Goal: Transaction & Acquisition: Purchase product/service

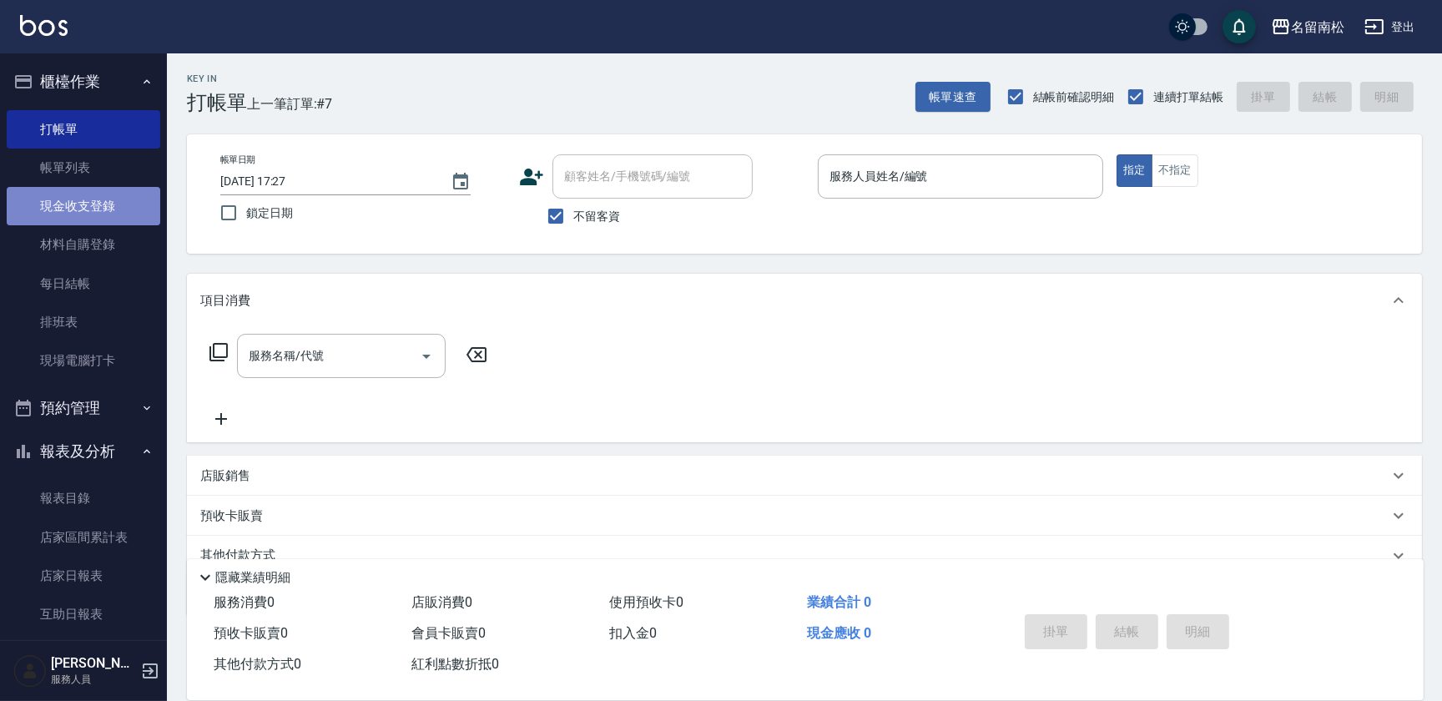
click at [108, 202] on link "現金收支登錄" at bounding box center [83, 206] width 153 height 38
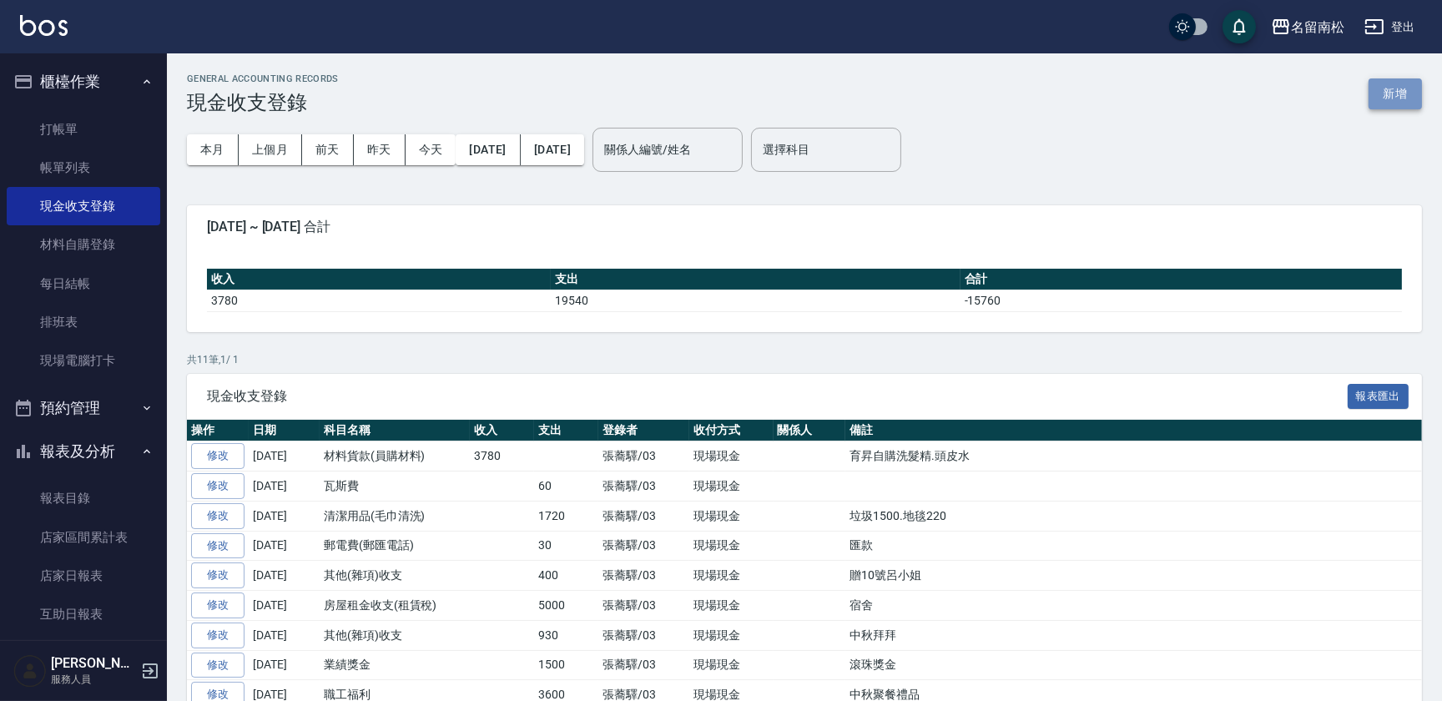
click at [1391, 98] on button "新增" at bounding box center [1394, 93] width 53 height 31
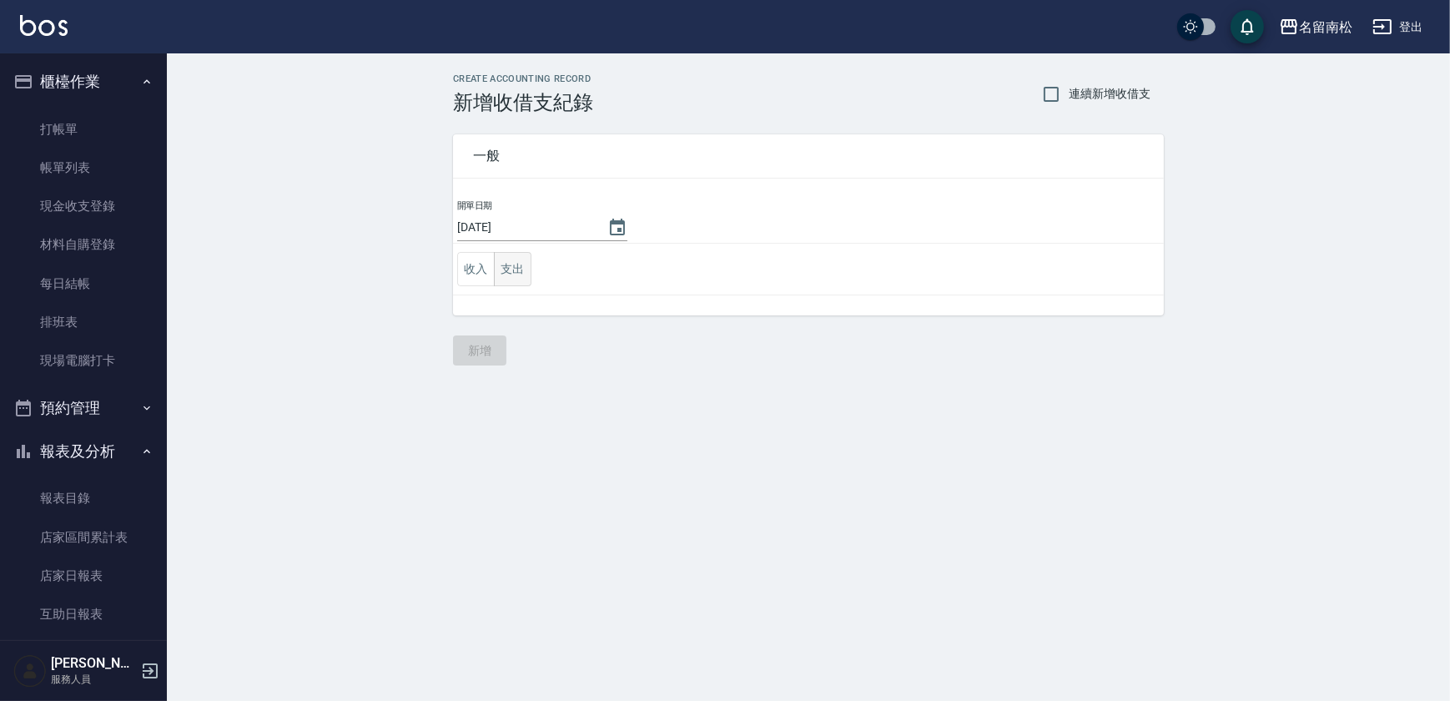
click at [516, 267] on button "支出" at bounding box center [513, 269] width 38 height 34
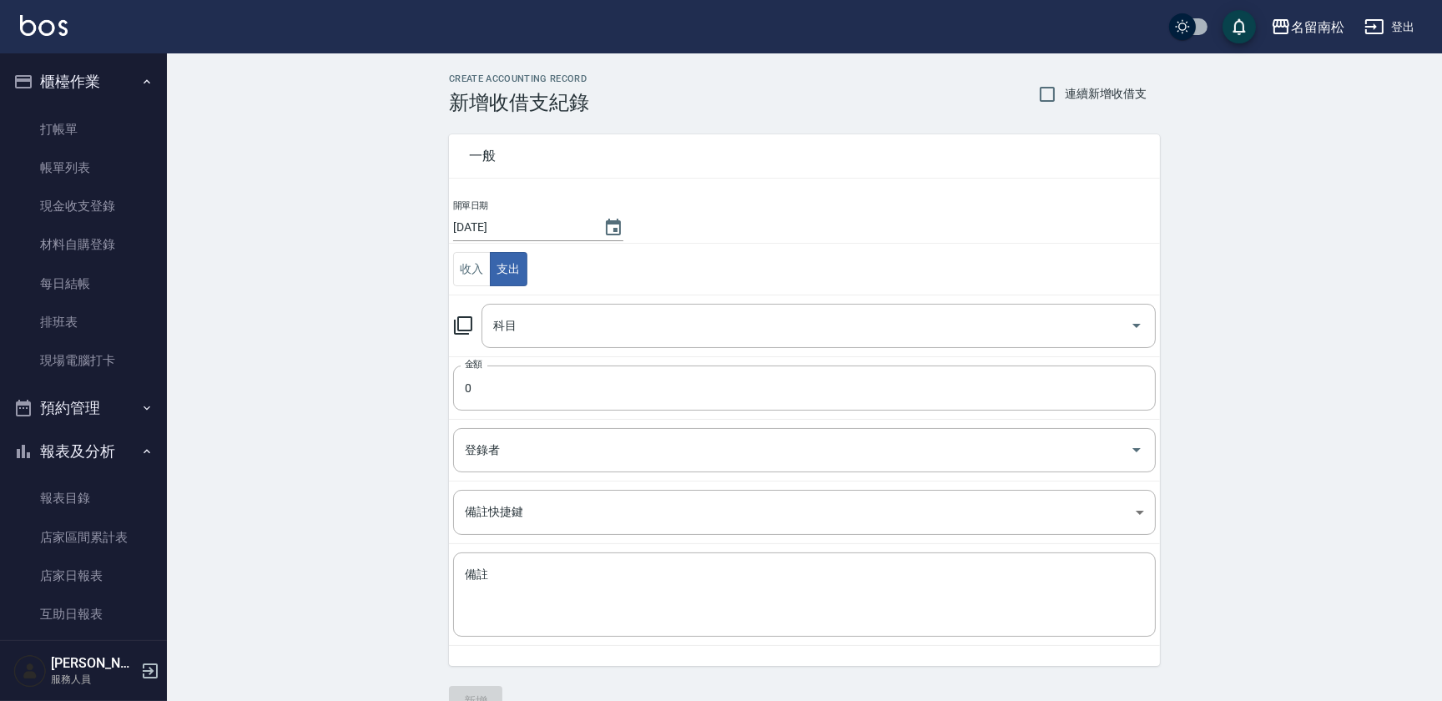
click at [526, 301] on td "科目 科目" at bounding box center [804, 325] width 711 height 62
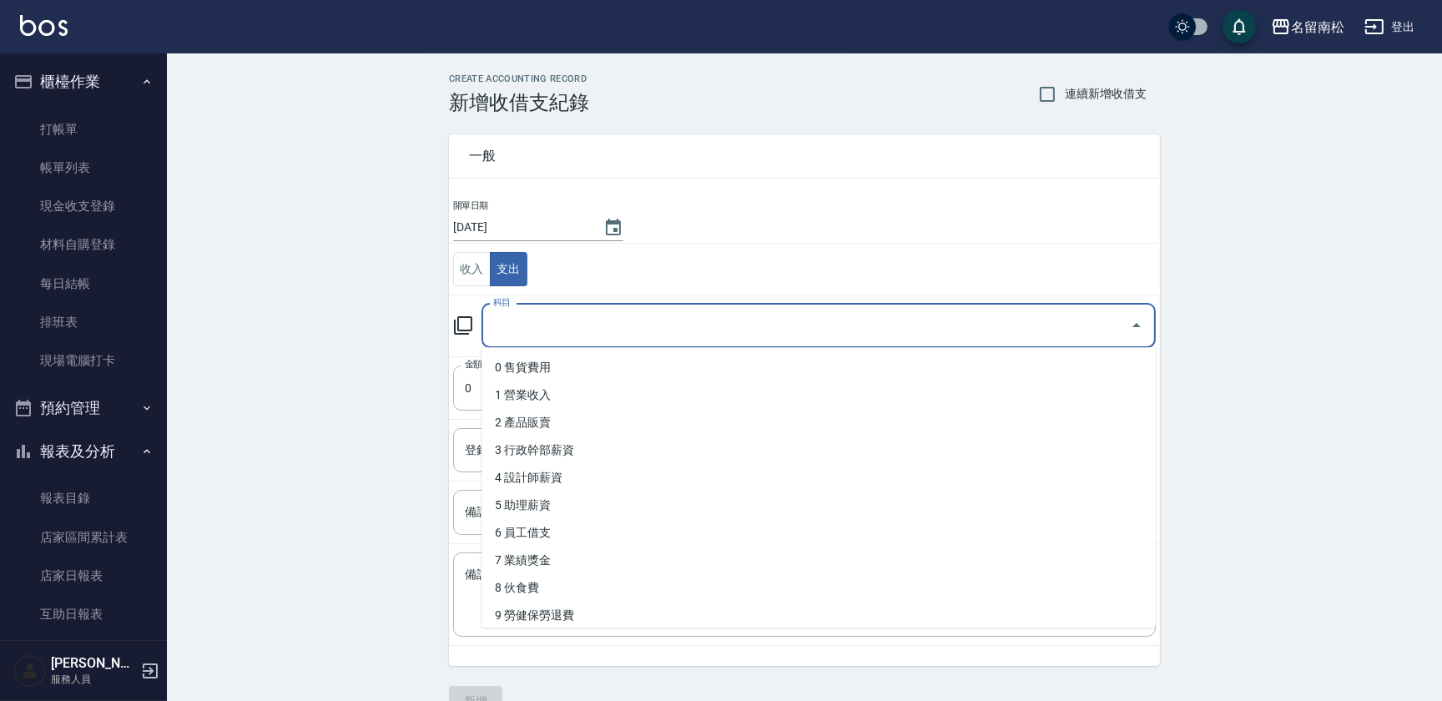
click at [629, 331] on input "科目" at bounding box center [806, 325] width 634 height 29
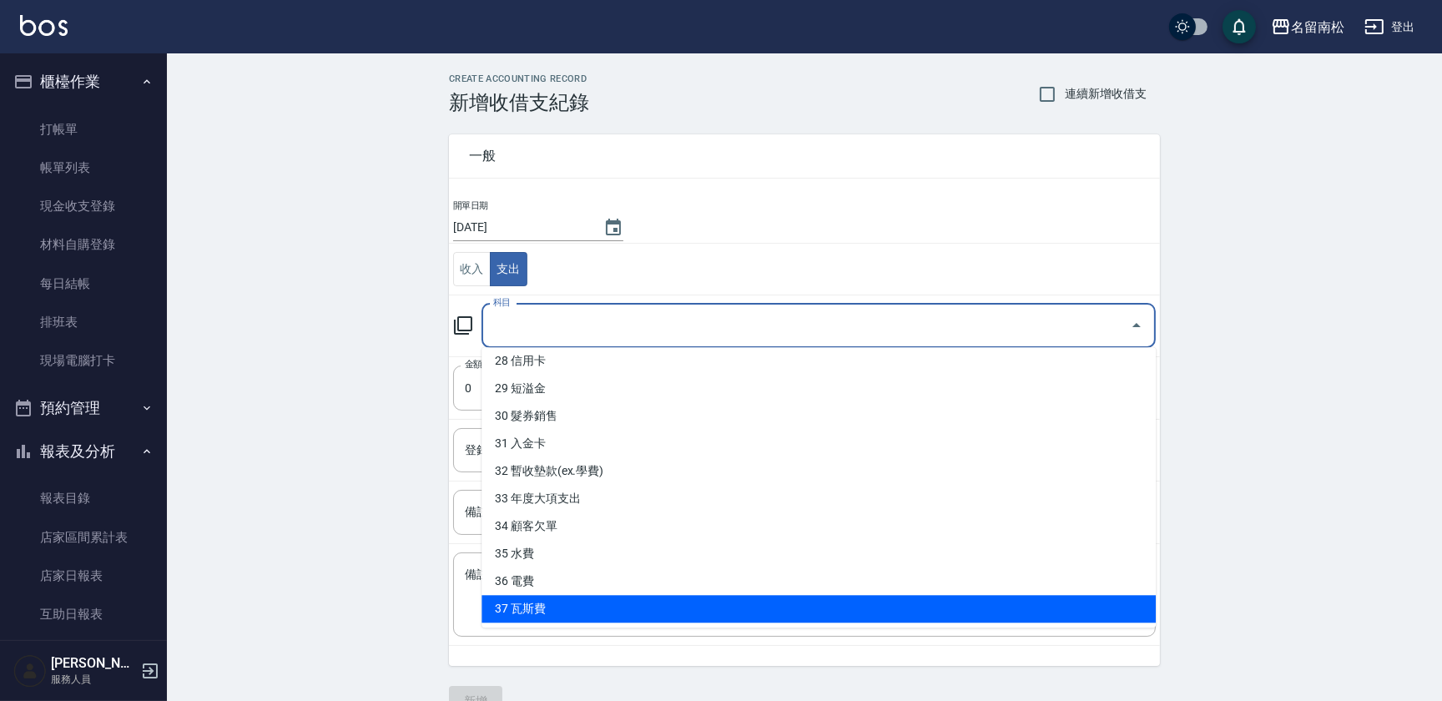
click at [746, 601] on li "37 瓦斯費" at bounding box center [818, 609] width 674 height 28
type input "37 瓦斯費"
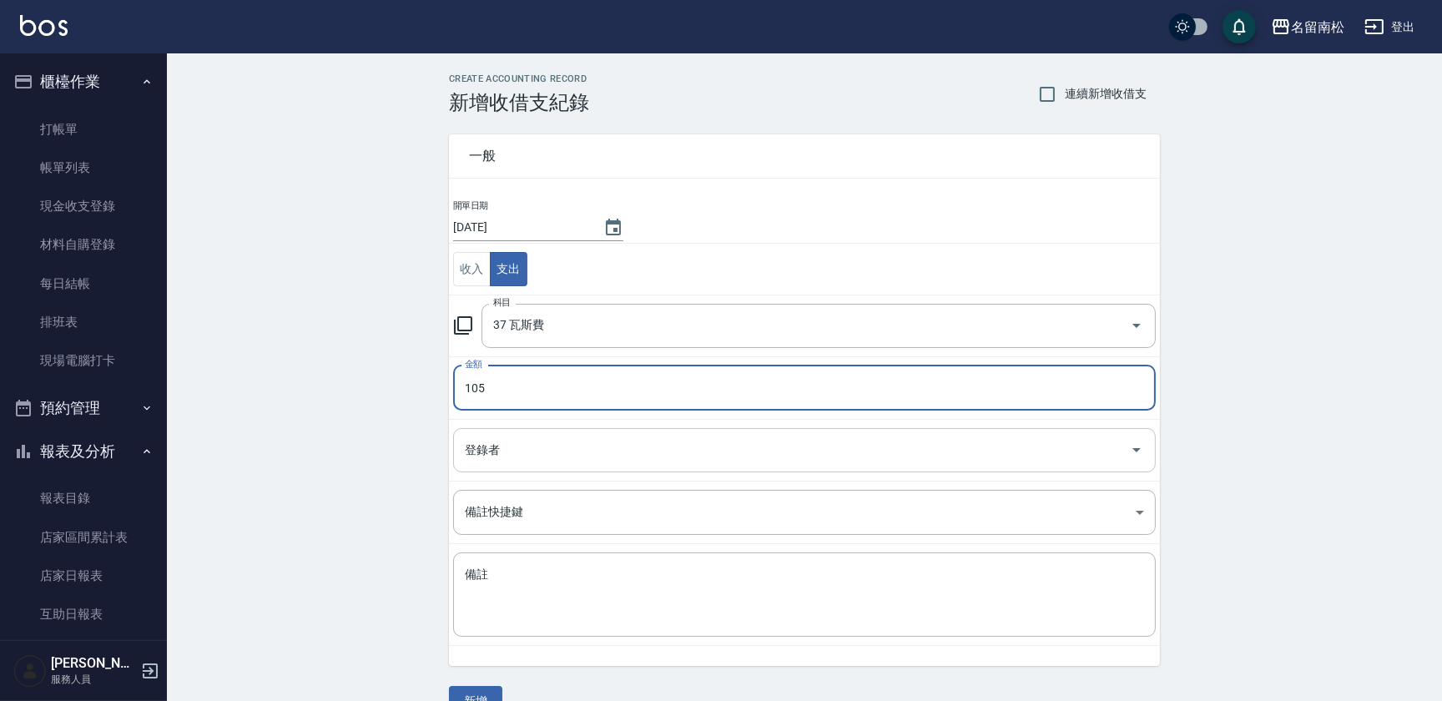
type input "105"
click at [637, 445] on input "登錄者" at bounding box center [791, 449] width 662 height 29
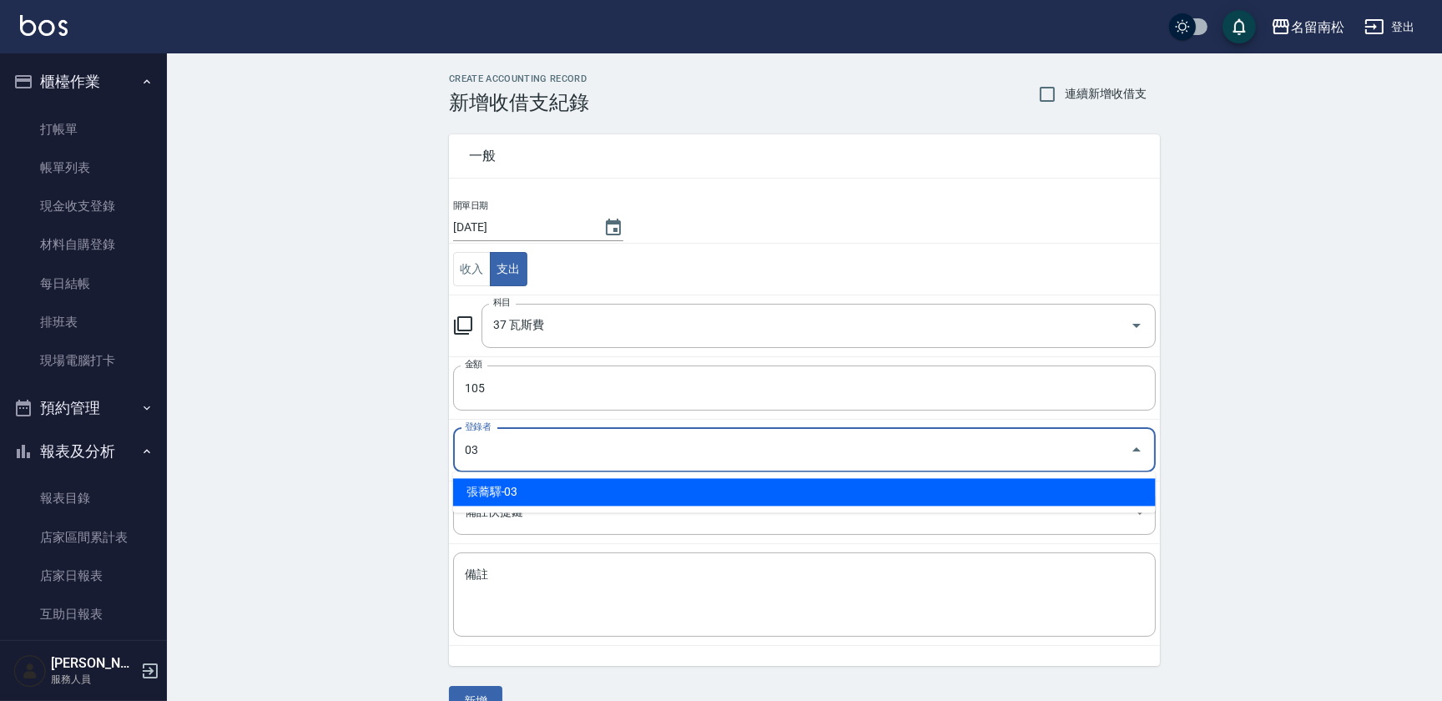
type input "張蕎驛-03"
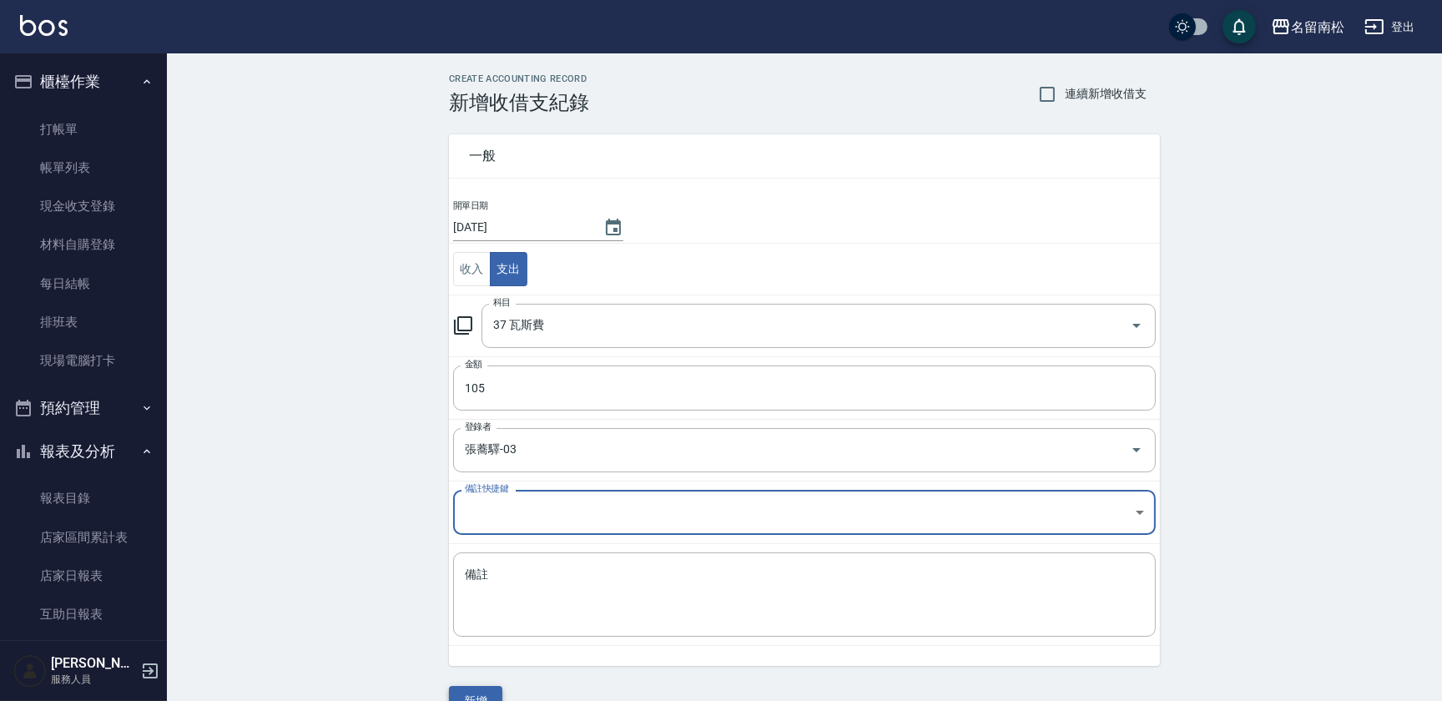
click at [488, 697] on button "新增" at bounding box center [475, 701] width 53 height 31
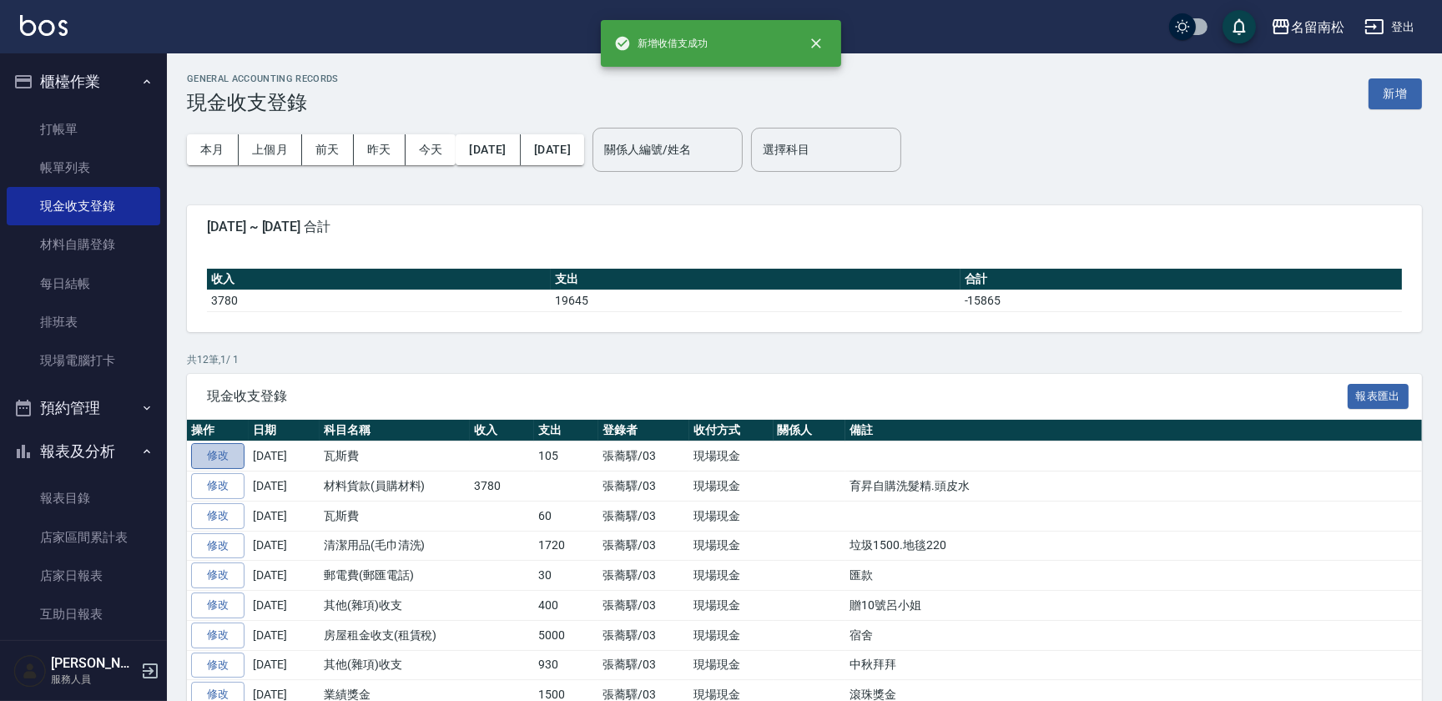
click at [221, 451] on link "修改" at bounding box center [217, 456] width 53 height 26
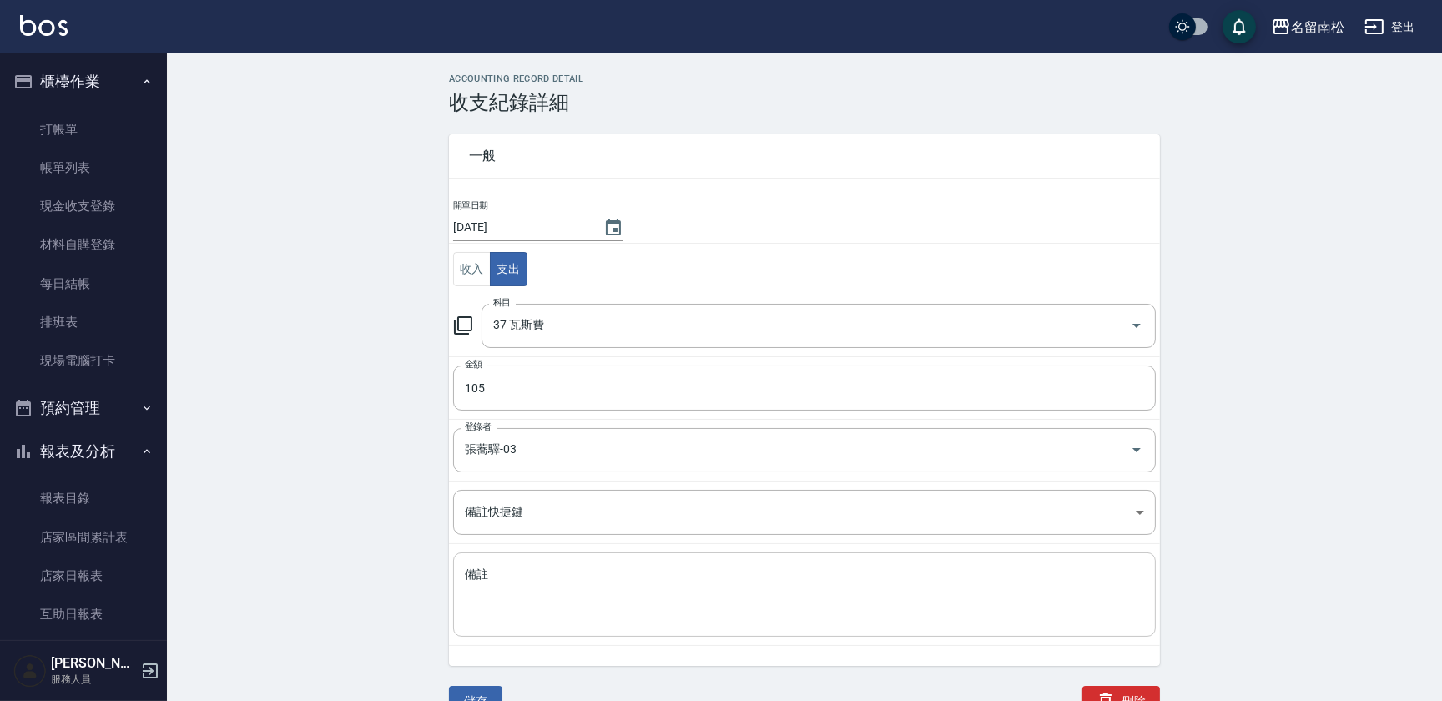
click at [534, 596] on textarea "備註" at bounding box center [804, 594] width 679 height 57
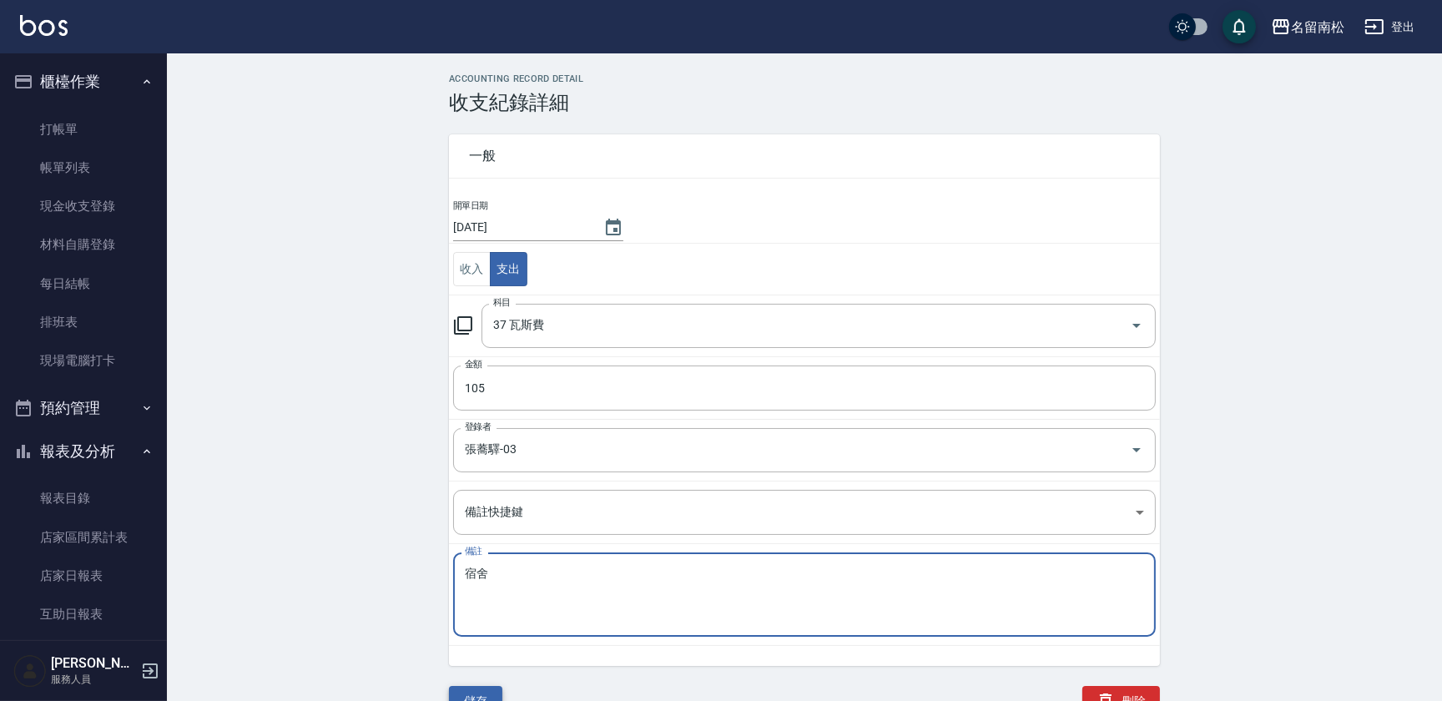
type textarea "宿舍"
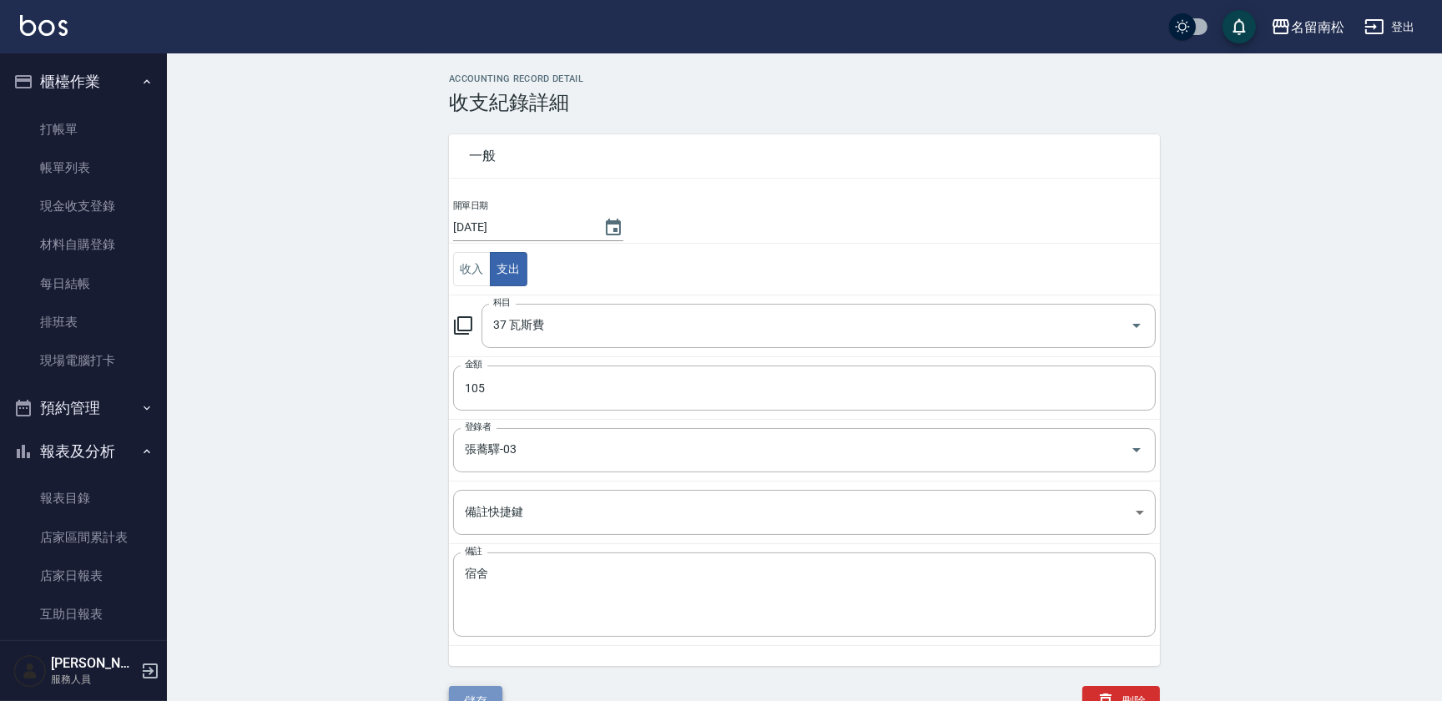
click at [482, 688] on button "儲存" at bounding box center [475, 701] width 53 height 31
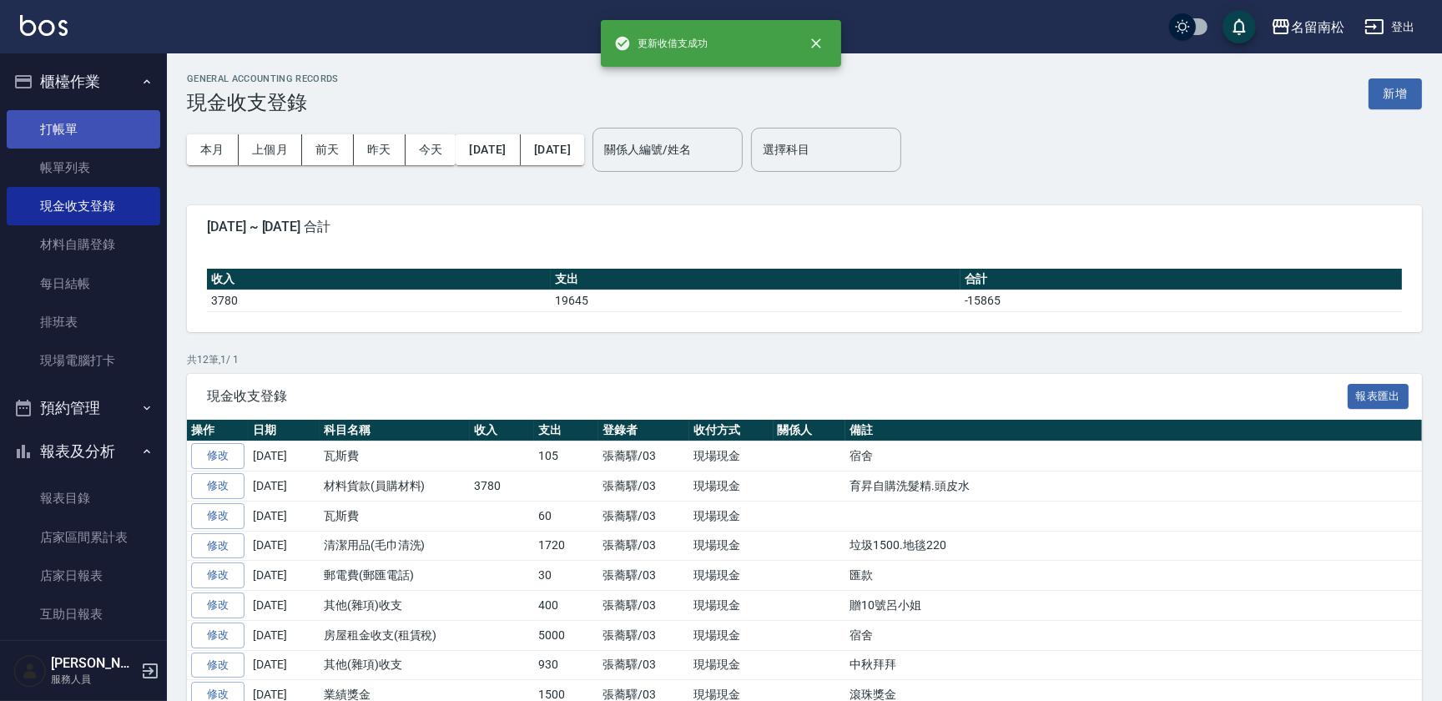
click at [107, 143] on link "打帳單" at bounding box center [83, 129] width 153 height 38
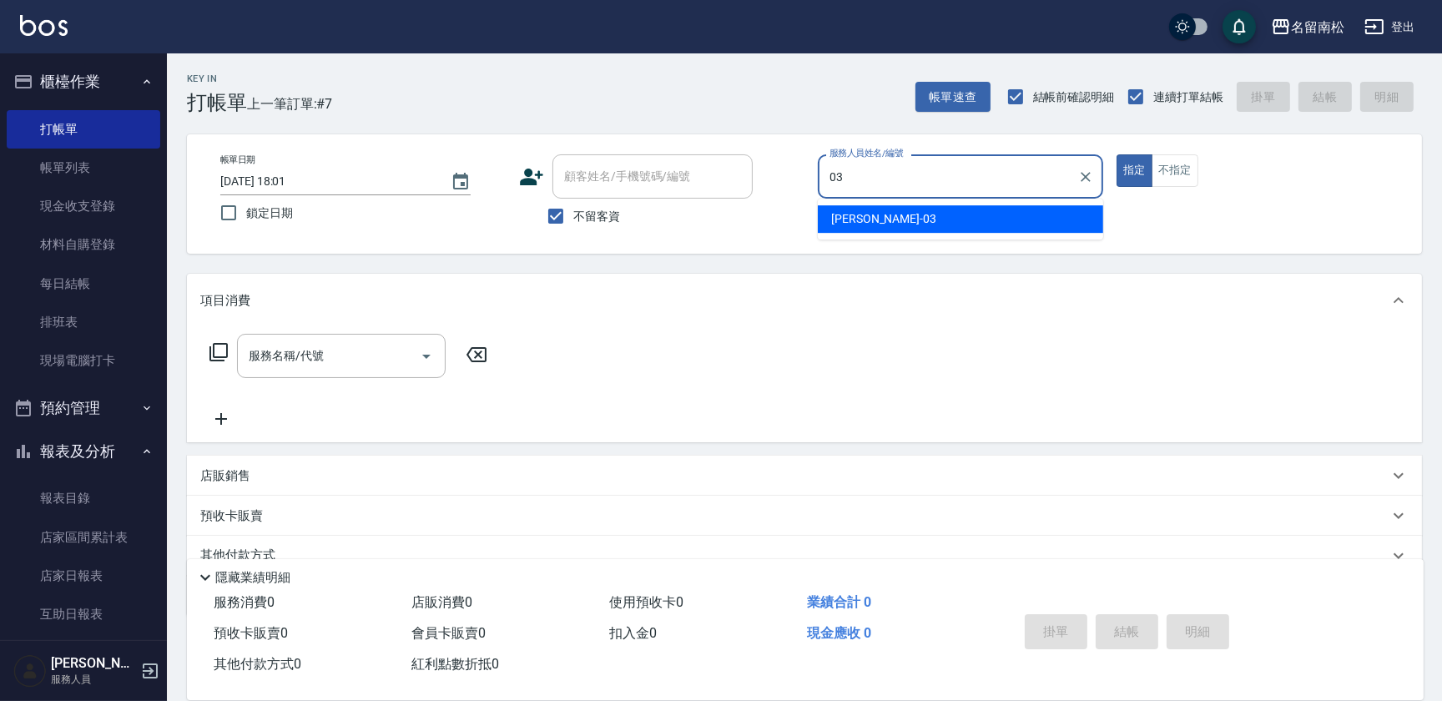
type input "張蕎驛-03"
type button "true"
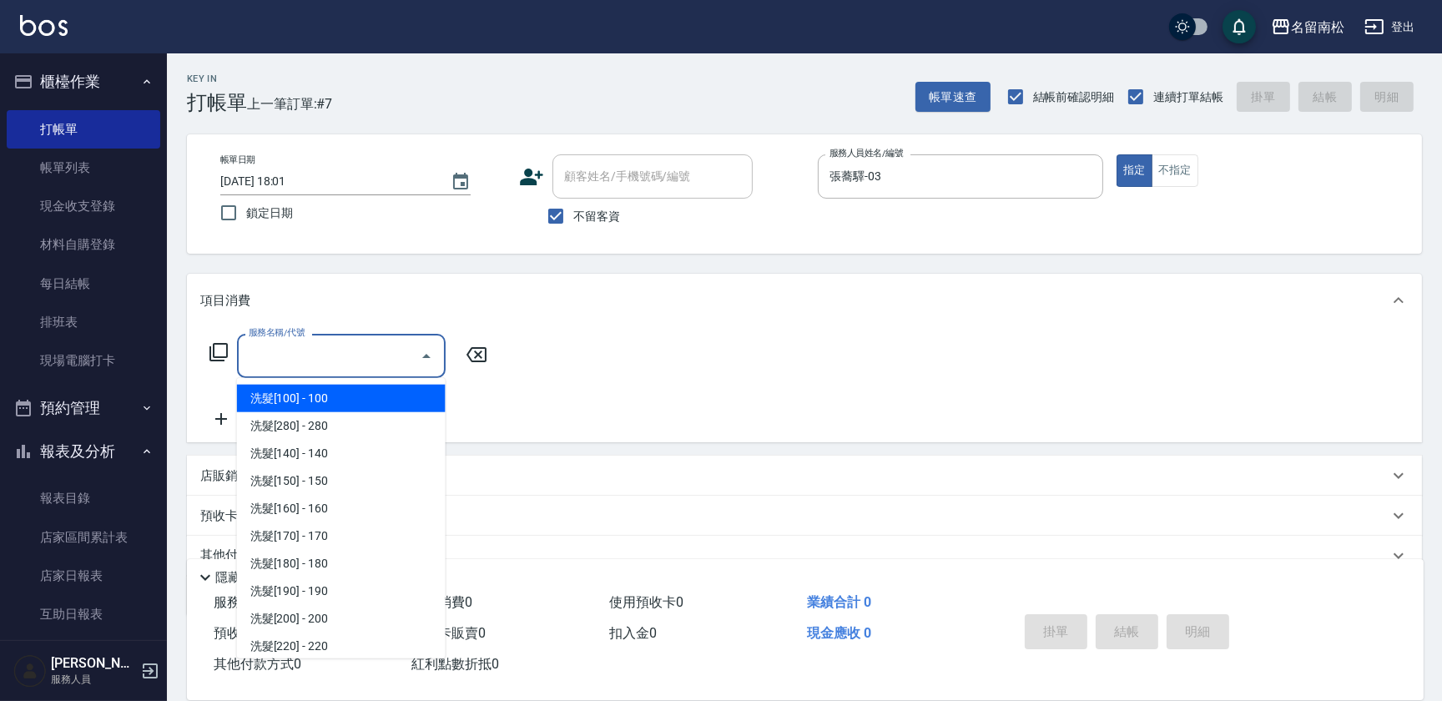
click at [363, 355] on input "服務名稱/代號" at bounding box center [328, 355] width 169 height 29
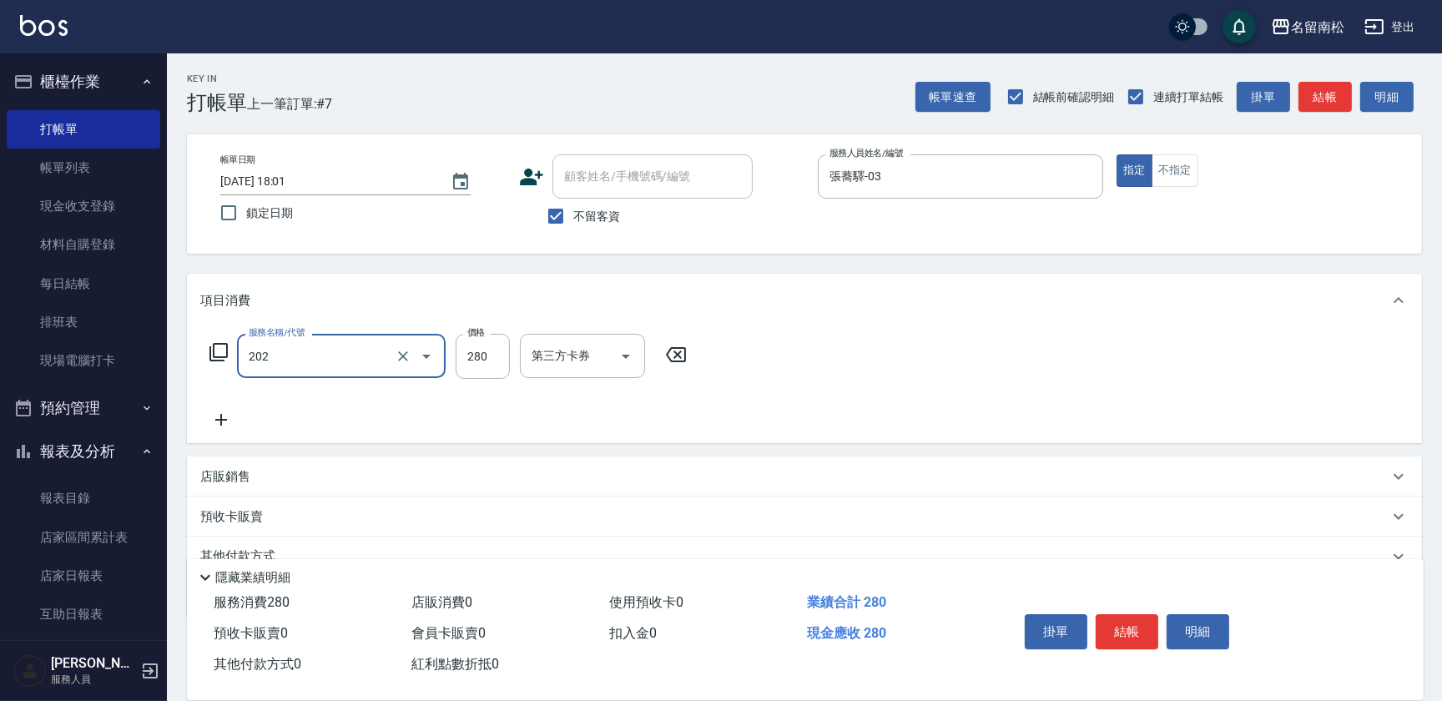
type input "洗髮[280](202)"
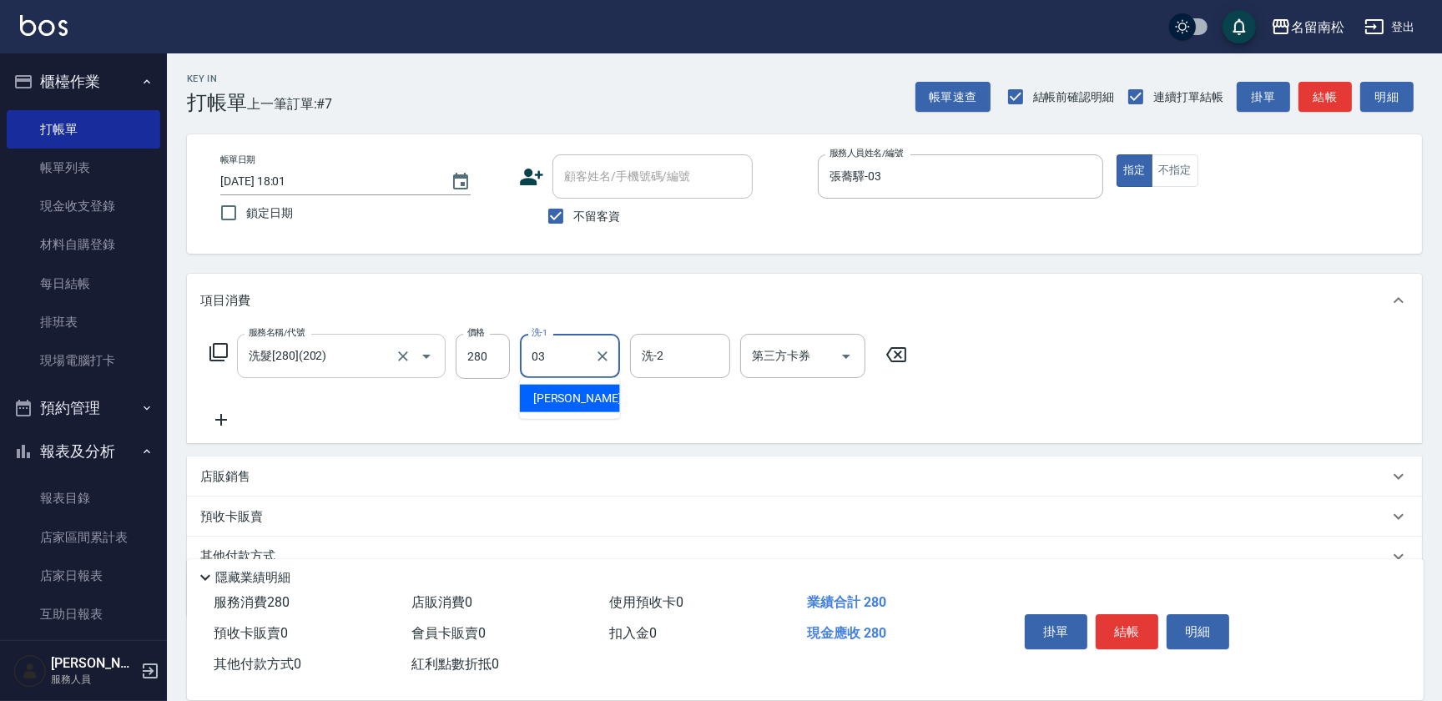
type input "張蕎驛-03"
click at [225, 423] on icon at bounding box center [221, 420] width 42 height 20
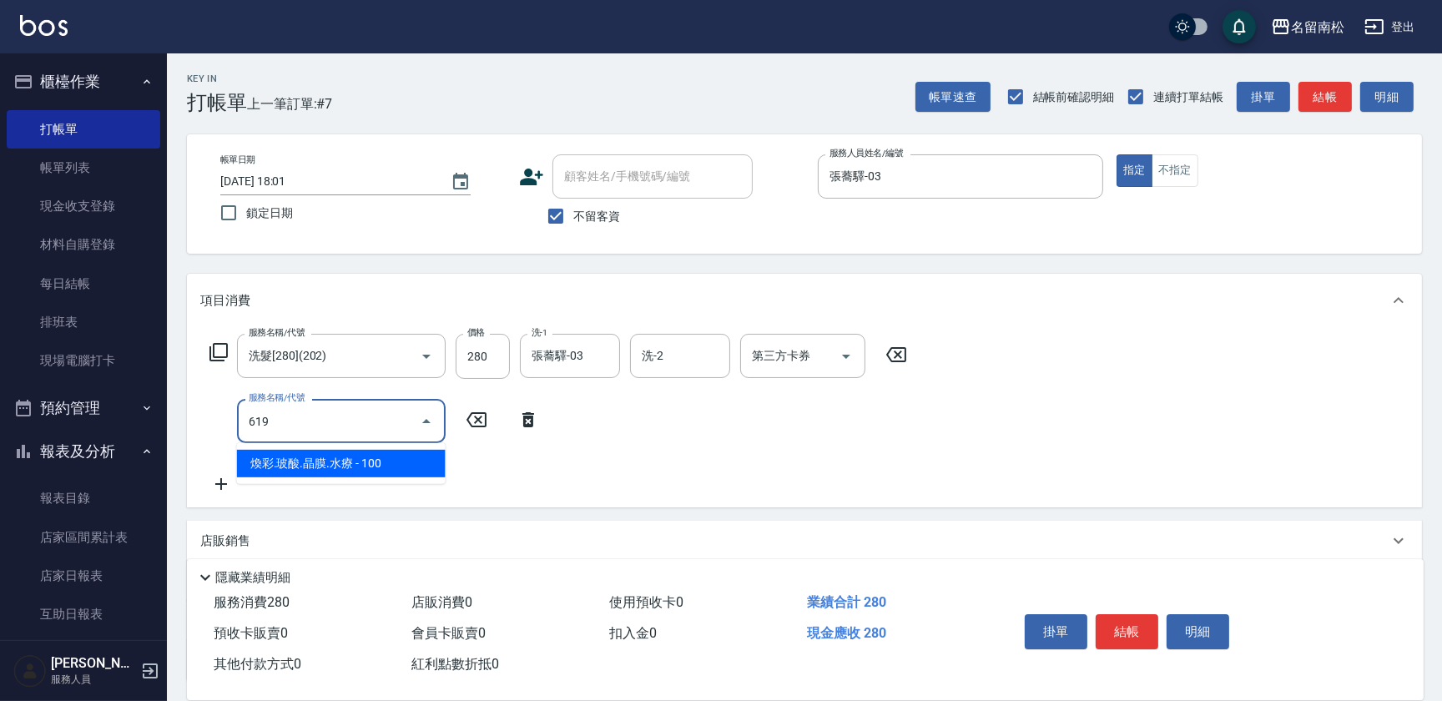
type input "煥彩.玻酸.晶膜.水療(619)"
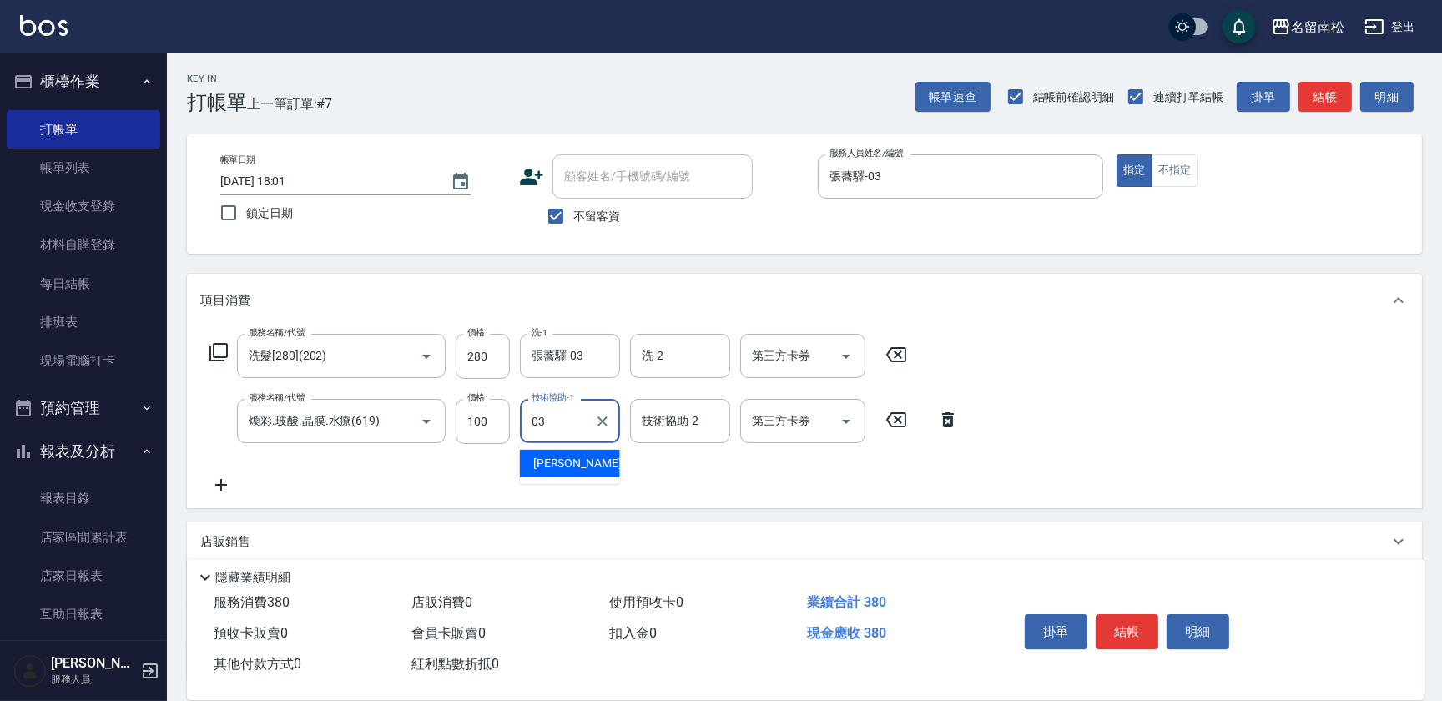
type input "張蕎驛-03"
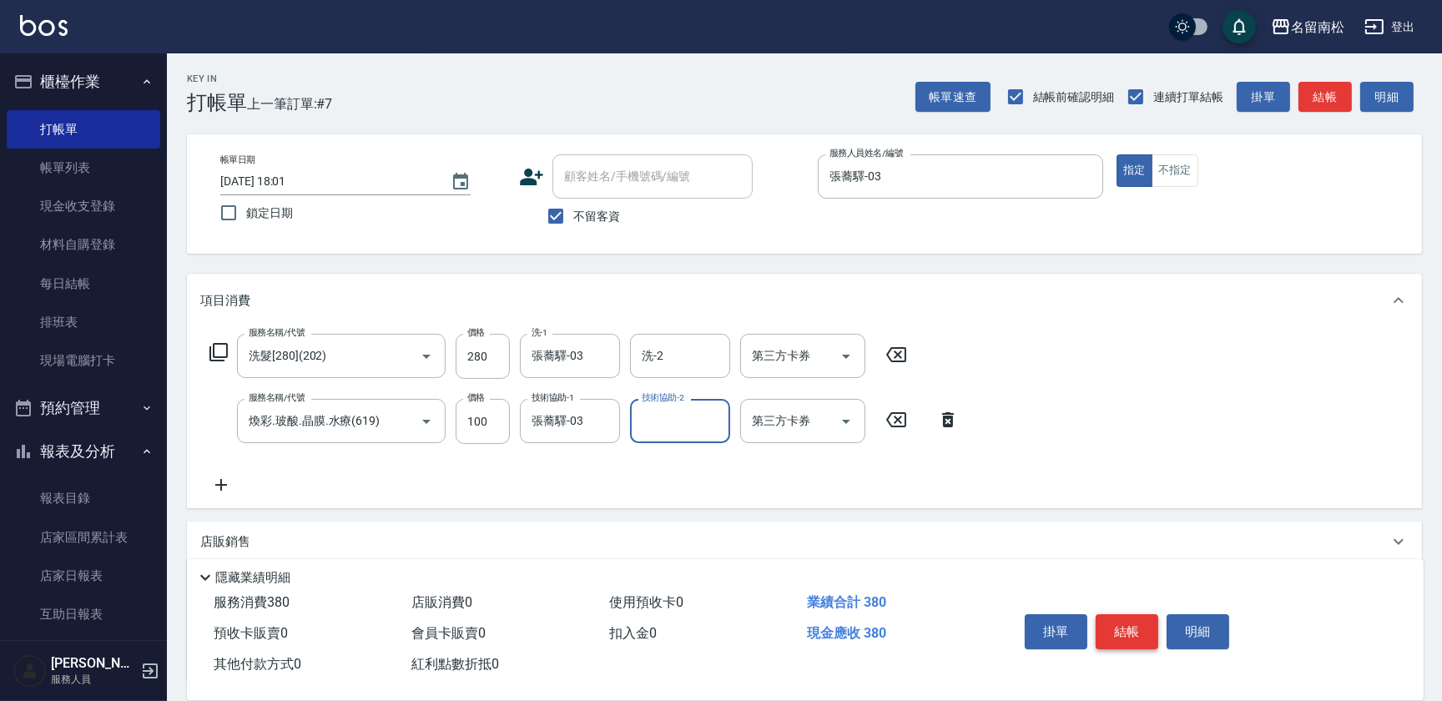
click at [1118, 628] on button "結帳" at bounding box center [1126, 631] width 63 height 35
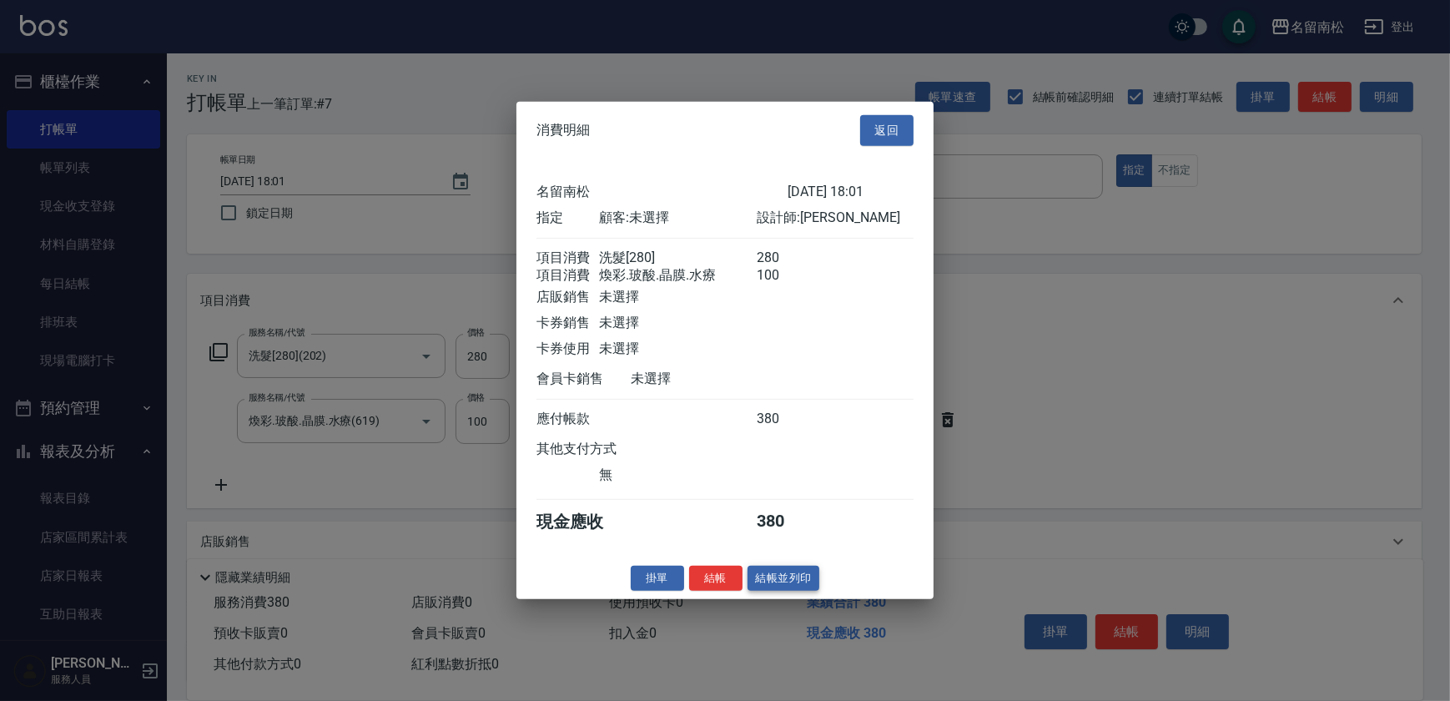
click at [790, 588] on button "結帳並列印" at bounding box center [783, 578] width 73 height 26
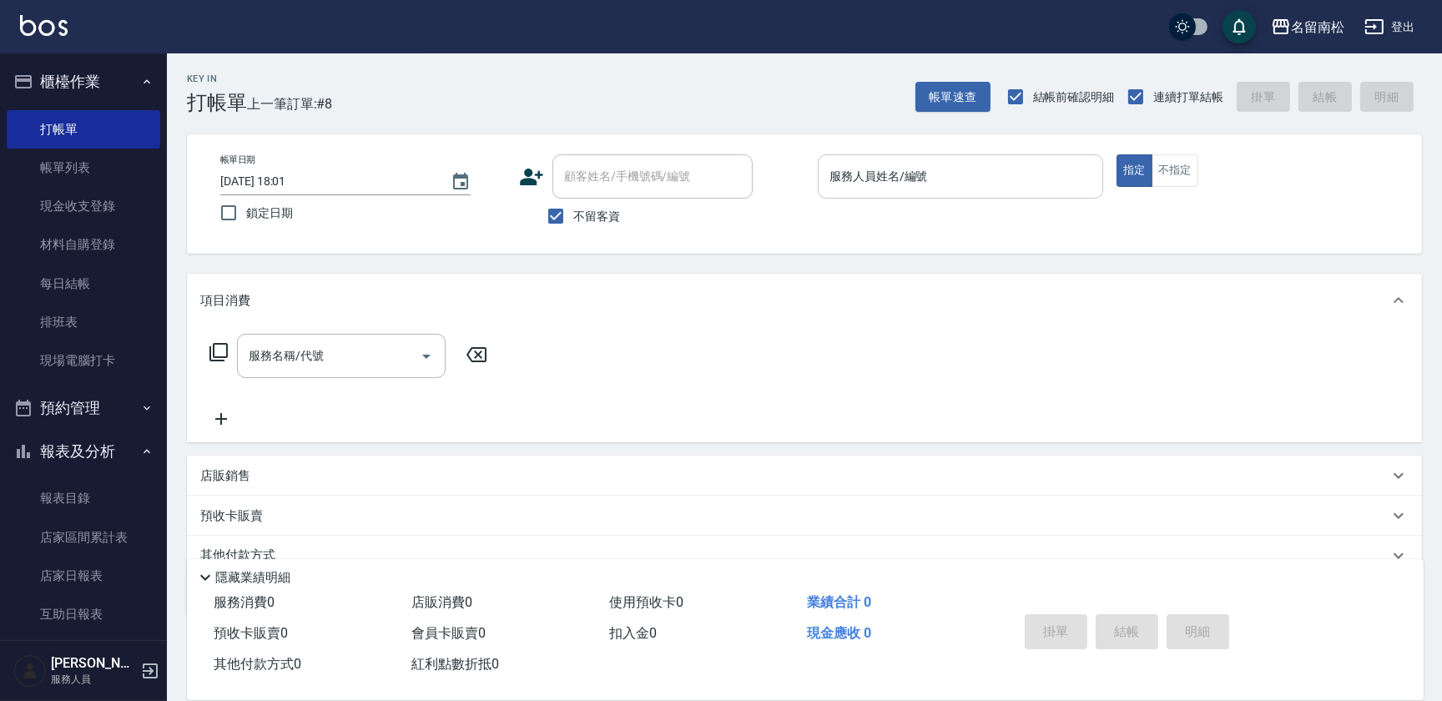
click at [980, 184] on input "服務人員姓名/編號" at bounding box center [960, 176] width 270 height 29
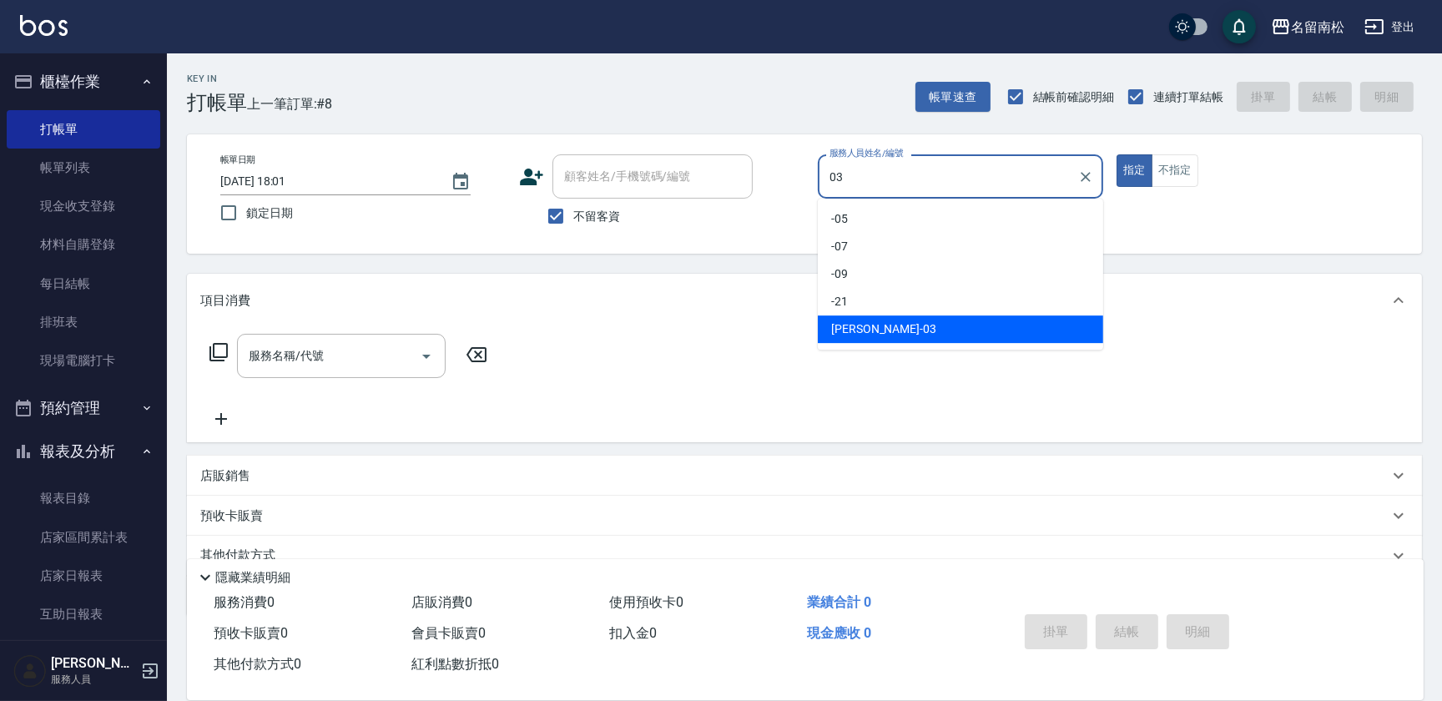
type input "張蕎驛-03"
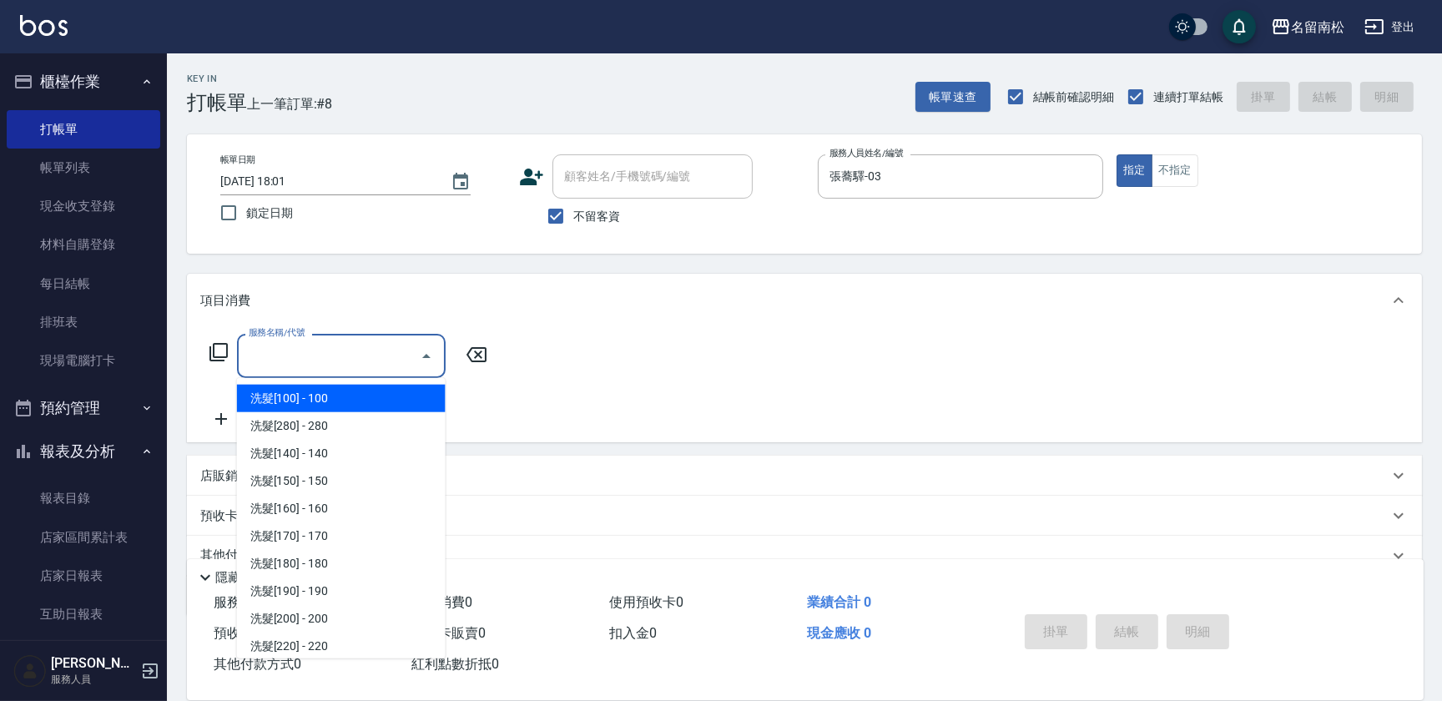
click at [360, 347] on input "服務名稱/代號" at bounding box center [328, 355] width 169 height 29
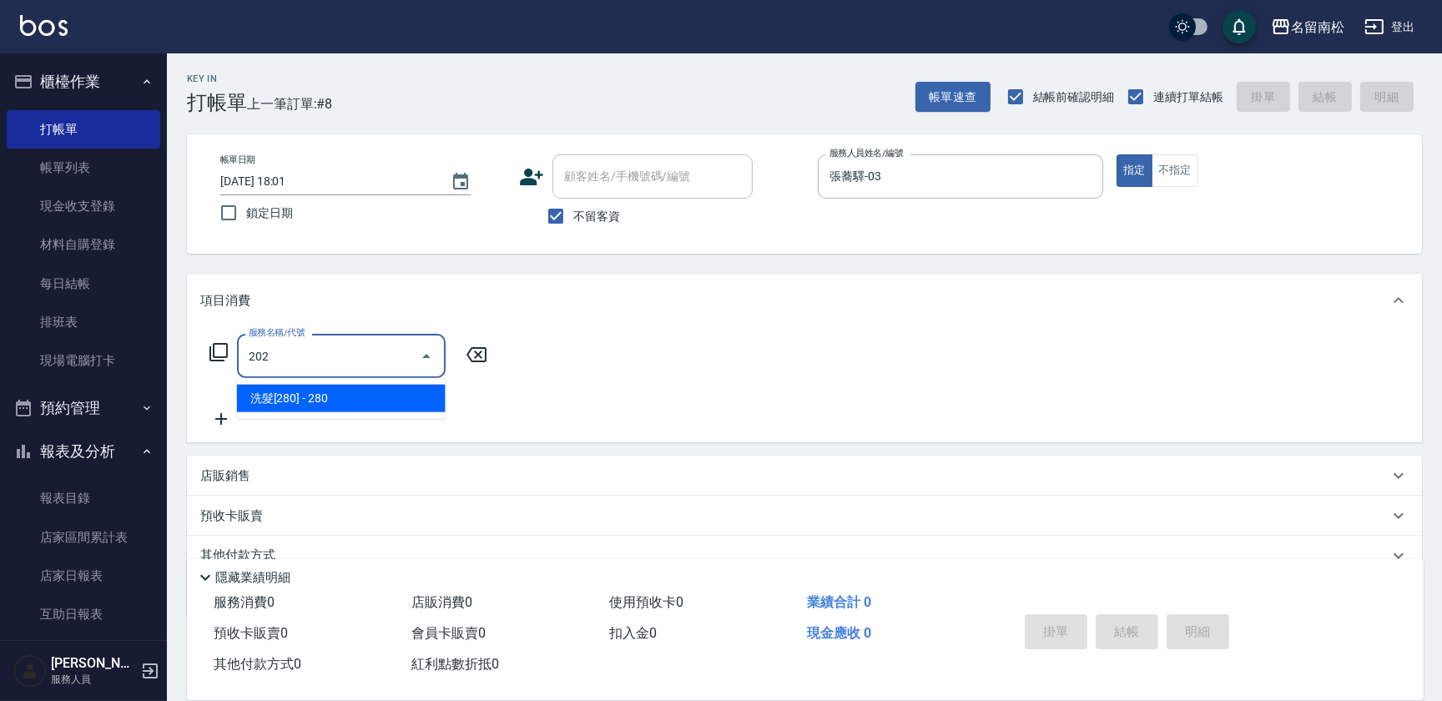
type input "洗髮[280](202)"
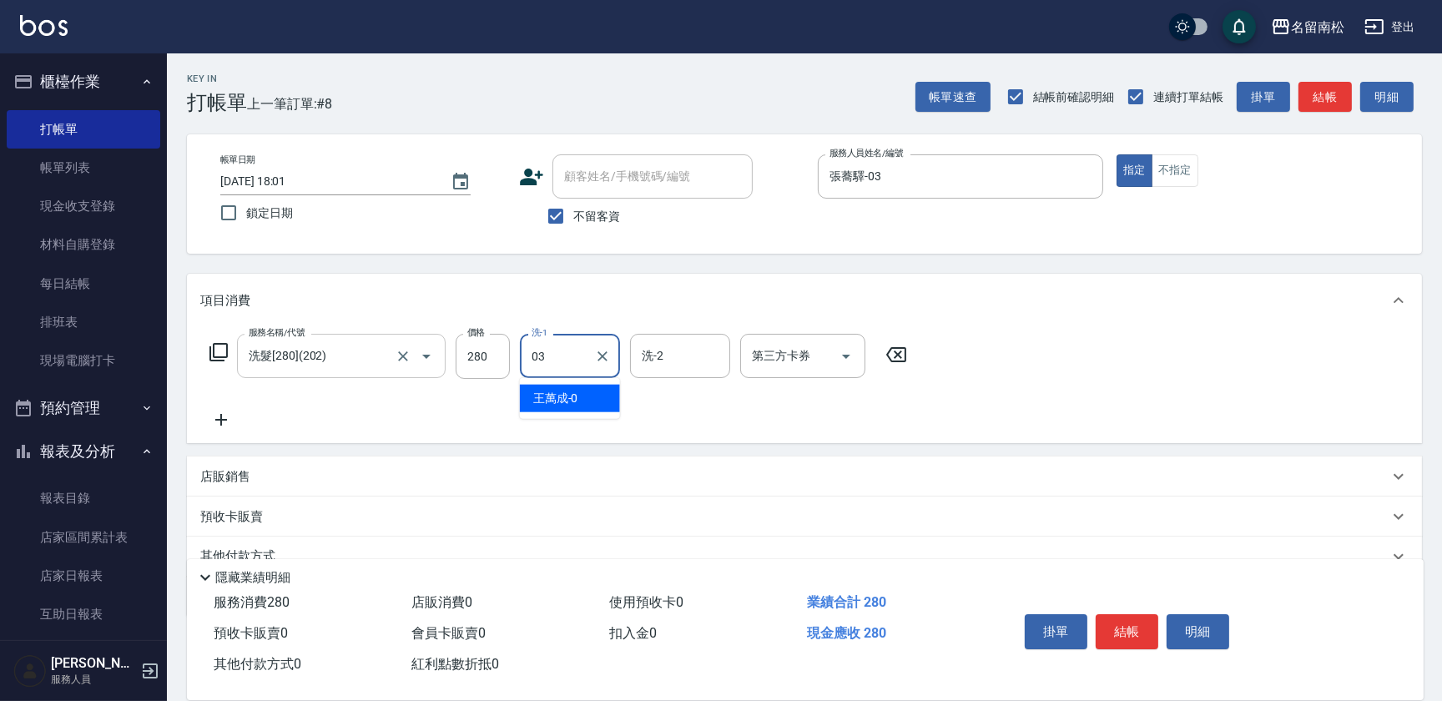
type input "張蕎驛-03"
click at [1123, 624] on button "結帳" at bounding box center [1126, 631] width 63 height 35
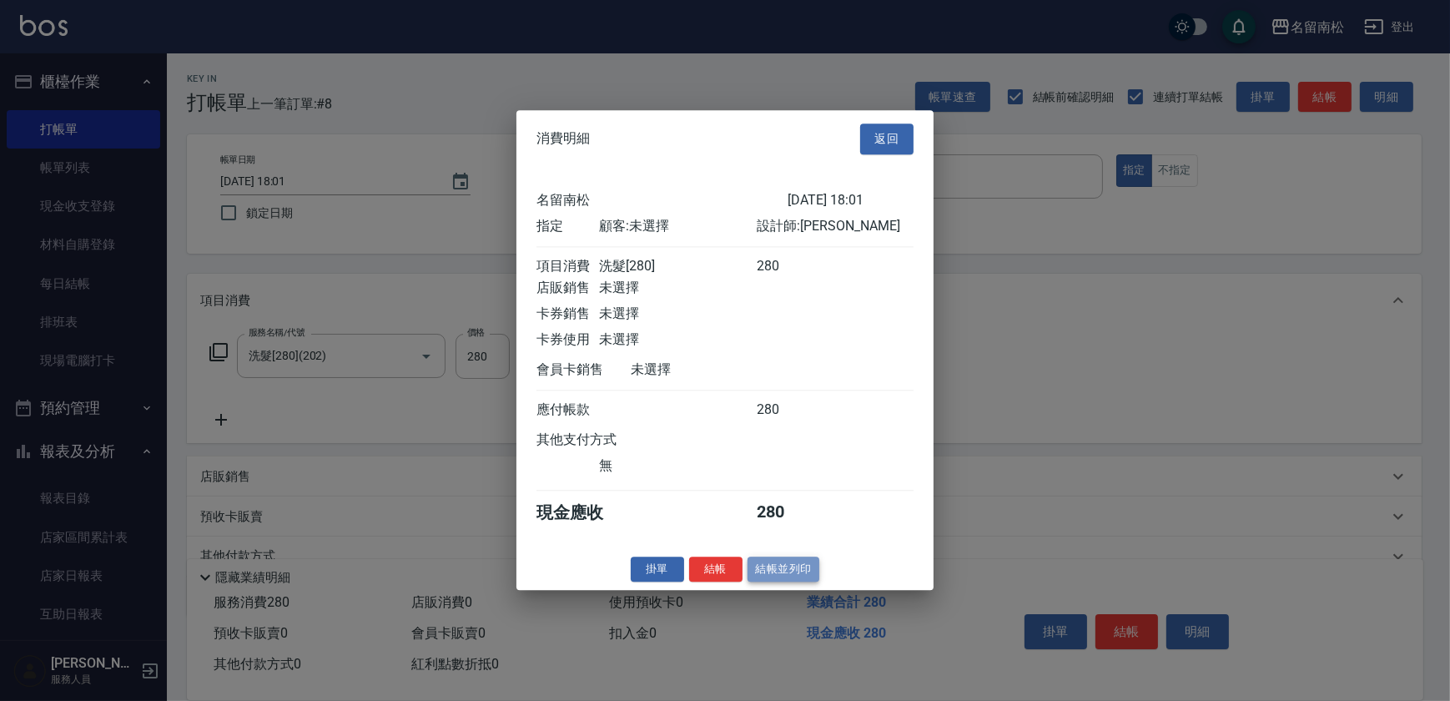
click at [775, 579] on button "結帳並列印" at bounding box center [783, 569] width 73 height 26
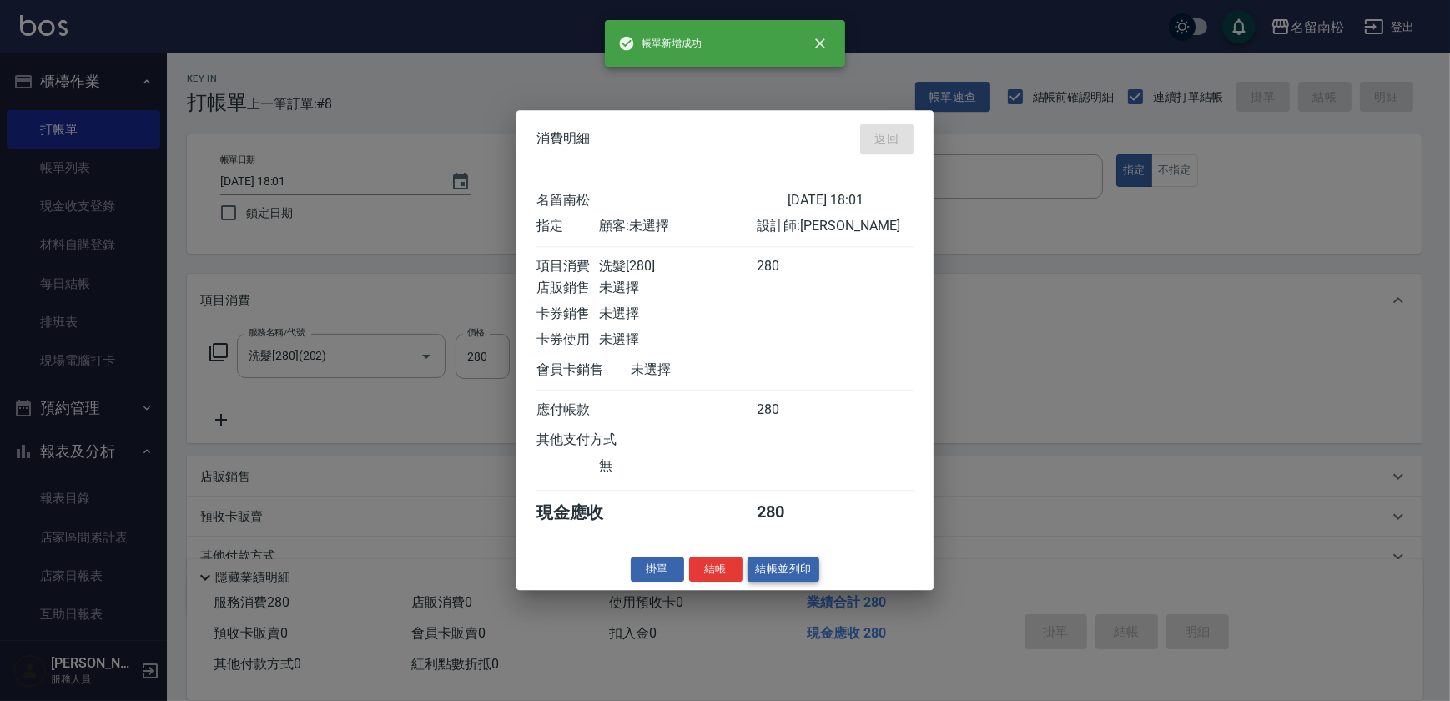
type input "[DATE] 18:02"
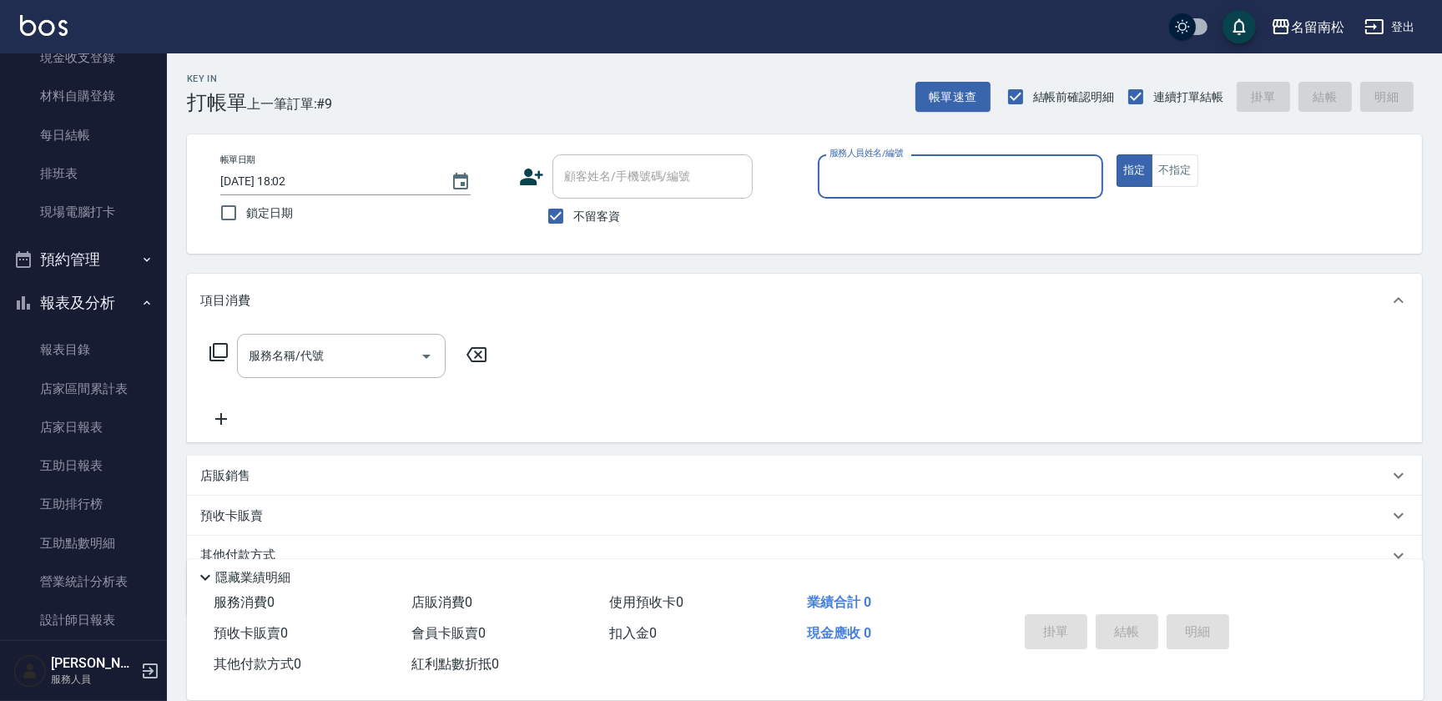
scroll to position [165, 0]
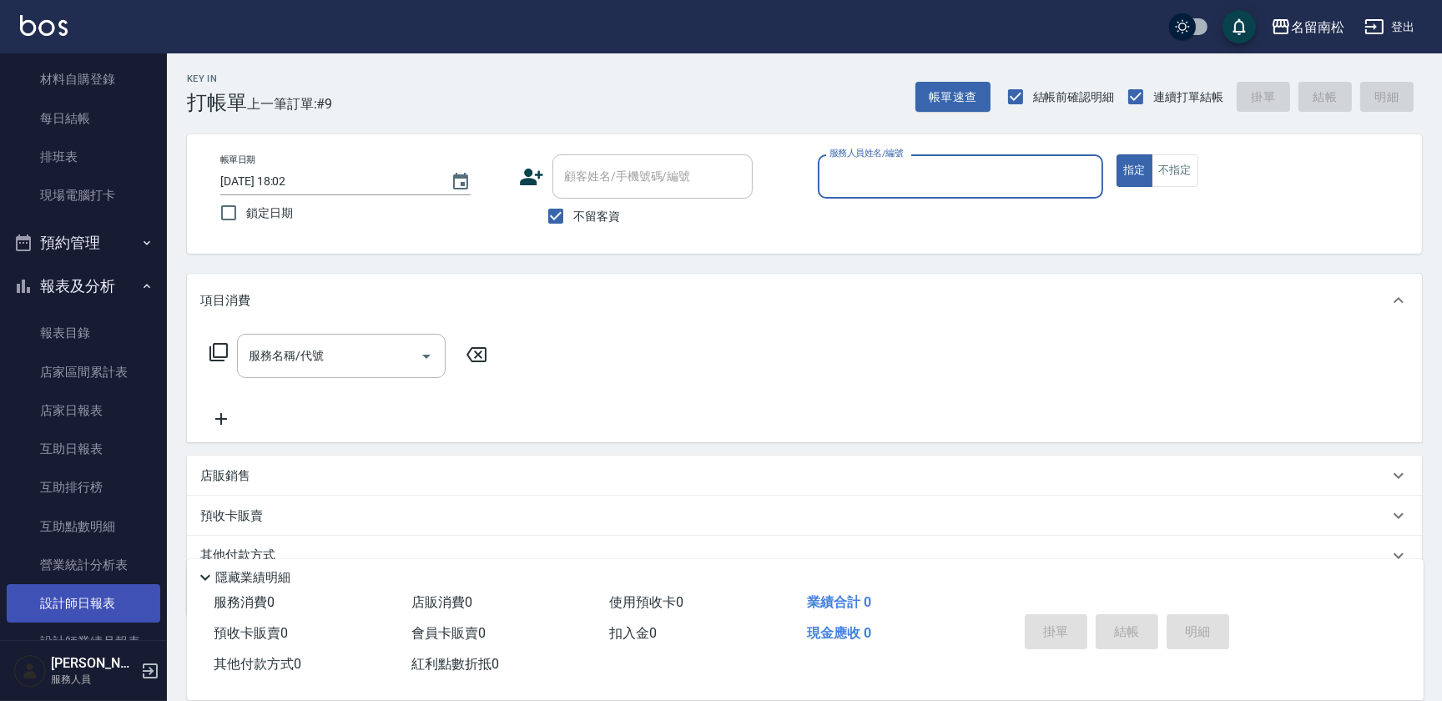
click at [99, 603] on link "設計師日報表" at bounding box center [83, 603] width 153 height 38
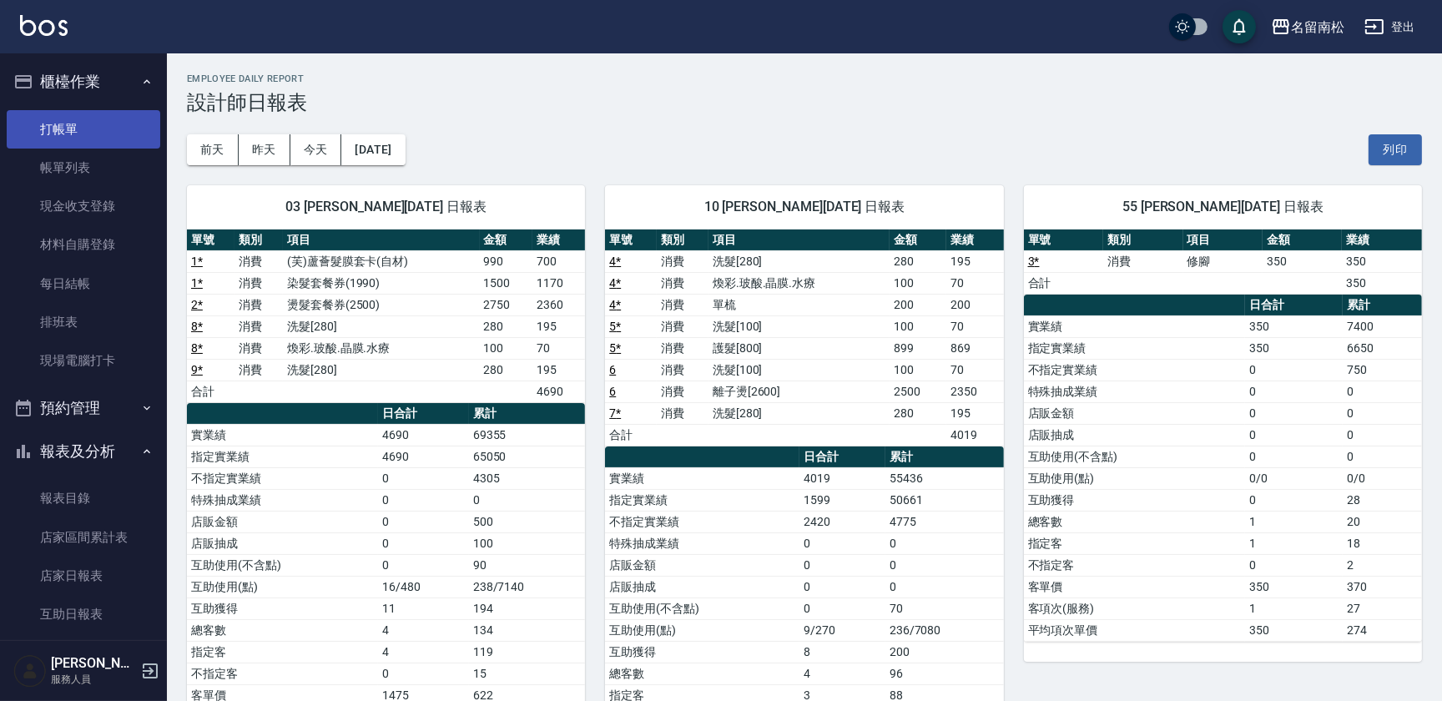
click at [118, 122] on link "打帳單" at bounding box center [83, 129] width 153 height 38
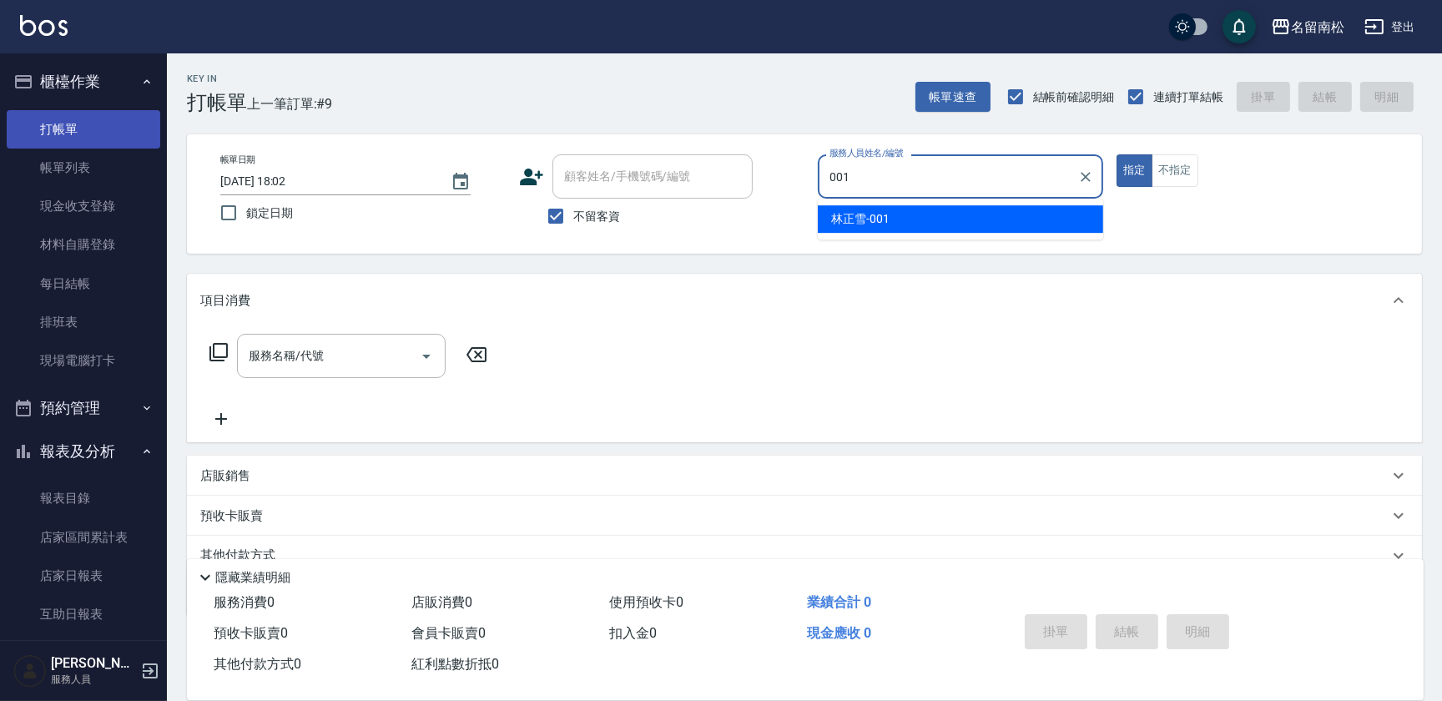
type input "[PERSON_NAME]-001"
type button "true"
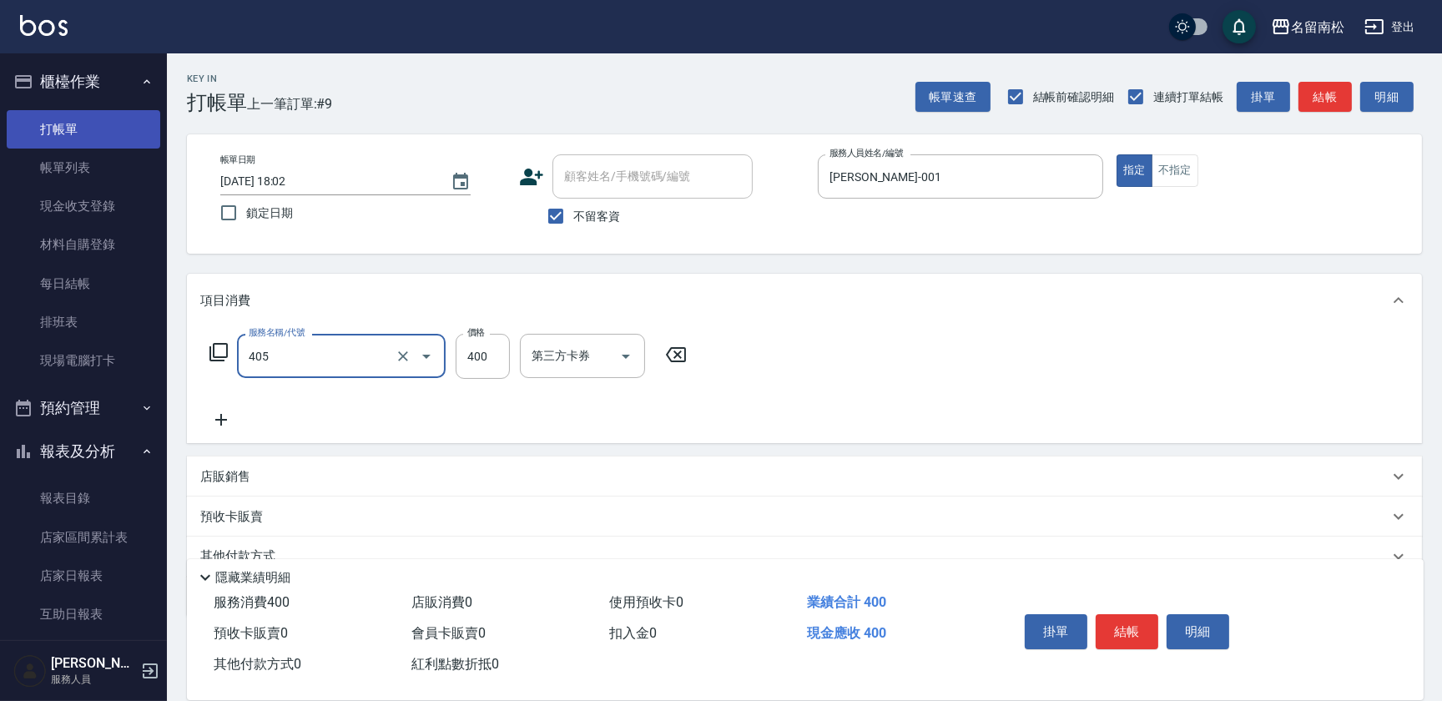
type input "剪髮(400)(405)"
type input "500"
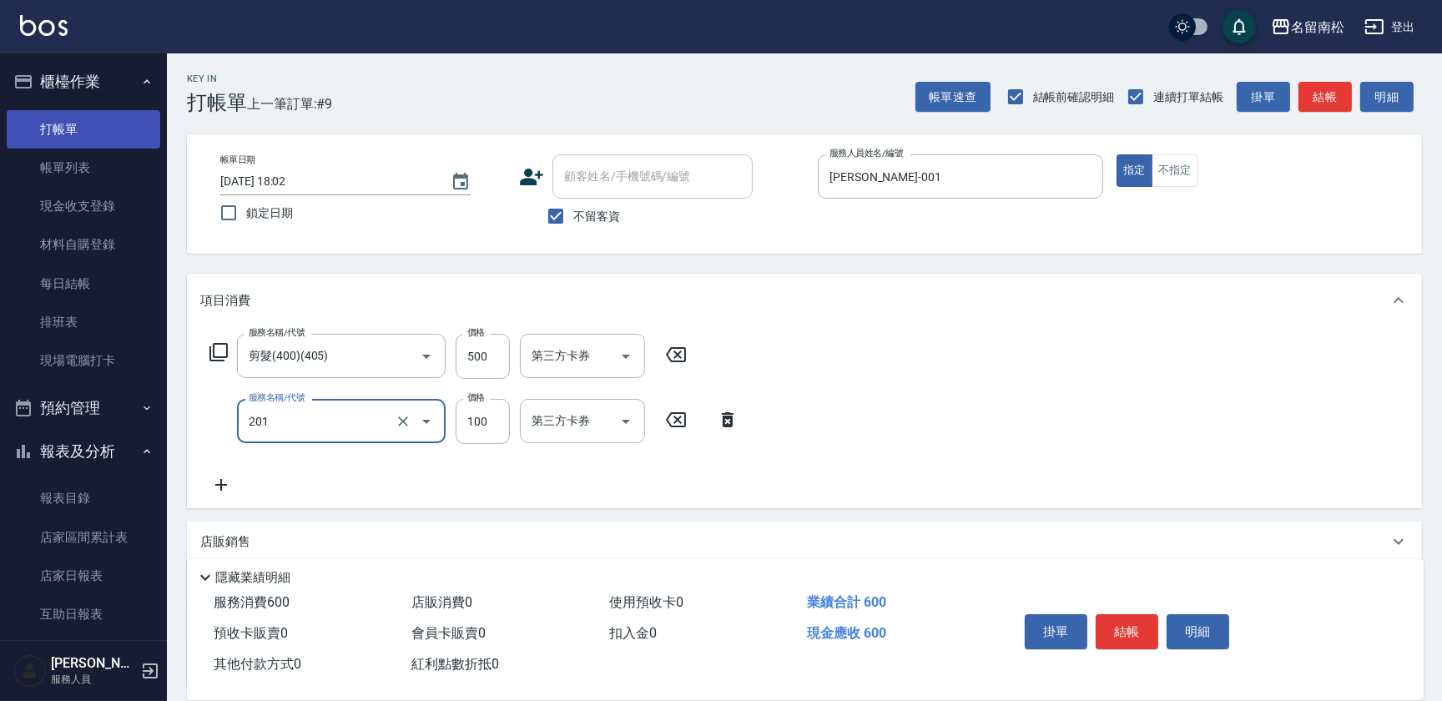
type input "洗髮[100](201)"
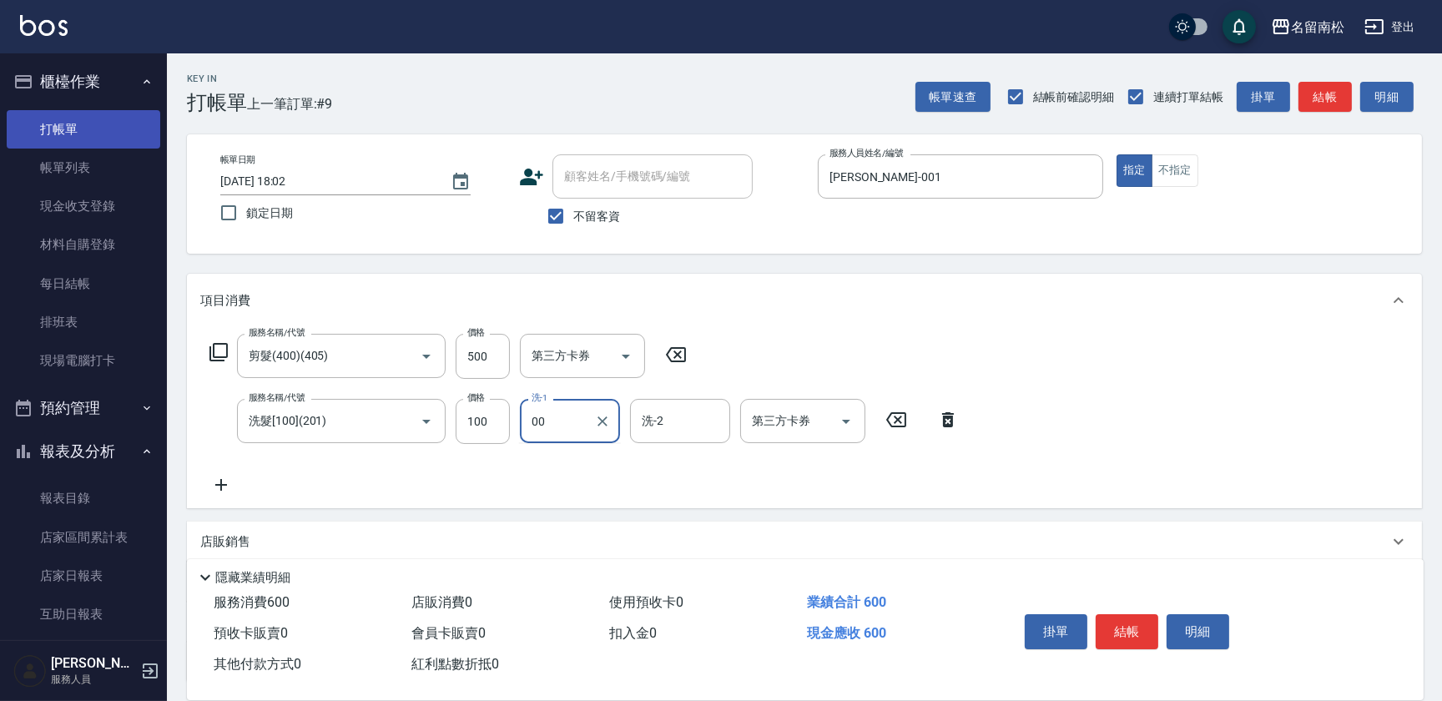
type input "00"
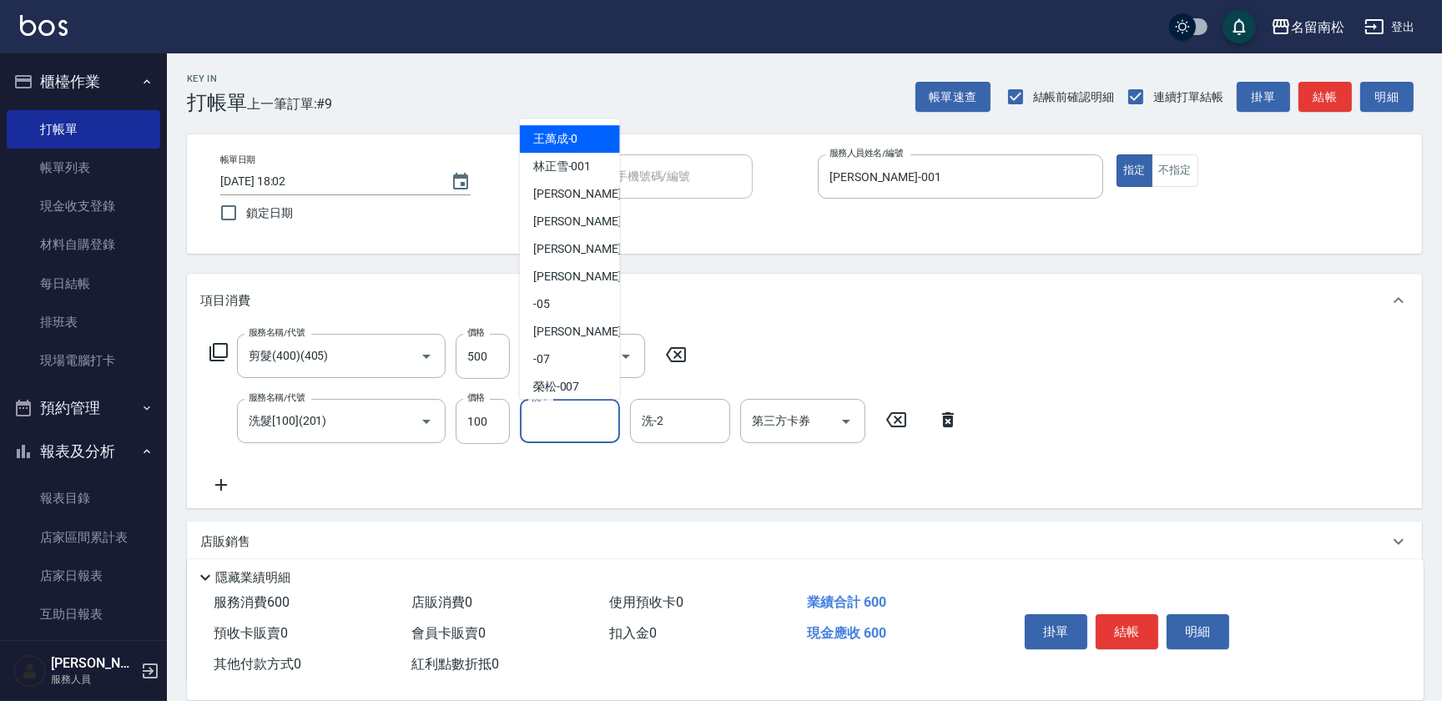
click at [561, 421] on input "洗-1" at bounding box center [569, 420] width 85 height 29
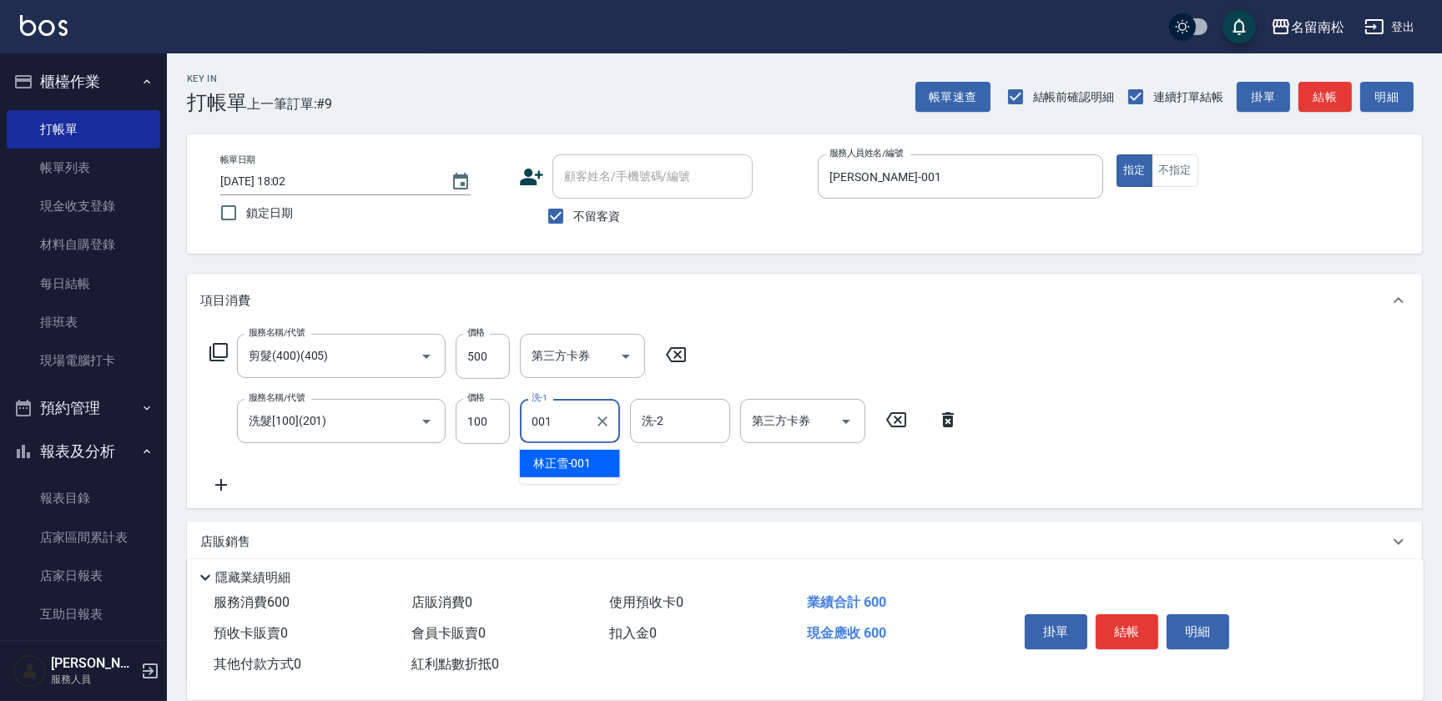
type input "[PERSON_NAME]-001"
click at [1182, 631] on button "明細" at bounding box center [1197, 631] width 63 height 35
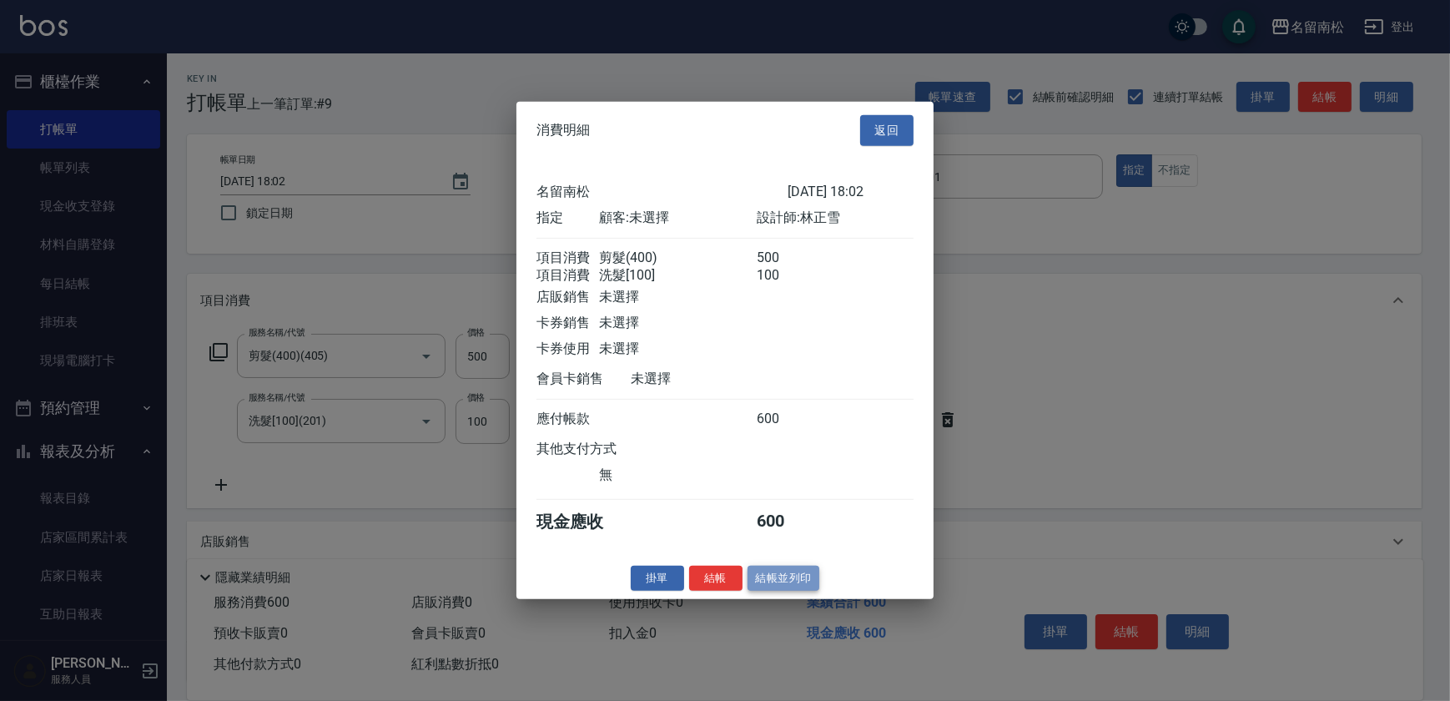
click at [771, 587] on button "結帳並列印" at bounding box center [783, 578] width 73 height 26
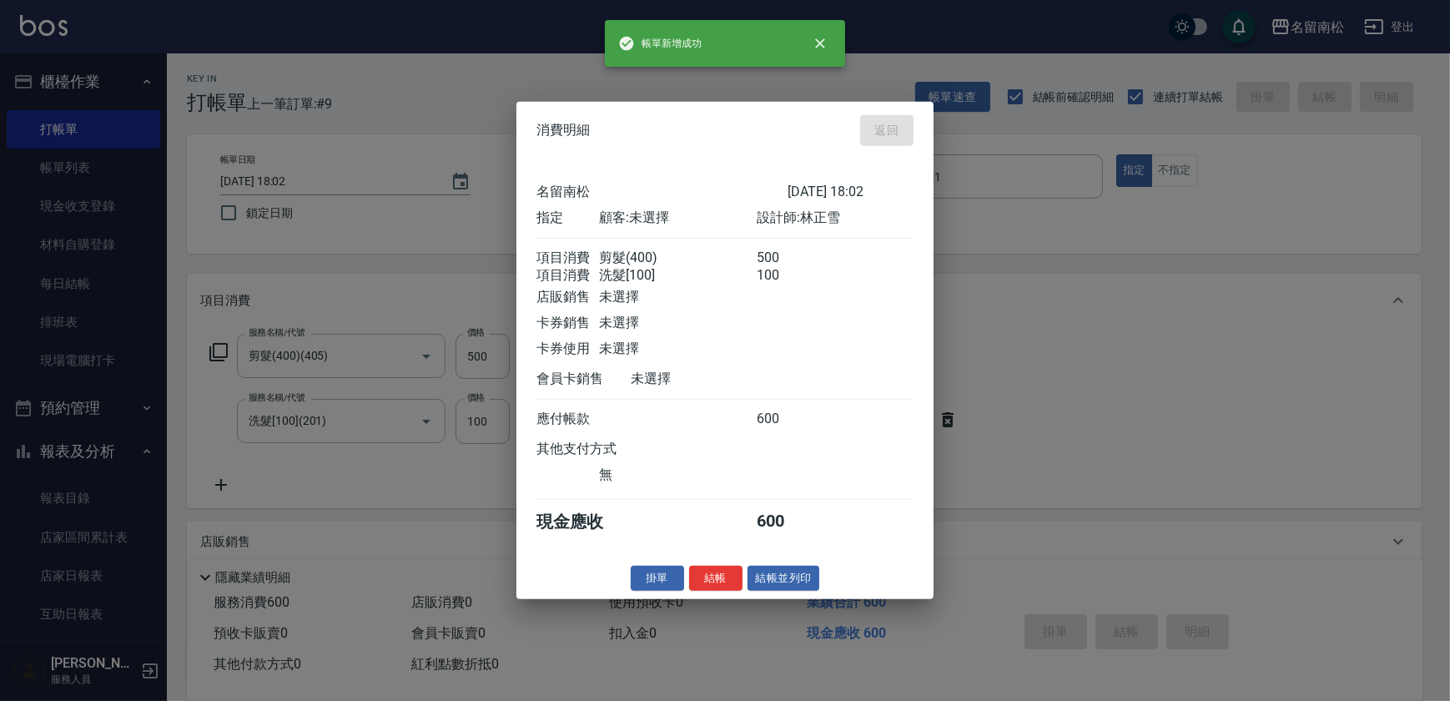
type input "[DATE] 18:12"
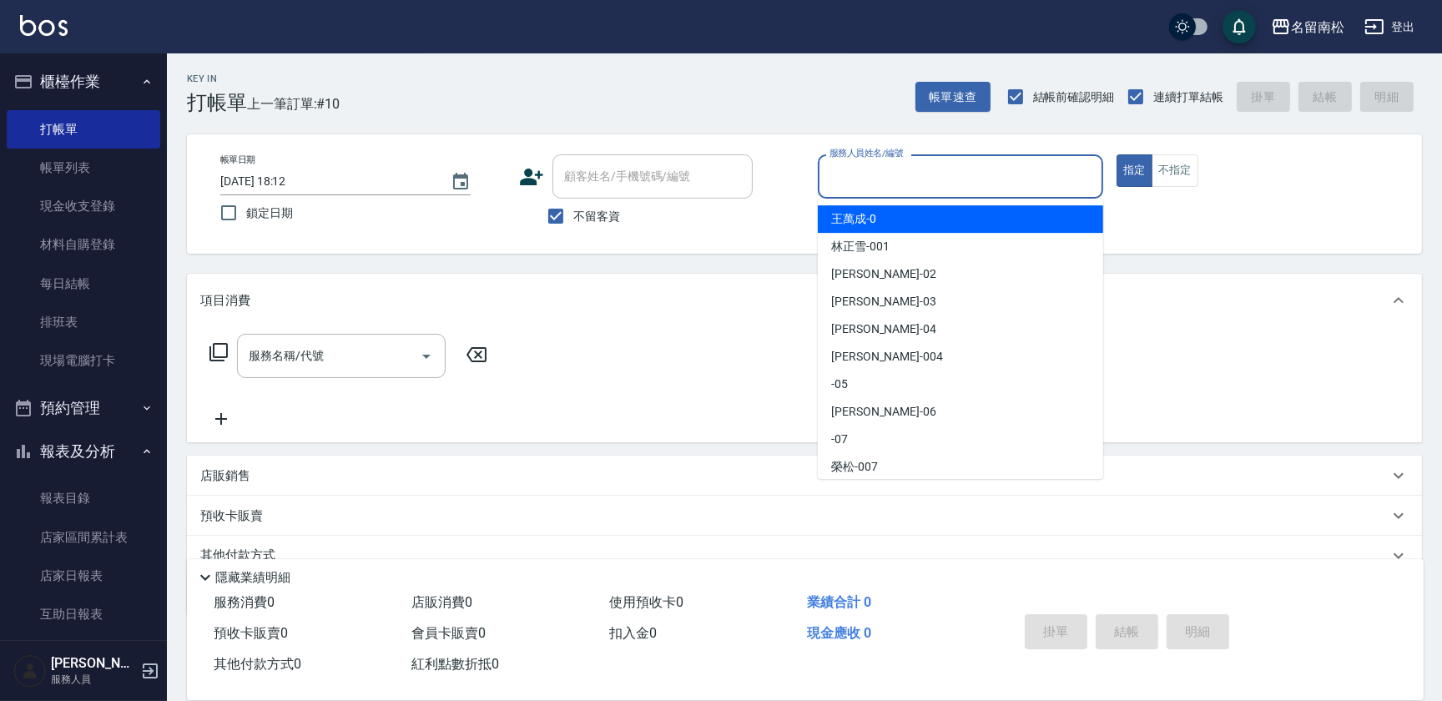
click at [969, 184] on input "服務人員姓名/編號" at bounding box center [960, 176] width 270 height 29
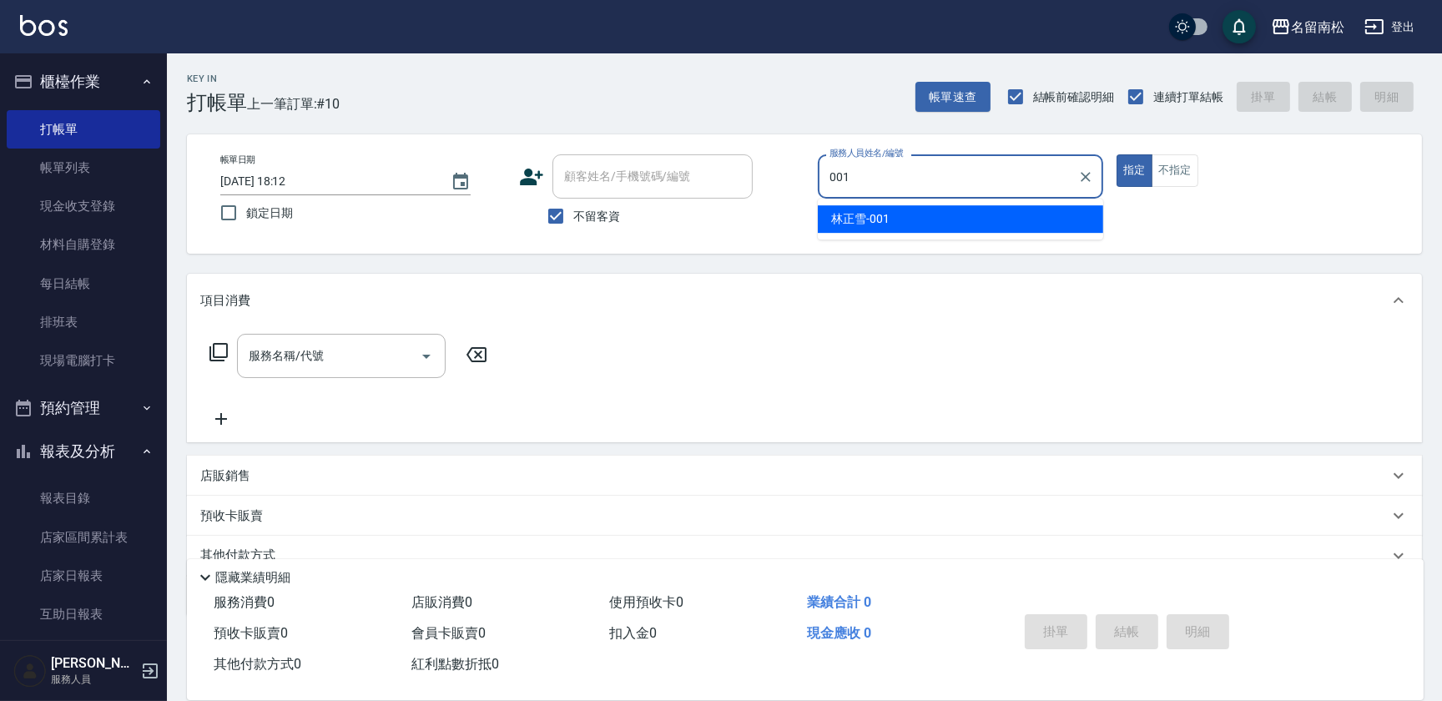
type input "[PERSON_NAME]-001"
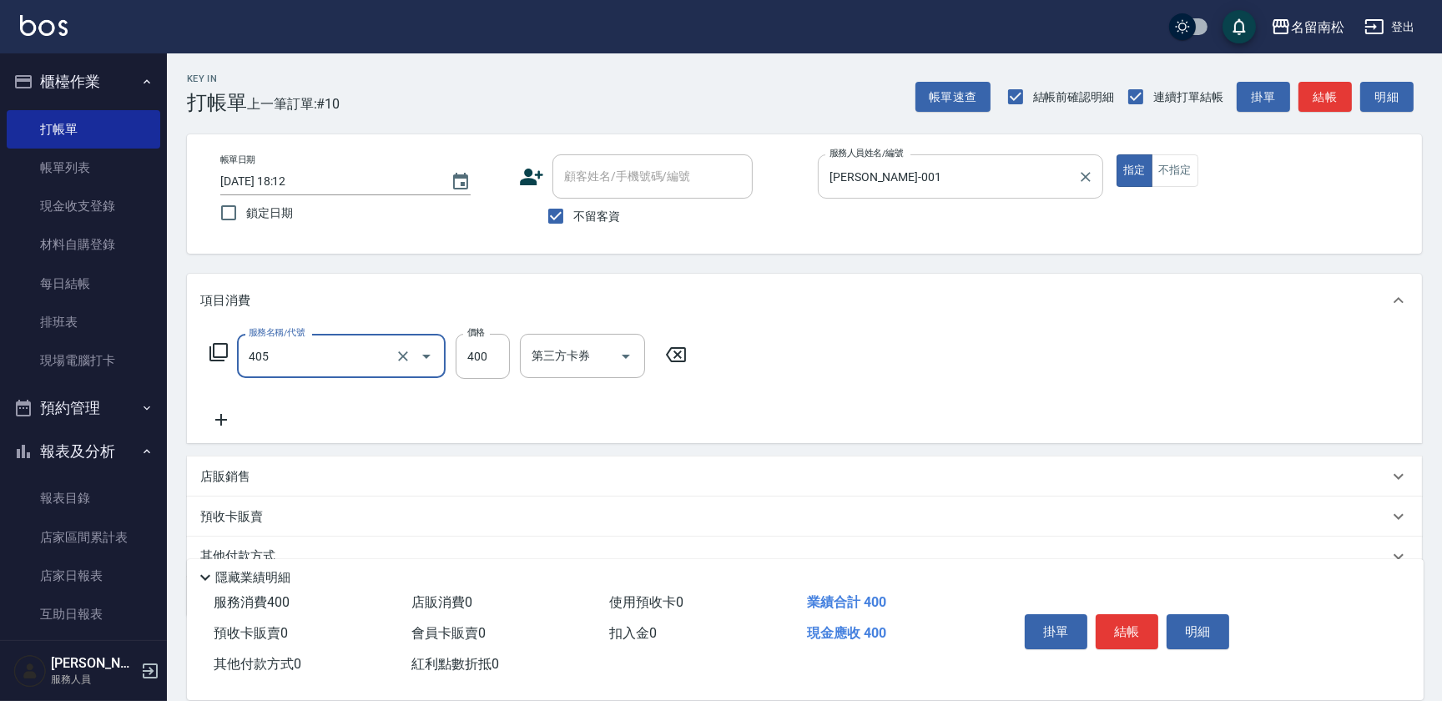
type input "剪髮(400)(405)"
type input "500"
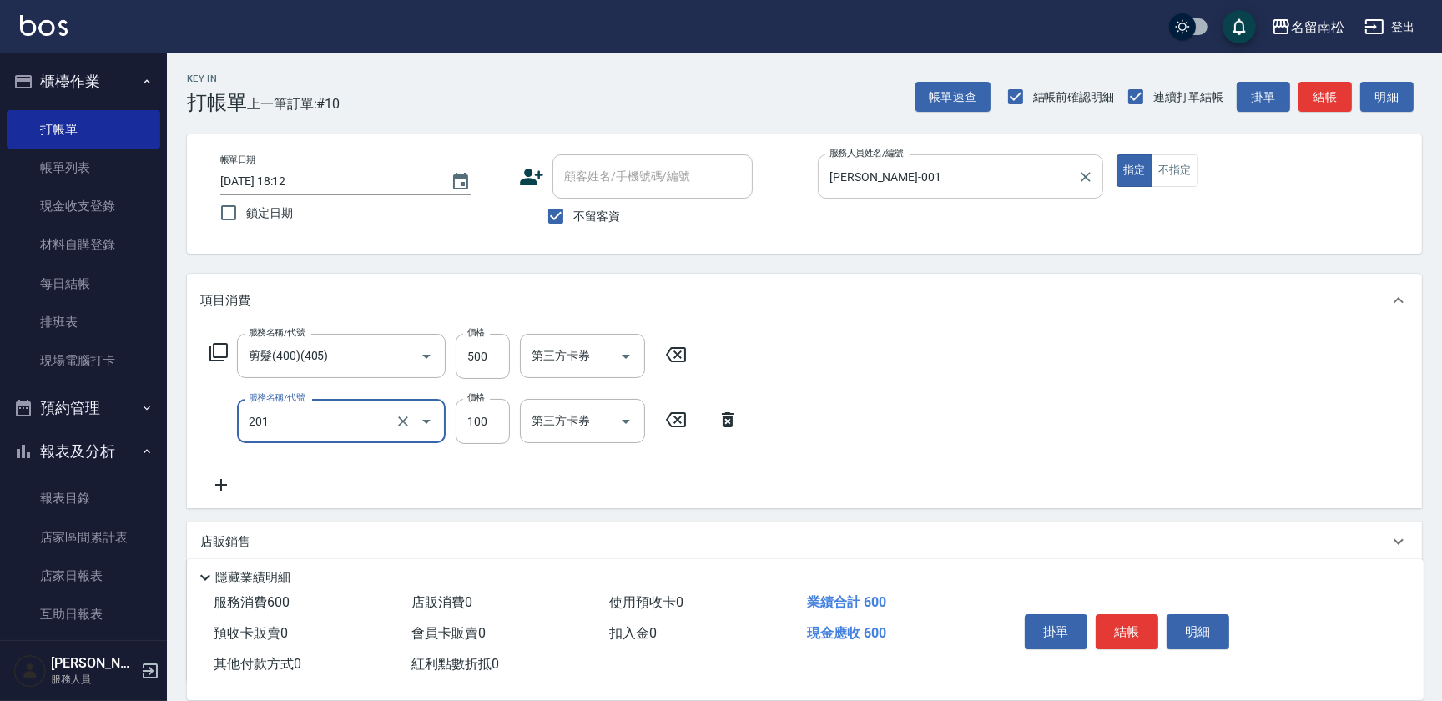
type input "洗髮[100](201)"
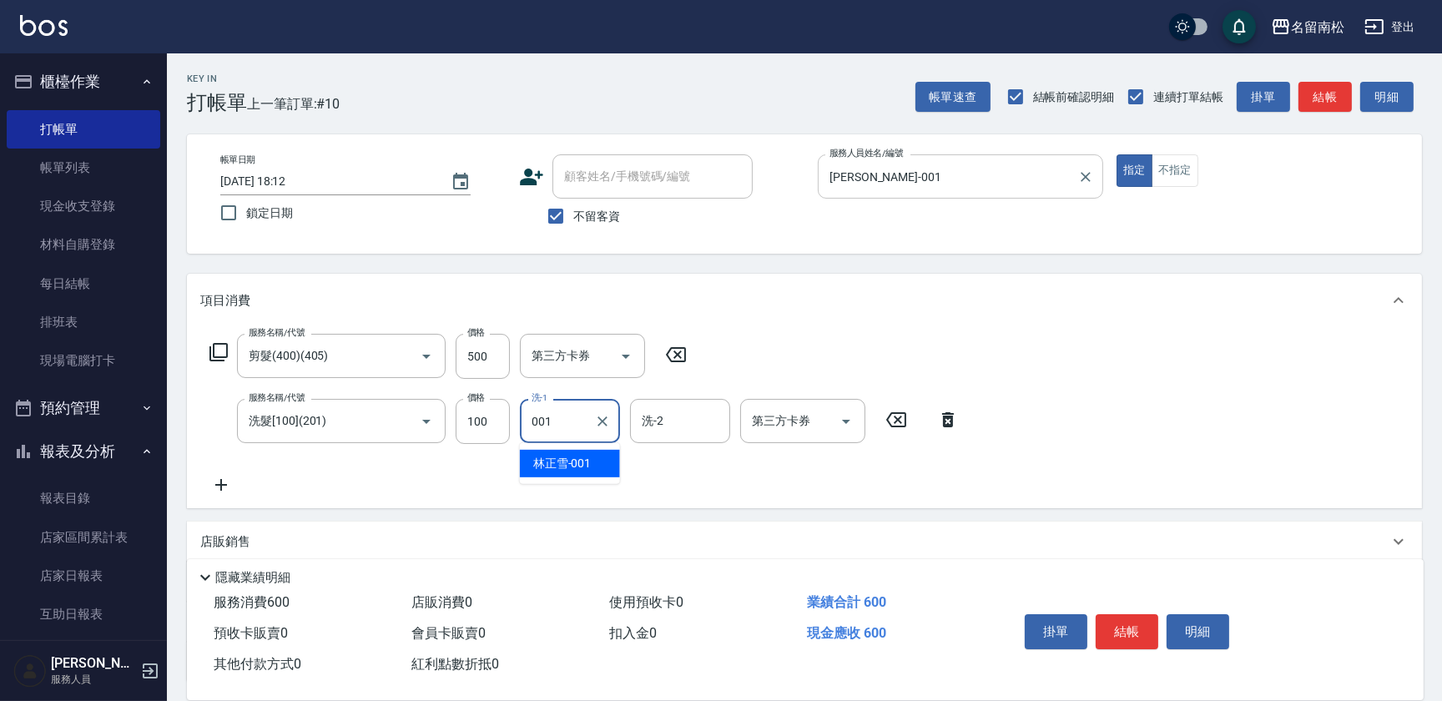
type input "[PERSON_NAME]-001"
click at [1209, 634] on button "明細" at bounding box center [1197, 631] width 63 height 35
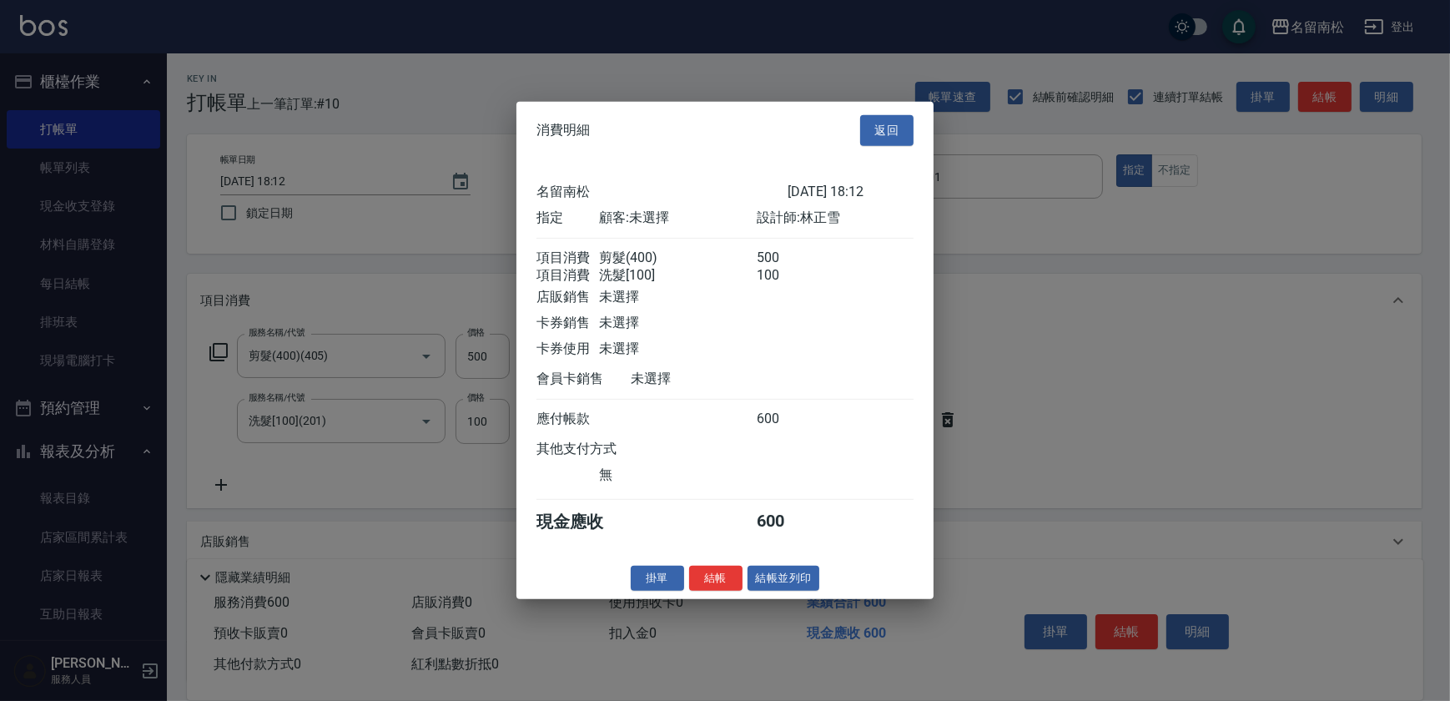
drag, startPoint x: 801, startPoint y: 587, endPoint x: 784, endPoint y: 588, distance: 16.7
click at [799, 588] on button "結帳並列印" at bounding box center [783, 578] width 73 height 26
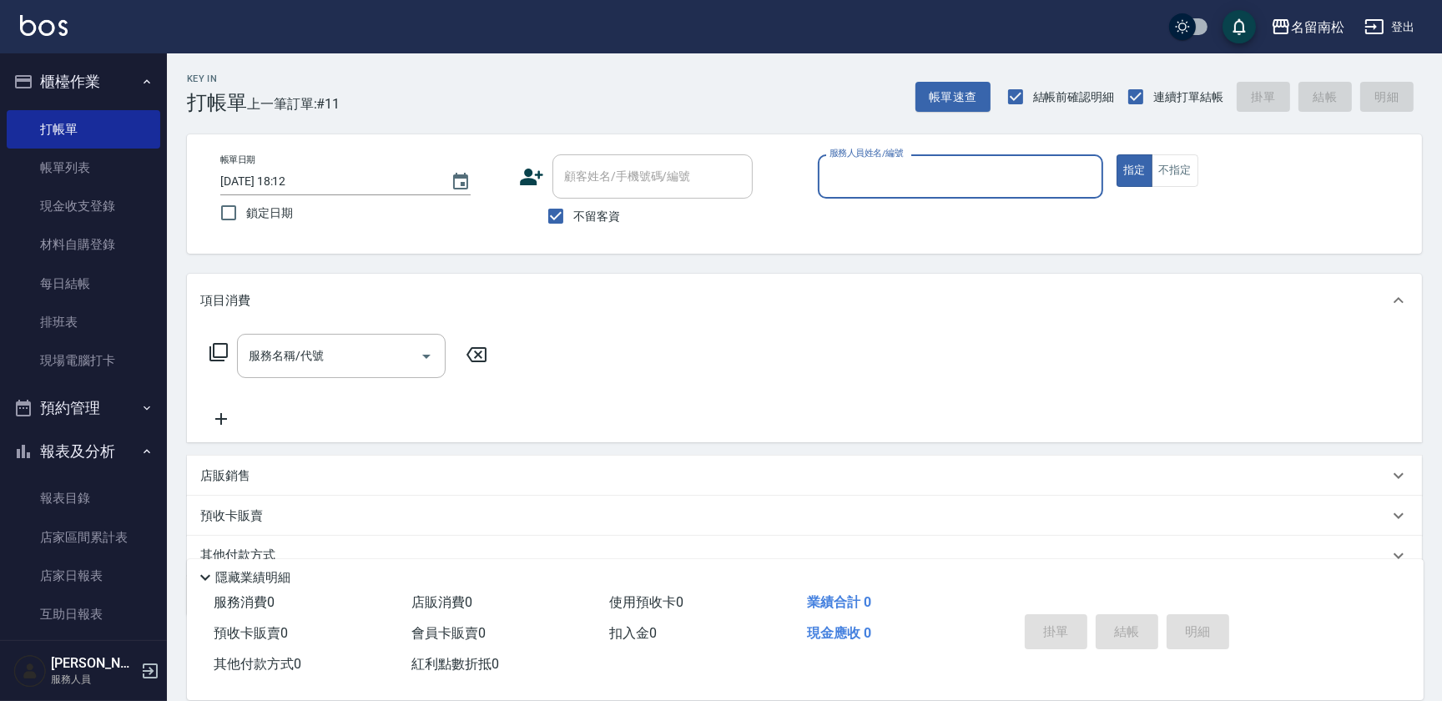
click at [871, 191] on div "服務人員姓名/編號" at bounding box center [960, 176] width 285 height 44
type input "[PERSON_NAME]-001"
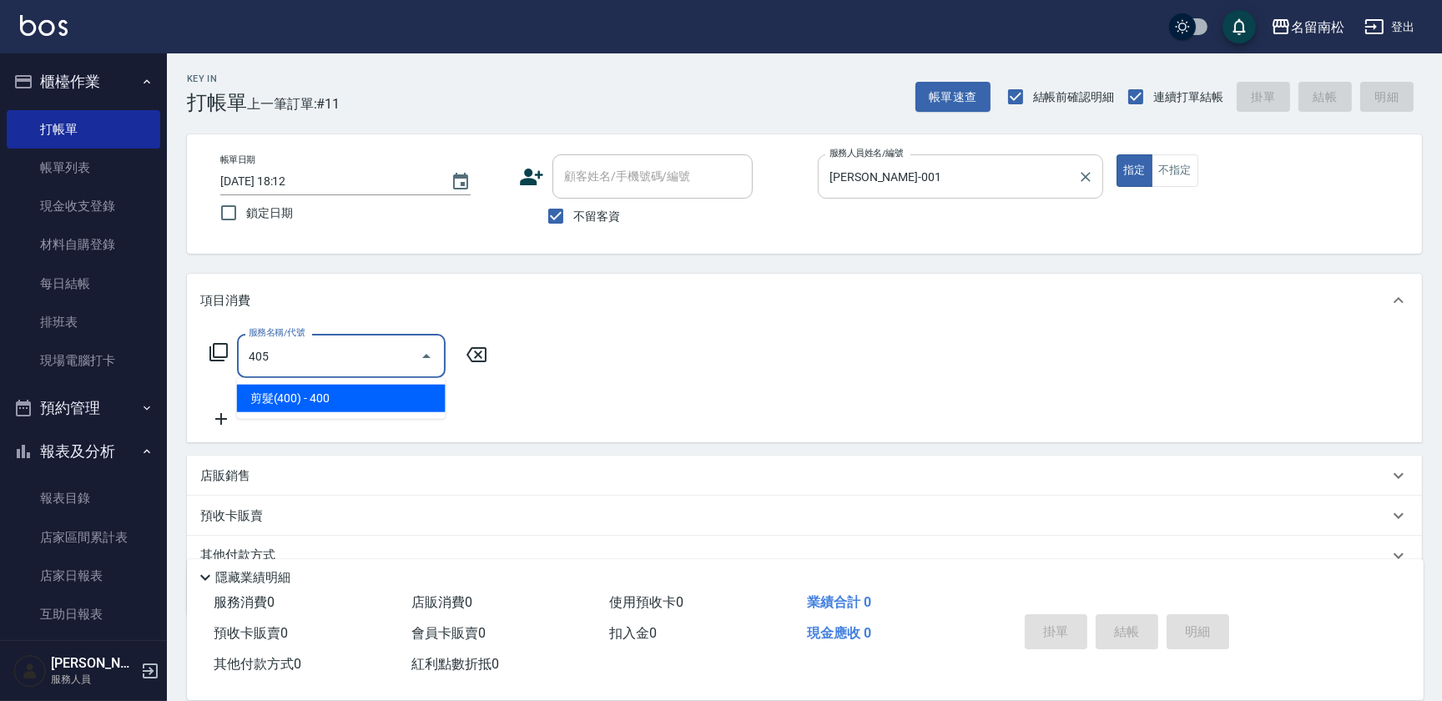
type input "剪髮(400)(405)"
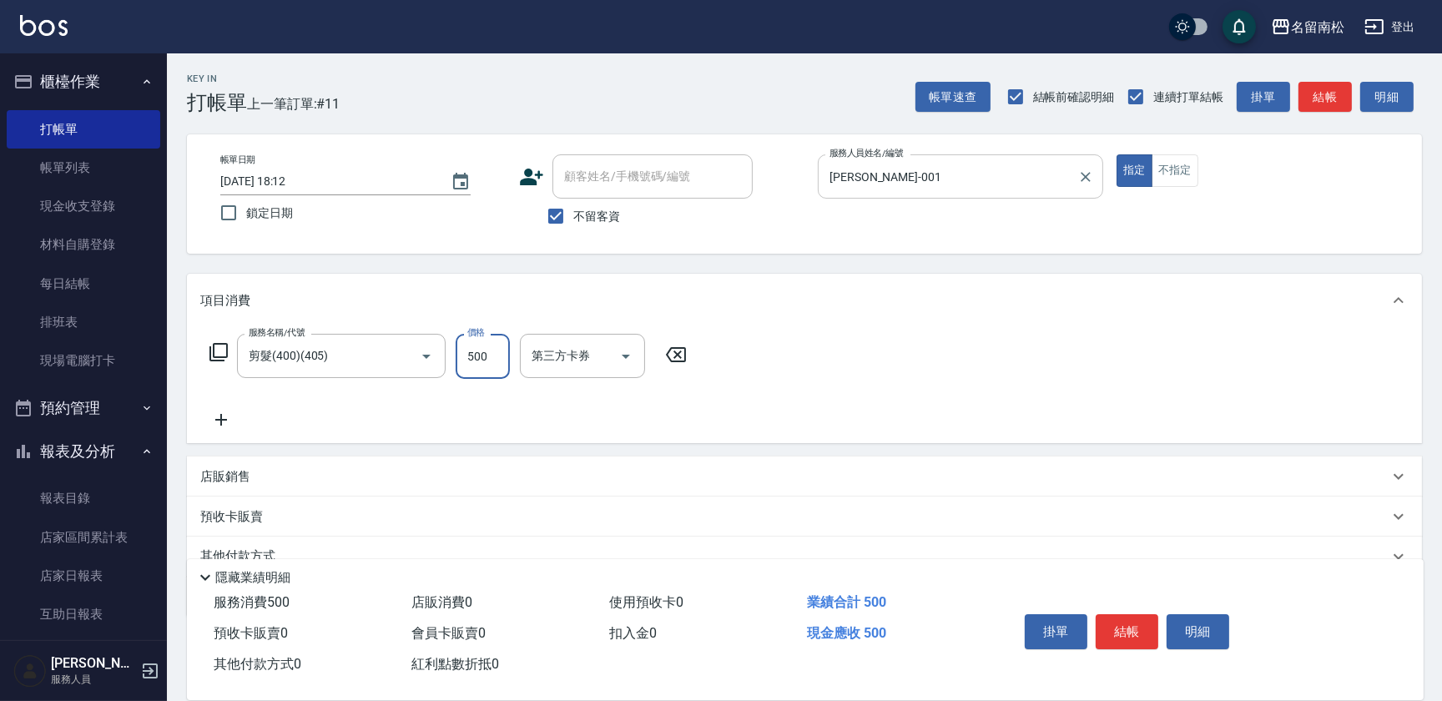
type input "500"
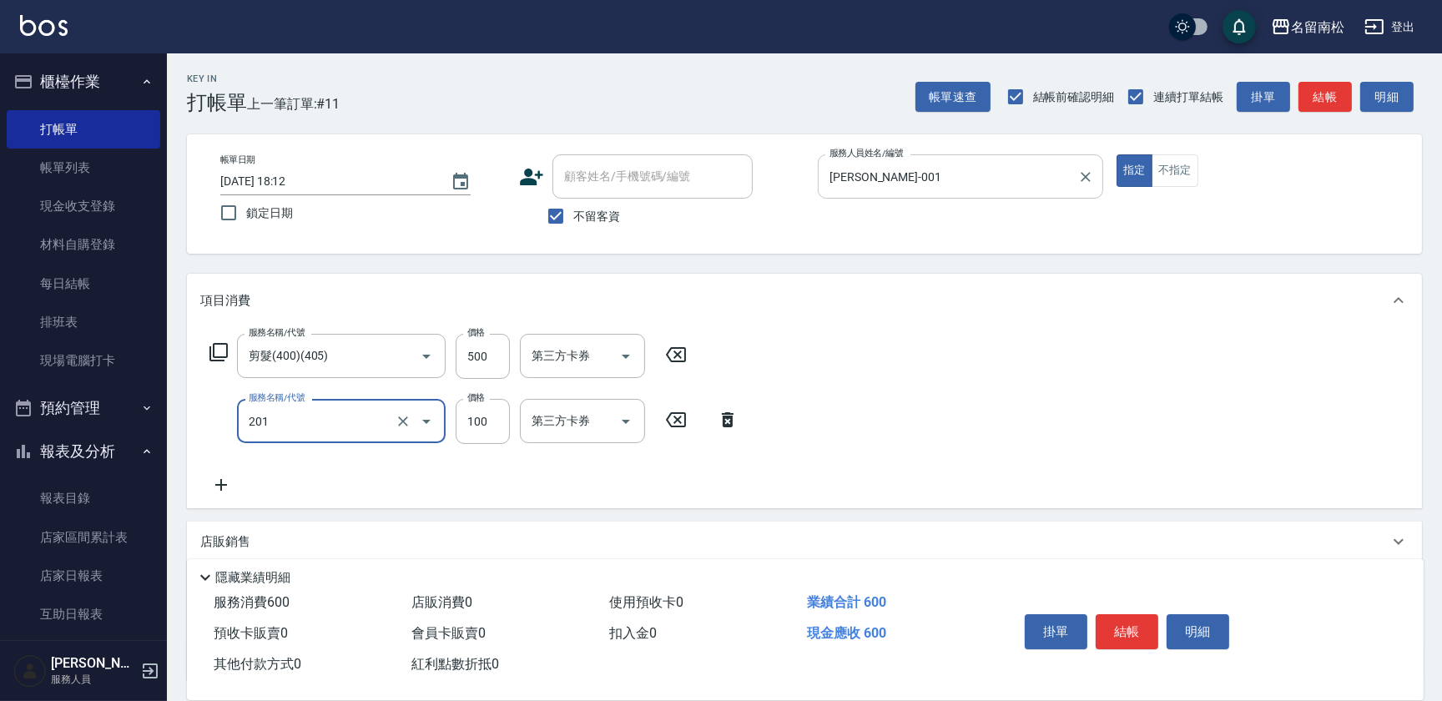
type input "洗髮[100](201)"
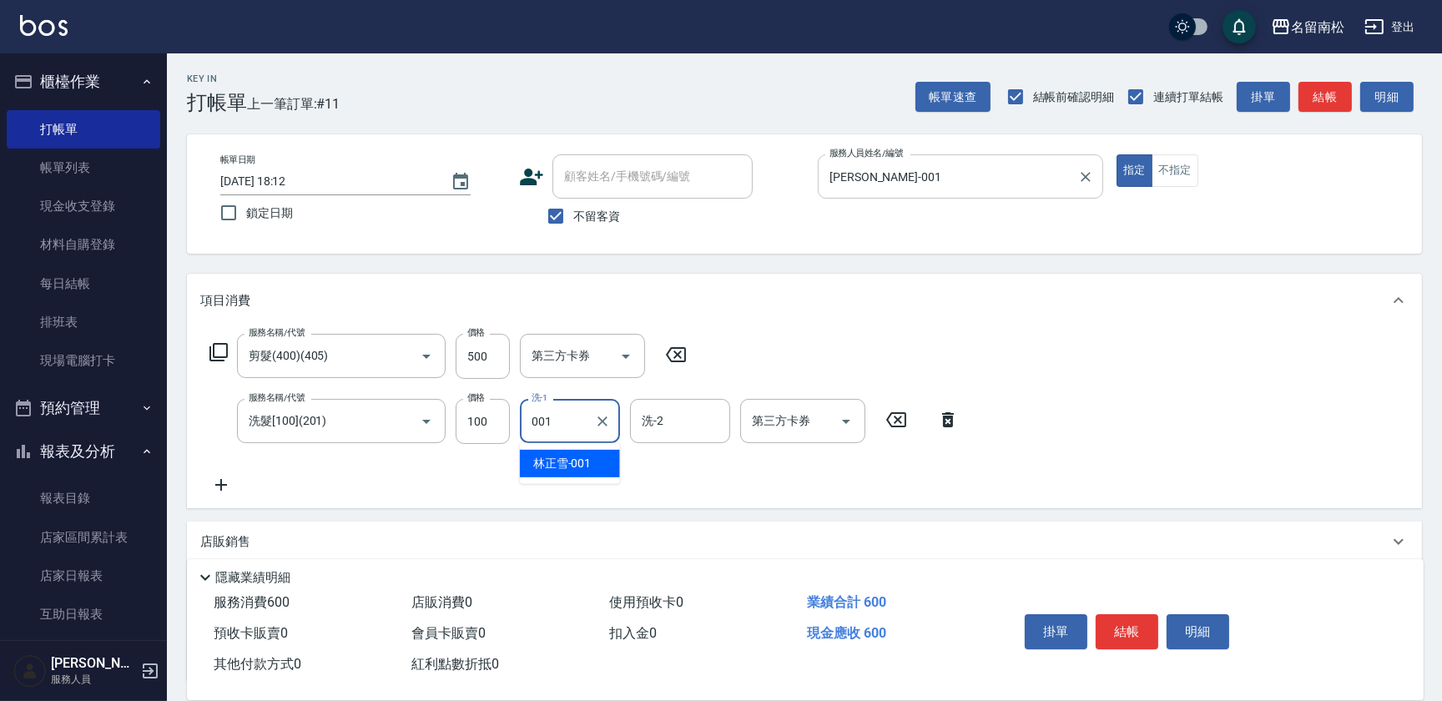
type input "[PERSON_NAME]-001"
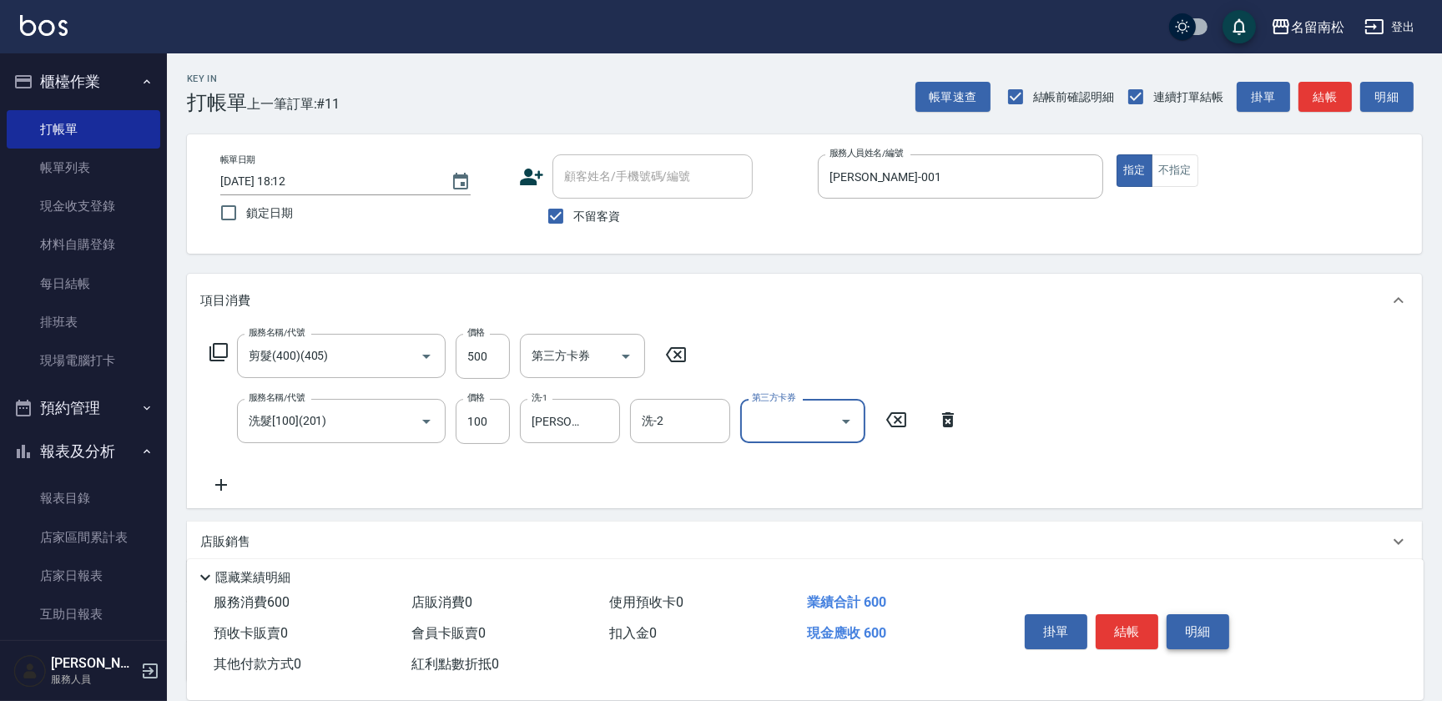
click at [1198, 625] on button "明細" at bounding box center [1197, 631] width 63 height 35
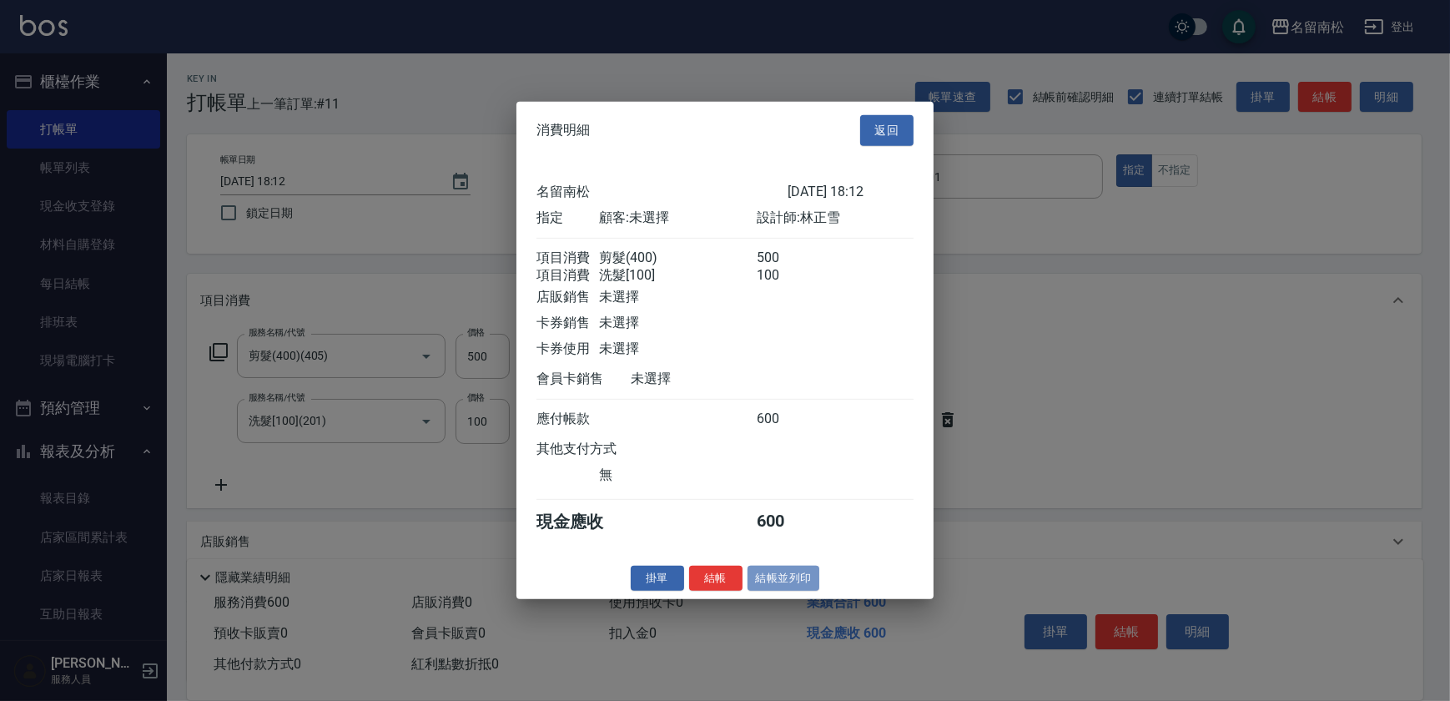
click at [769, 584] on button "結帳並列印" at bounding box center [783, 578] width 73 height 26
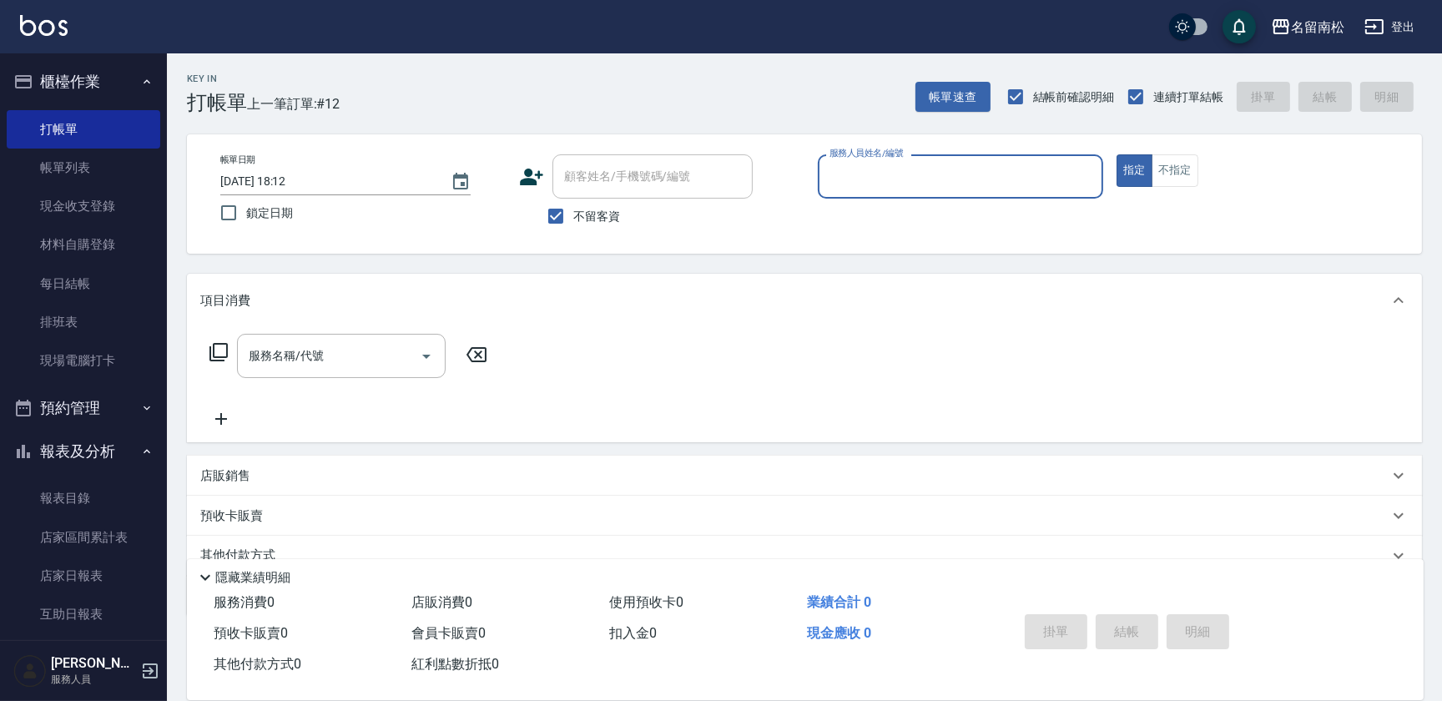
click at [888, 197] on div "服務人員姓名/編號" at bounding box center [960, 176] width 285 height 44
type input "[PERSON_NAME]-001"
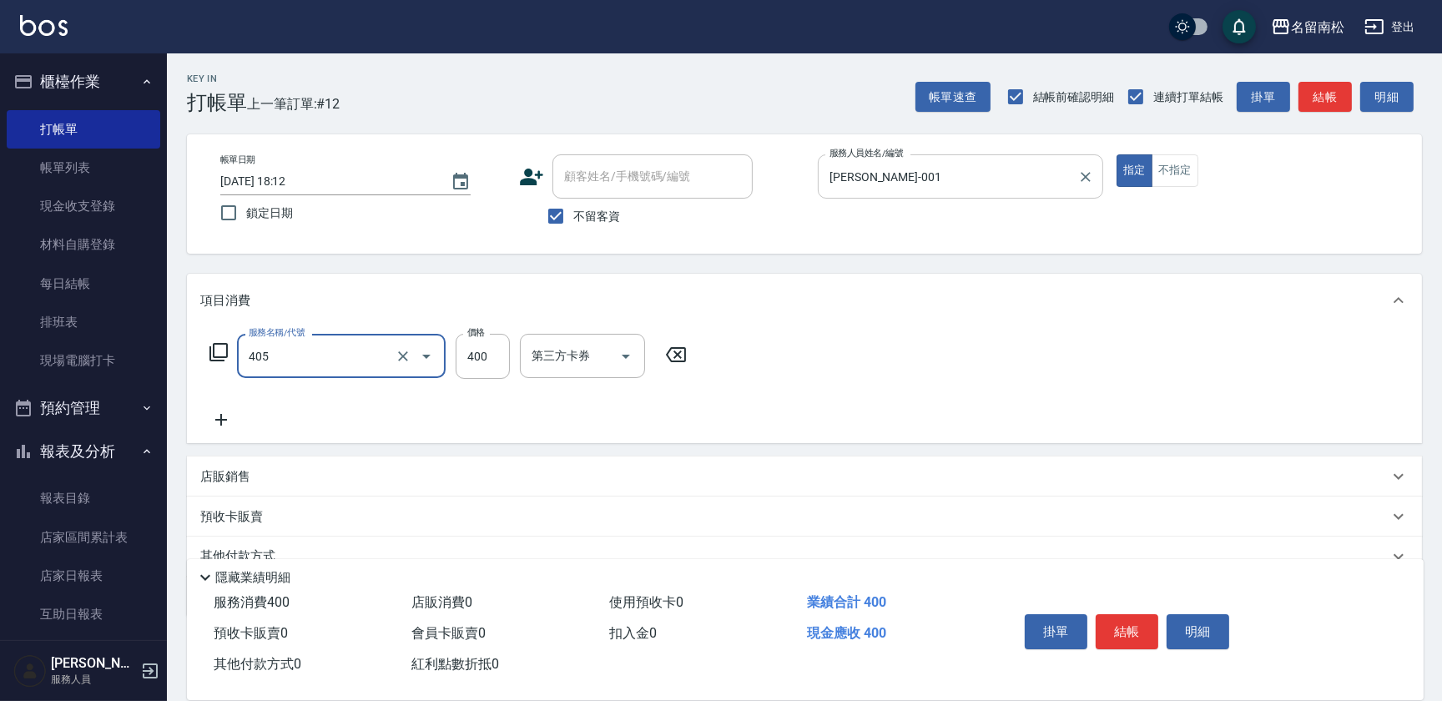
type input "剪髮(400)(405)"
type input "500"
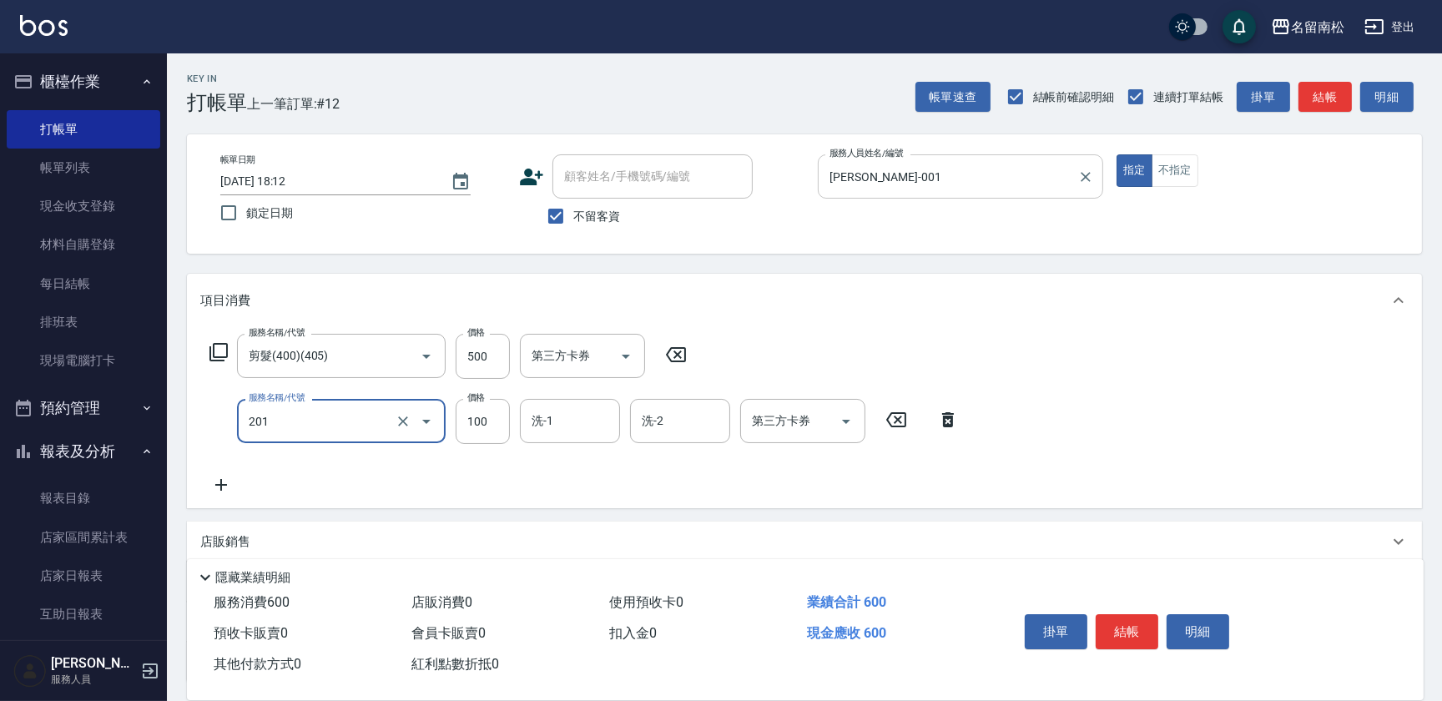
type input "洗髮[100](201)"
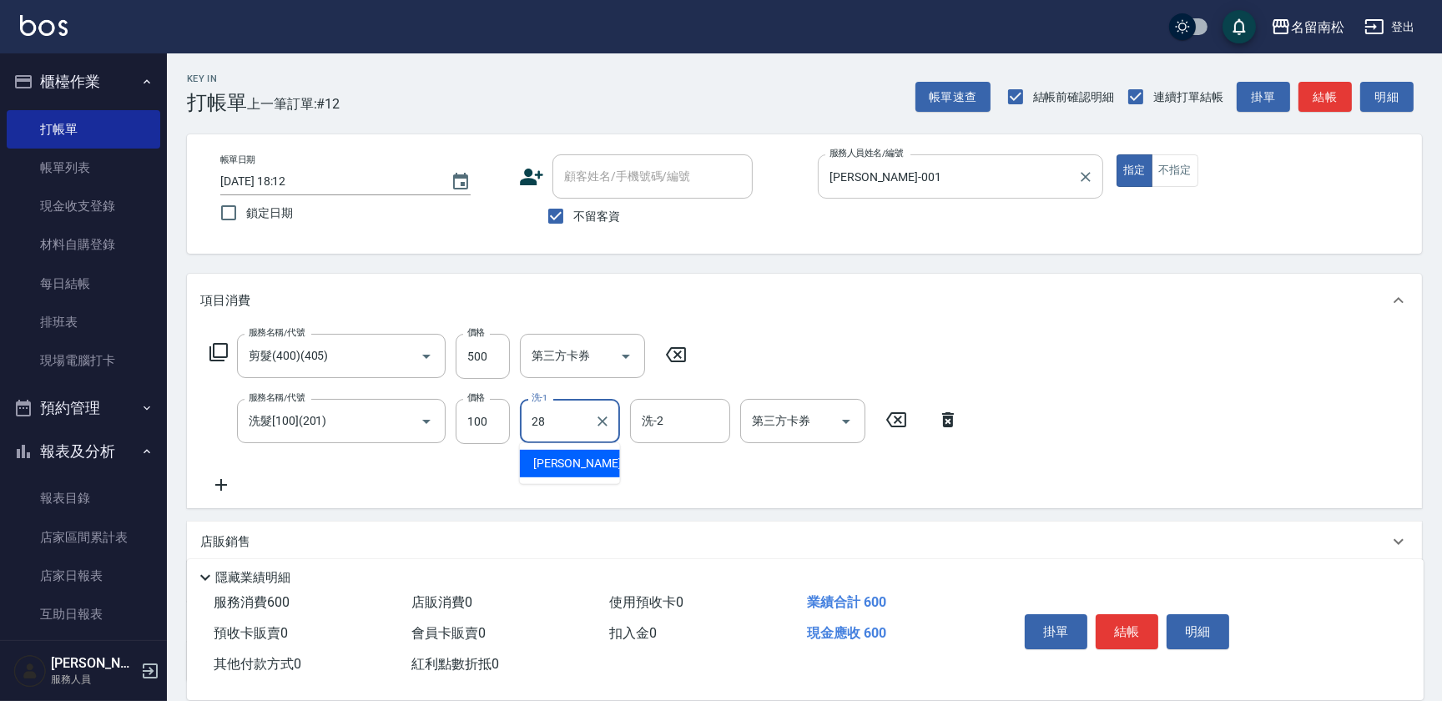
type input "[PERSON_NAME]-28"
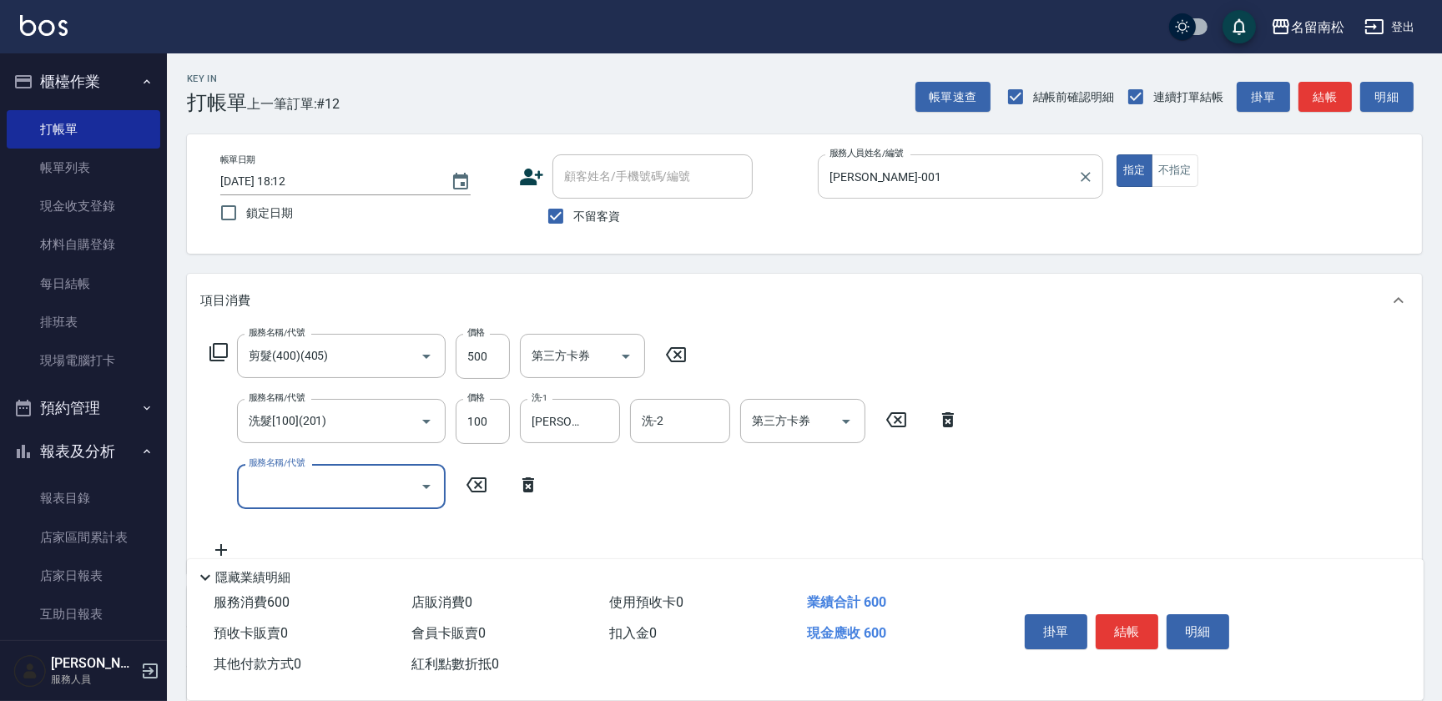
type input "8"
type input "自備染髮[600](501)"
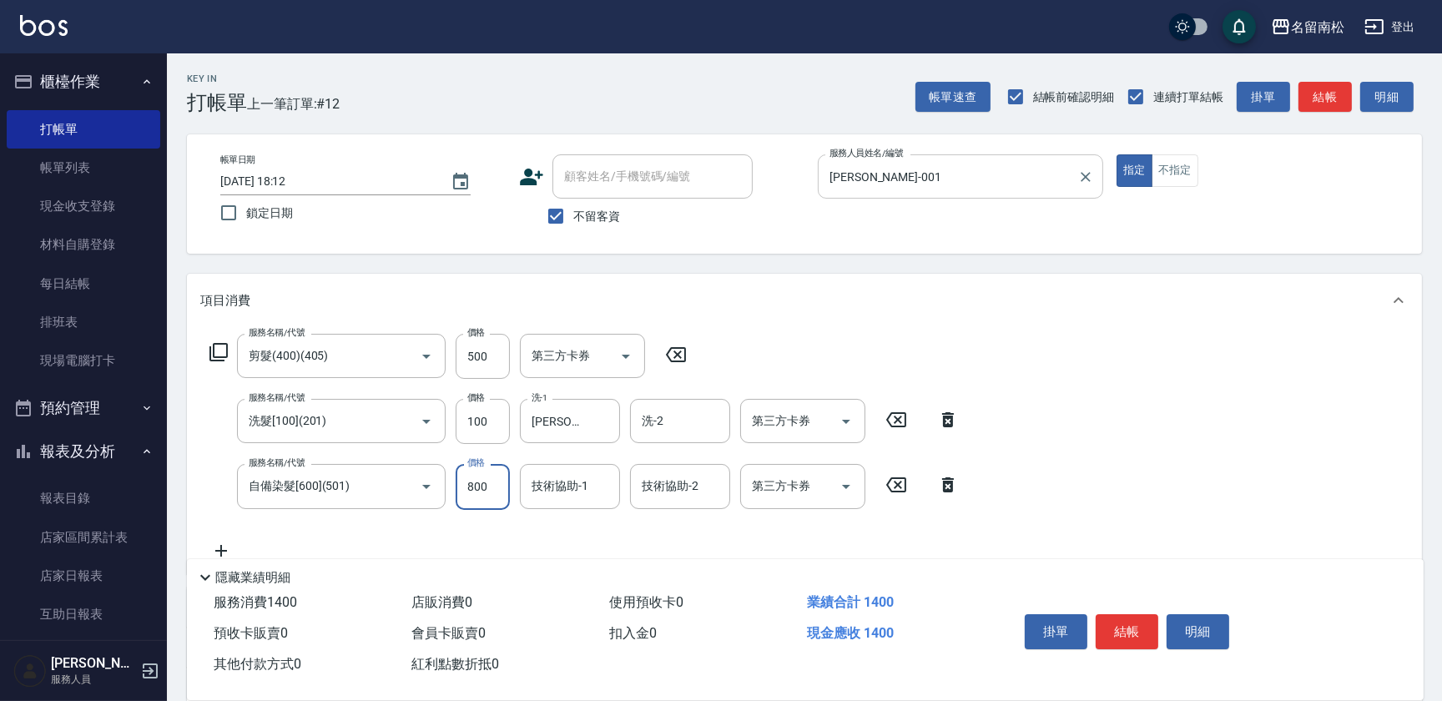
type input "800"
type input "[PERSON_NAME]-001"
click at [1180, 629] on button "明細" at bounding box center [1197, 631] width 63 height 35
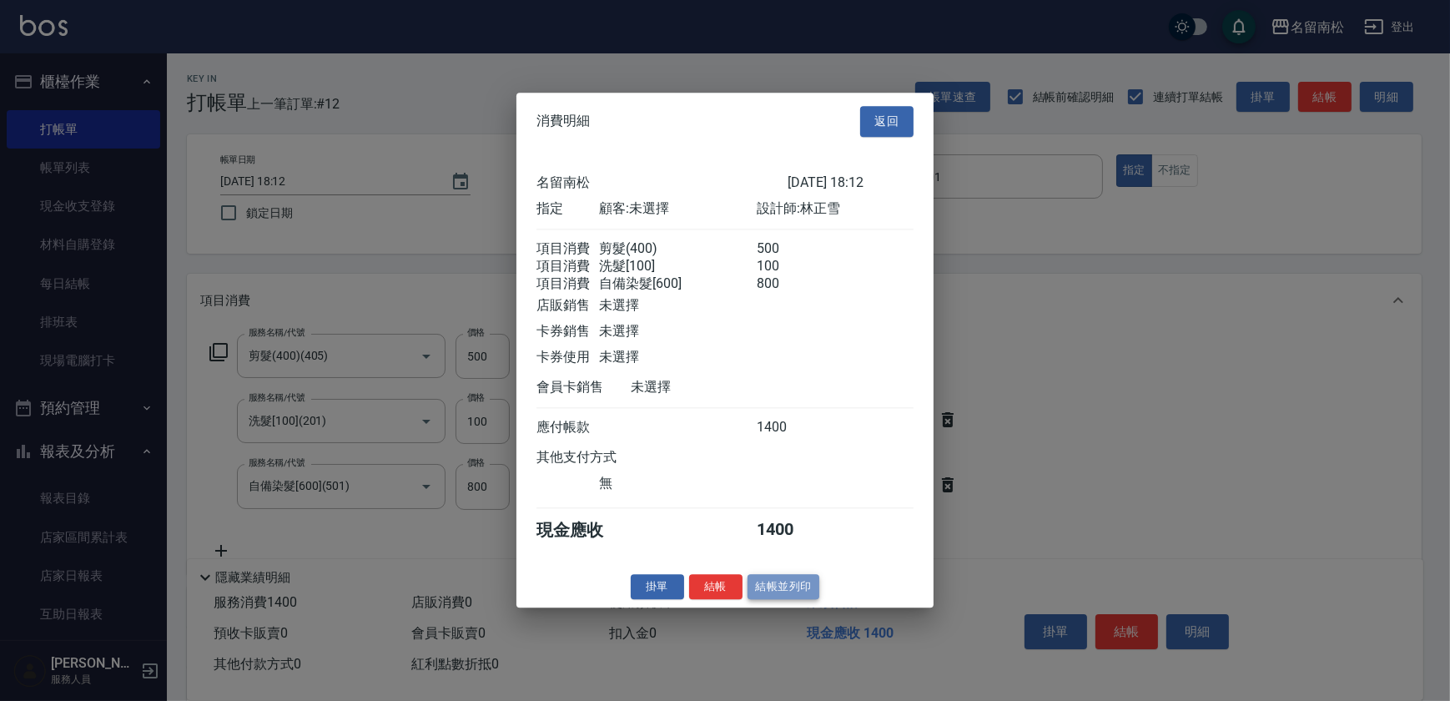
click at [795, 595] on button "結帳並列印" at bounding box center [783, 587] width 73 height 26
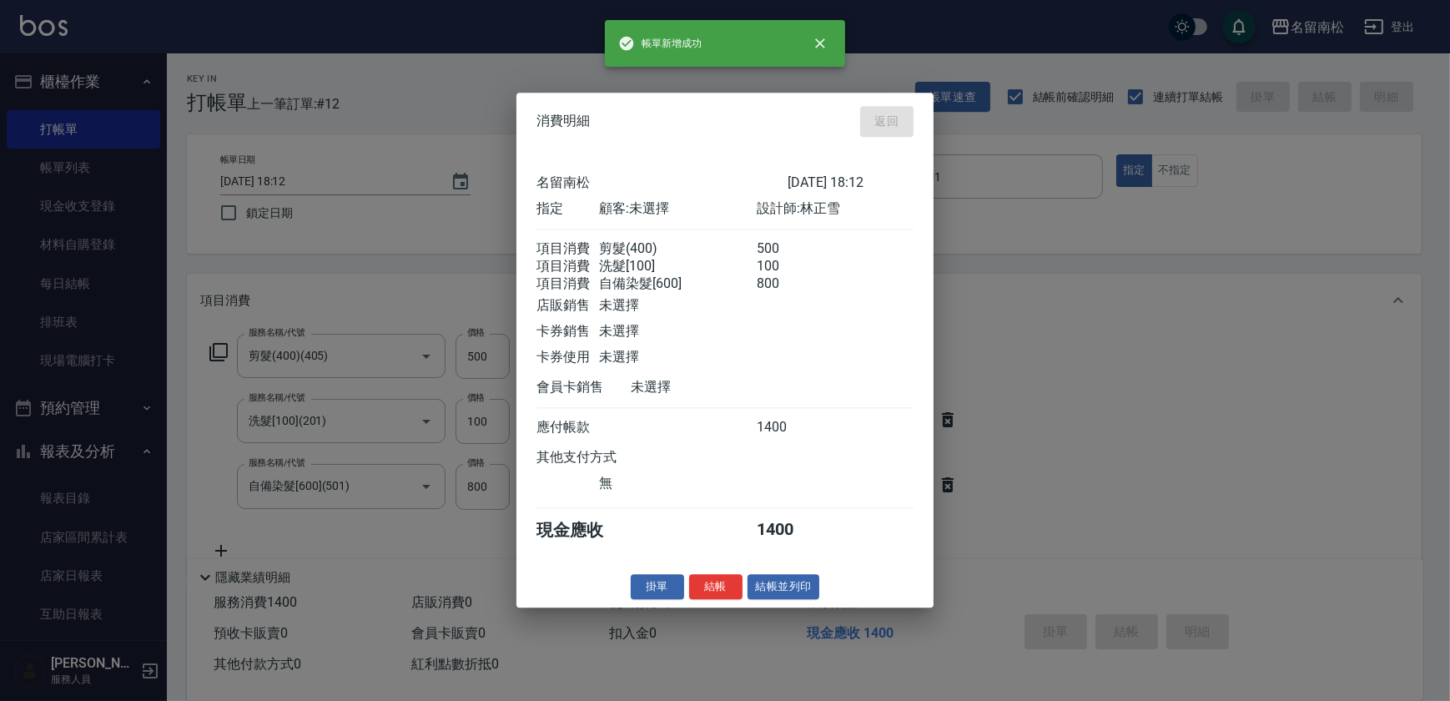
type input "[DATE] 18:13"
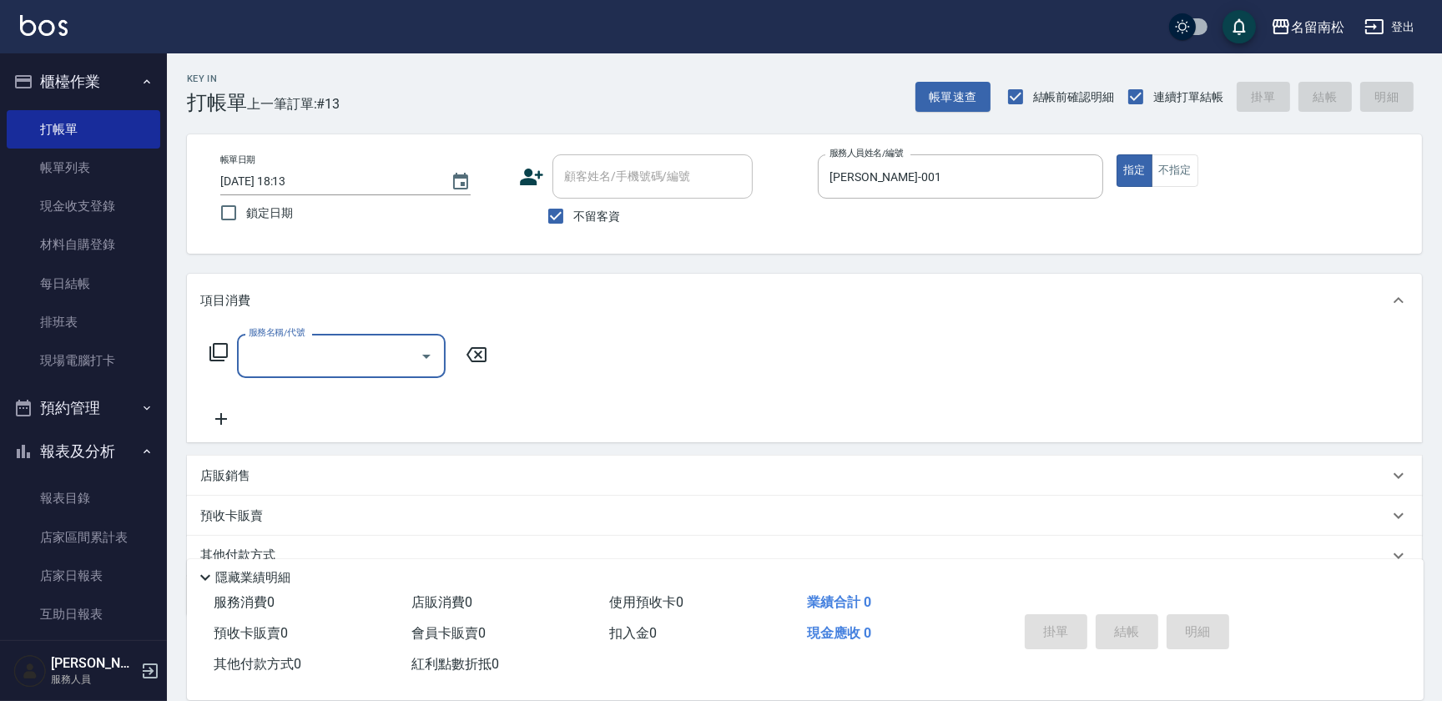
drag, startPoint x: 1181, startPoint y: 180, endPoint x: 1170, endPoint y: 186, distance: 12.3
click at [1176, 183] on button "不指定" at bounding box center [1174, 170] width 47 height 33
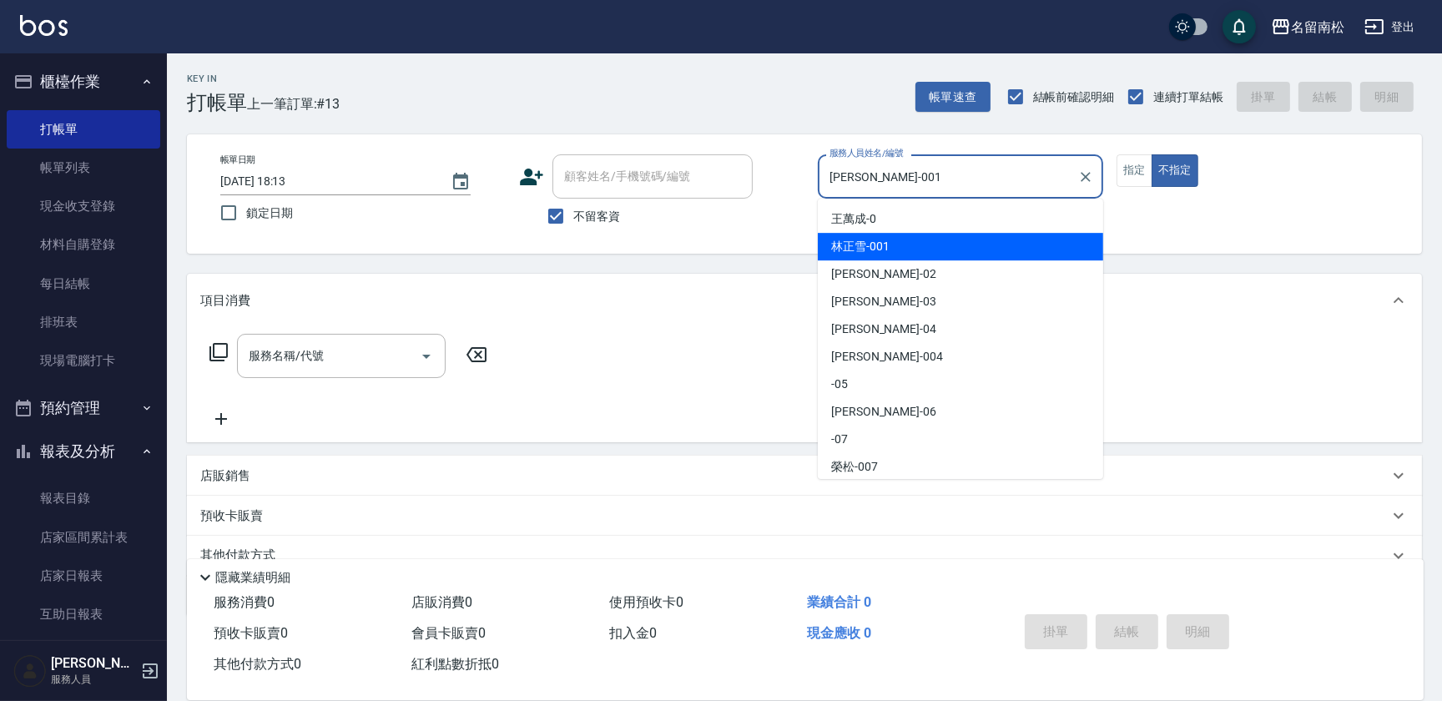
click at [1015, 183] on input "[PERSON_NAME]-001" at bounding box center [947, 176] width 245 height 29
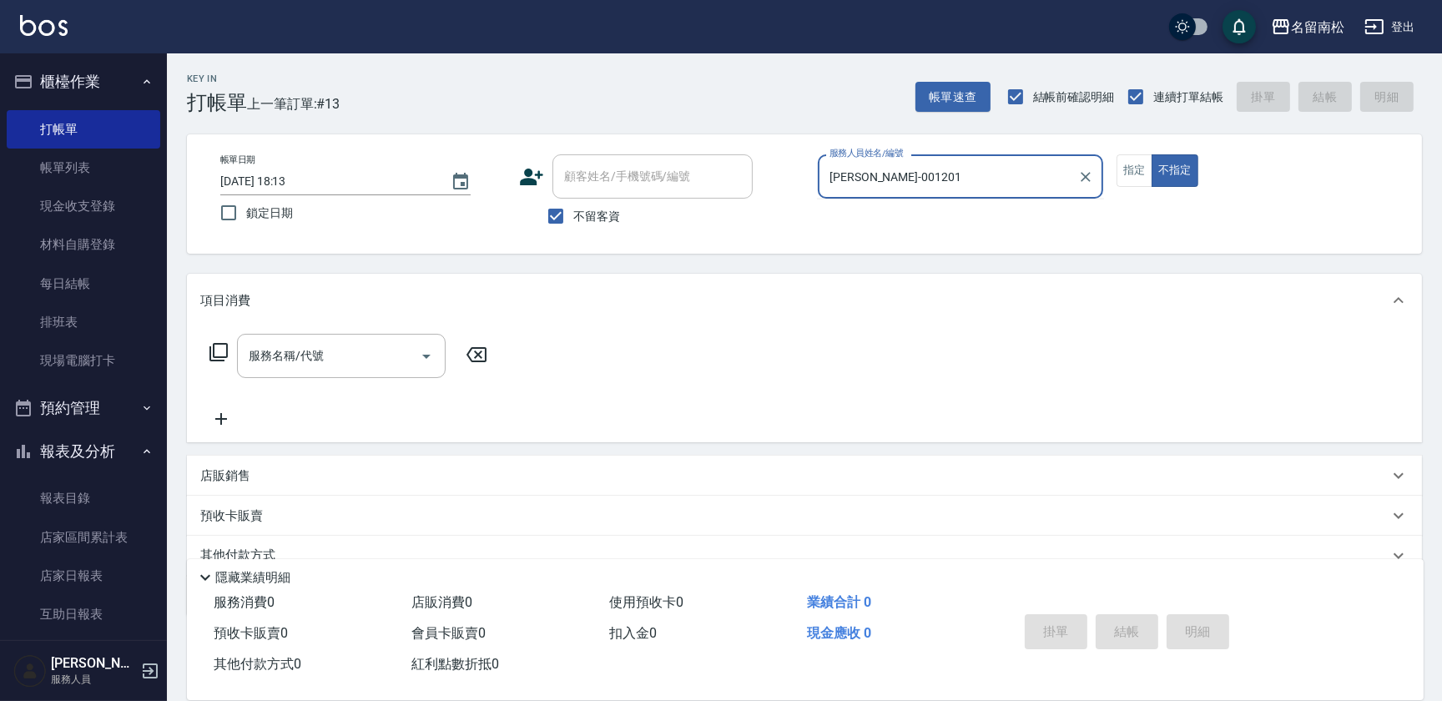
click at [1151, 154] on button "不指定" at bounding box center [1174, 170] width 47 height 33
type input "[PERSON_NAME]-001"
type button "false"
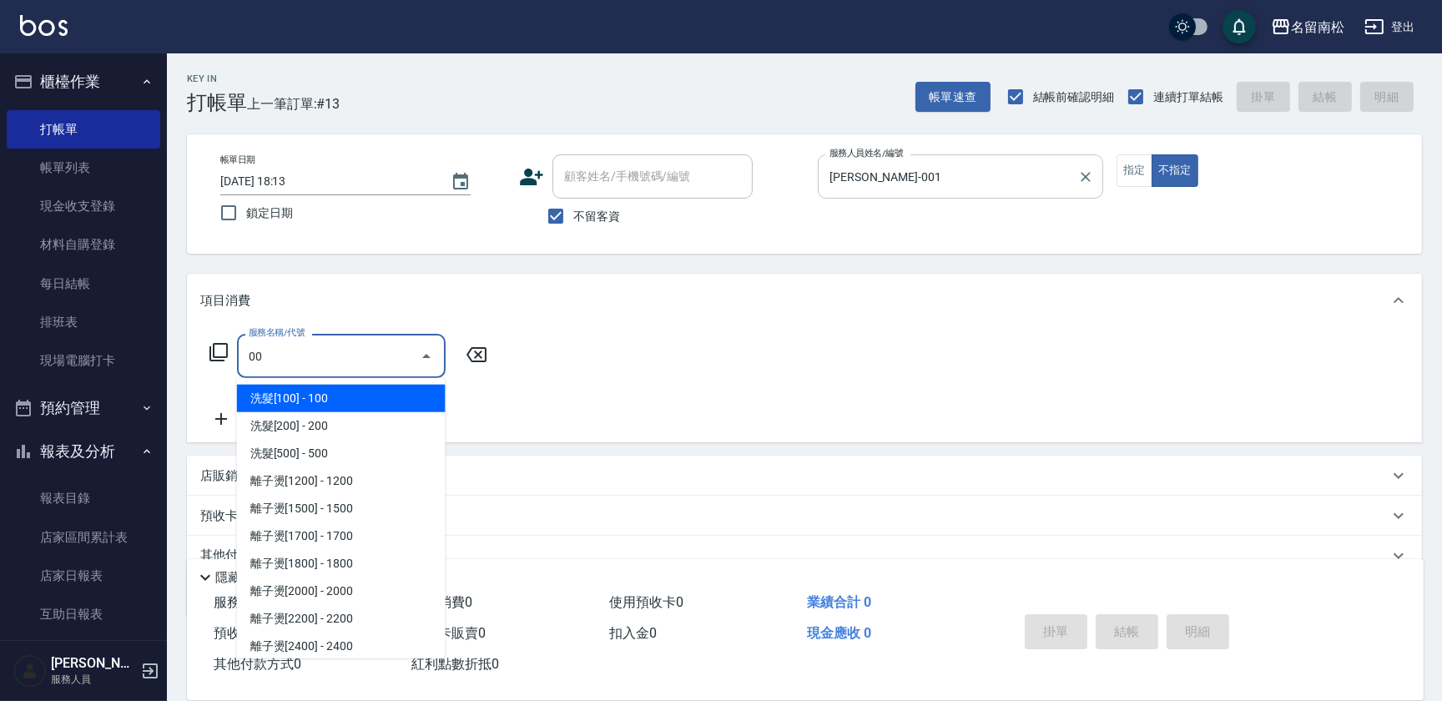
type input "0"
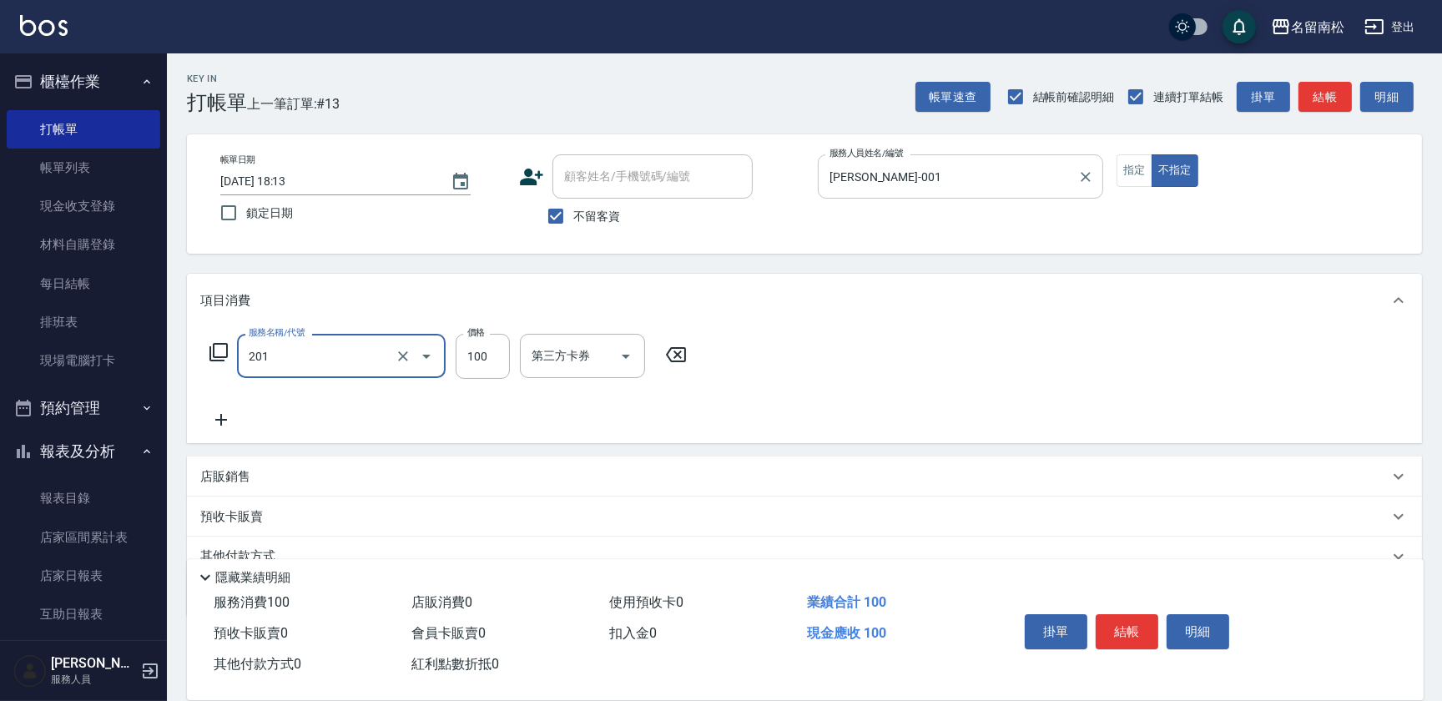
type input "洗髮[100](201)"
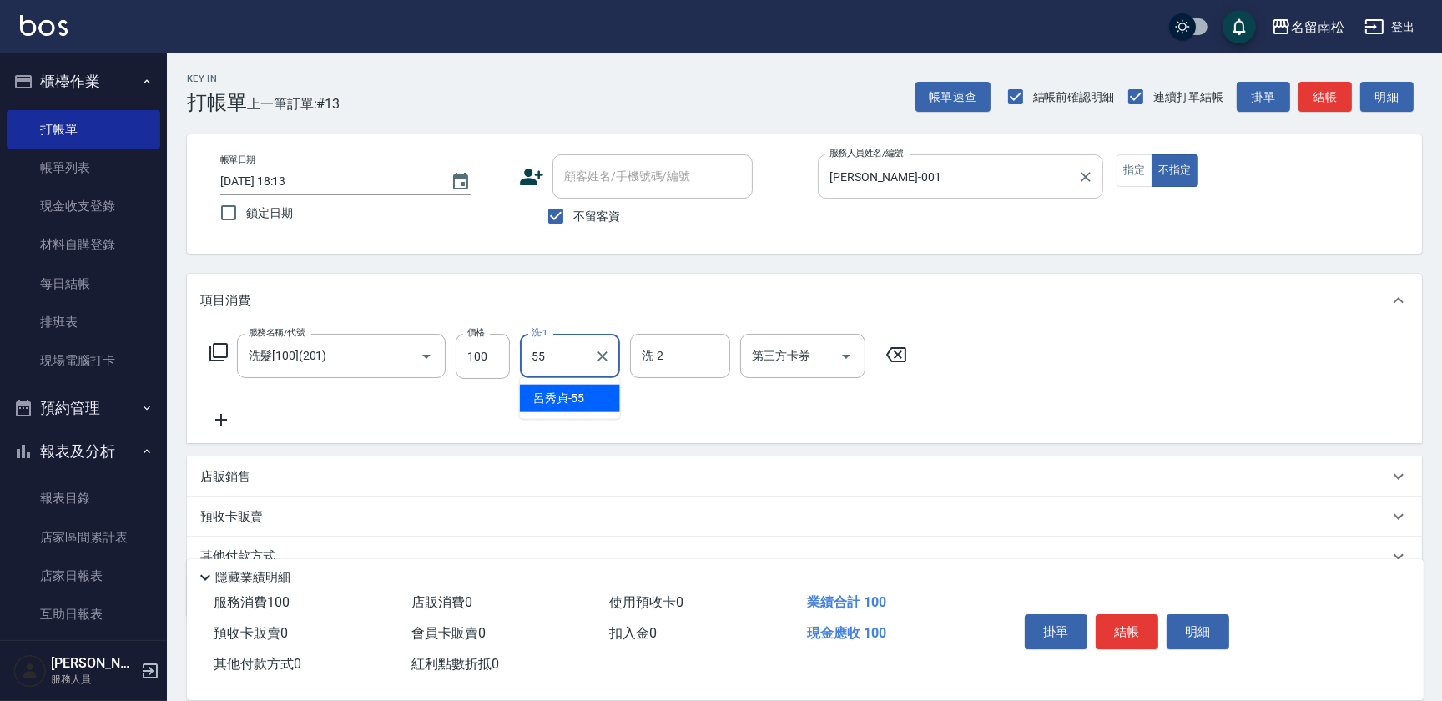
type input "呂秀貞-55"
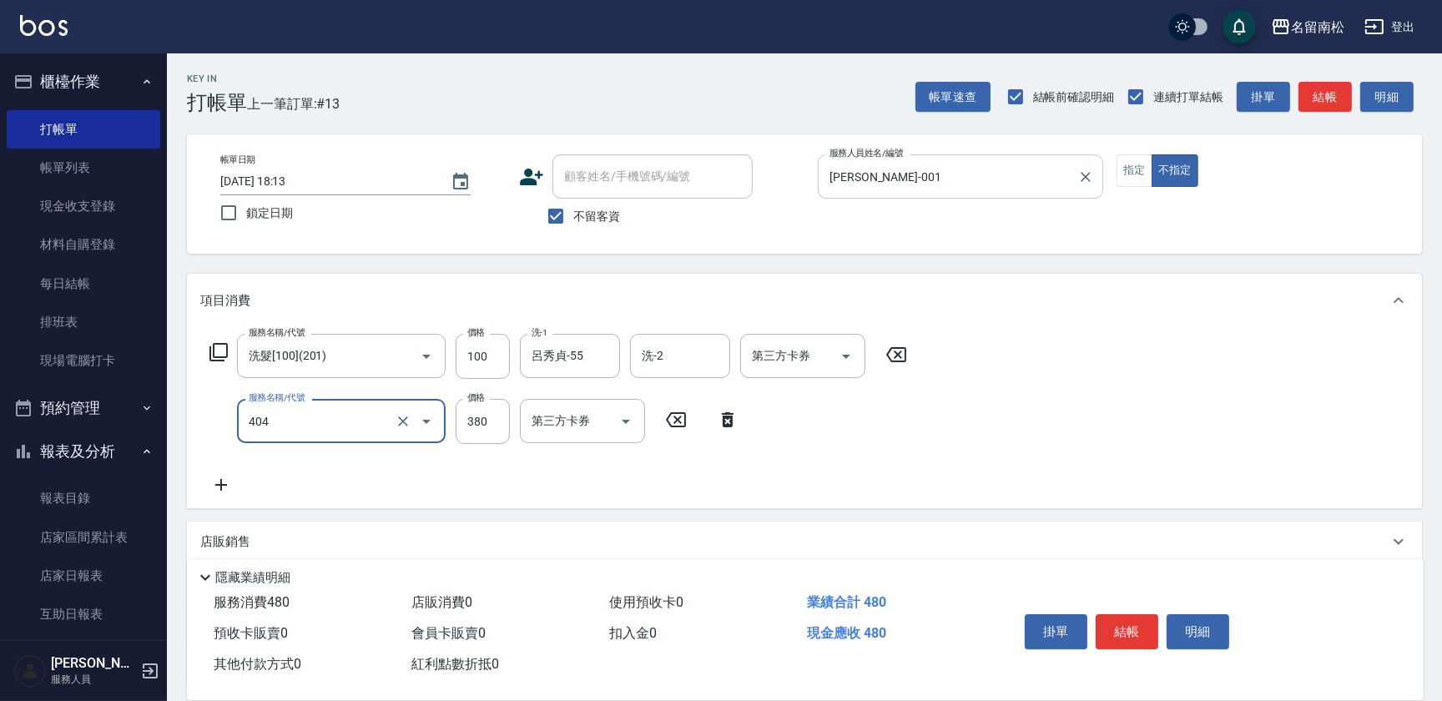
type input "剪髮(380)(404)"
type input "400"
click at [1163, 609] on div "掛單 結帳 明細" at bounding box center [1127, 633] width 218 height 53
click at [1190, 620] on button "明細" at bounding box center [1197, 631] width 63 height 35
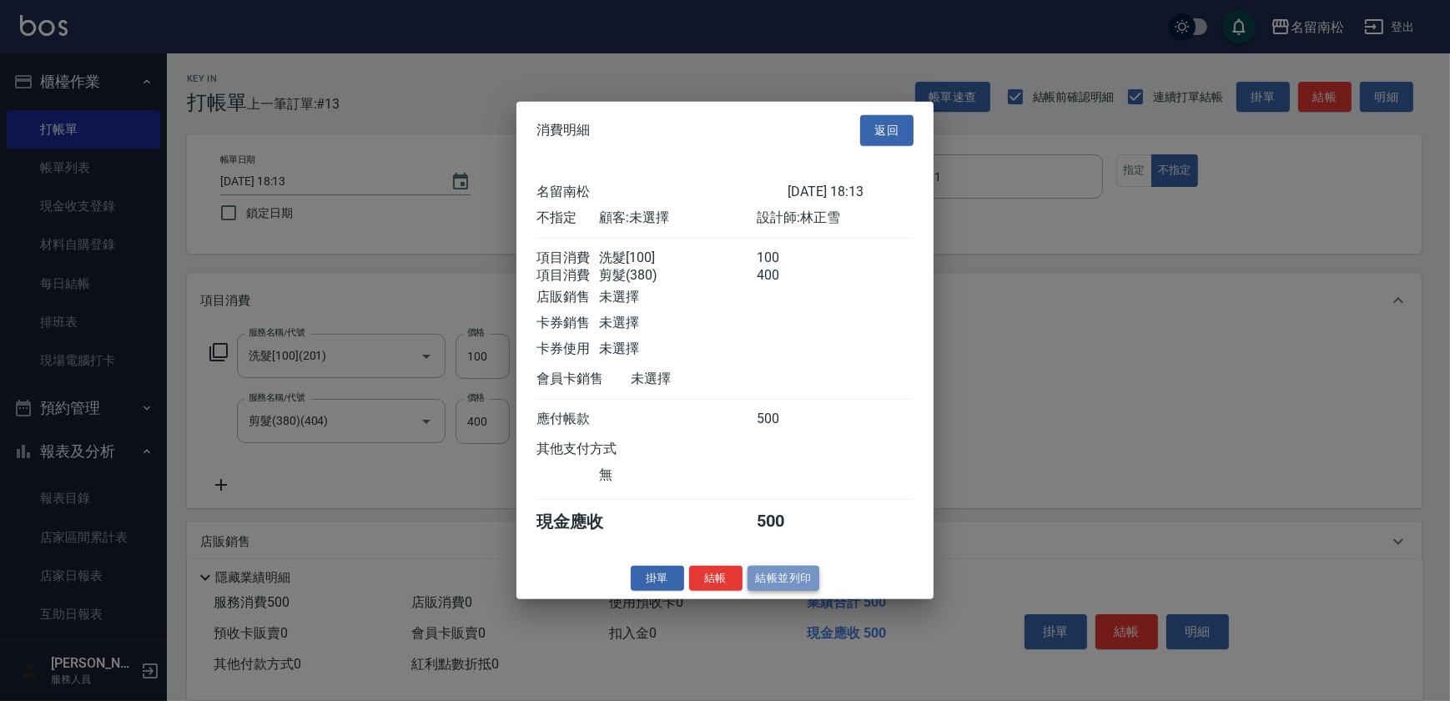
click at [780, 579] on button "結帳並列印" at bounding box center [783, 578] width 73 height 26
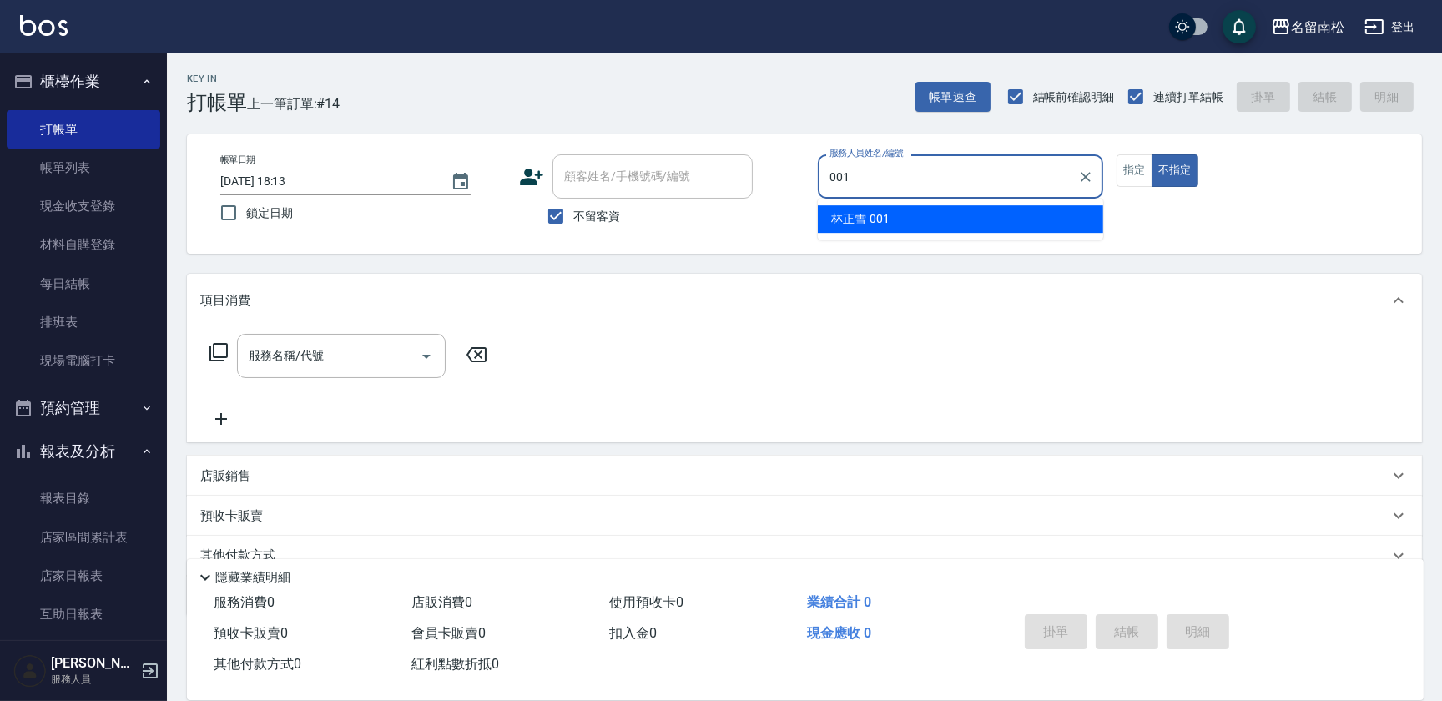
type input "[PERSON_NAME]-001"
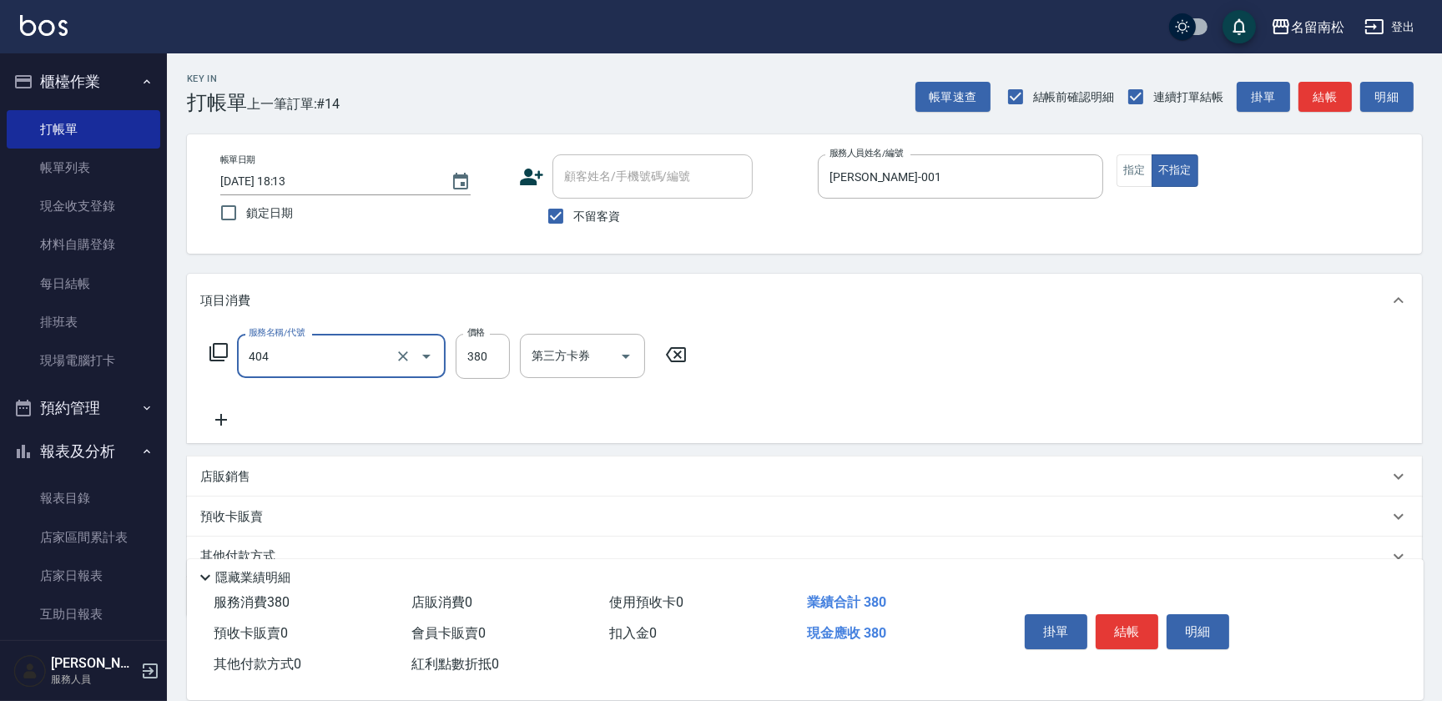
type input "剪髮(380)(404)"
click at [493, 361] on input "380" at bounding box center [482, 356] width 54 height 45
type input "400"
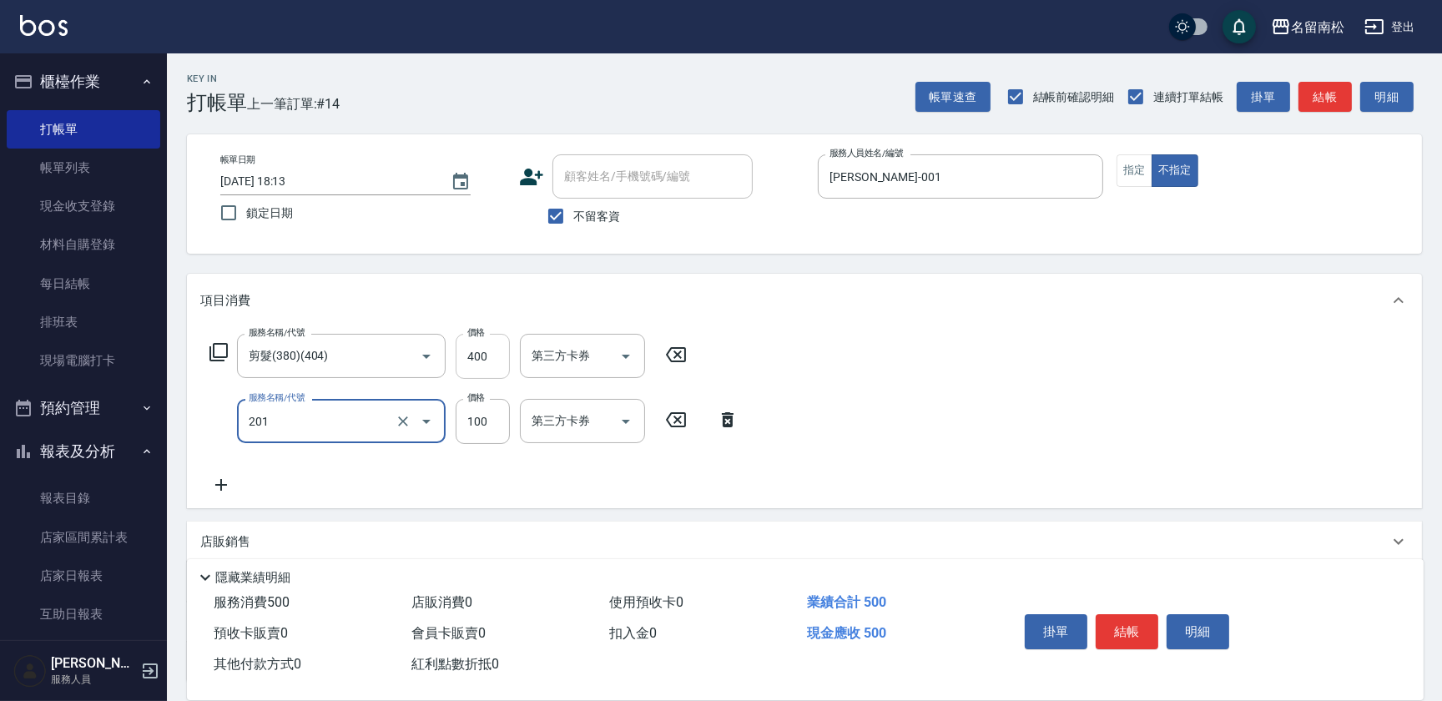
type input "洗髮[100](201)"
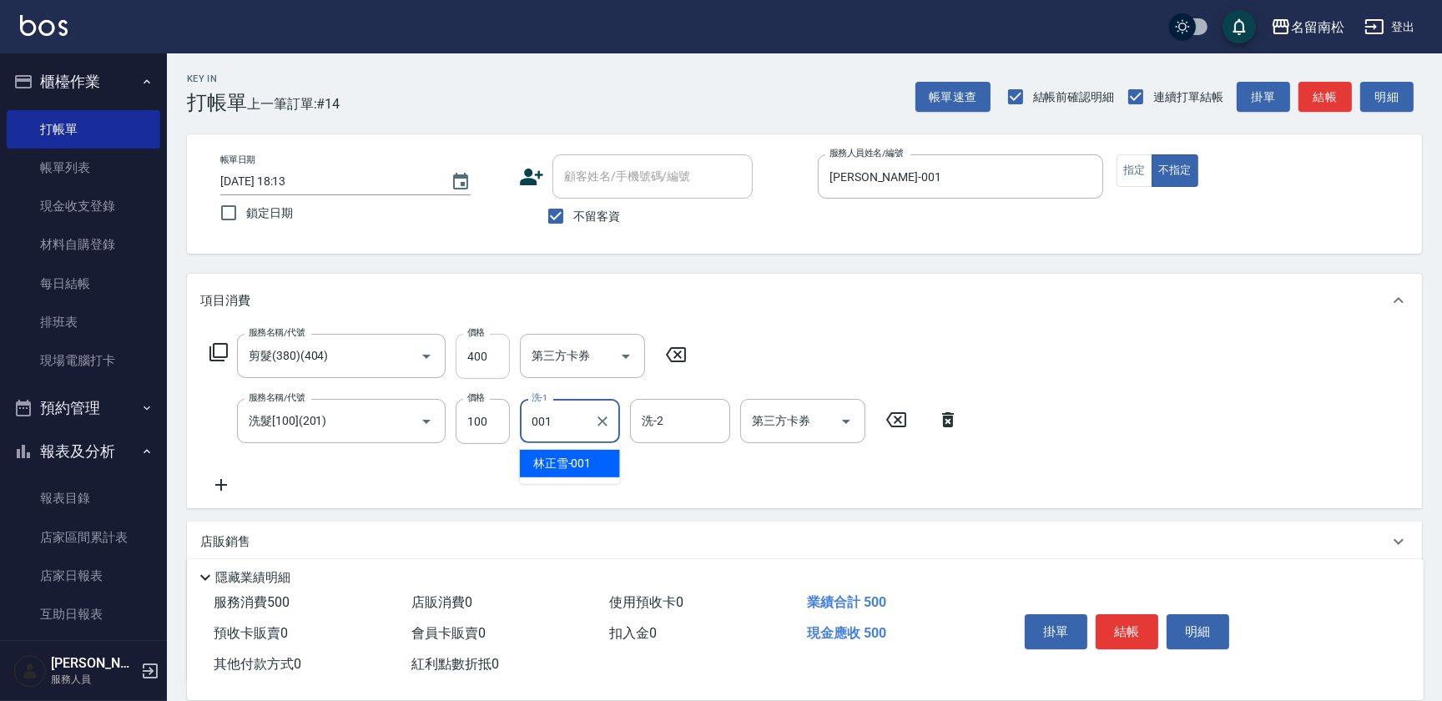
type input "[PERSON_NAME]-001"
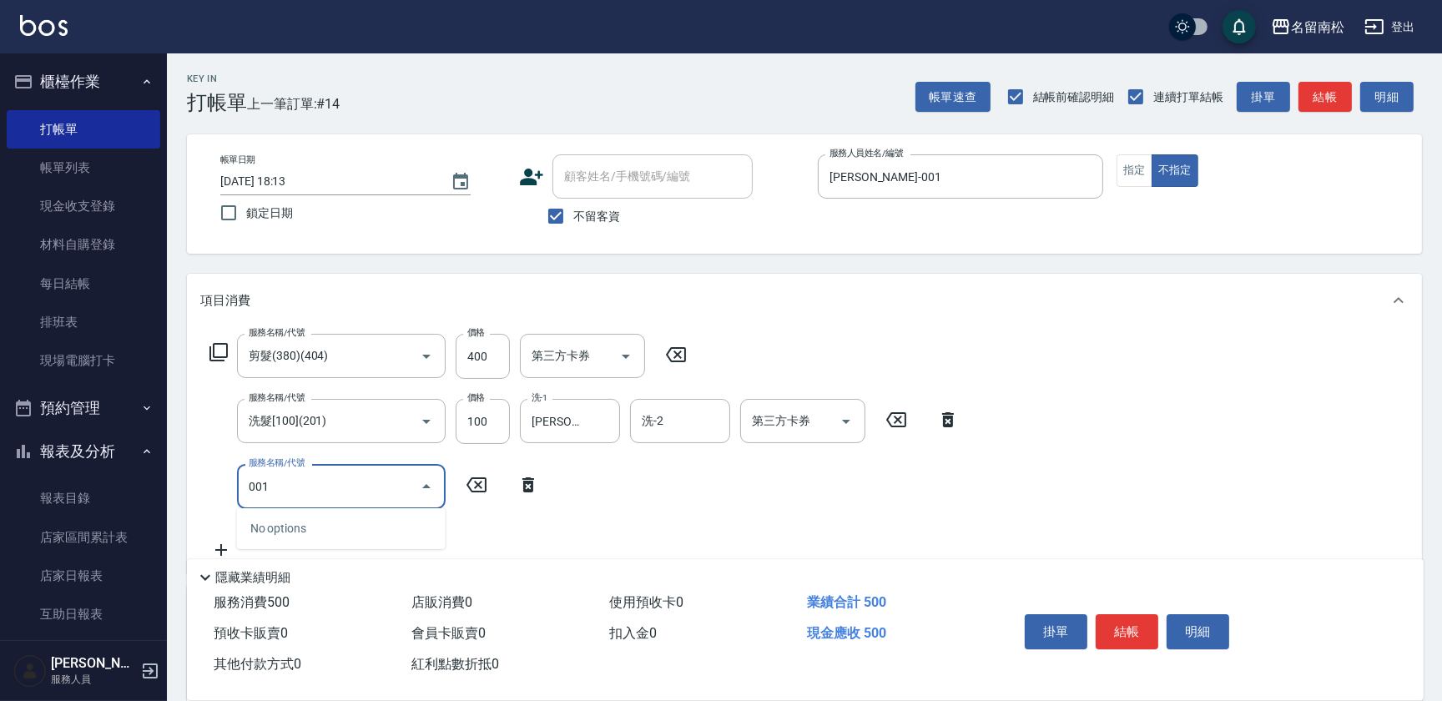
drag, startPoint x: 232, startPoint y: 491, endPoint x: 199, endPoint y: 491, distance: 32.5
click at [200, 491] on div "服務名稱/代號 001 服務名稱/代號" at bounding box center [374, 486] width 349 height 44
type input "吹捲(803)"
type input "100"
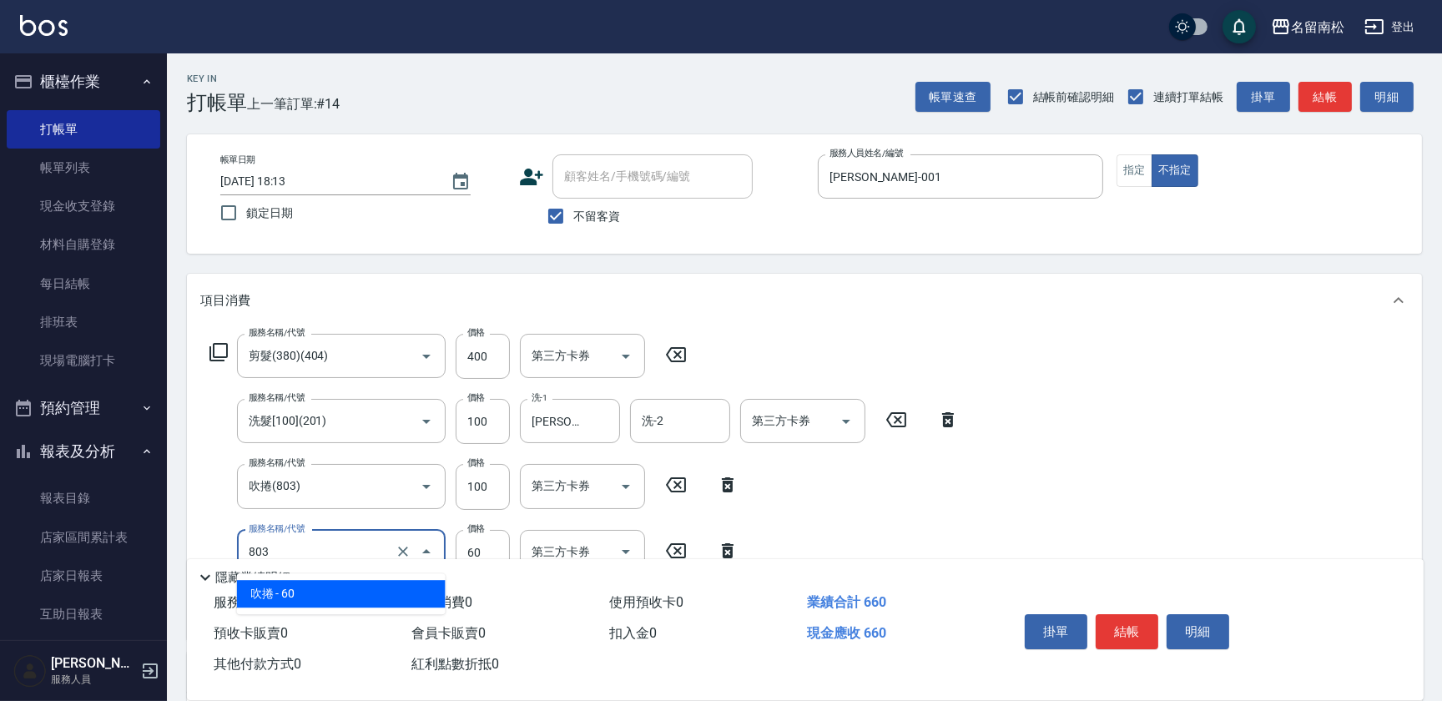
drag, startPoint x: 306, startPoint y: 548, endPoint x: 164, endPoint y: 550, distance: 141.8
click at [154, 548] on div "名留南松 登出 櫃檯作業 打帳單 帳單列表 現金收支登錄 材料自購登錄 每日結帳 排班表 現場電腦打卡 預約管理 預約管理 單日預約紀錄 單週預約紀錄 報表及…" at bounding box center [721, 484] width 1442 height 969
type input "潤絲(801)"
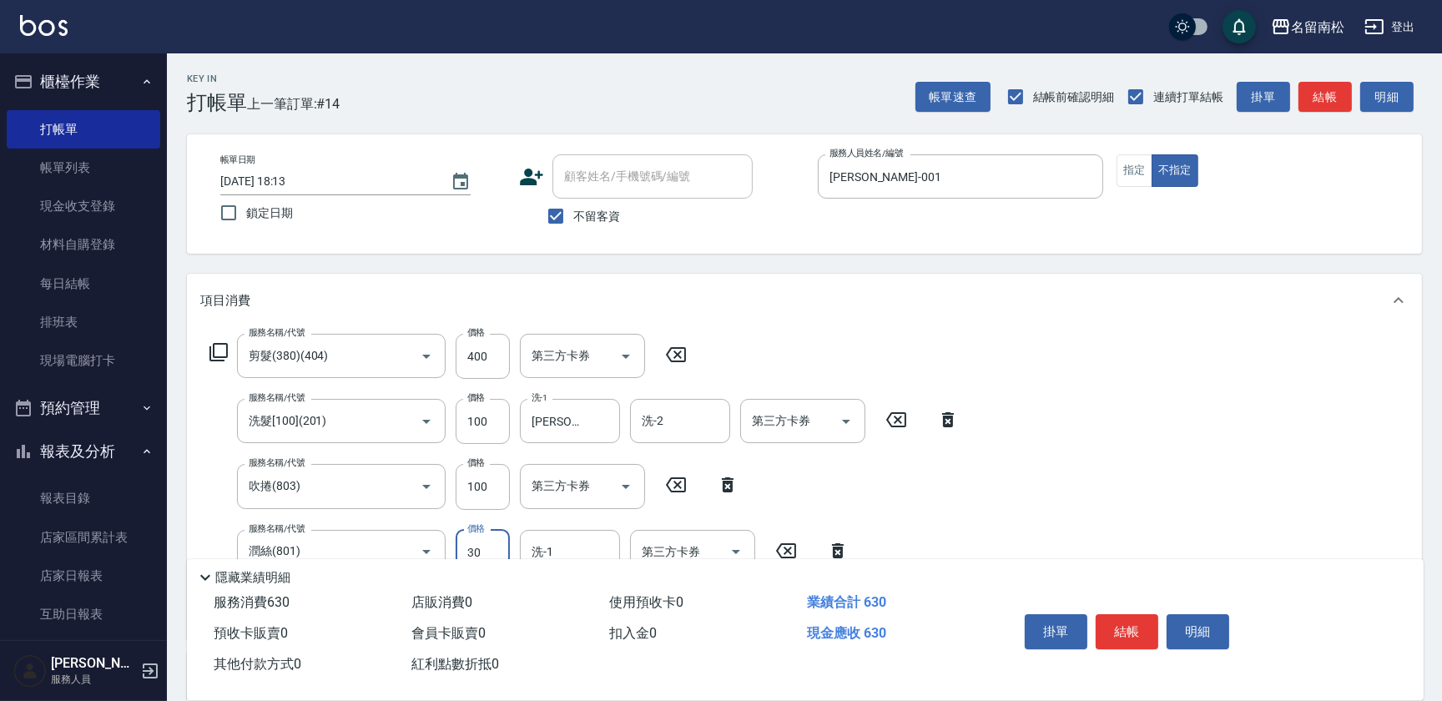
type input "30"
type input "[PERSON_NAME]-001"
click at [835, 546] on icon at bounding box center [838, 550] width 12 height 15
drag, startPoint x: 727, startPoint y: 486, endPoint x: 770, endPoint y: 452, distance: 55.2
click at [731, 483] on icon at bounding box center [728, 485] width 42 height 20
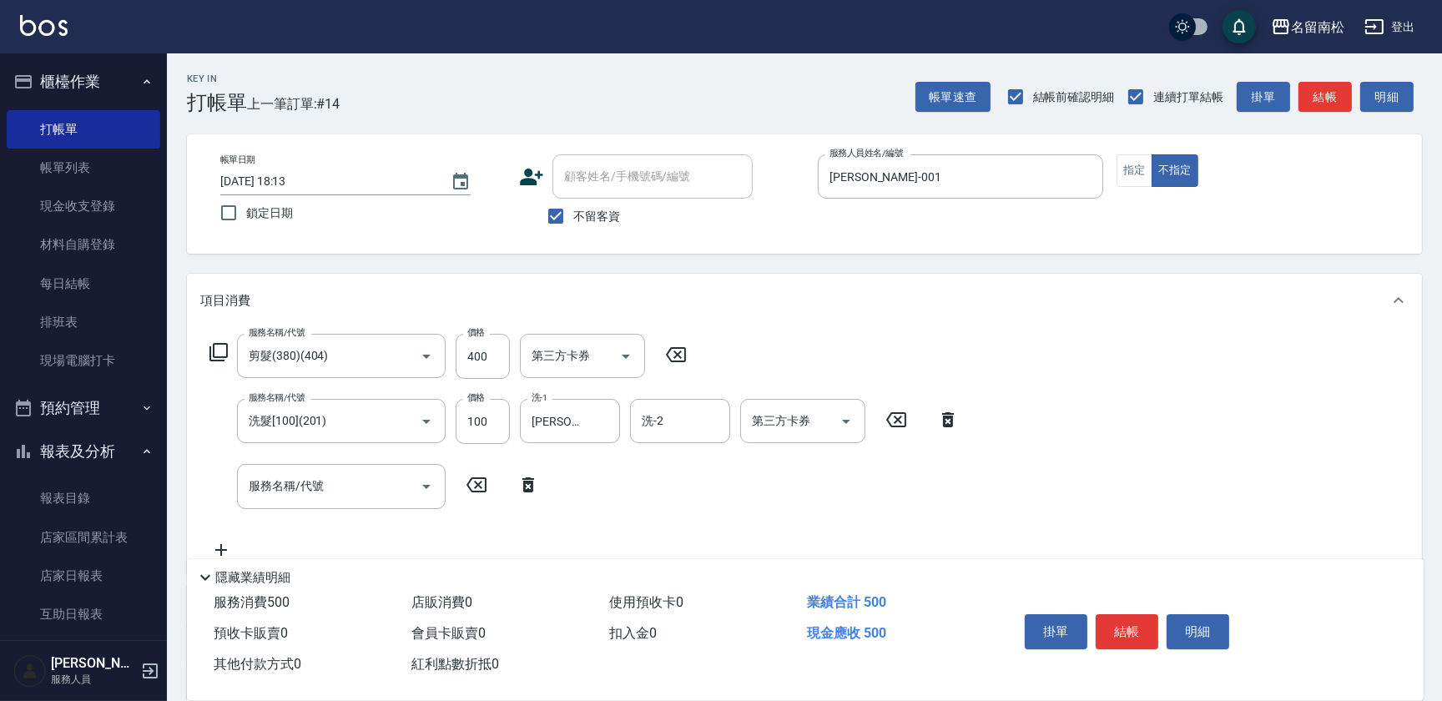
click at [946, 414] on icon at bounding box center [948, 419] width 12 height 15
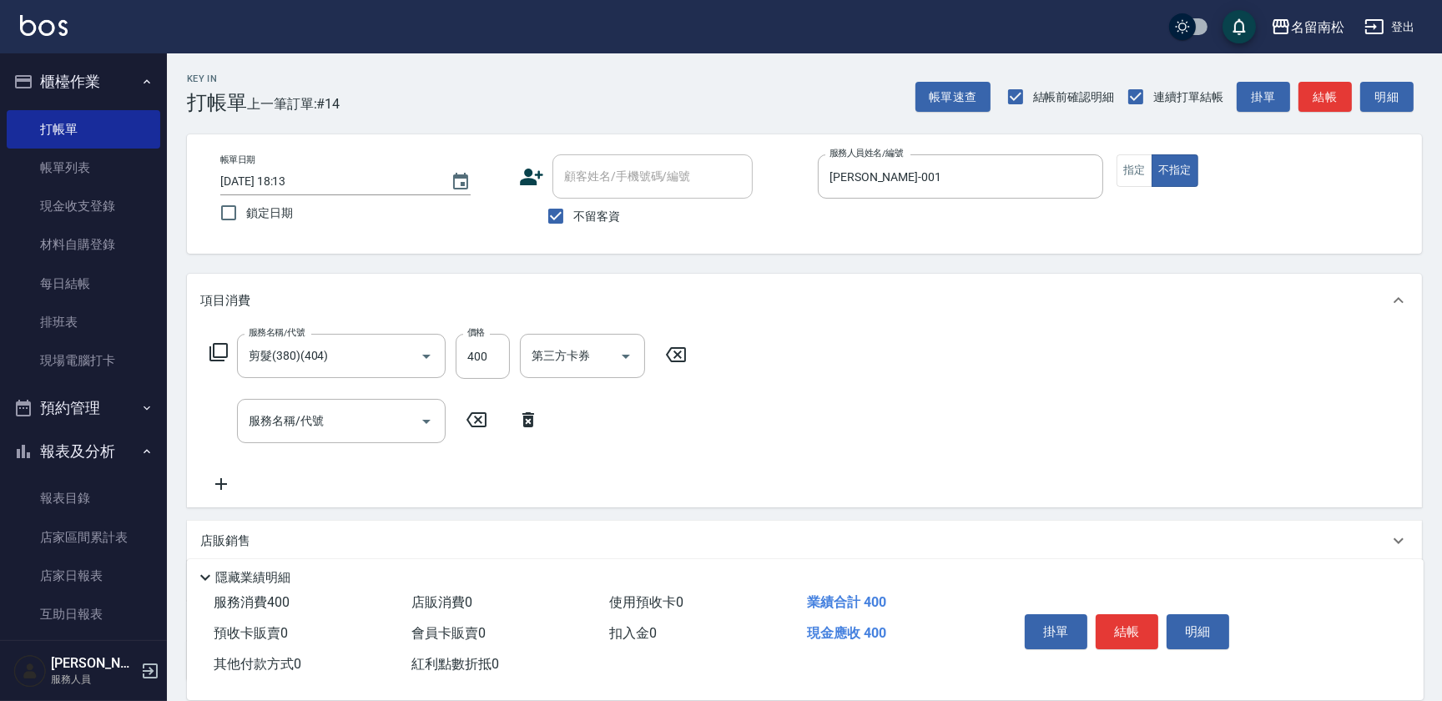
drag, startPoint x: 677, startPoint y: 352, endPoint x: 652, endPoint y: 353, distance: 25.0
click at [677, 352] on icon at bounding box center [676, 355] width 42 height 20
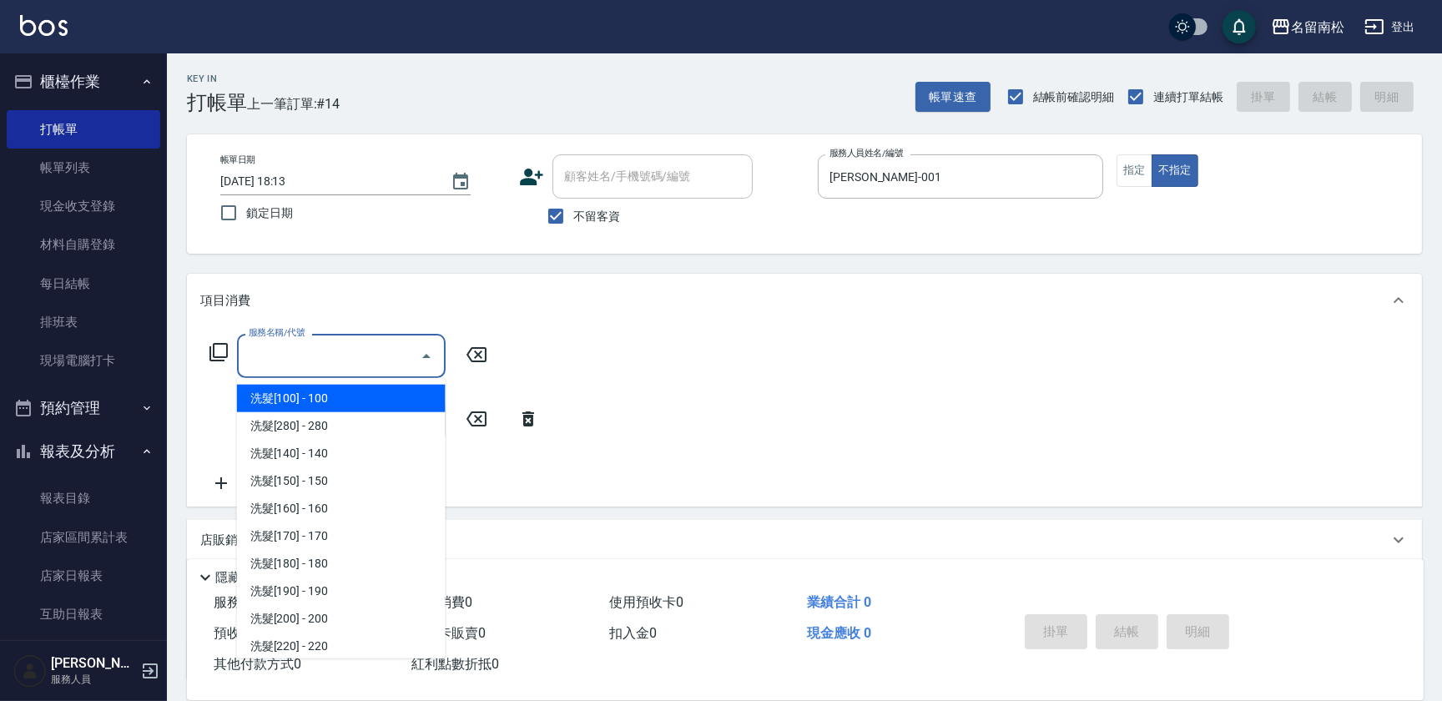
click at [297, 353] on input "服務名稱/代號" at bounding box center [328, 355] width 169 height 29
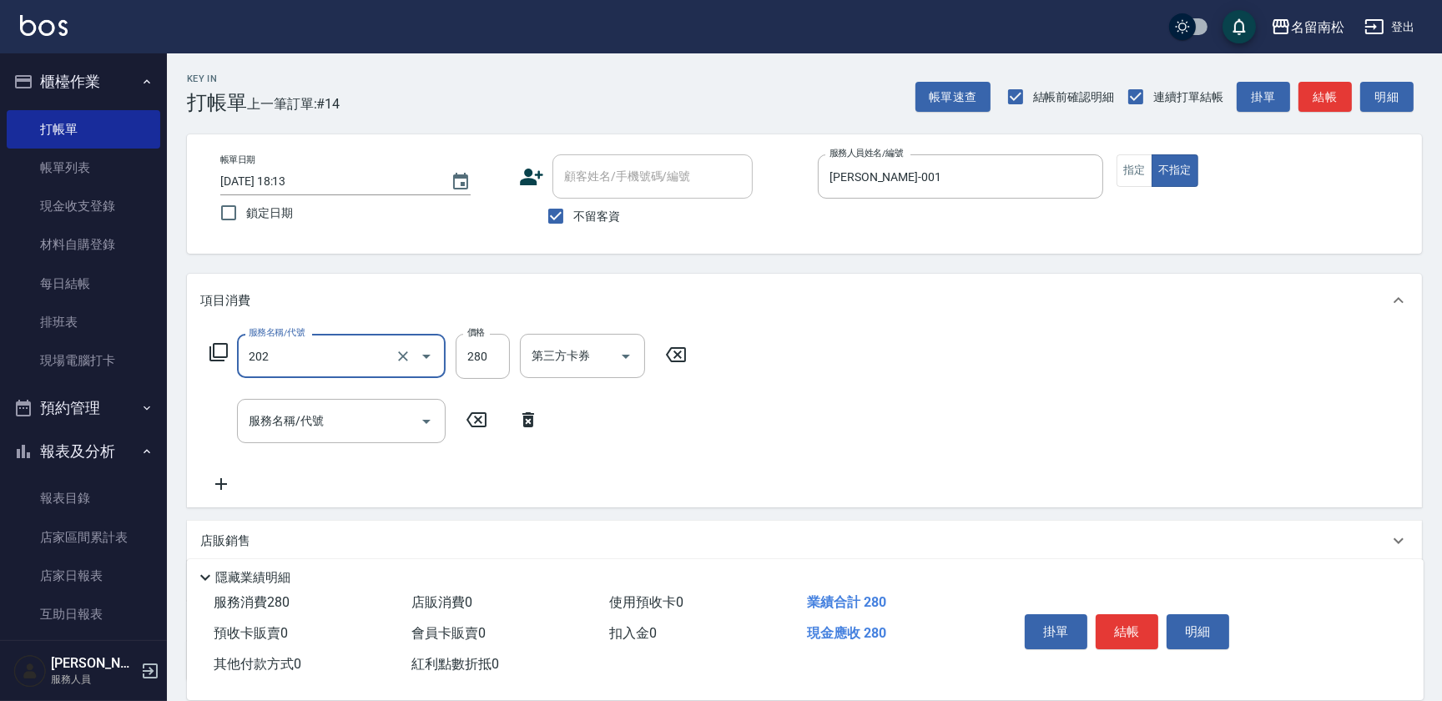
type input "洗髮[280](202)"
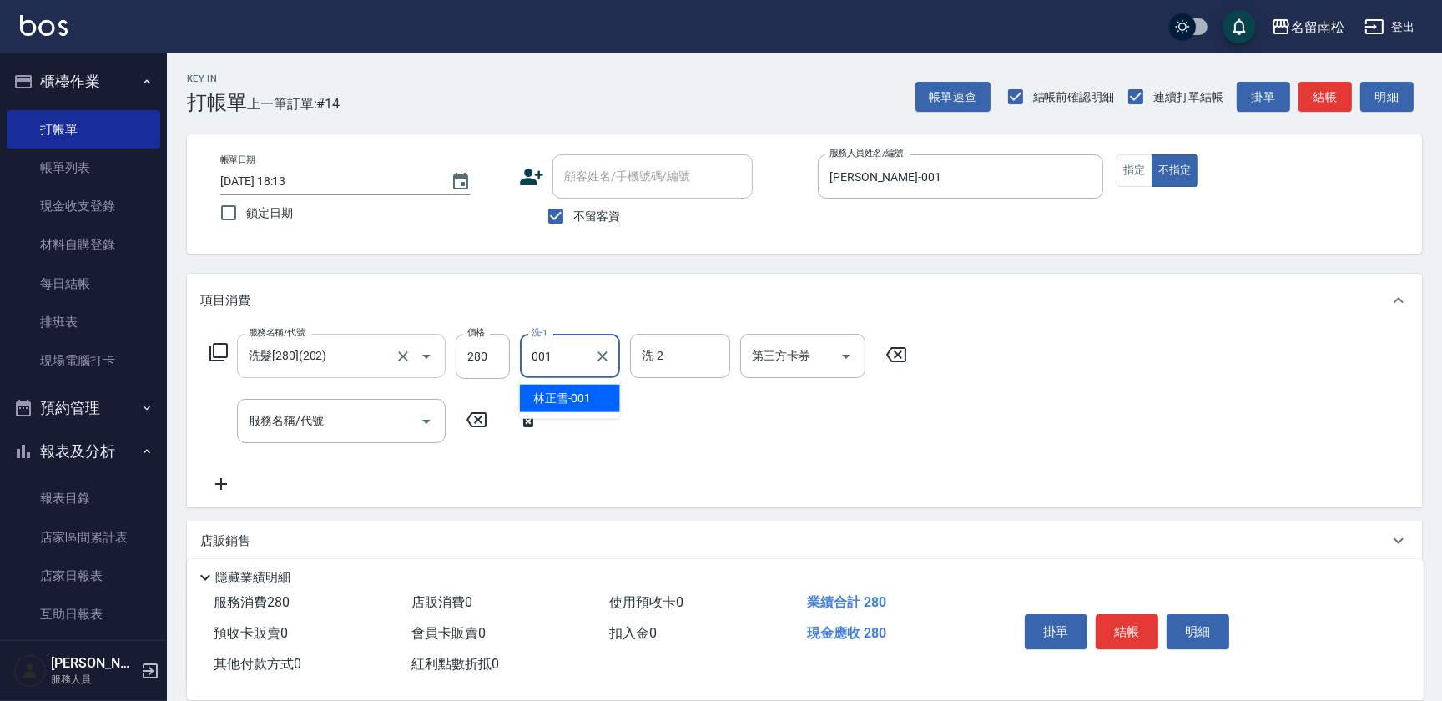
type input "[PERSON_NAME]-001"
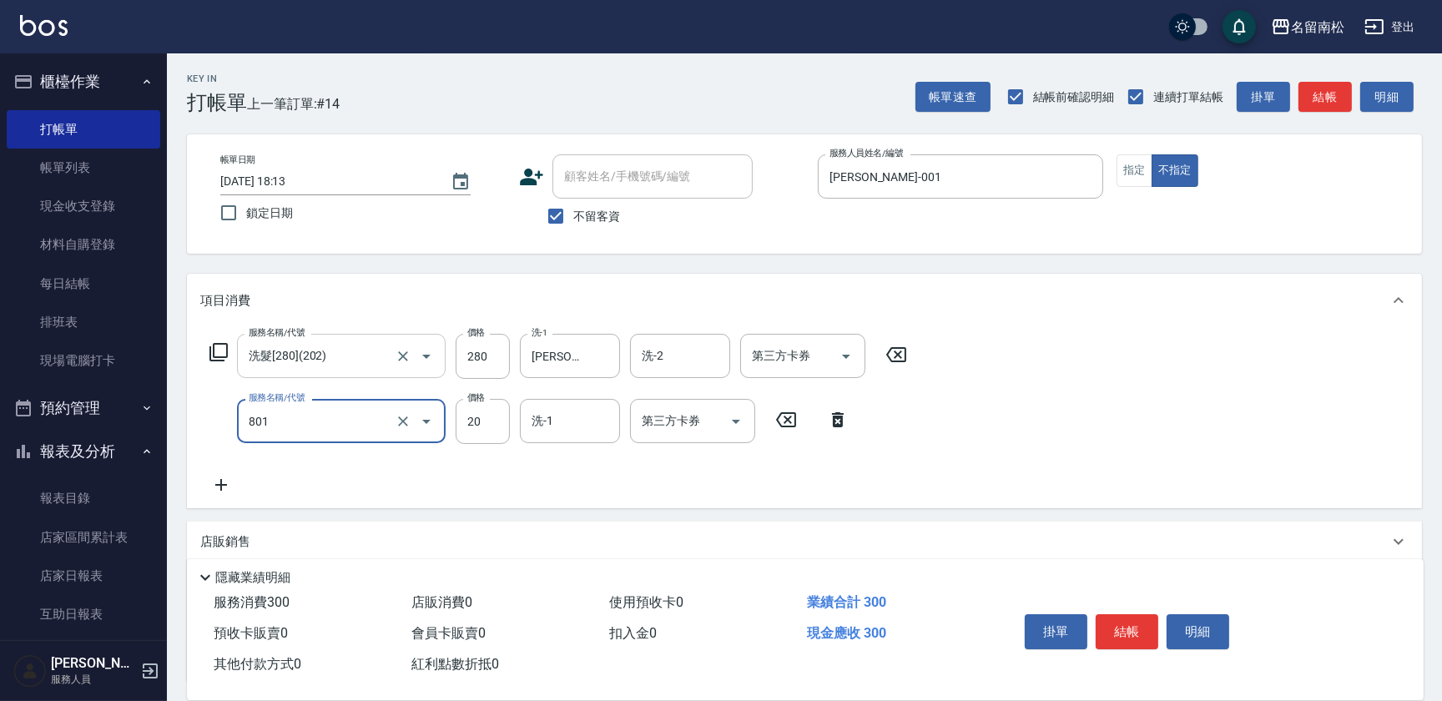
type input "潤絲(801)"
type input "30"
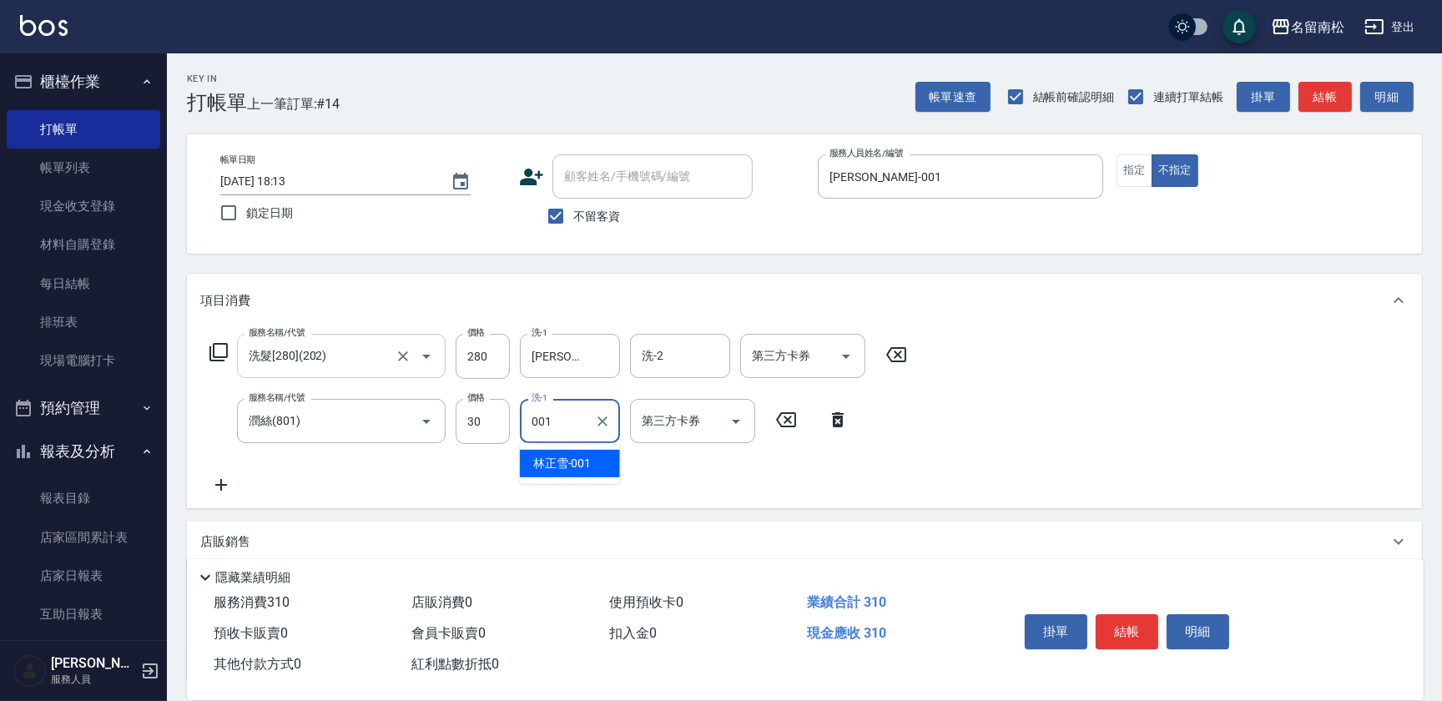
type input "[PERSON_NAME]-001"
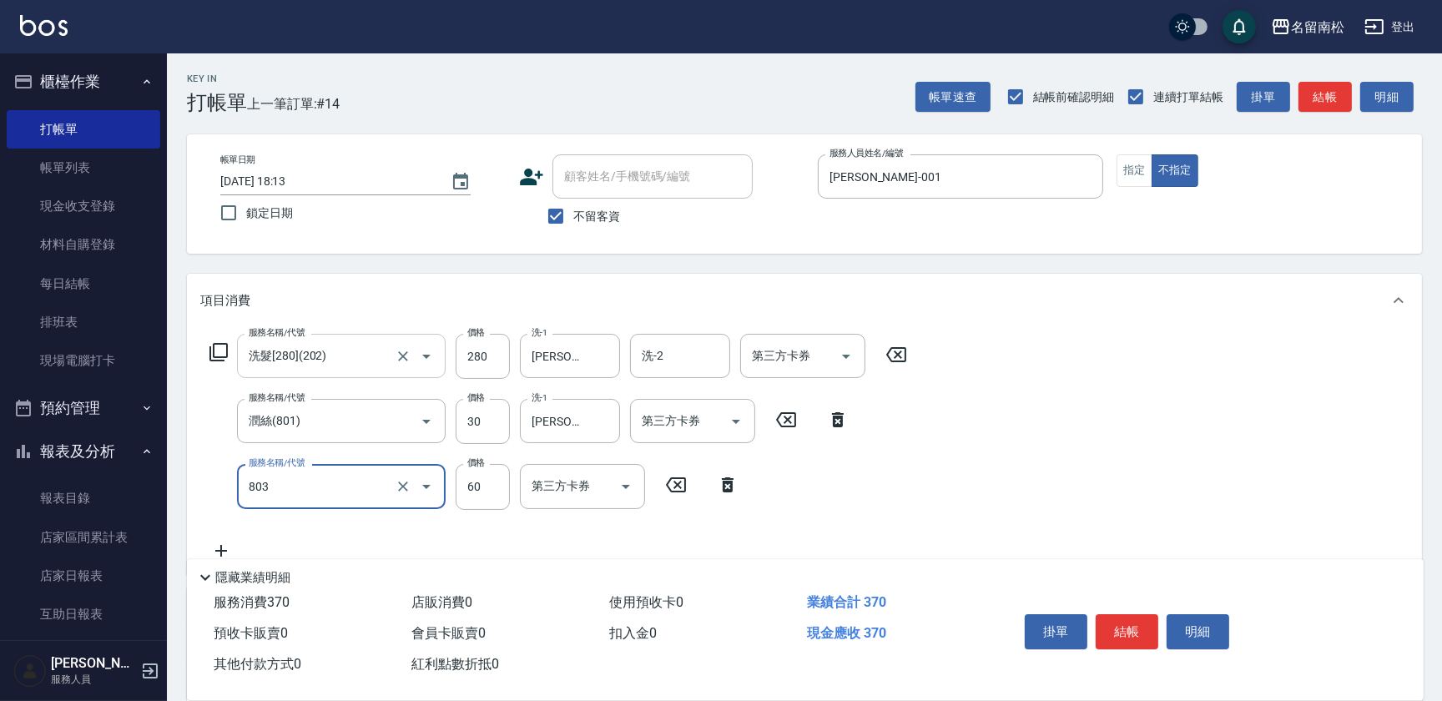
type input "吹捲(803)"
type input "100"
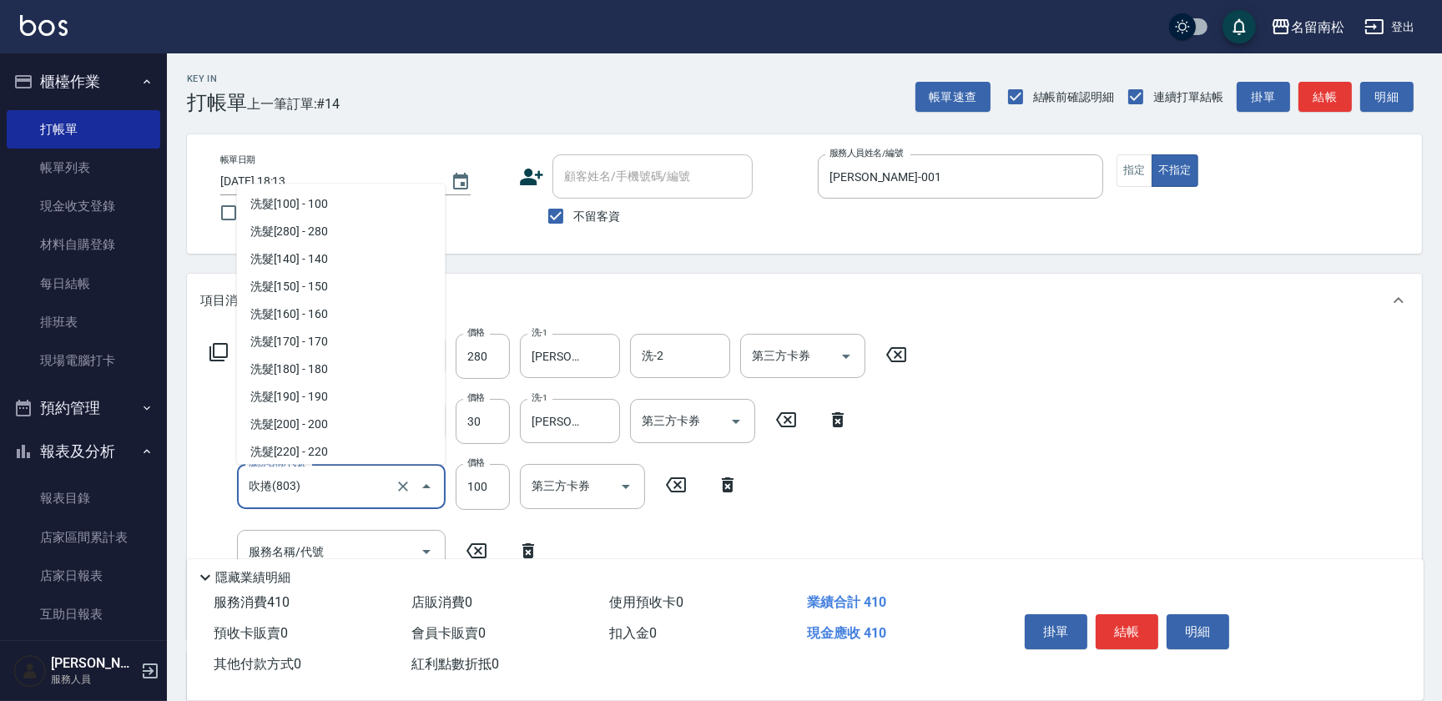
scroll to position [2687, 0]
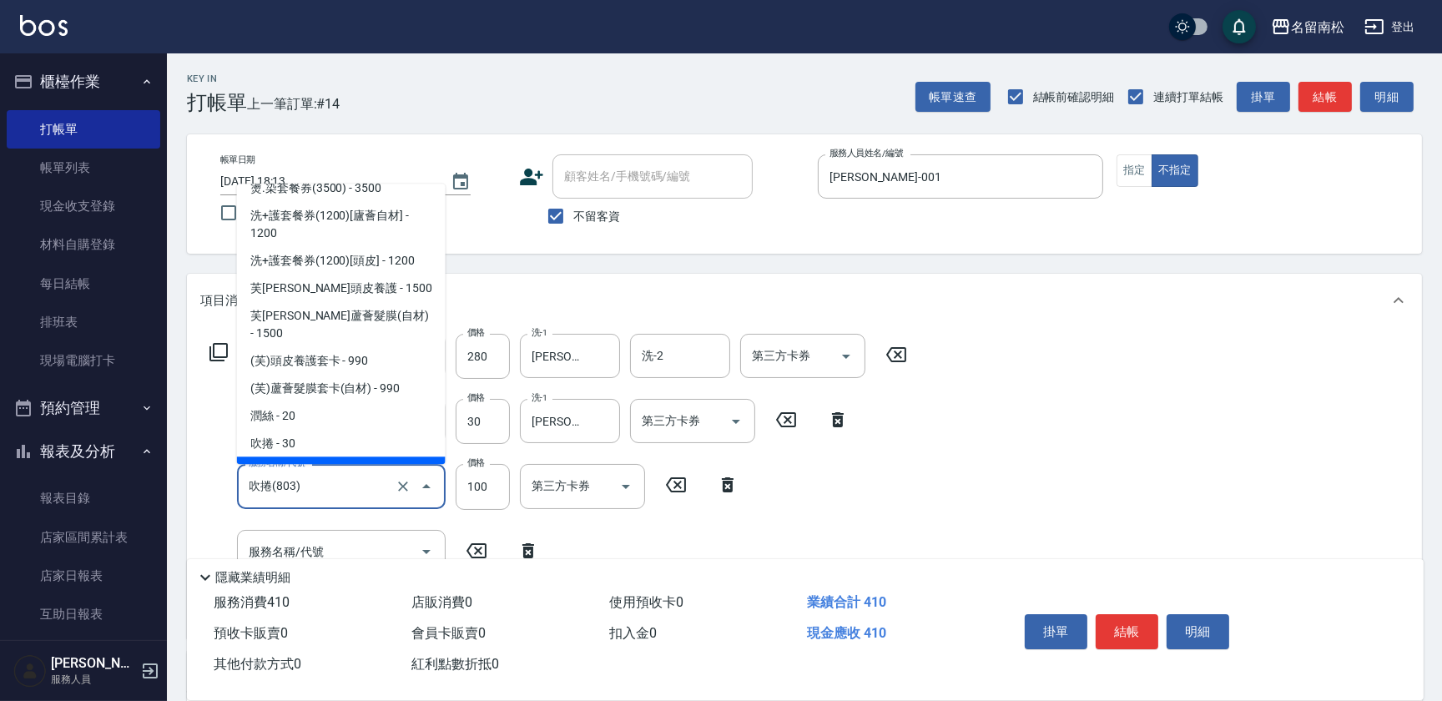
drag, startPoint x: 327, startPoint y: 485, endPoint x: 65, endPoint y: 462, distance: 262.9
click at [65, 462] on div "名留南松 登出 櫃檯作業 打帳單 帳單列表 現金收支登錄 材料自購登錄 每日結帳 排班表 現場電腦打卡 預約管理 預約管理 單日預約紀錄 單週預約紀錄 報表及…" at bounding box center [721, 484] width 1442 height 969
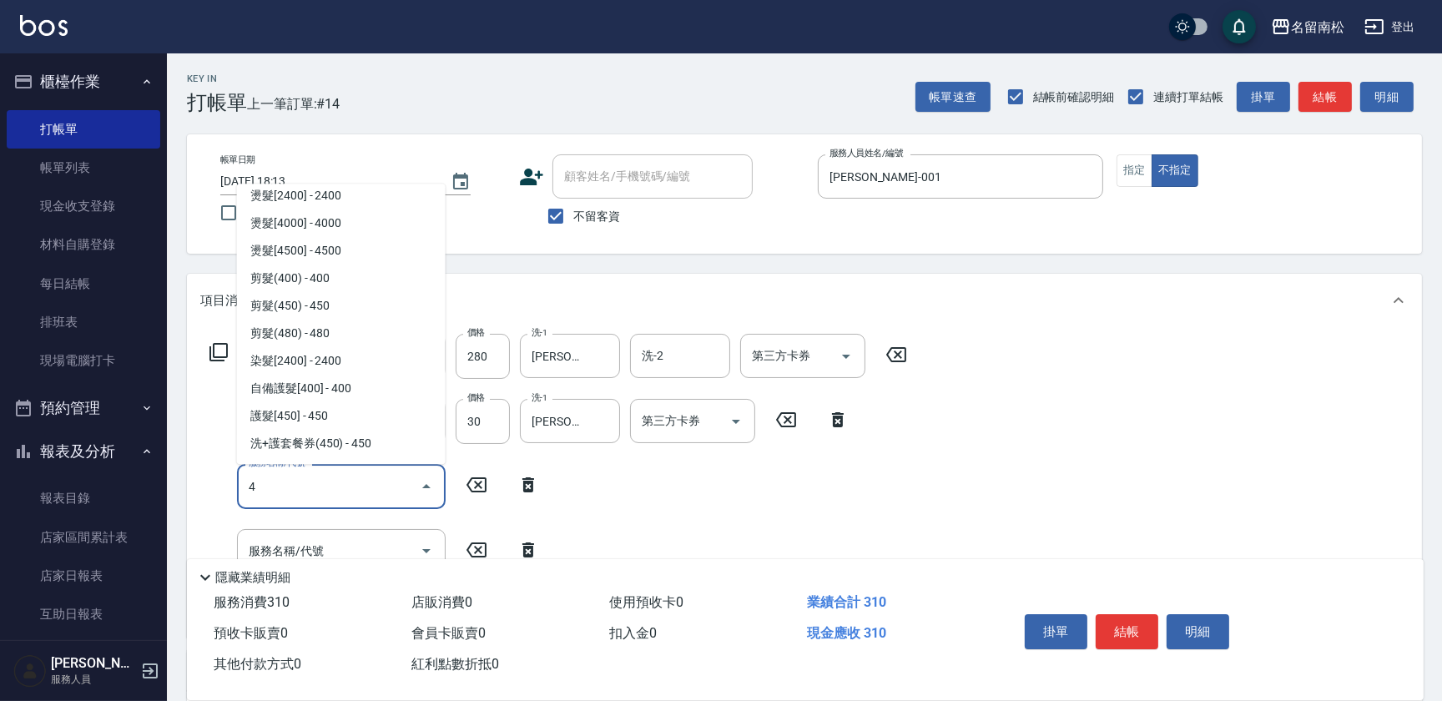
scroll to position [0, 0]
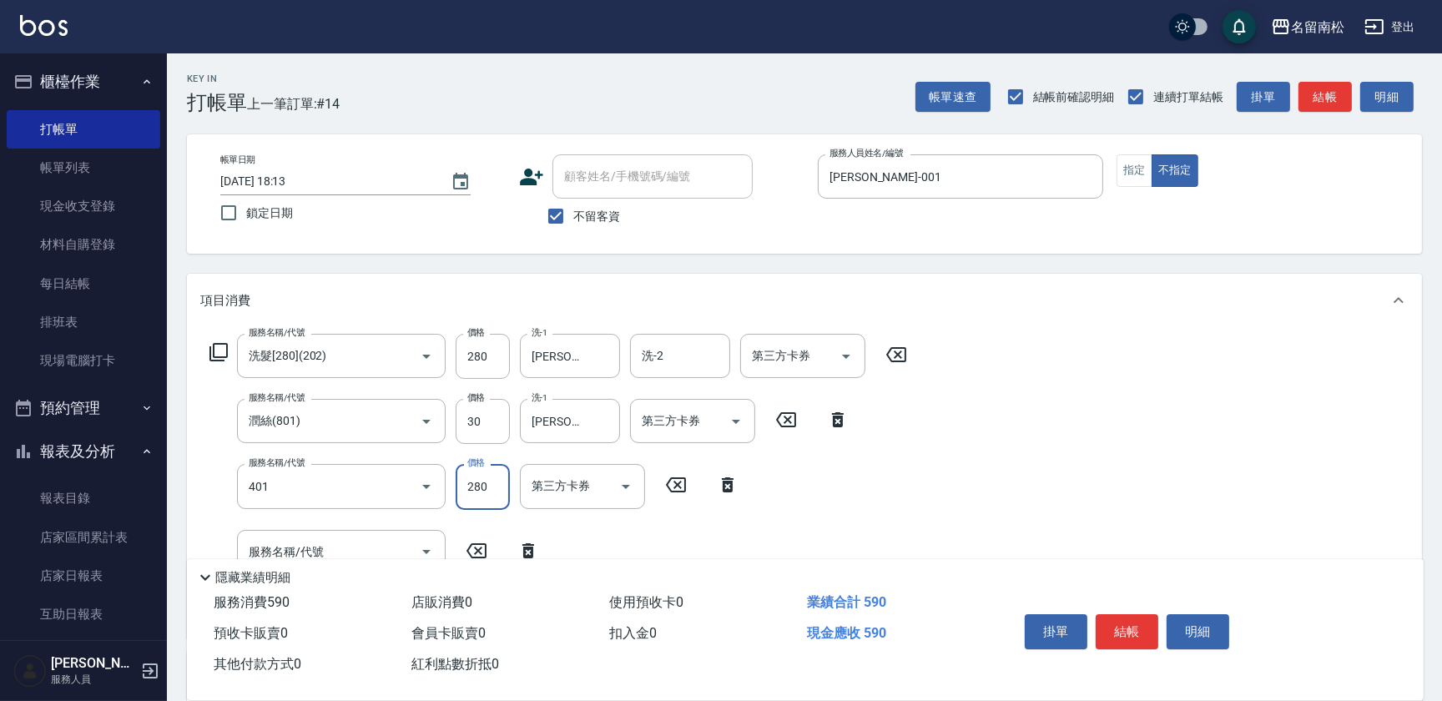
type input "剪髮(280)(401)"
type input "200"
click at [1204, 617] on button "明細" at bounding box center [1197, 631] width 63 height 35
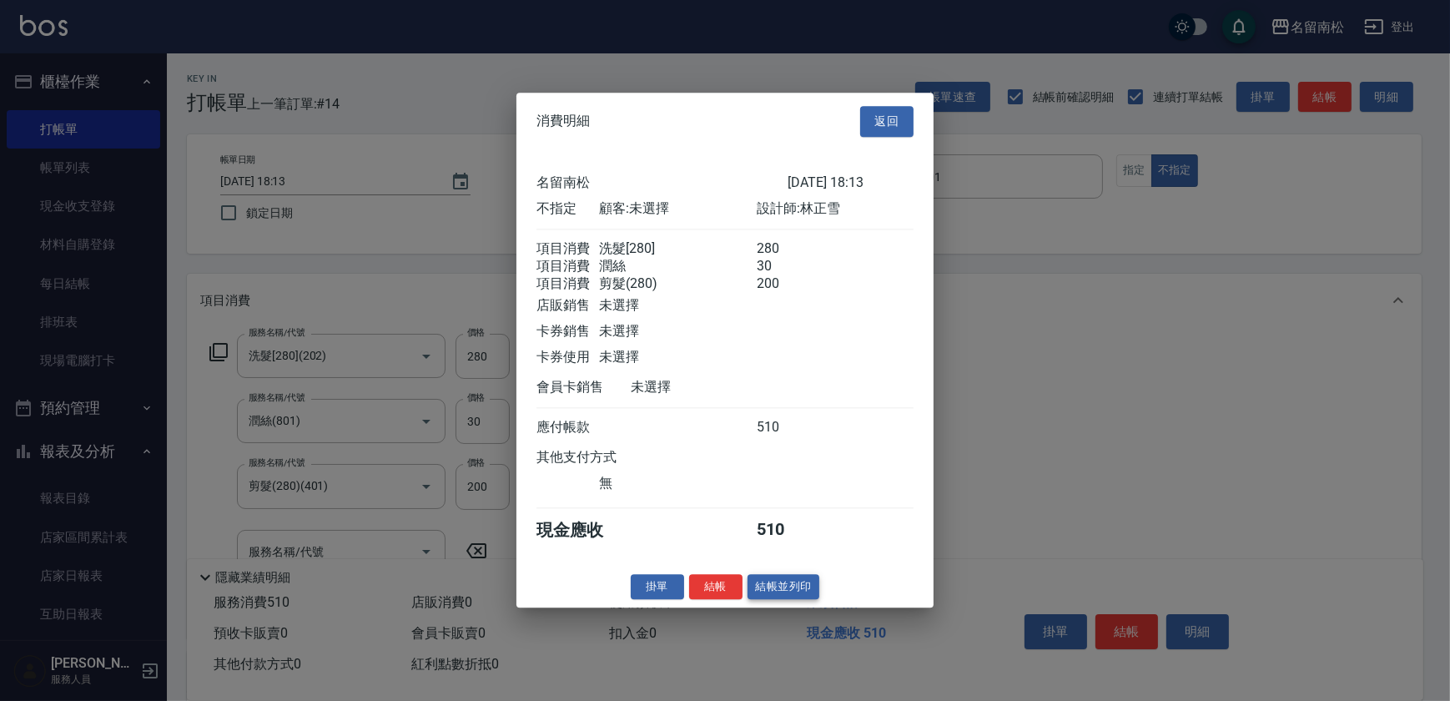
click at [791, 596] on button "結帳並列印" at bounding box center [783, 587] width 73 height 26
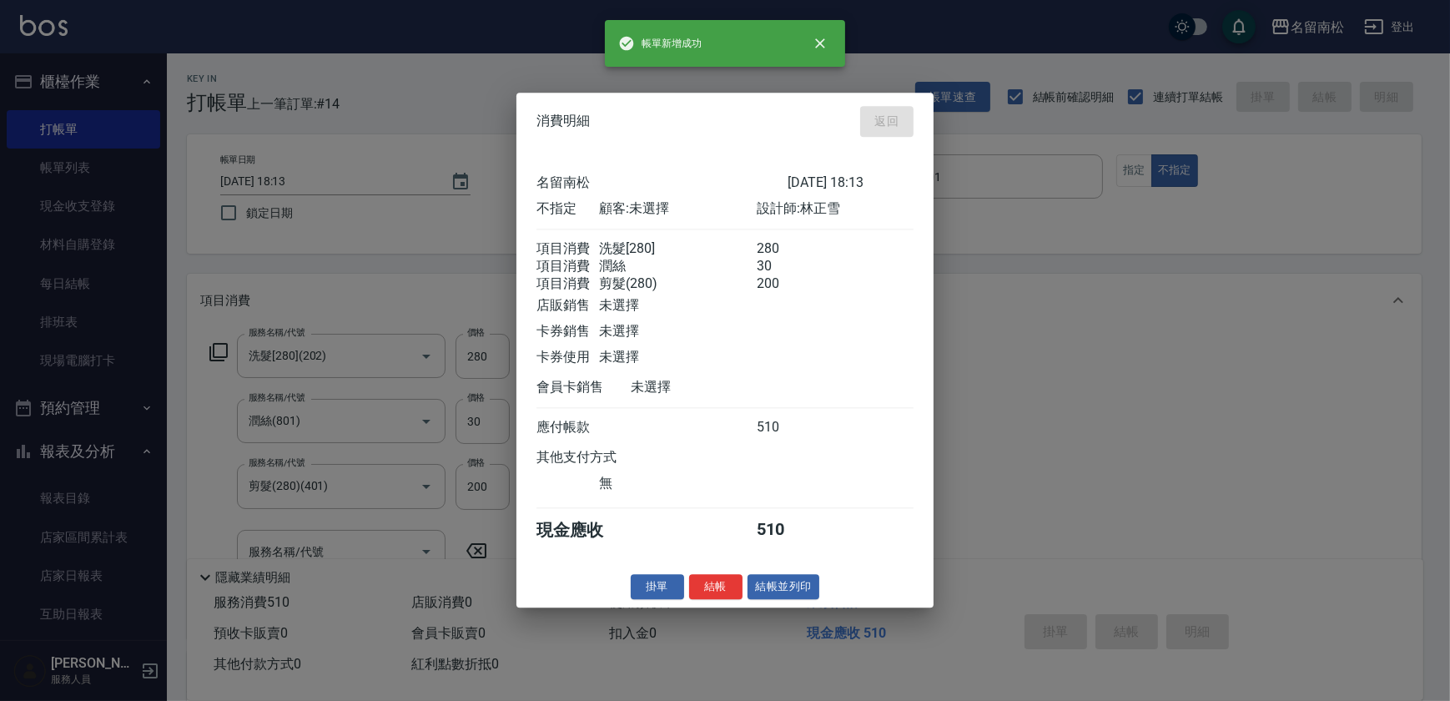
type input "[DATE] 18:15"
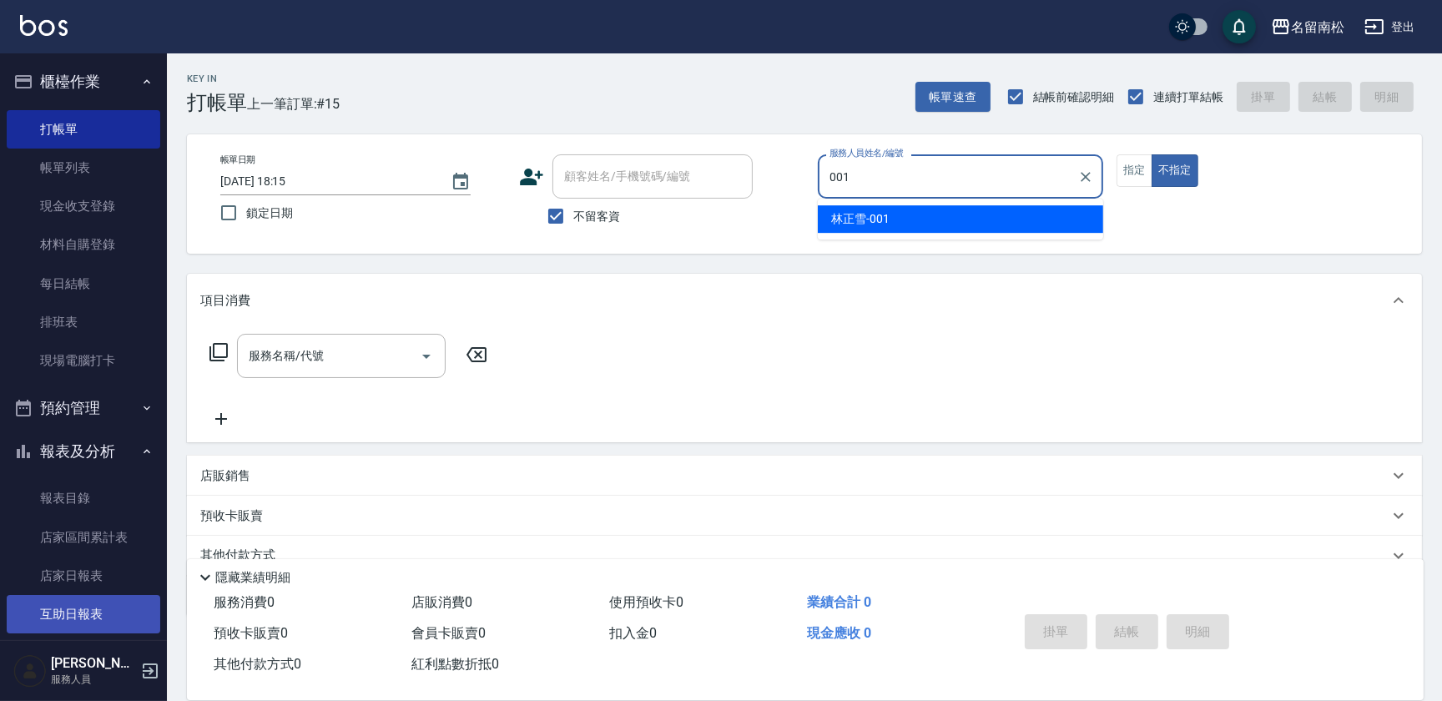
type input "[PERSON_NAME]-001"
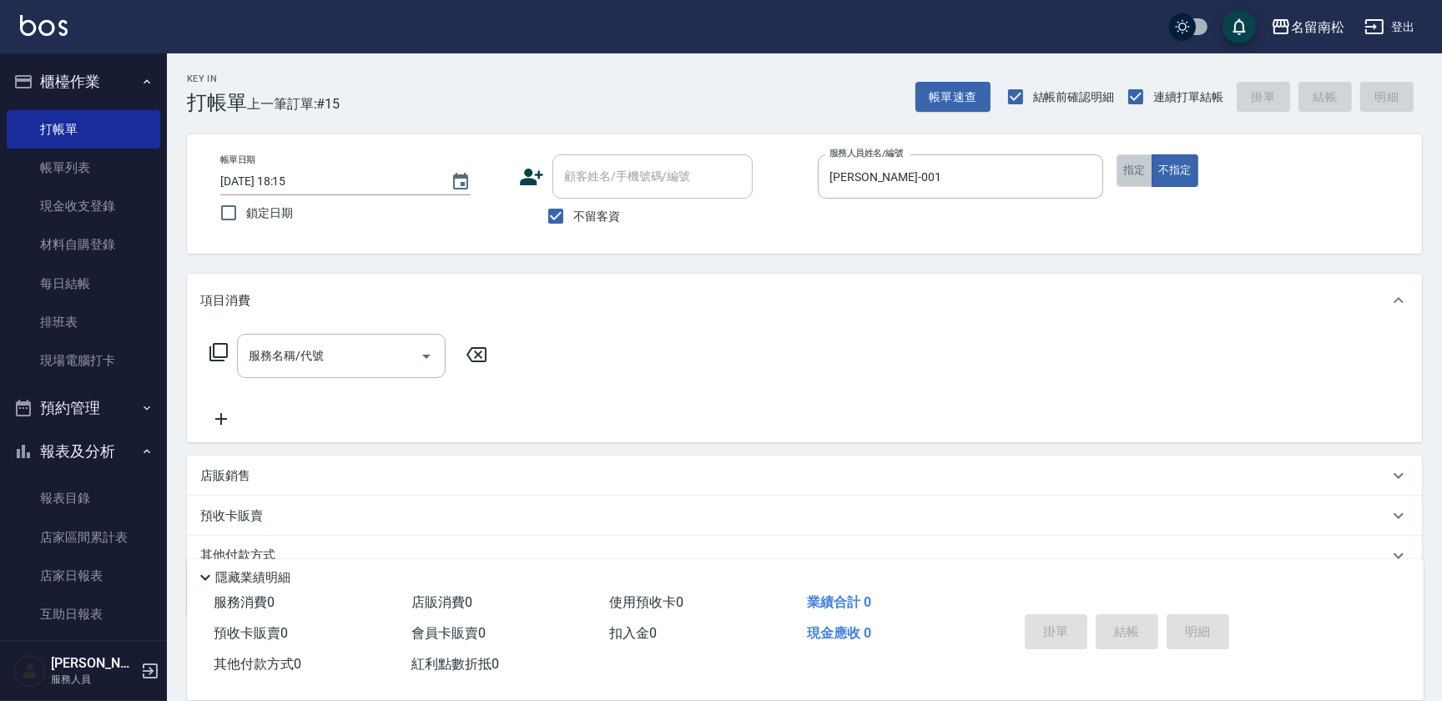
click at [1143, 174] on button "指定" at bounding box center [1134, 170] width 36 height 33
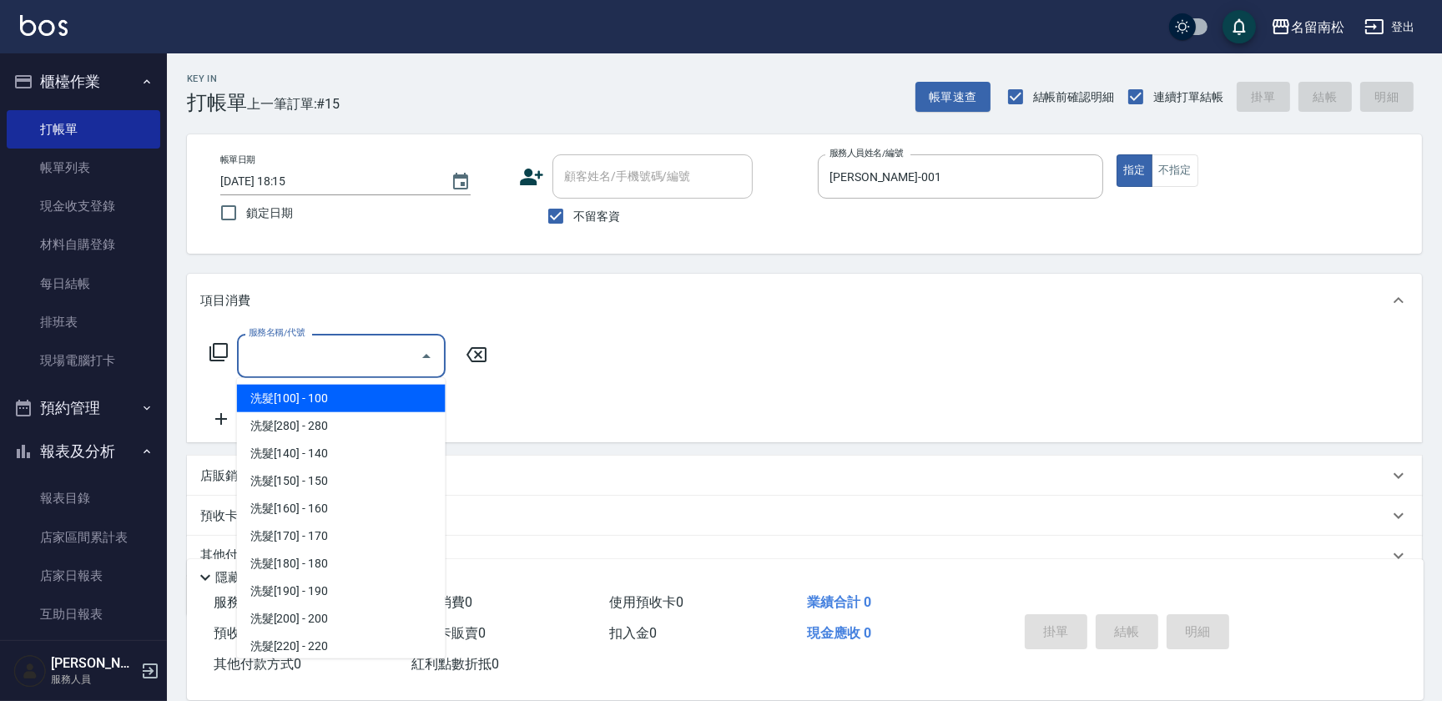
click at [365, 347] on input "服務名稱/代號" at bounding box center [328, 355] width 169 height 29
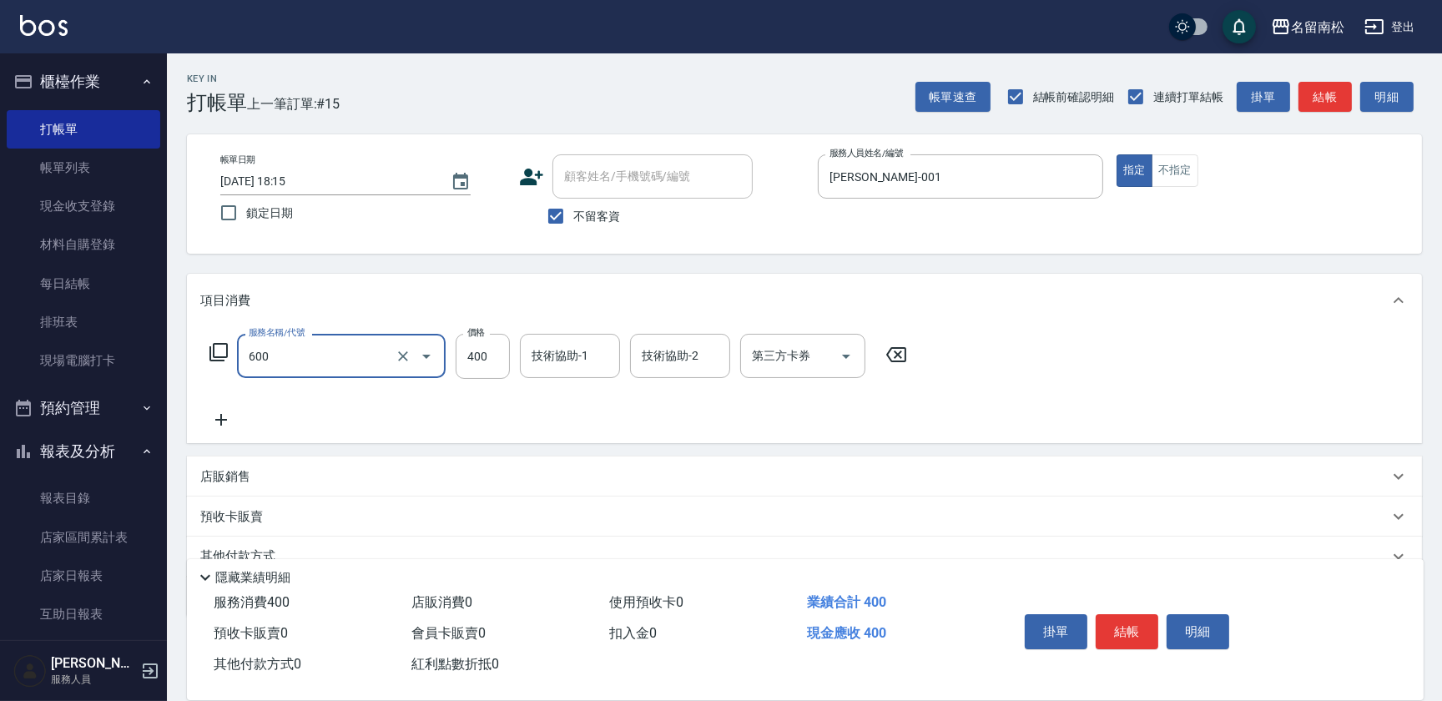
type input "自備護髮[400](600)"
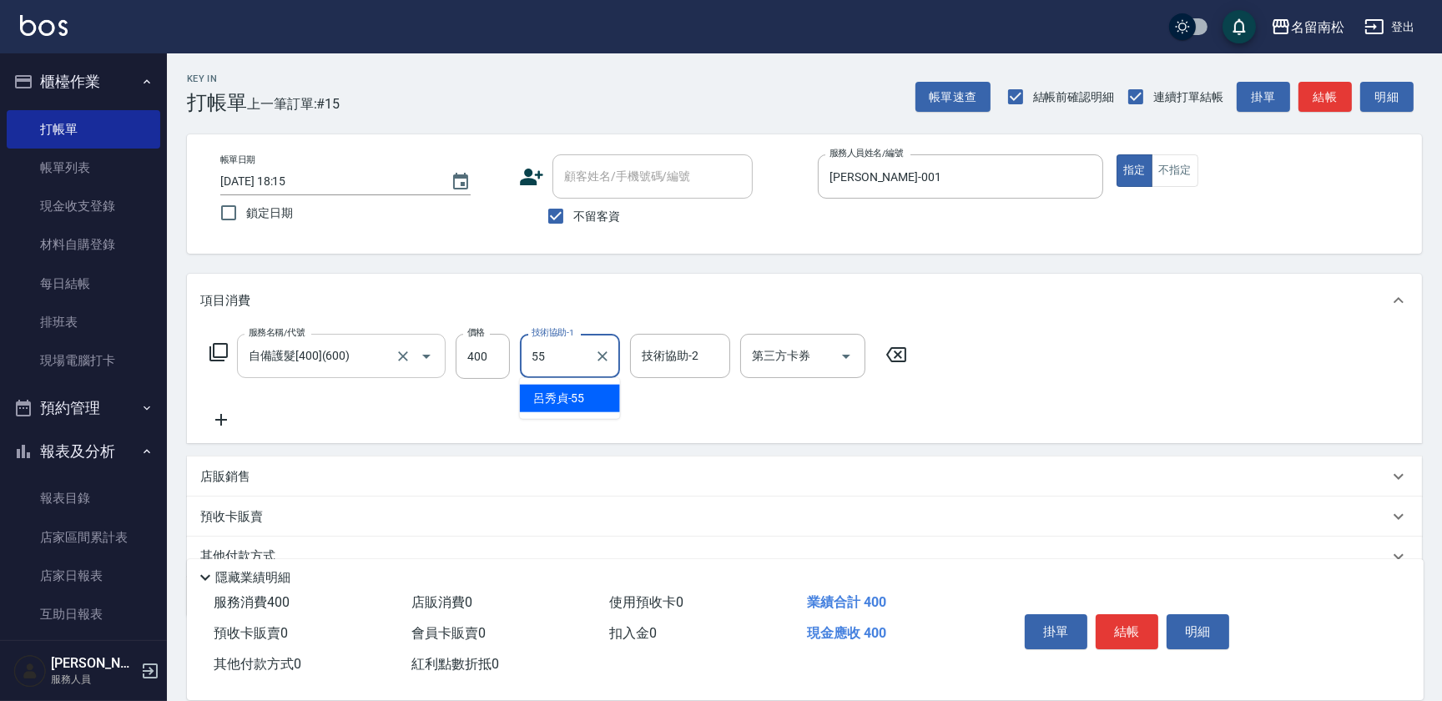
type input "呂秀貞-55"
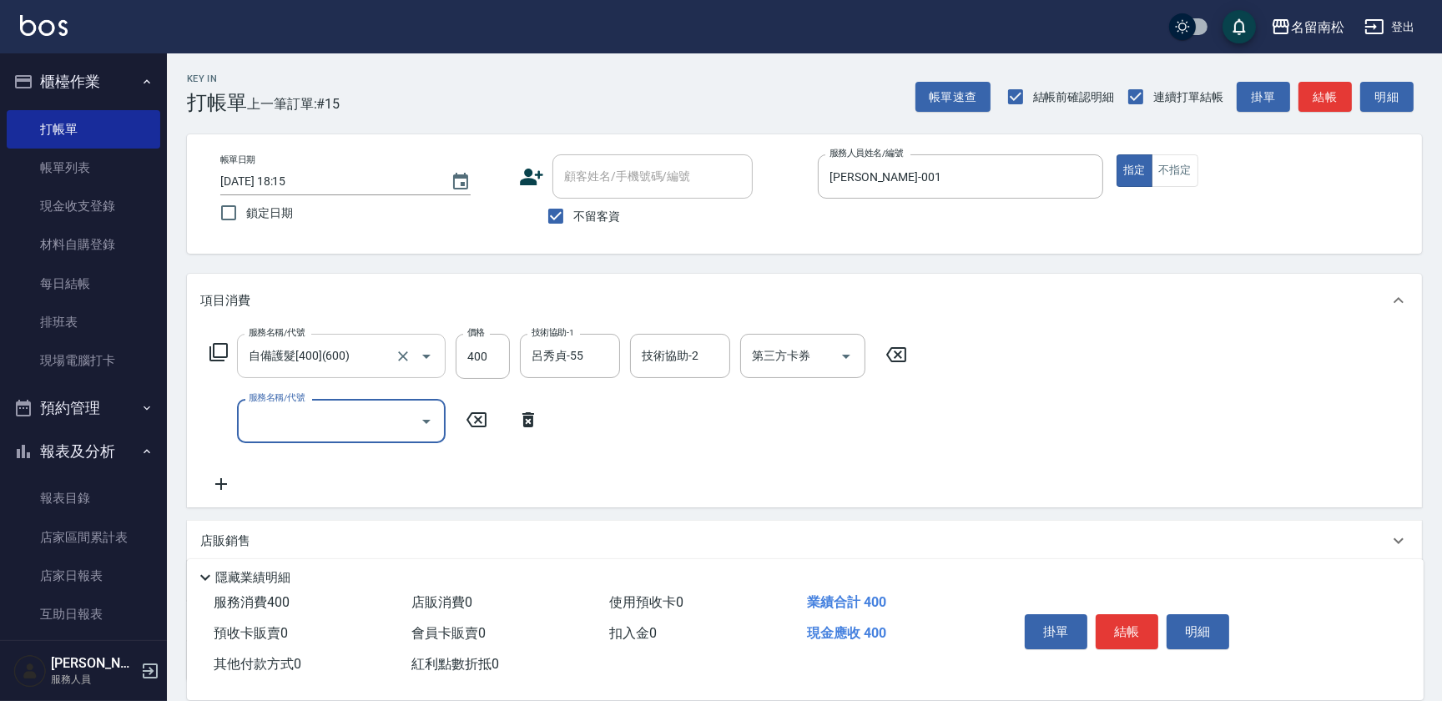
type input "5"
type input "吹捲(803)"
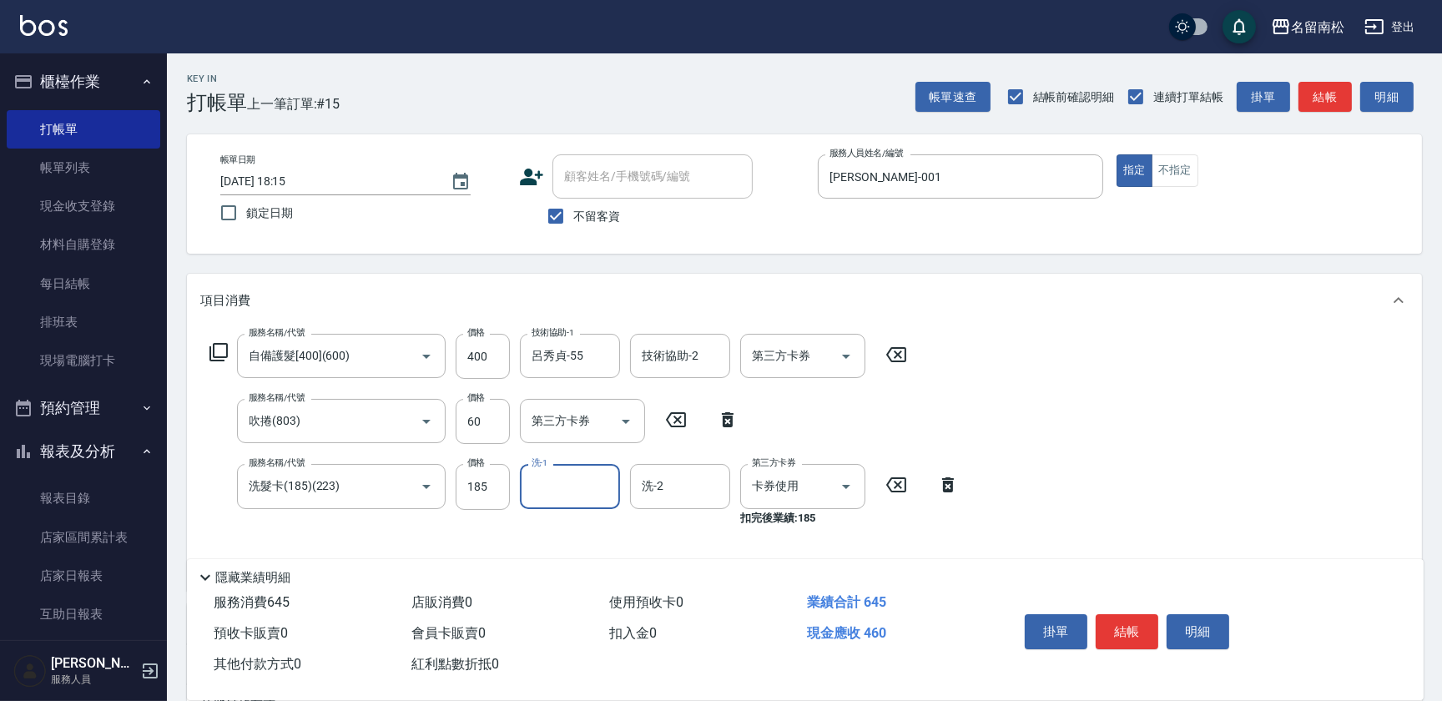
drag, startPoint x: 347, startPoint y: 477, endPoint x: 133, endPoint y: 474, distance: 214.4
click at [133, 474] on div "名留南松 登出 櫃檯作業 打帳單 帳單列表 現金收支登錄 材料自購登錄 每日結帳 排班表 現場電腦打卡 預約管理 預約管理 單日預約紀錄 單週預約紀錄 報表及…" at bounding box center [721, 460] width 1442 height 921
drag, startPoint x: 375, startPoint y: 487, endPoint x: 205, endPoint y: 467, distance: 171.4
click at [205, 467] on div "服務名稱/代號 洗髮卡(185)(223) 服務名稱/代號 價格 185 價格 洗-1 洗-1 洗-2 洗-2 第三方卡券 卡券使用 第三方卡券 扣完後業績:…" at bounding box center [584, 495] width 768 height 62
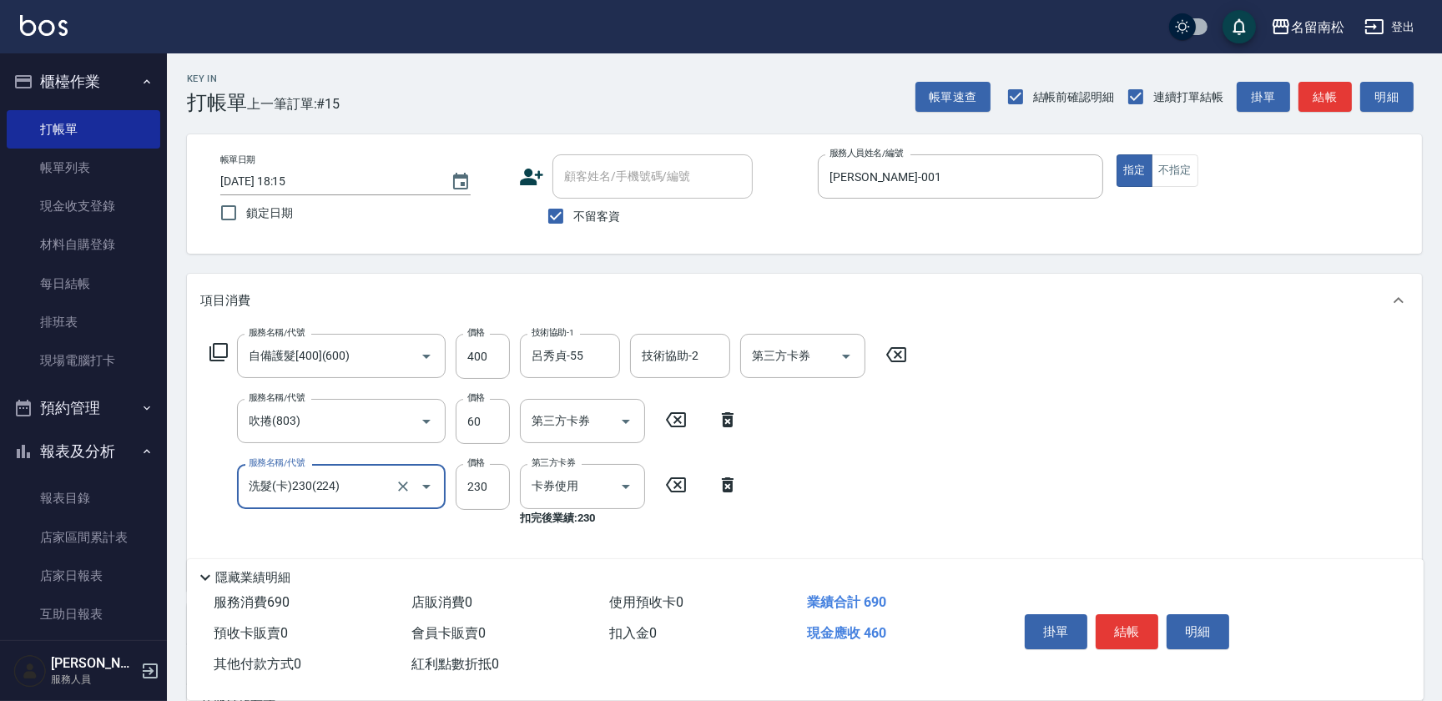
type input "洗髮(卡)230(224)"
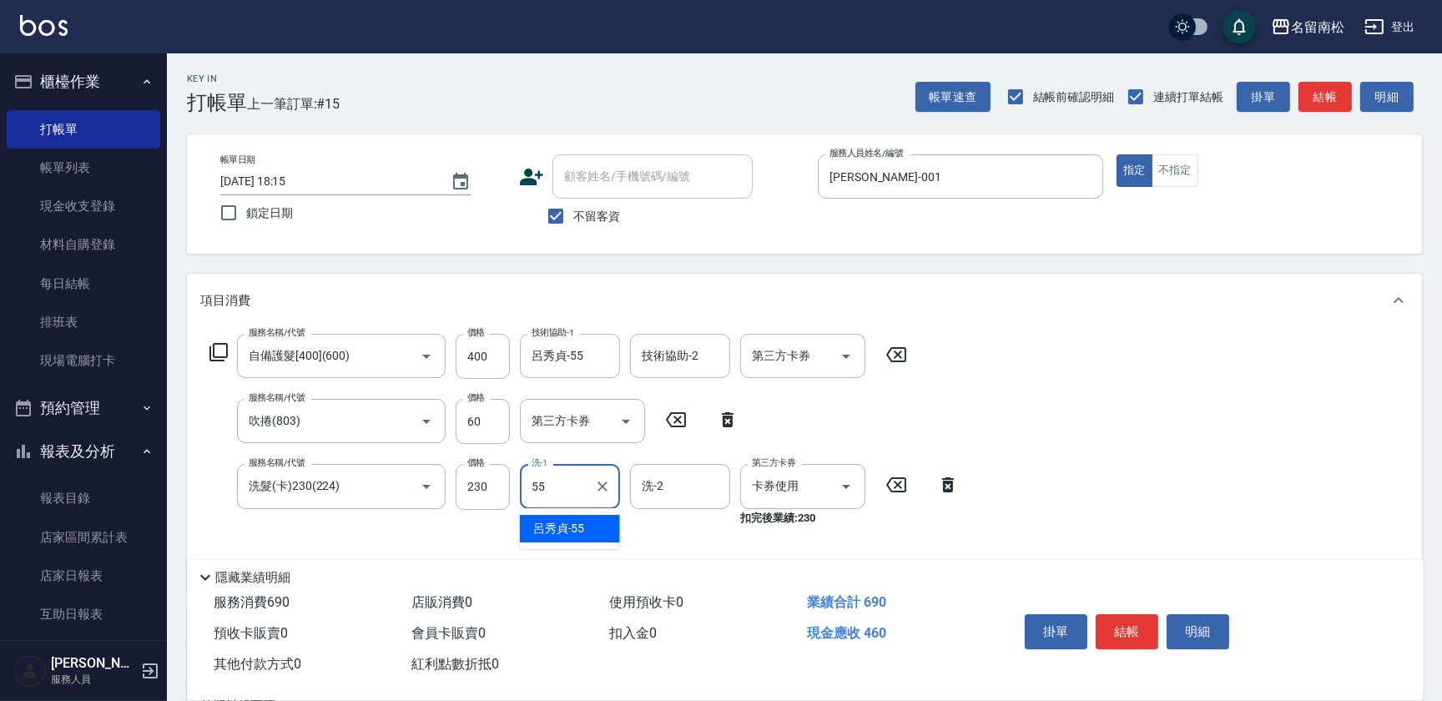
type input "呂秀貞-55"
click at [1201, 635] on button "明細" at bounding box center [1197, 631] width 63 height 35
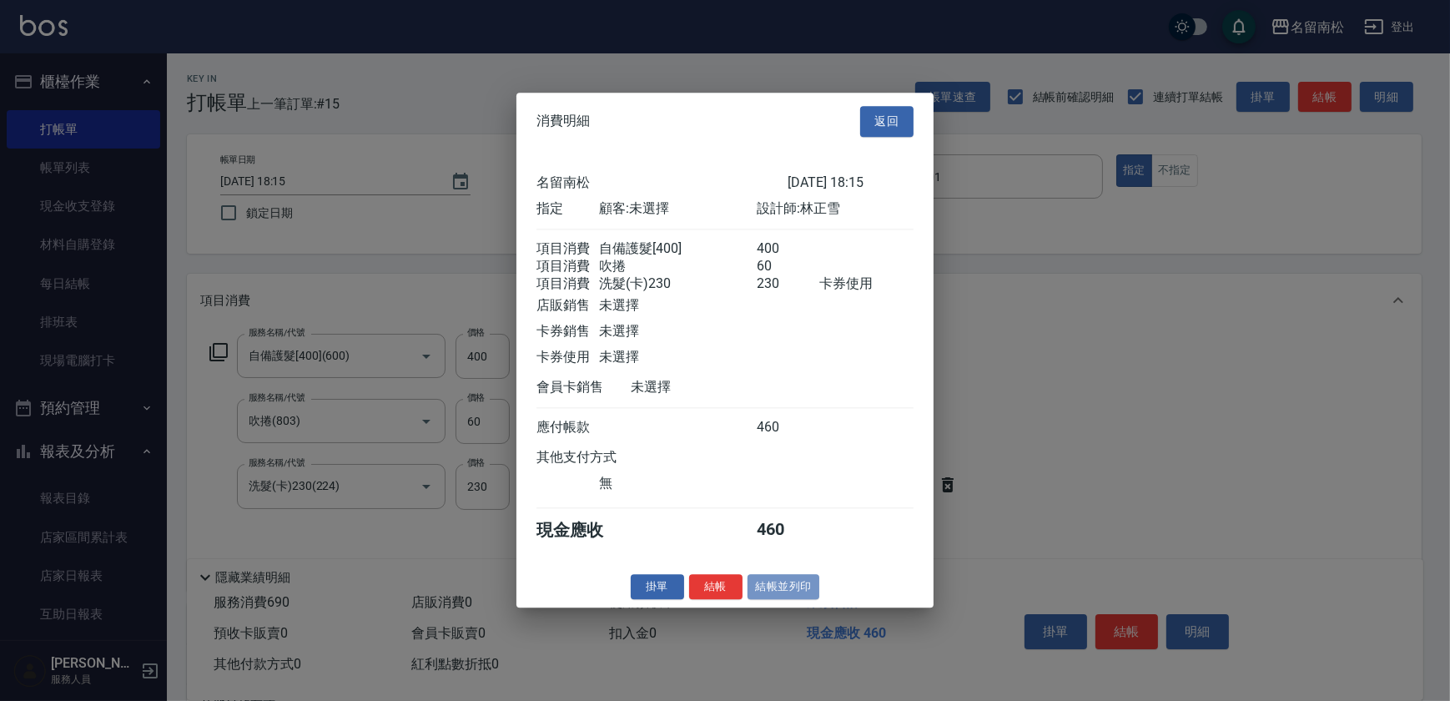
click at [792, 596] on button "結帳並列印" at bounding box center [783, 587] width 73 height 26
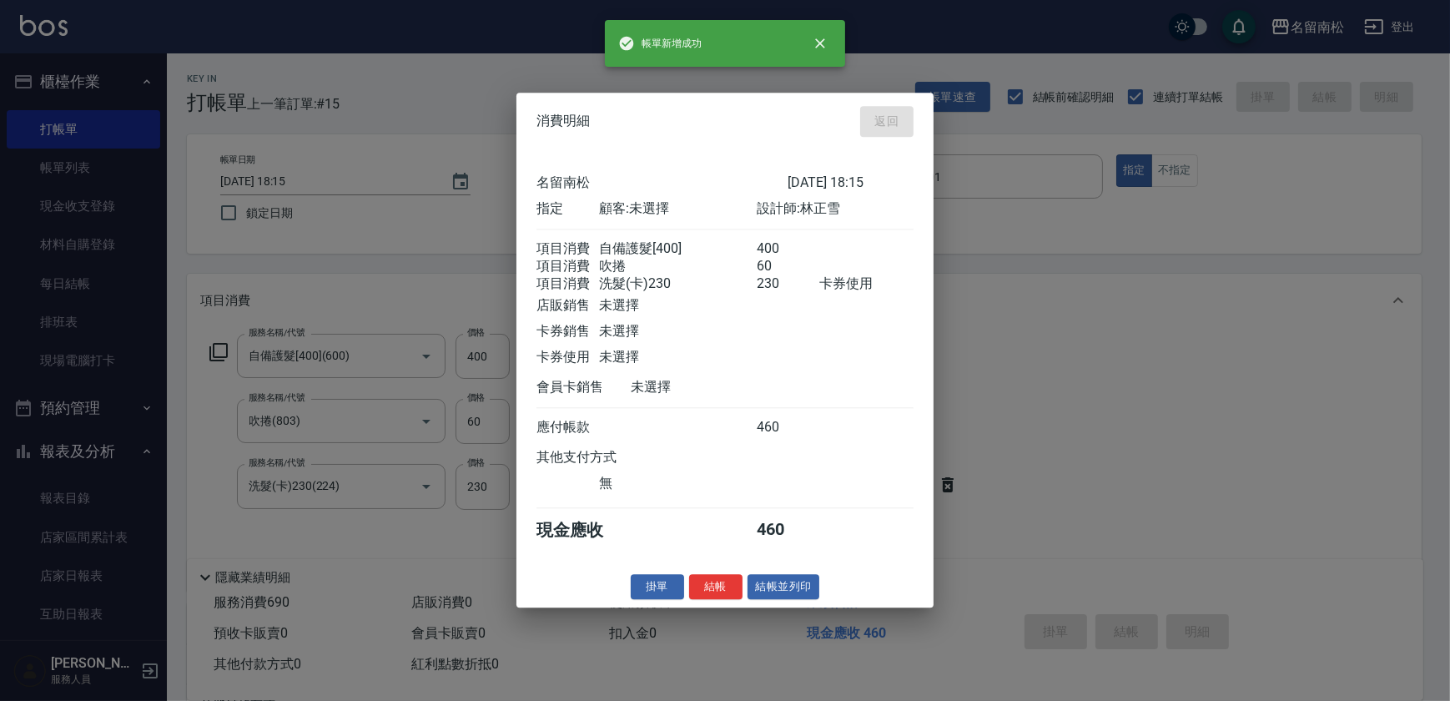
type input "[DATE] 18:16"
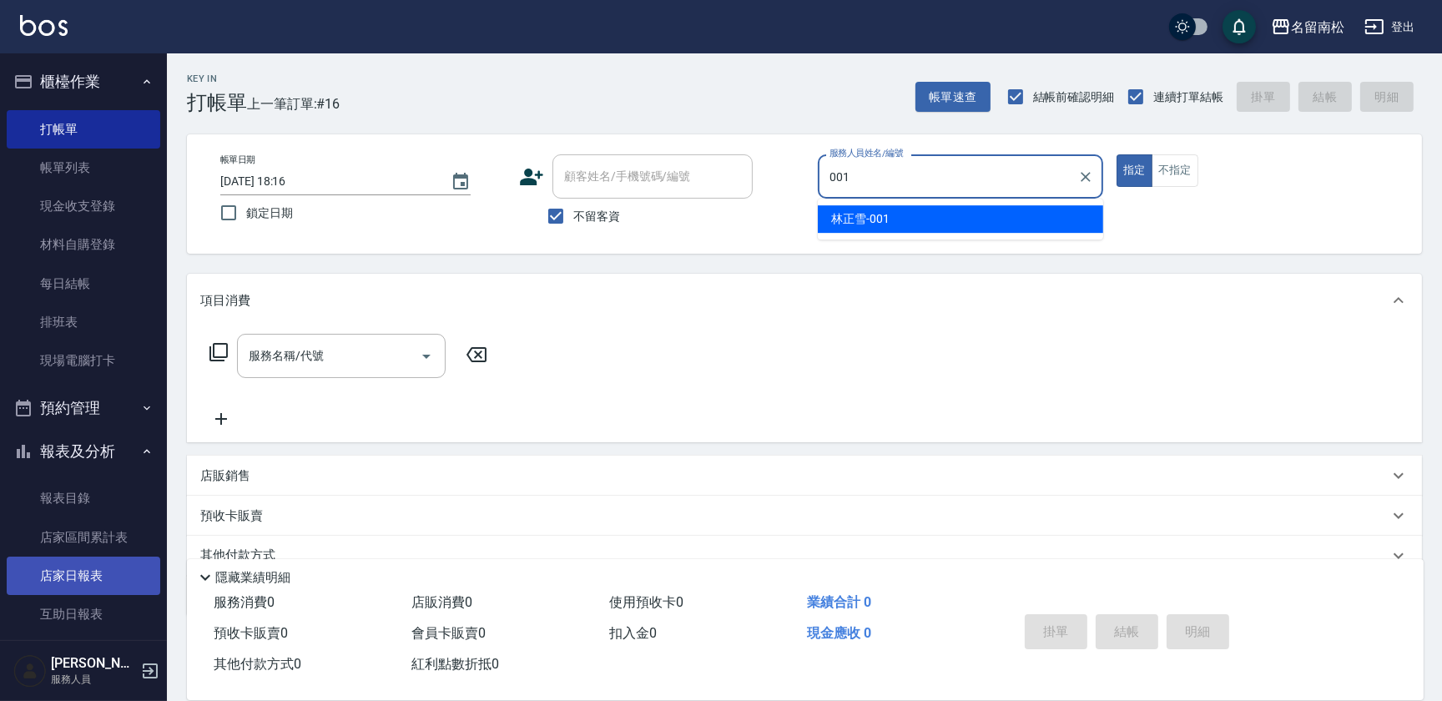
type input "[PERSON_NAME]-001"
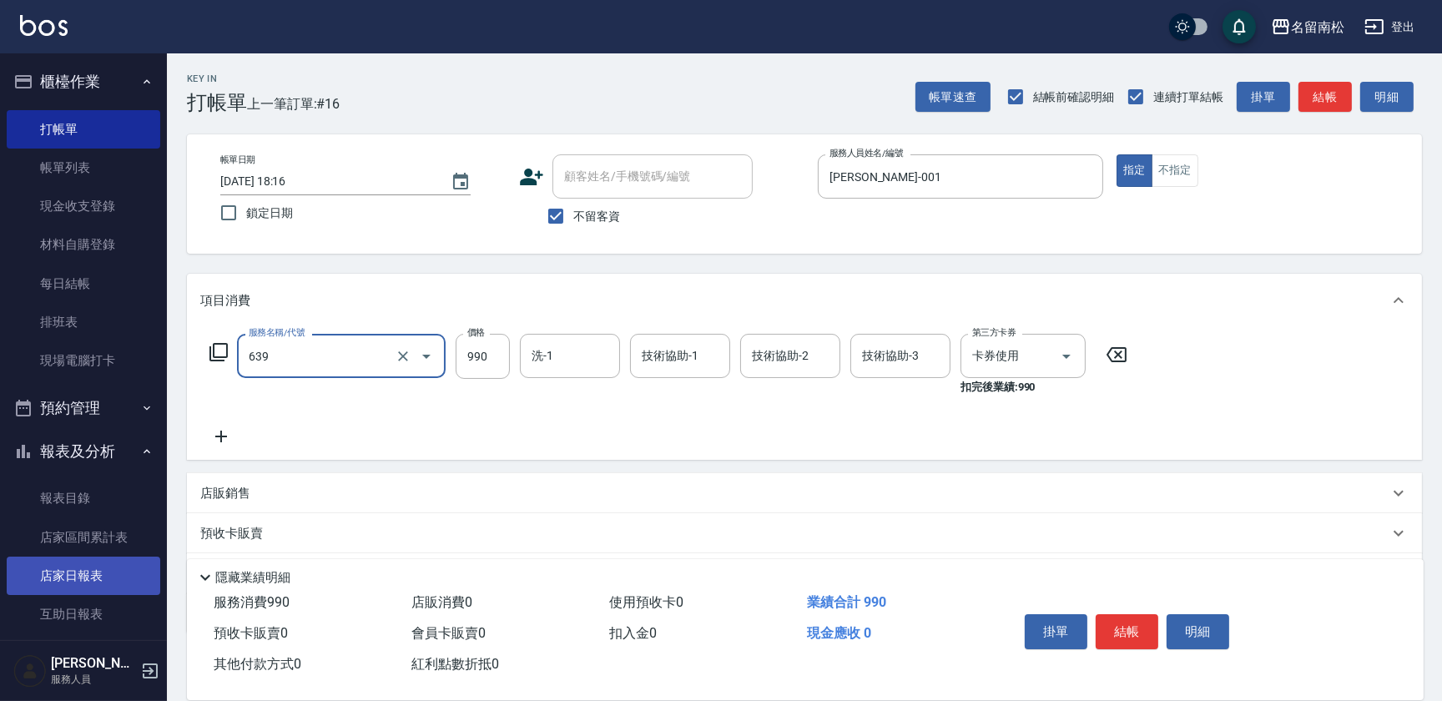
type input "(芙)蘆薈髮膜套卡(自材)(639)"
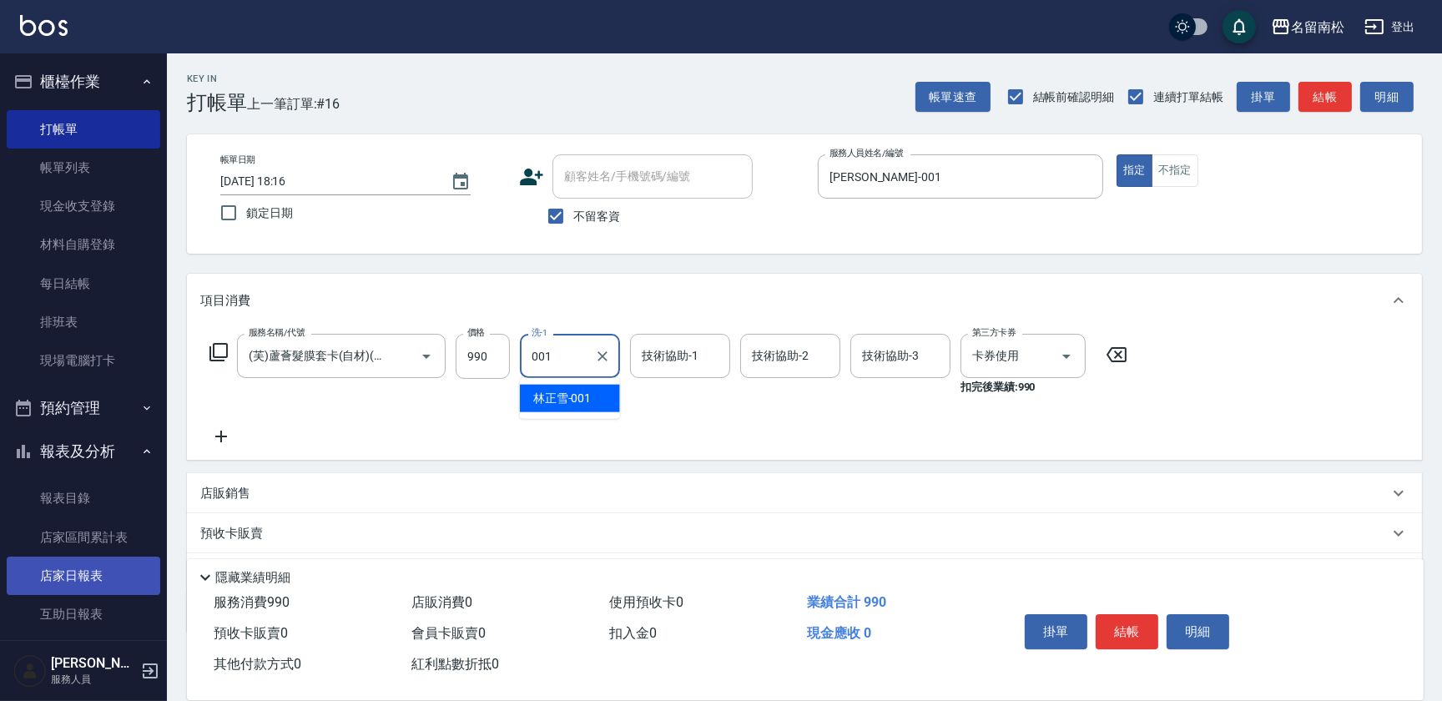
type input "[PERSON_NAME]-001"
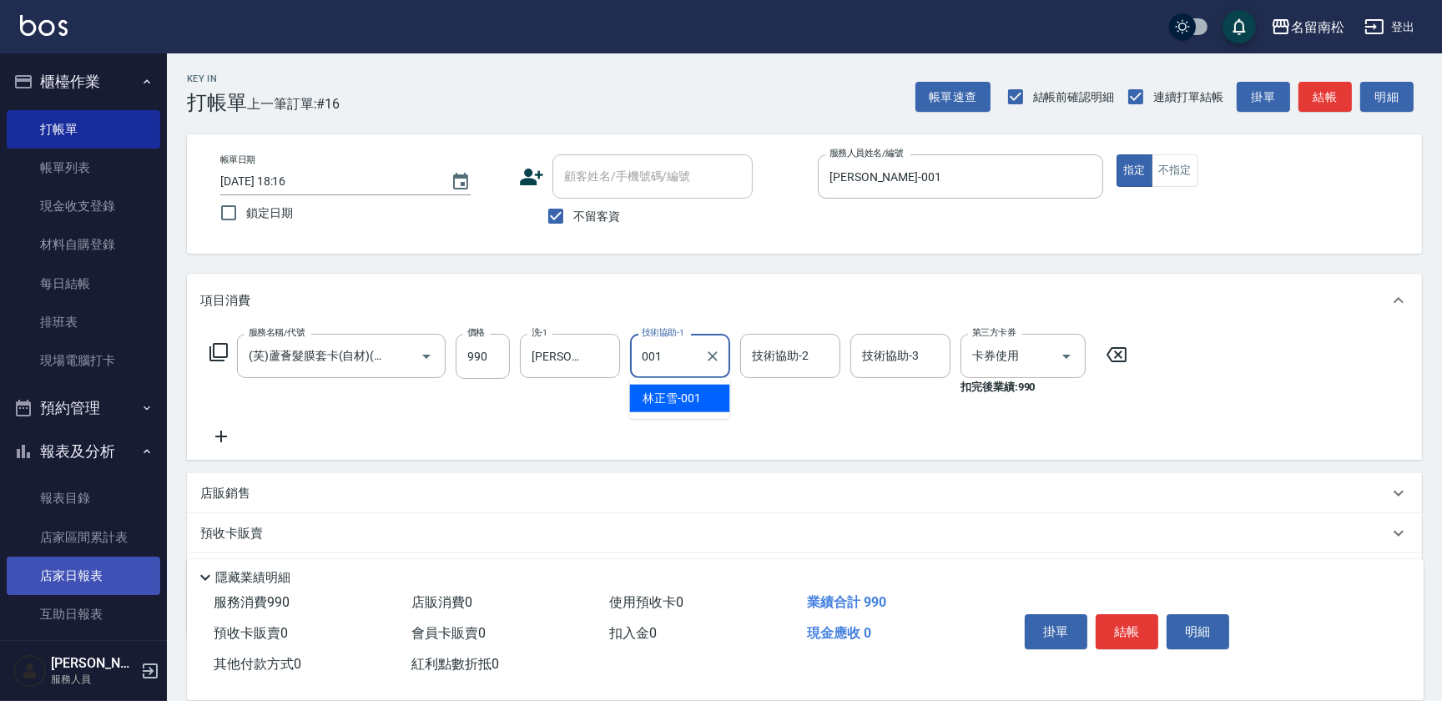
type input "[PERSON_NAME]-001"
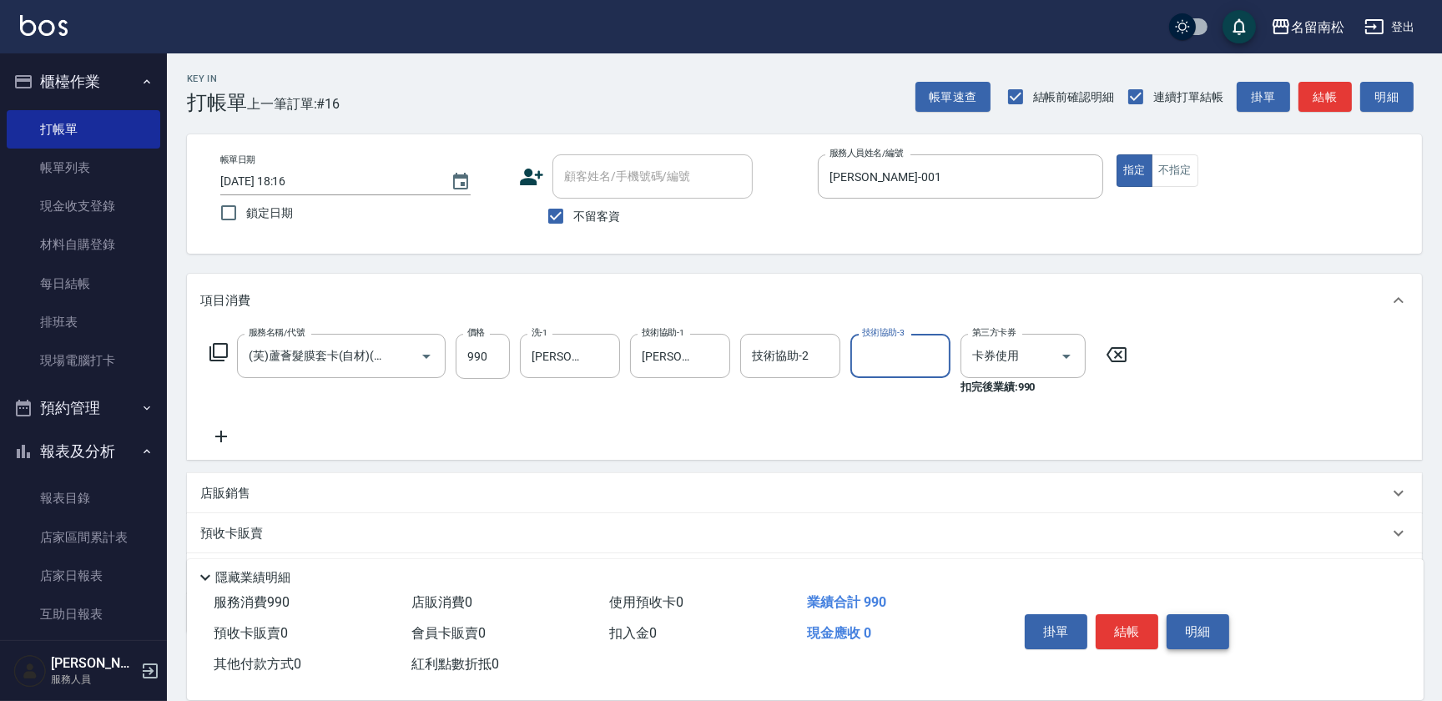
click at [1207, 621] on button "明細" at bounding box center [1197, 631] width 63 height 35
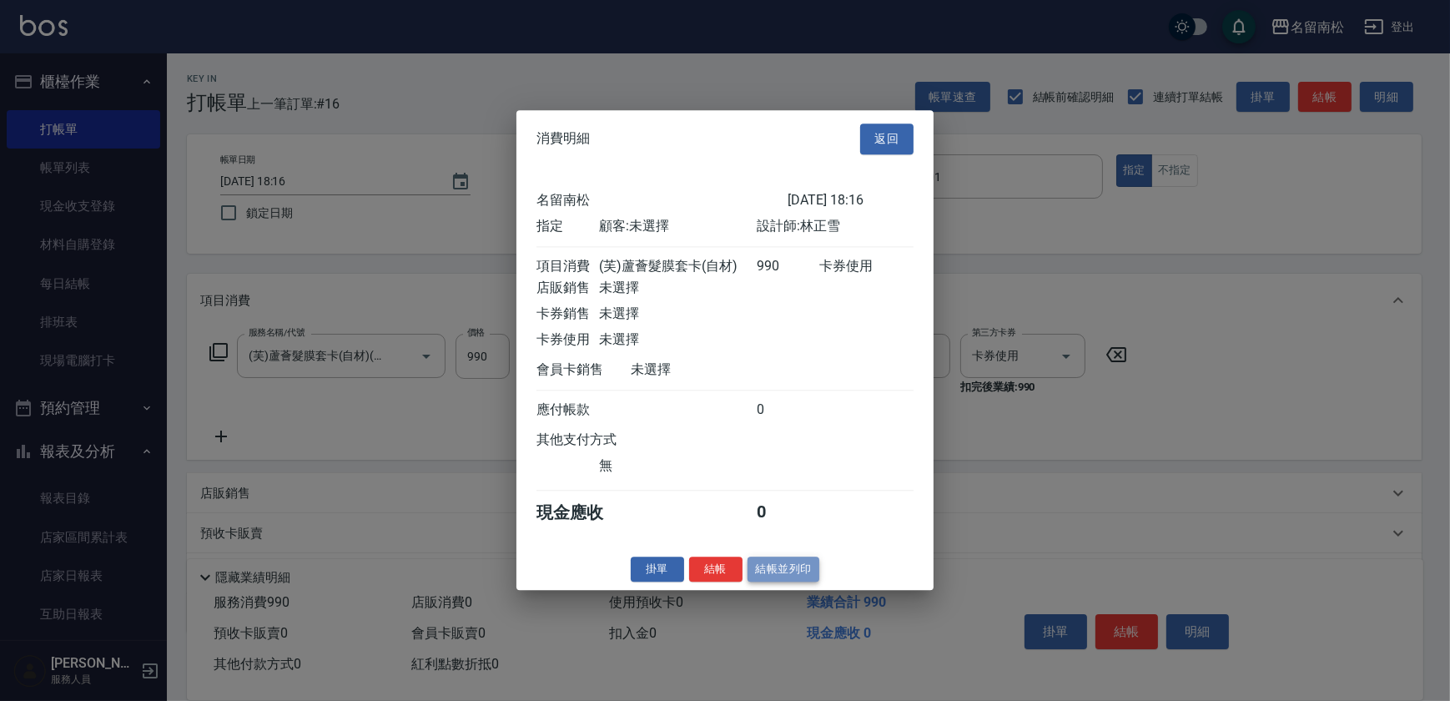
click at [785, 572] on button "結帳並列印" at bounding box center [783, 569] width 73 height 26
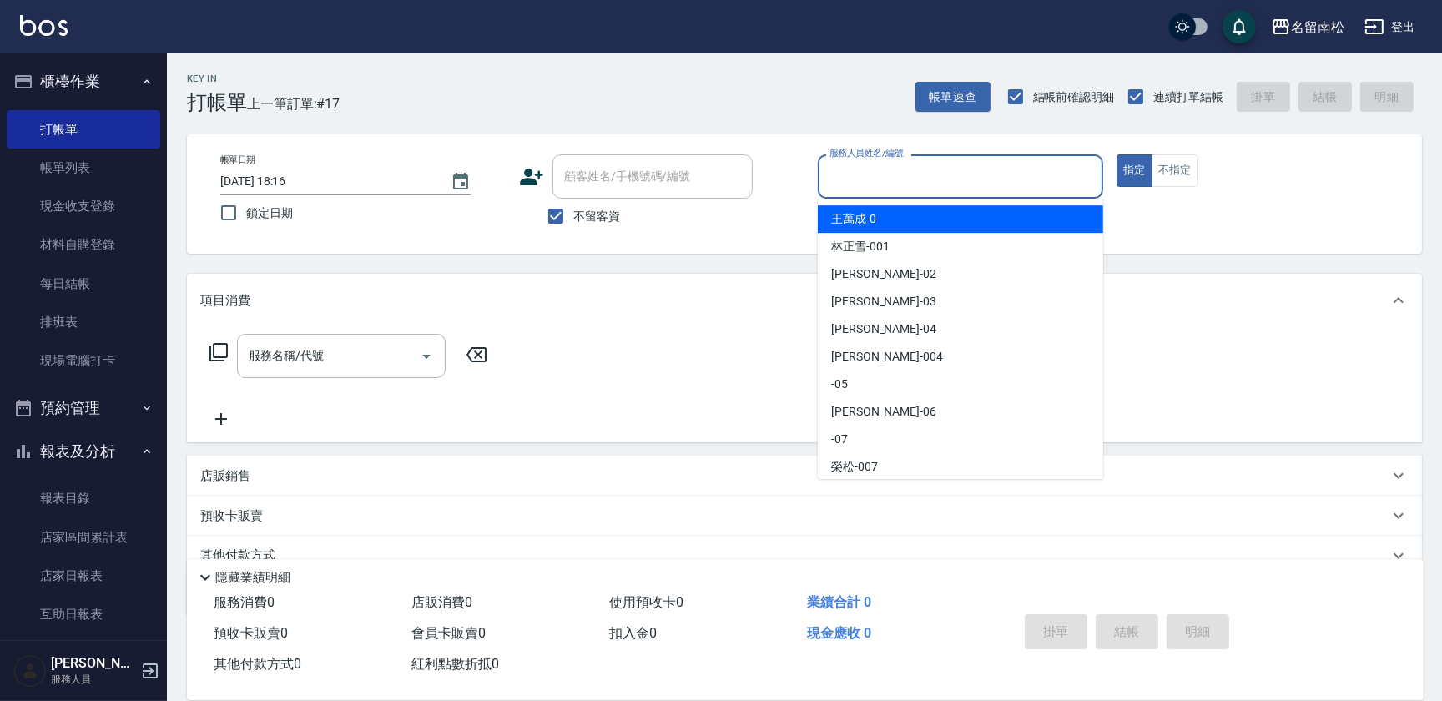
click at [983, 187] on input "服務人員姓名/編號" at bounding box center [960, 176] width 270 height 29
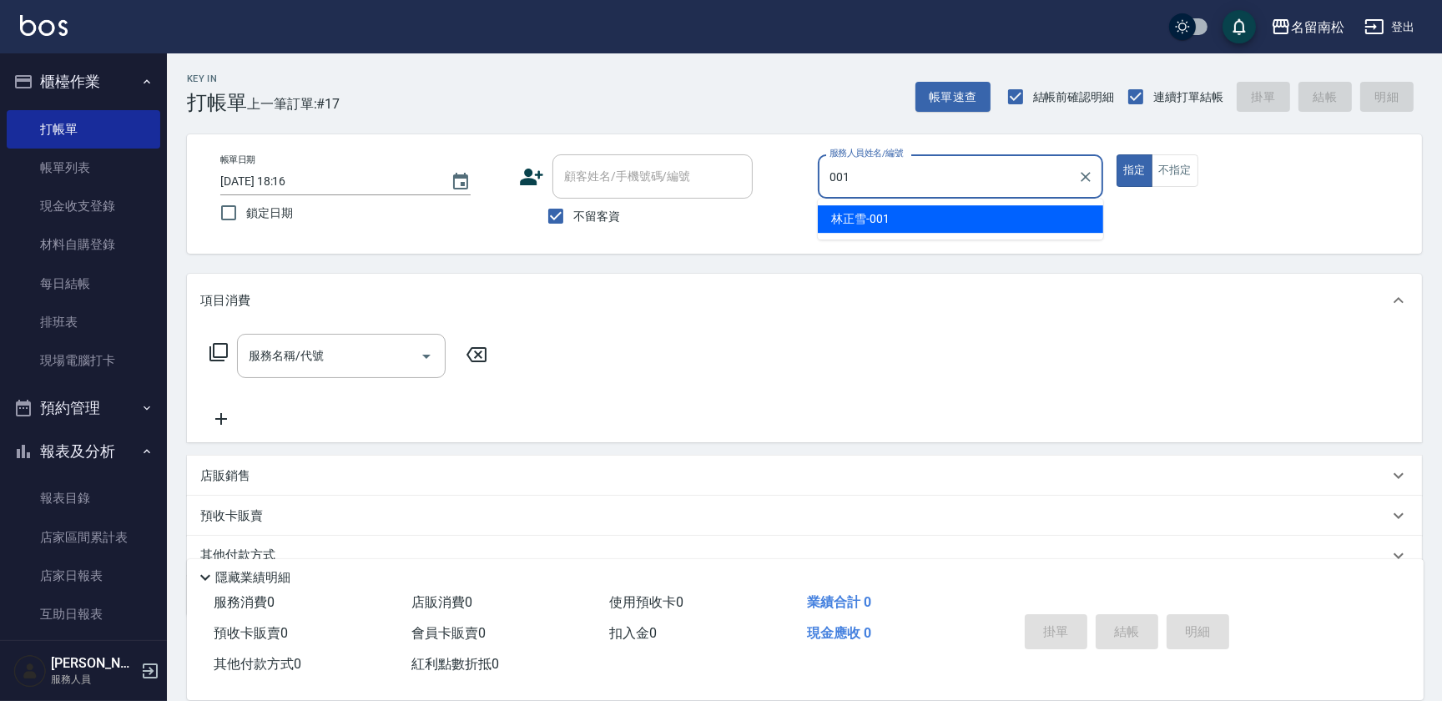
type input "[PERSON_NAME]-001"
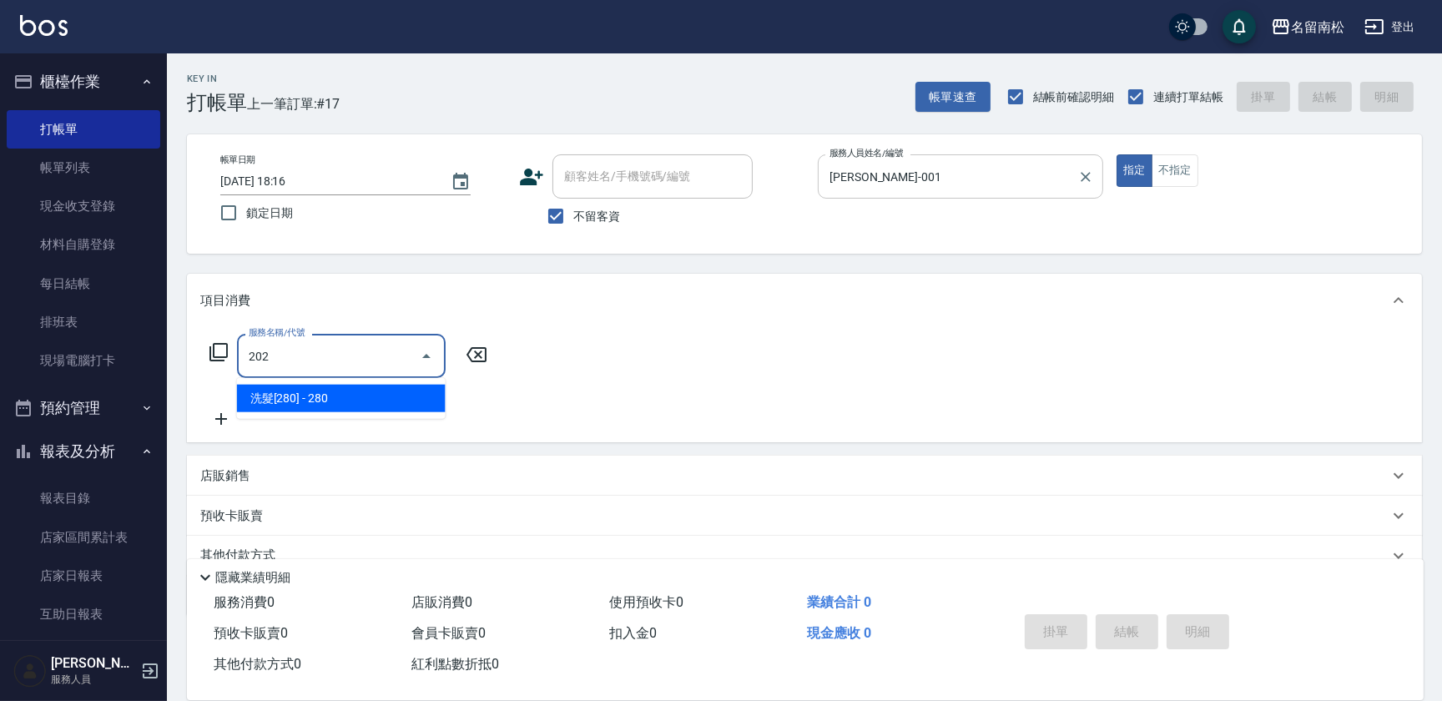
type input "洗髮[280](202)"
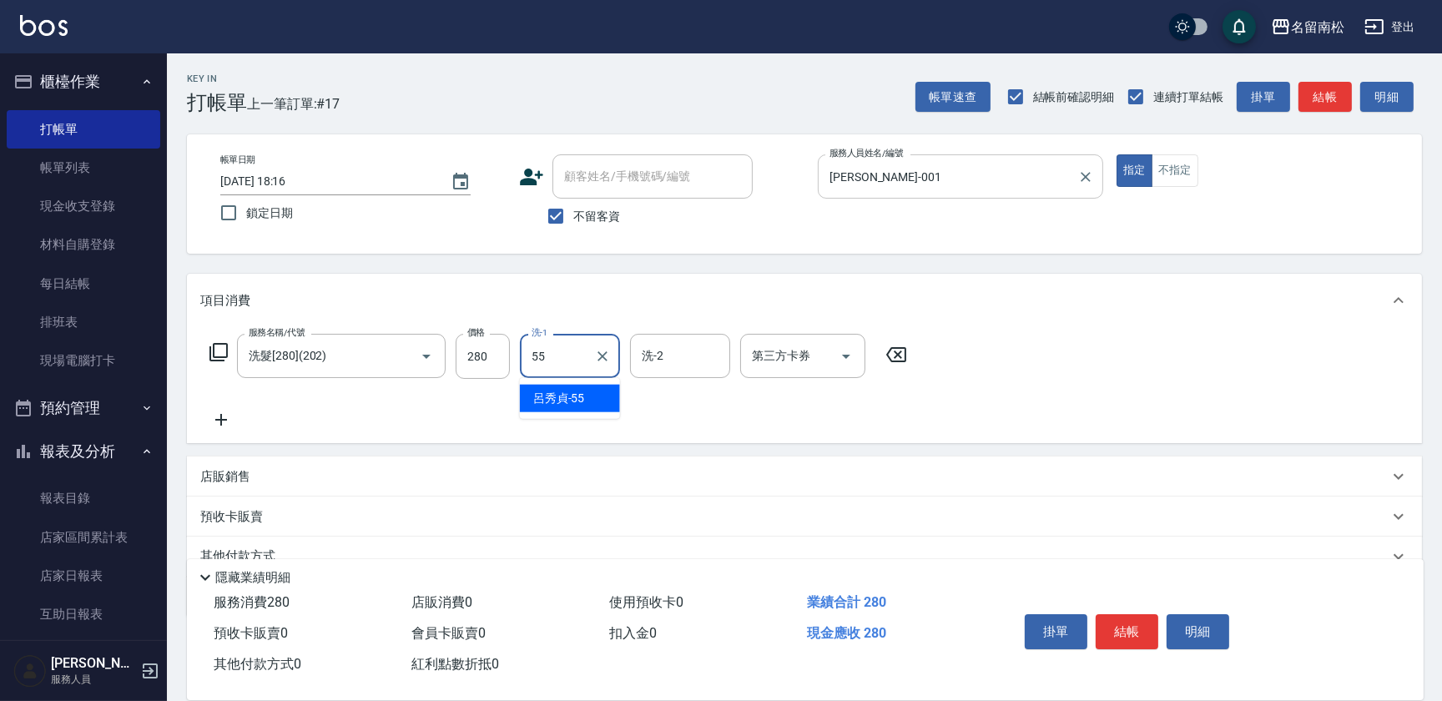
type input "呂秀貞-55"
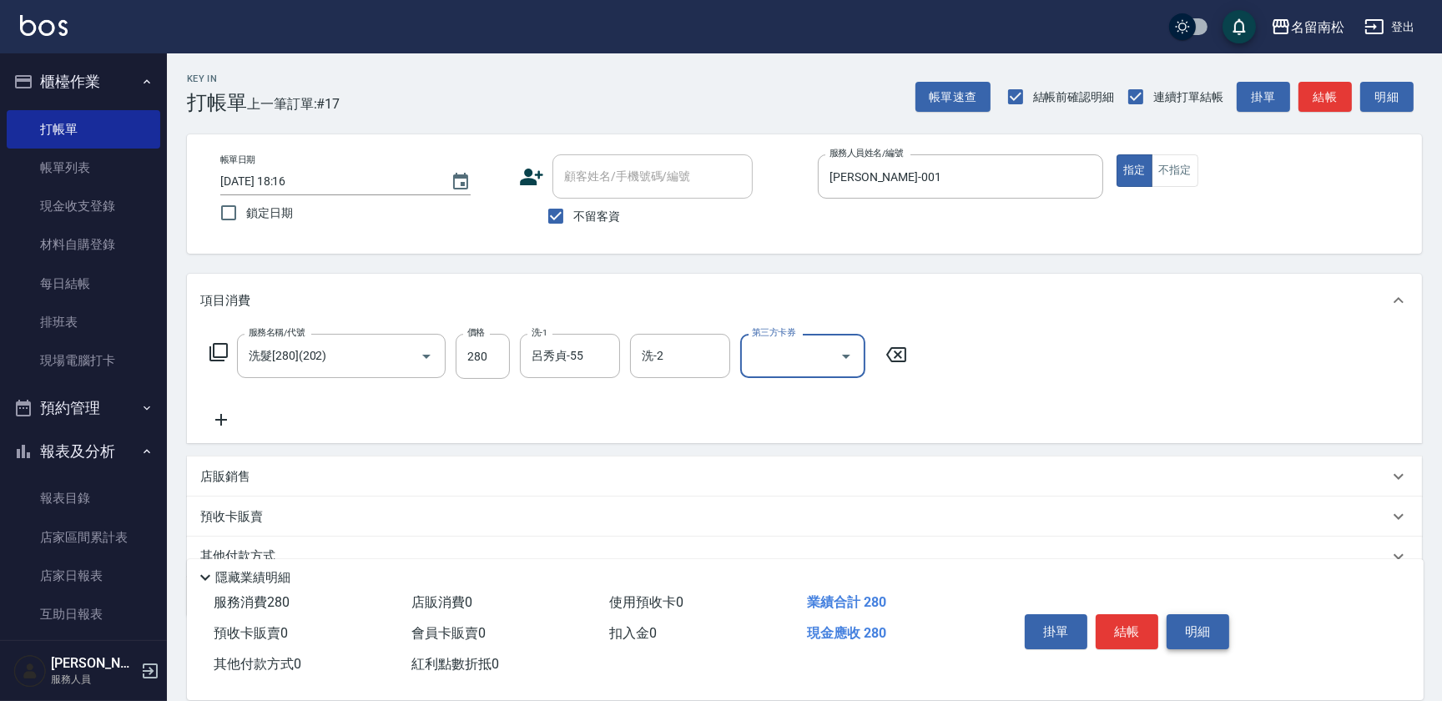
click at [1193, 624] on button "明細" at bounding box center [1197, 631] width 63 height 35
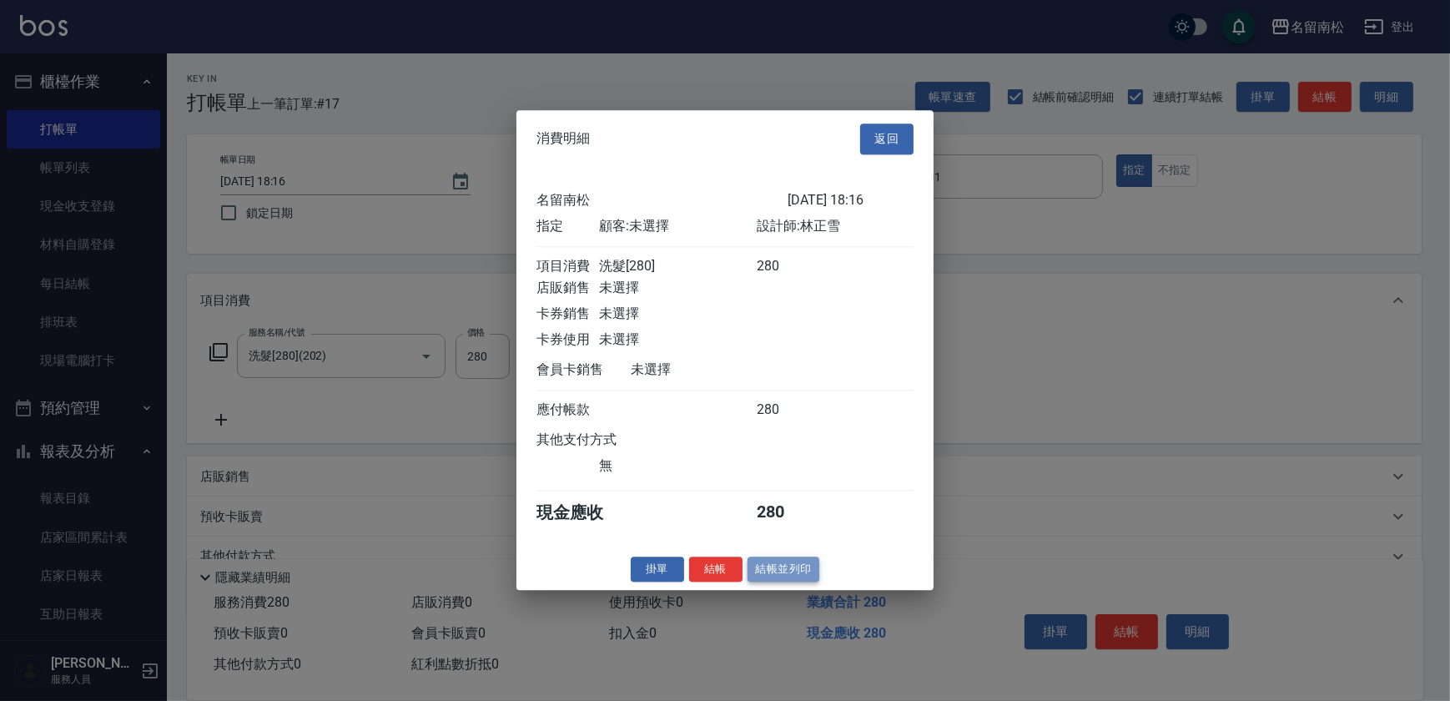
click at [783, 582] on button "結帳並列印" at bounding box center [783, 569] width 73 height 26
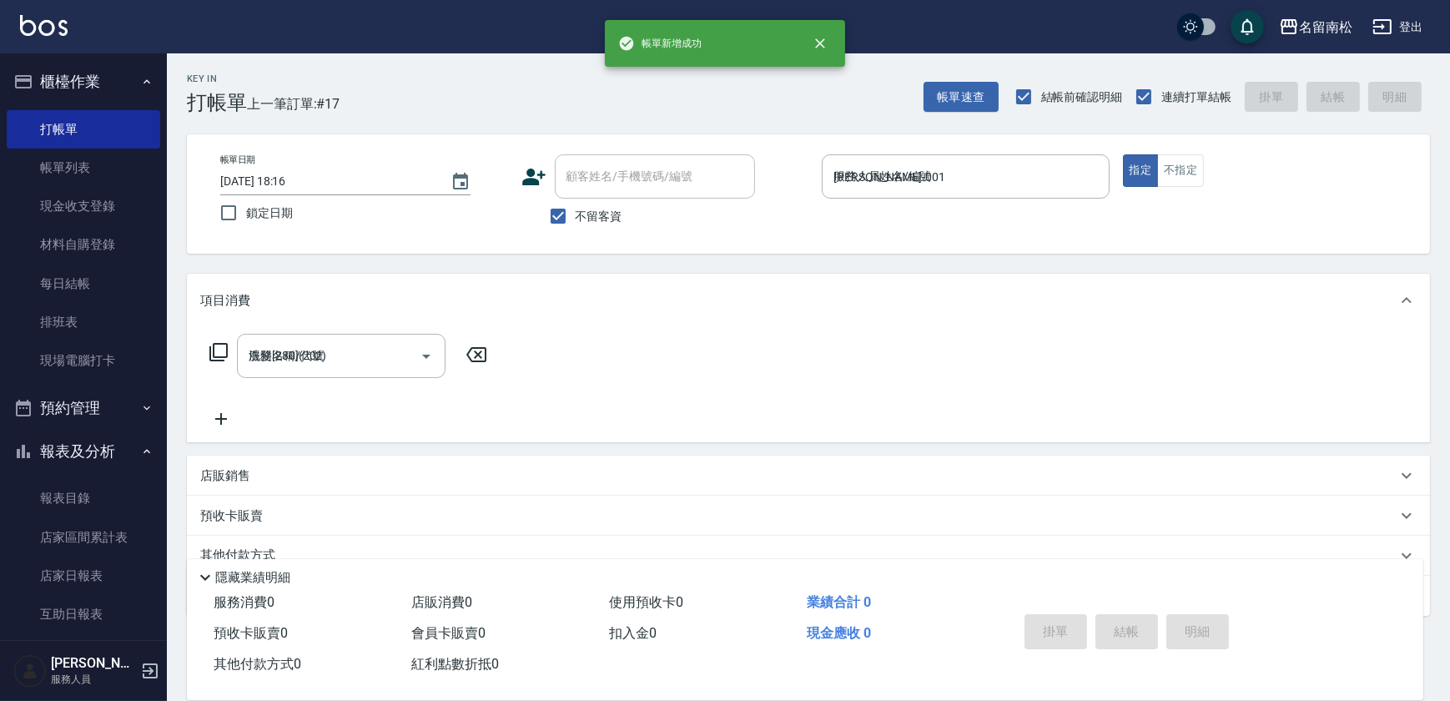
type input "[DATE] 18:17"
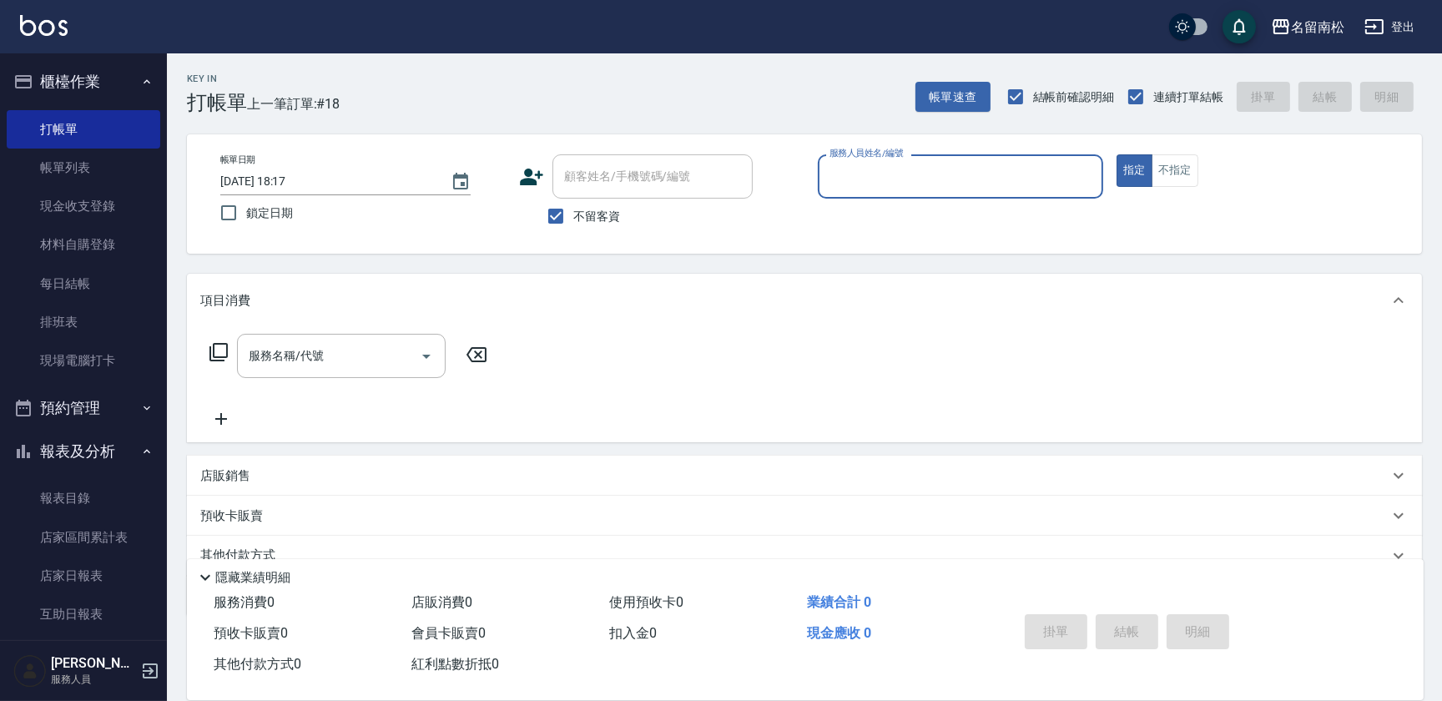
click at [873, 156] on div "服務人員姓名/編號 服務人員姓名/編號" at bounding box center [960, 176] width 285 height 44
type input "[PERSON_NAME]-001"
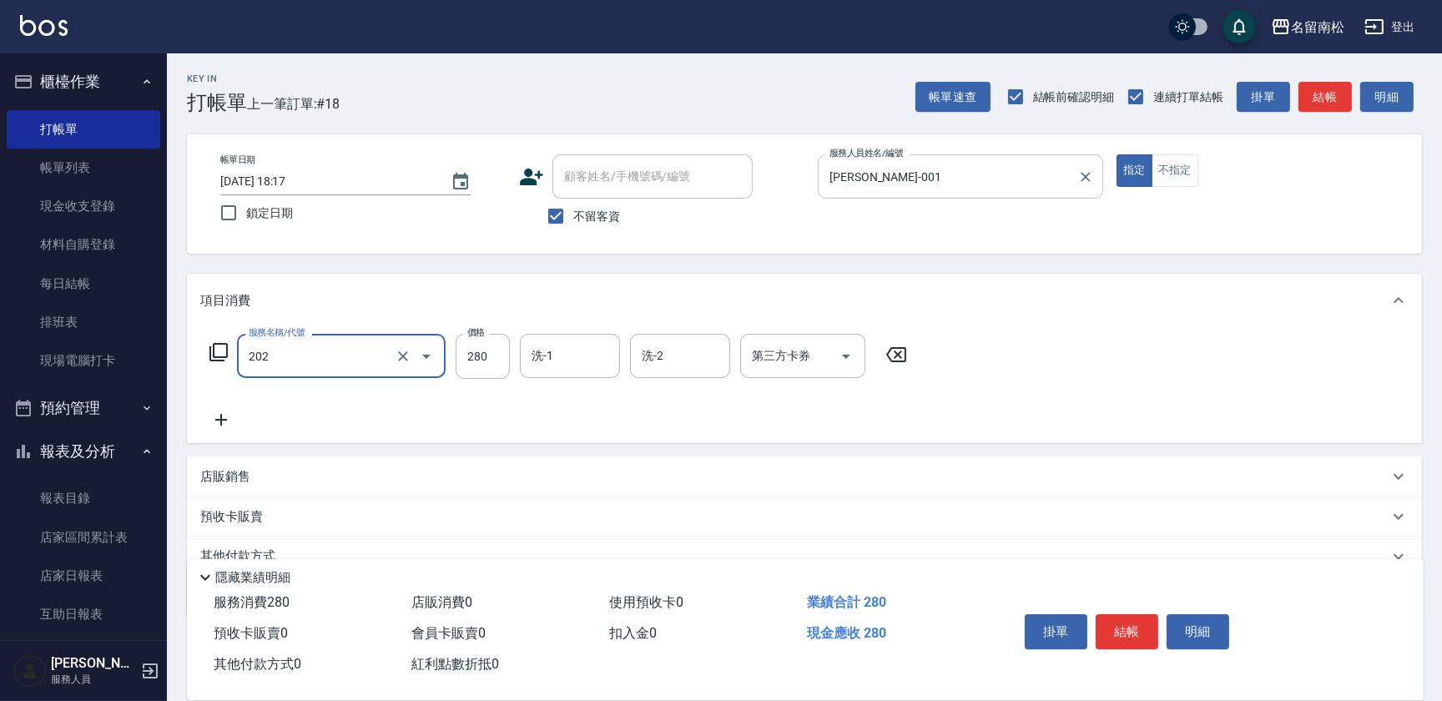
type input "洗髮[280](202)"
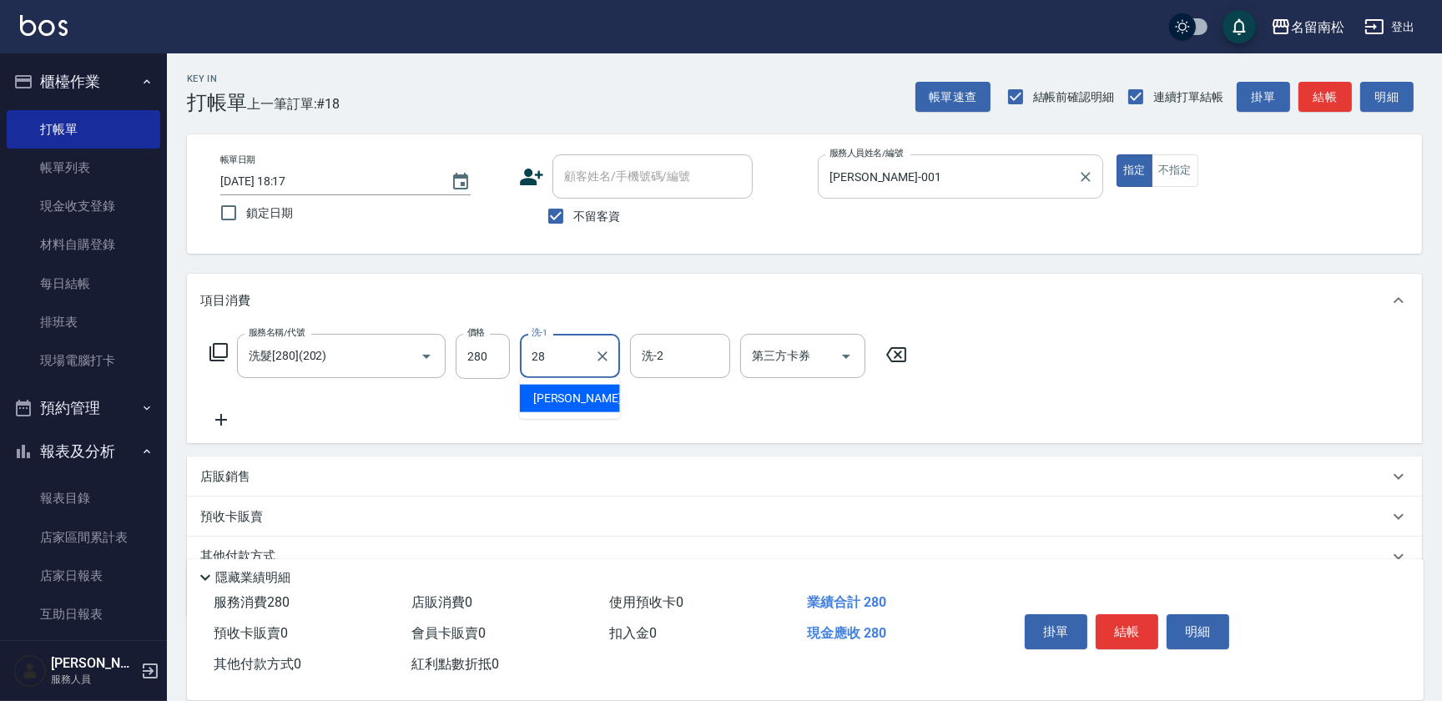
type input "[PERSON_NAME]-28"
click at [1180, 627] on button "明細" at bounding box center [1197, 631] width 63 height 35
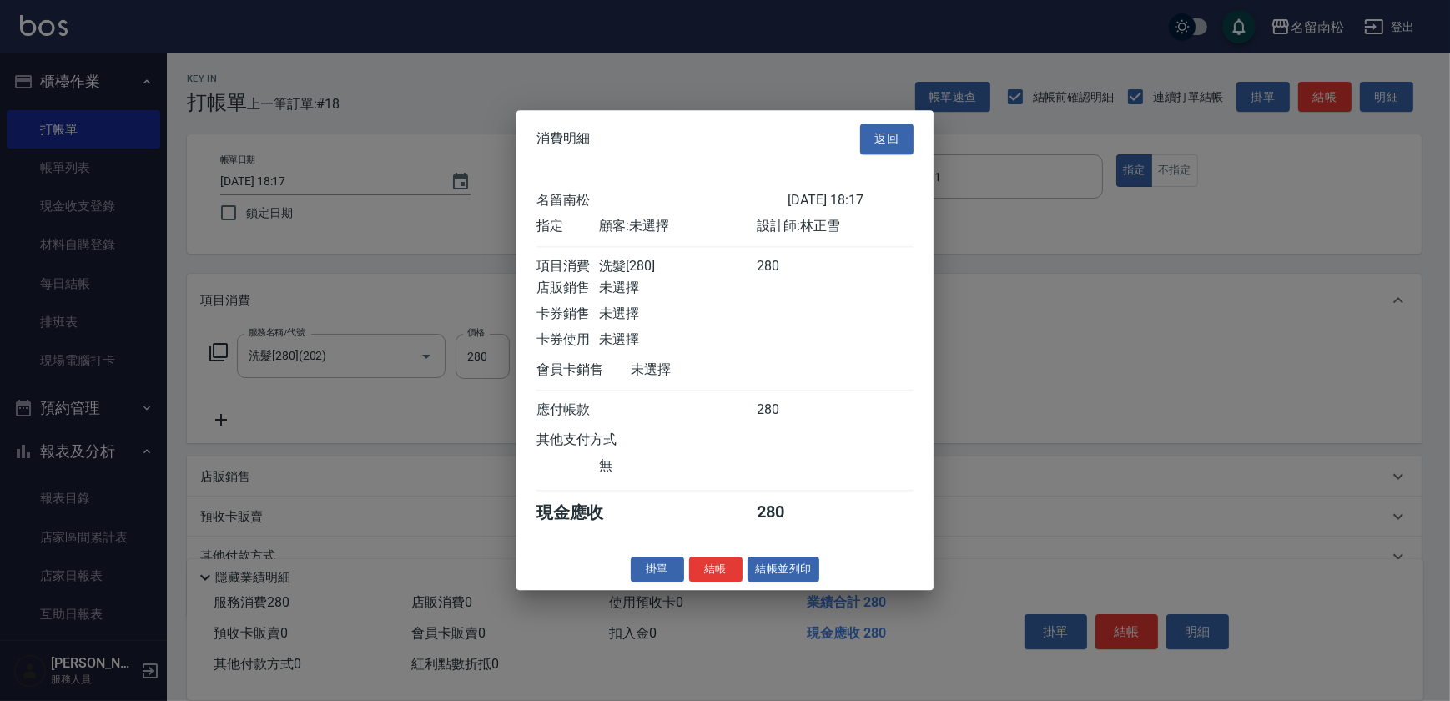
drag, startPoint x: 798, startPoint y: 576, endPoint x: 786, endPoint y: 568, distance: 15.0
click at [797, 576] on button "結帳並列印" at bounding box center [783, 569] width 73 height 26
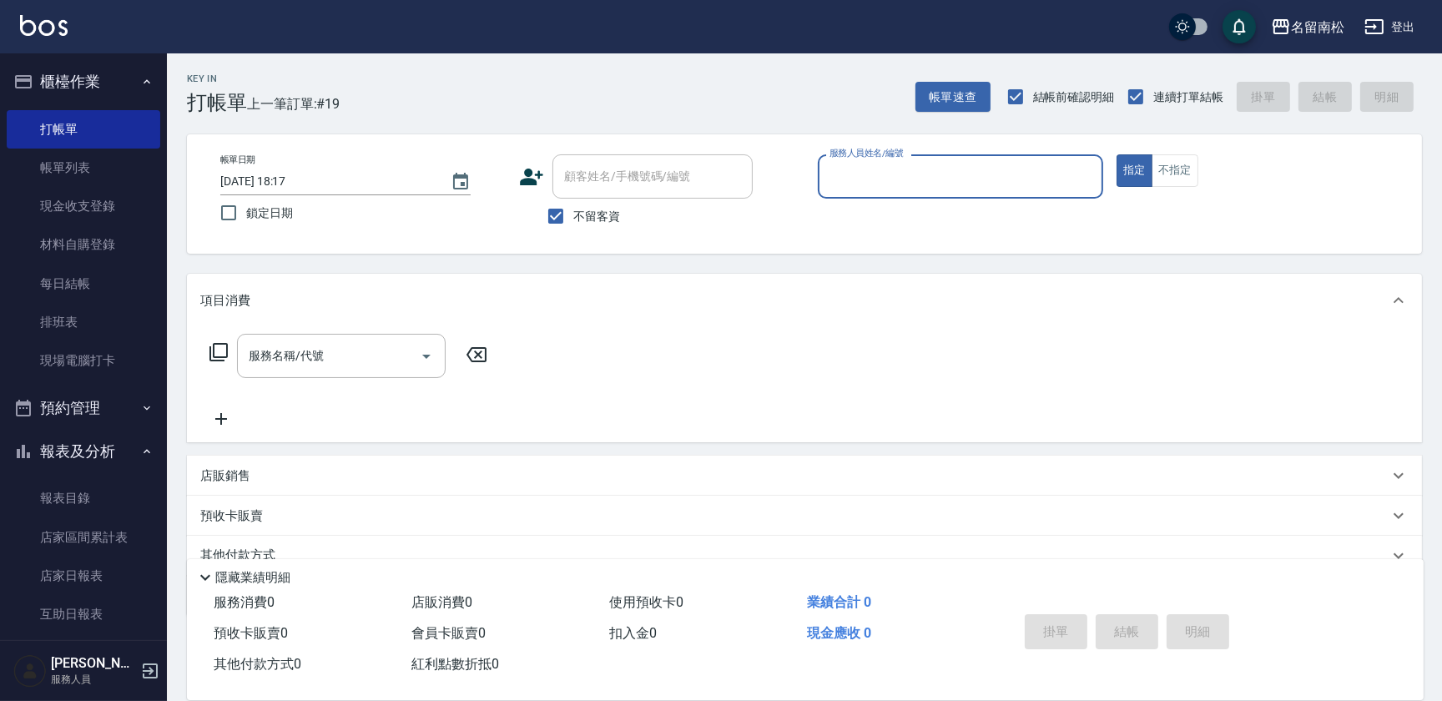
click at [883, 178] on div "服務人員姓名/編號 服務人員姓名/編號" at bounding box center [960, 176] width 285 height 44
type input "[PERSON_NAME]-001"
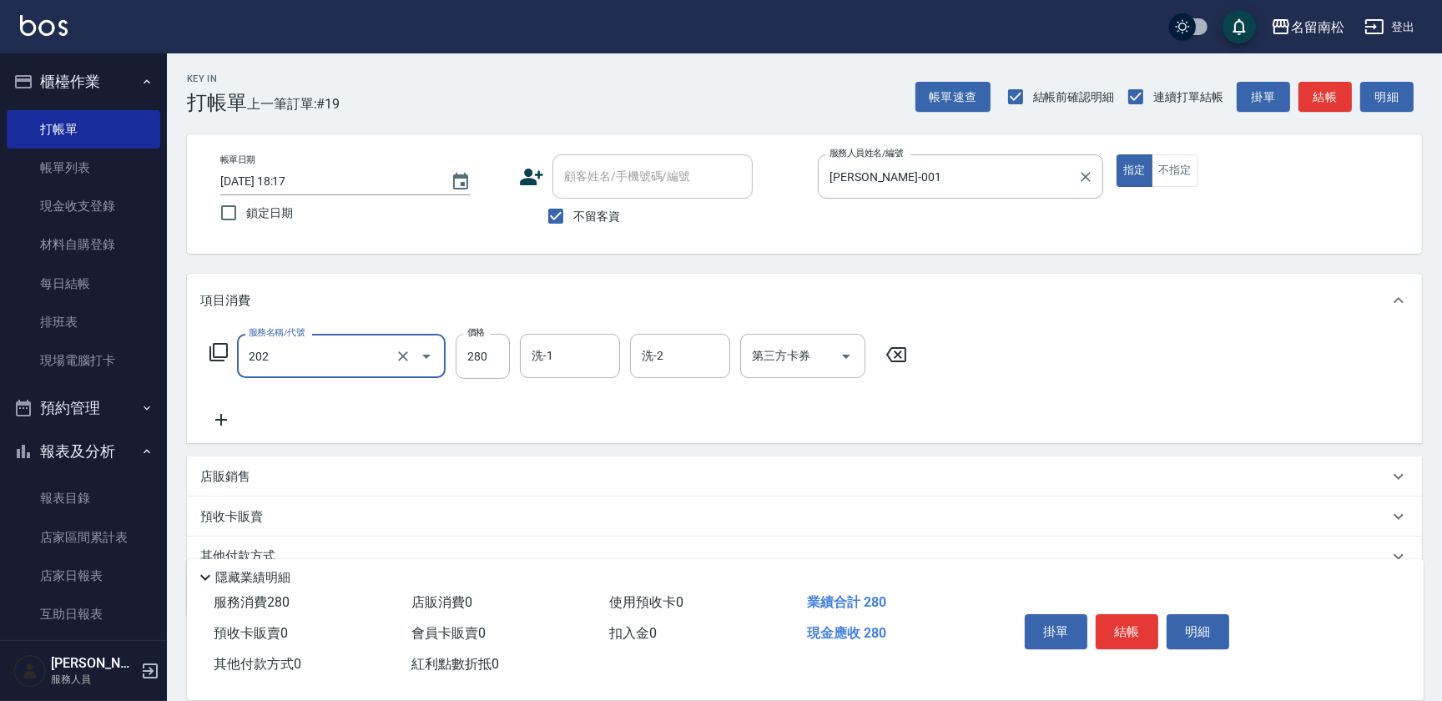
type input "洗髮[280](202)"
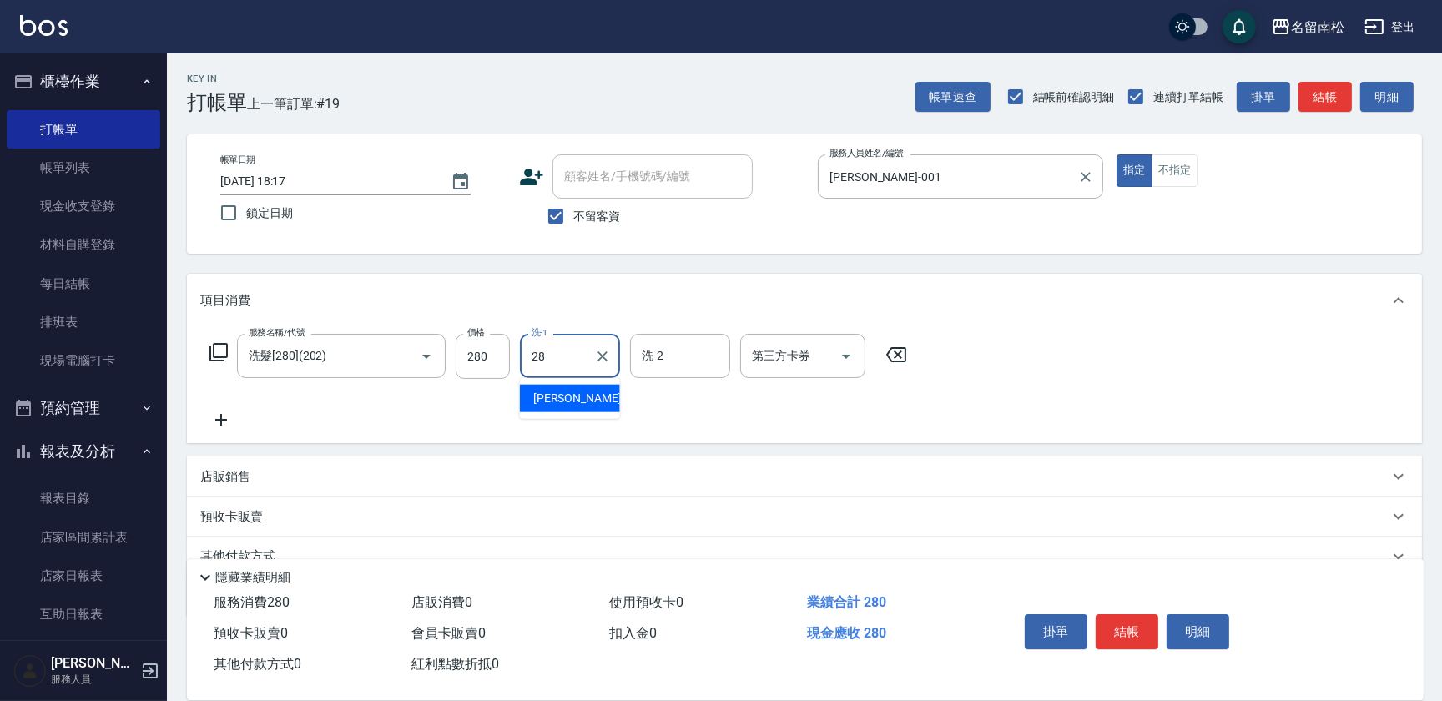
type input "[PERSON_NAME]-28"
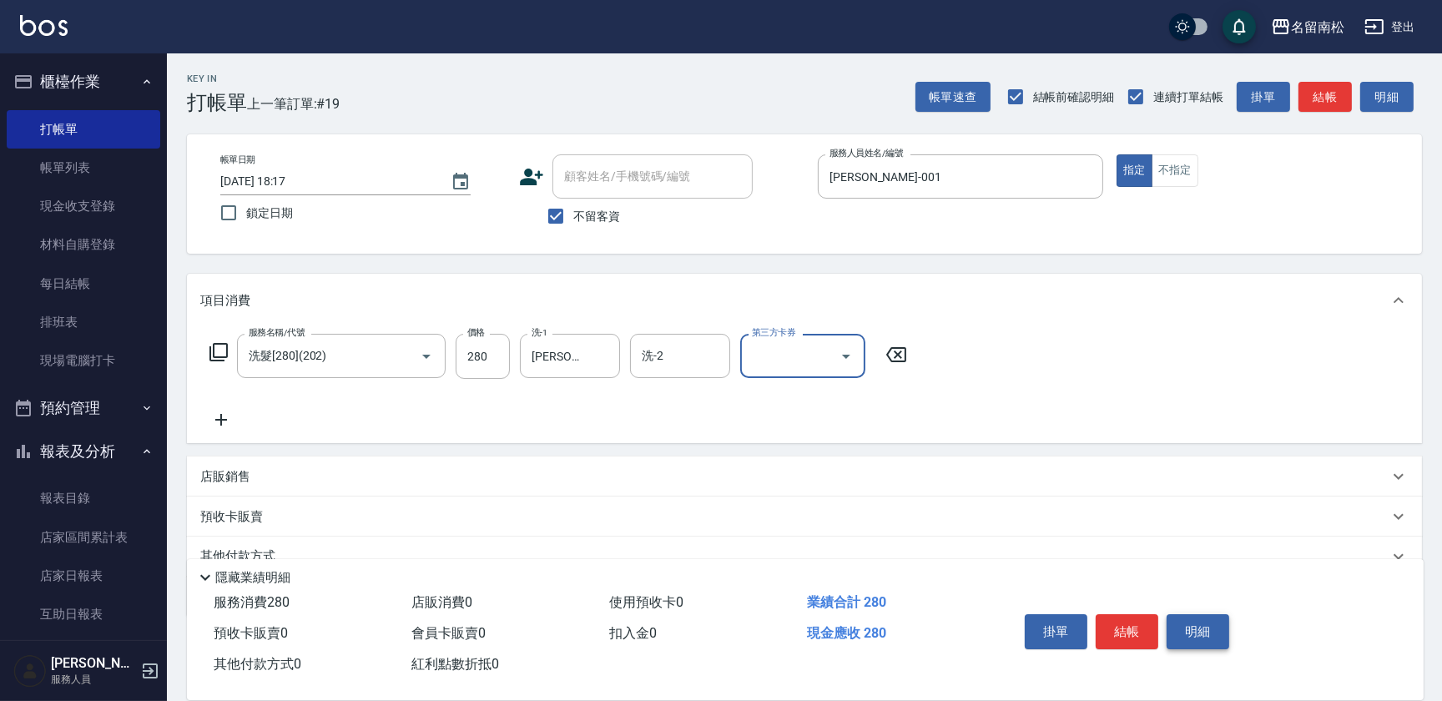
click at [1193, 620] on button "明細" at bounding box center [1197, 631] width 63 height 35
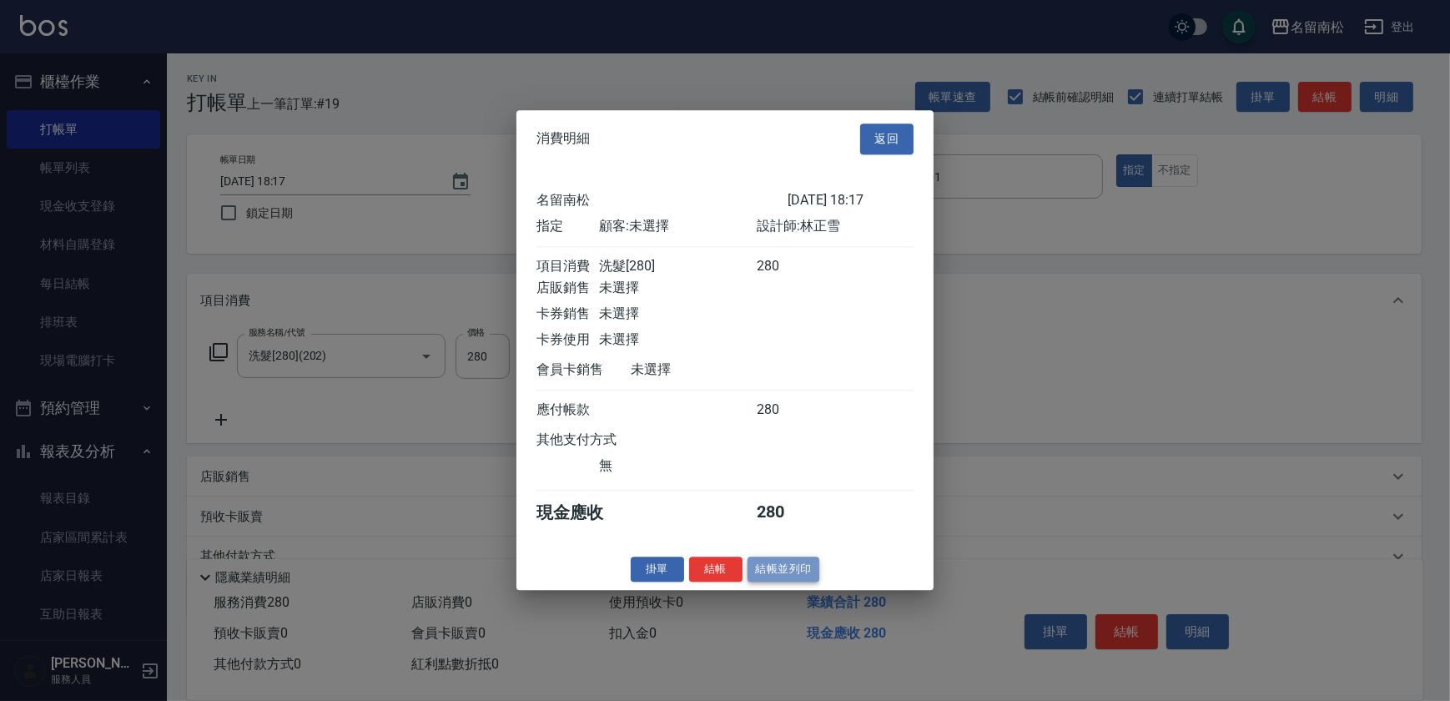
click at [777, 576] on button "結帳並列印" at bounding box center [783, 569] width 73 height 26
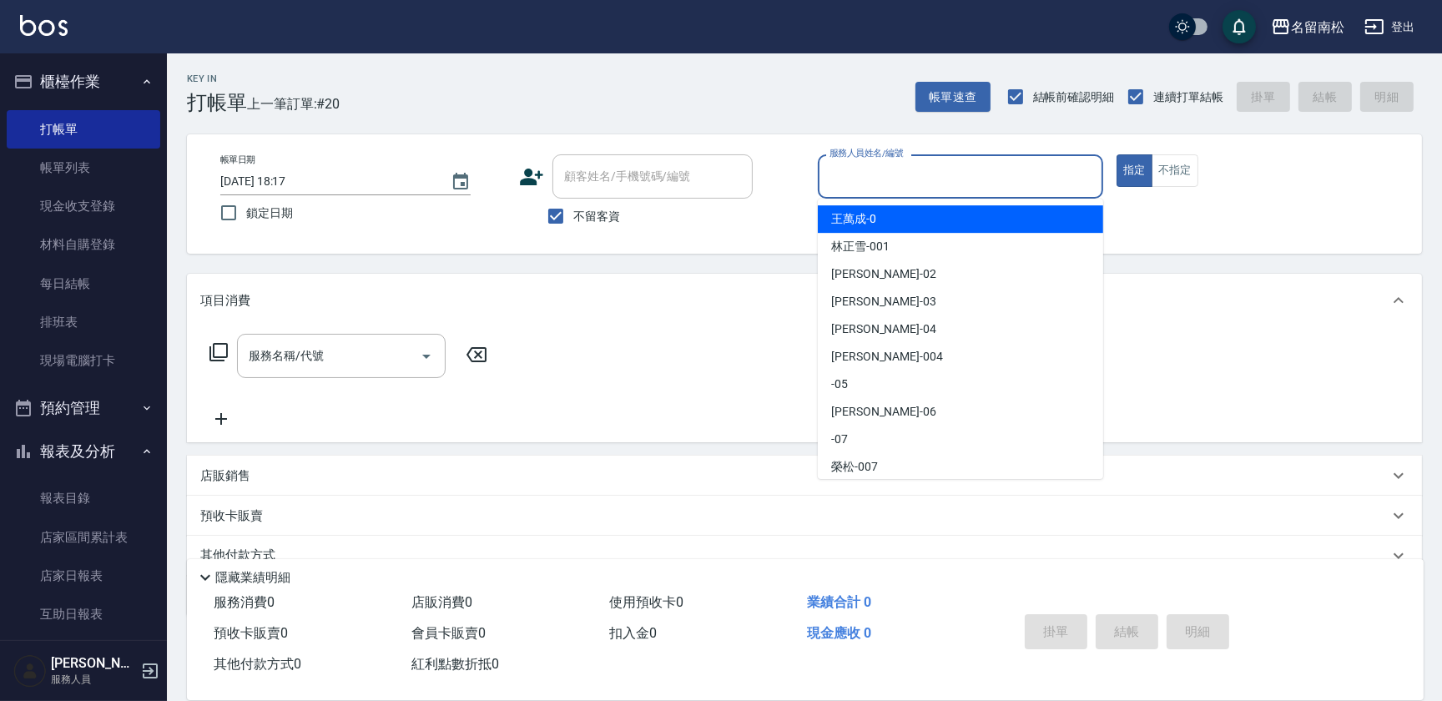
click at [1001, 183] on input "服務人員姓名/編號" at bounding box center [960, 176] width 270 height 29
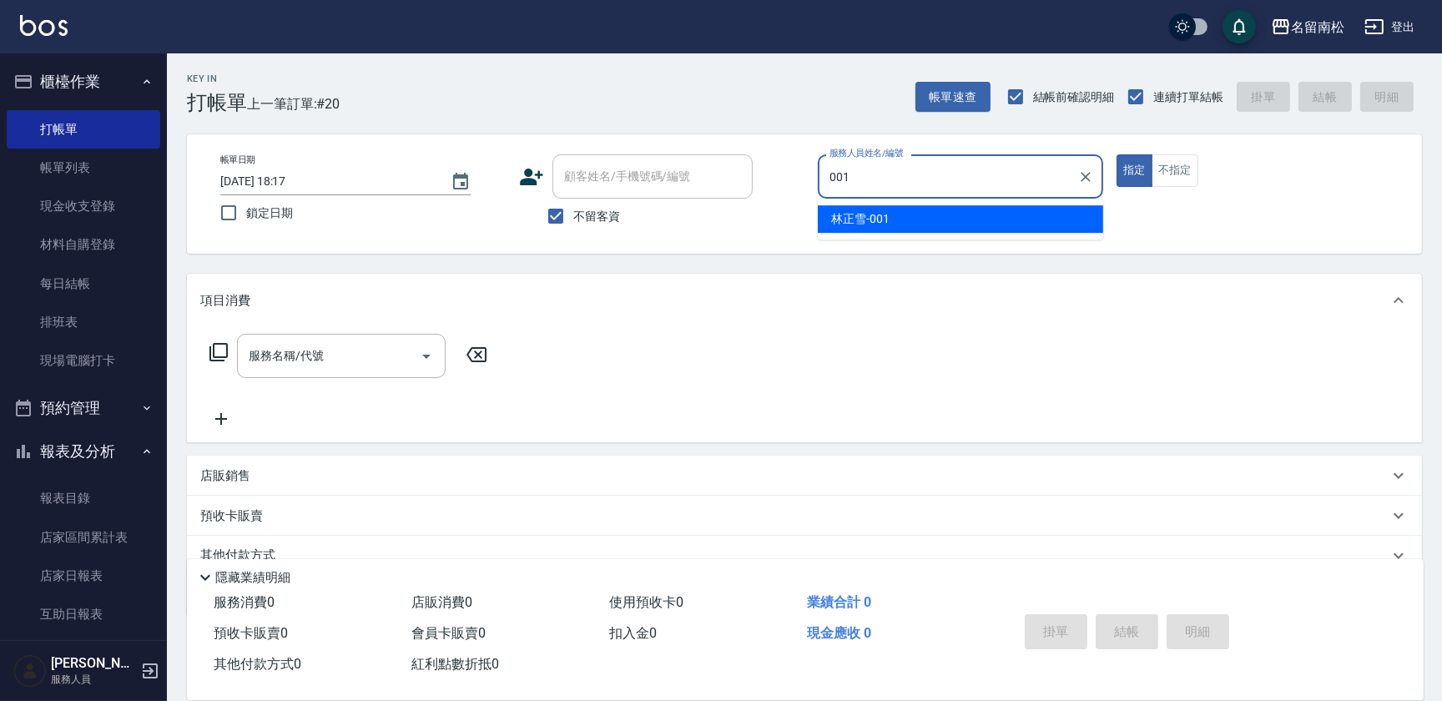
type input "[PERSON_NAME]-001"
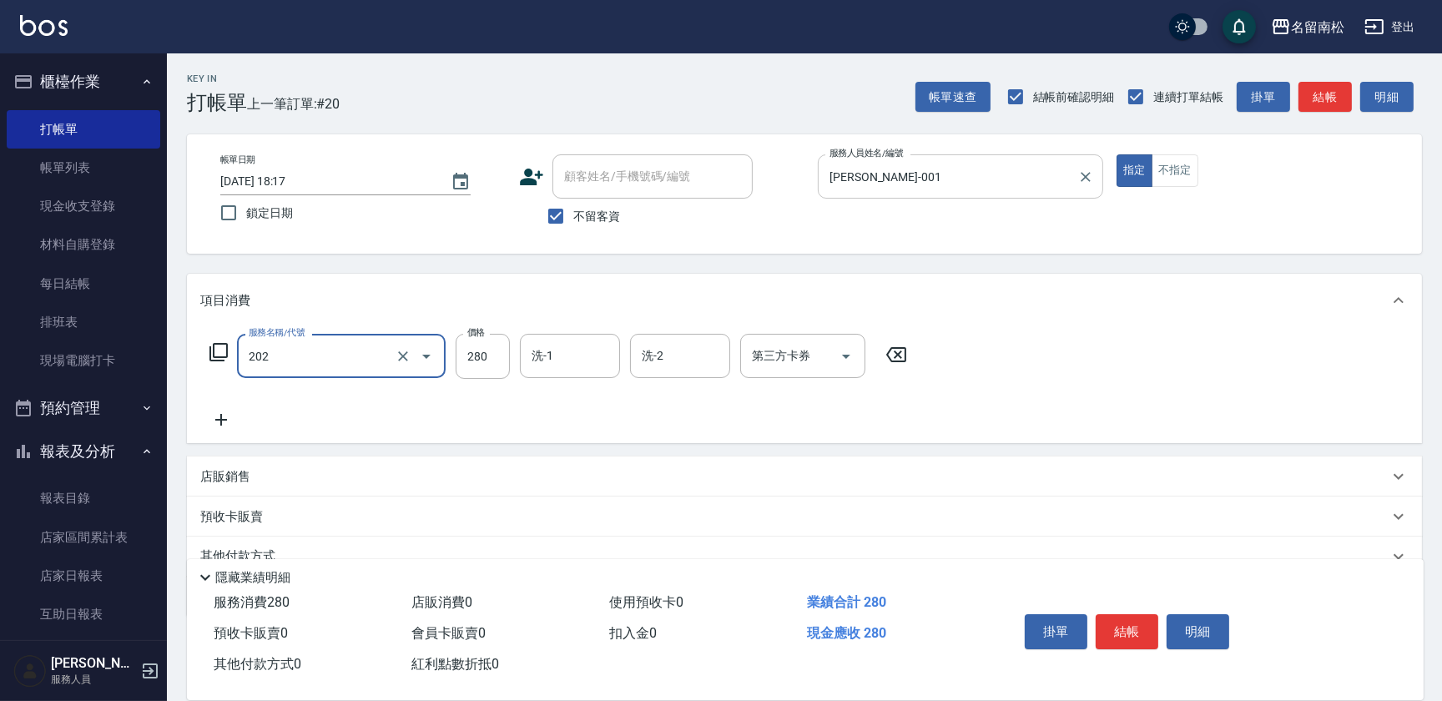
type input "洗髮[280](202)"
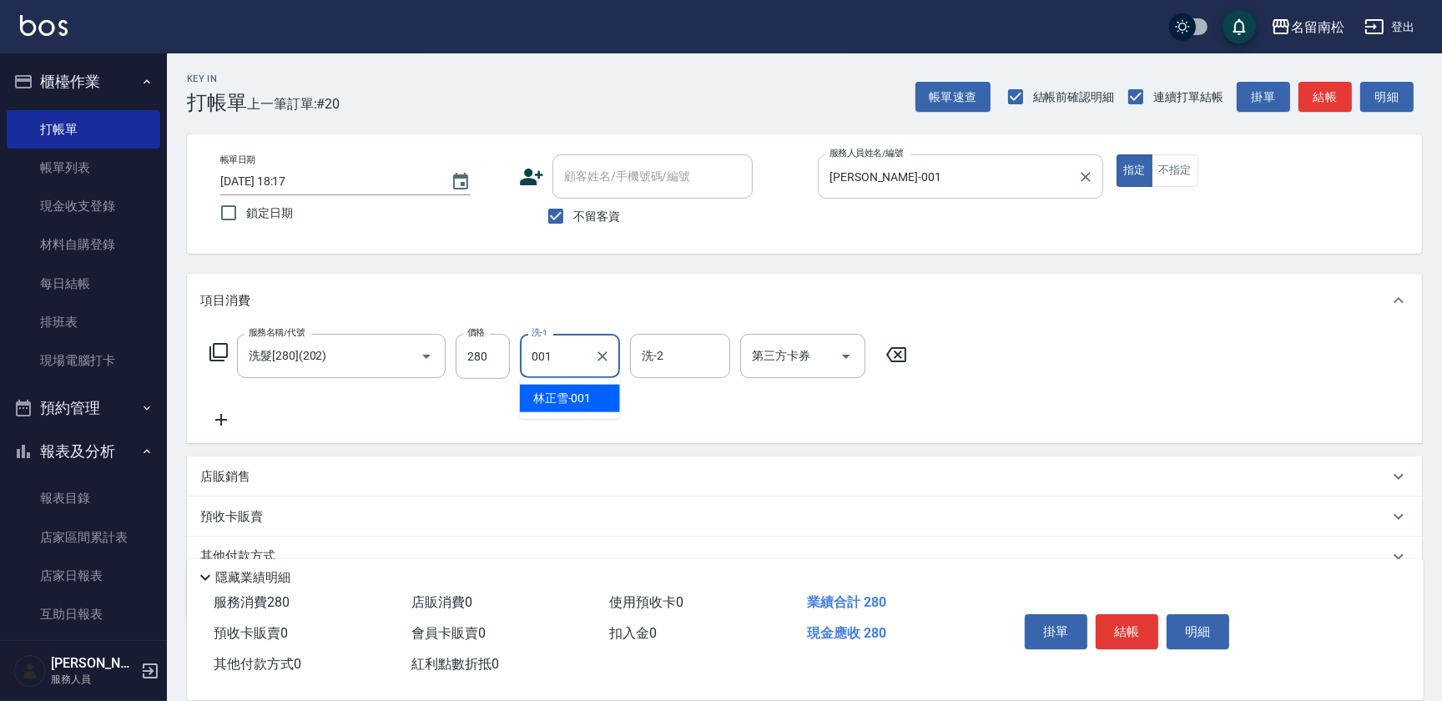
type input "[PERSON_NAME]-001"
click at [1187, 614] on button "明細" at bounding box center [1197, 631] width 63 height 35
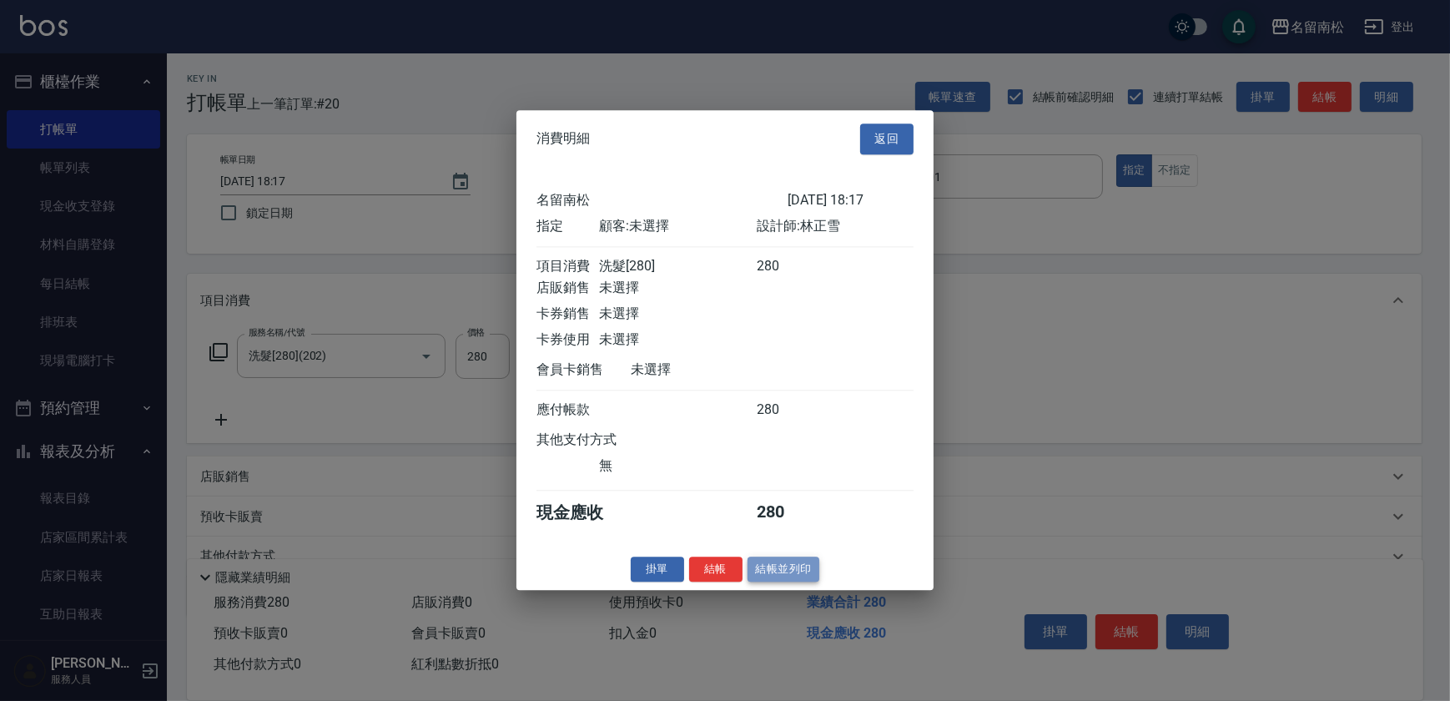
click at [778, 577] on button "結帳並列印" at bounding box center [783, 569] width 73 height 26
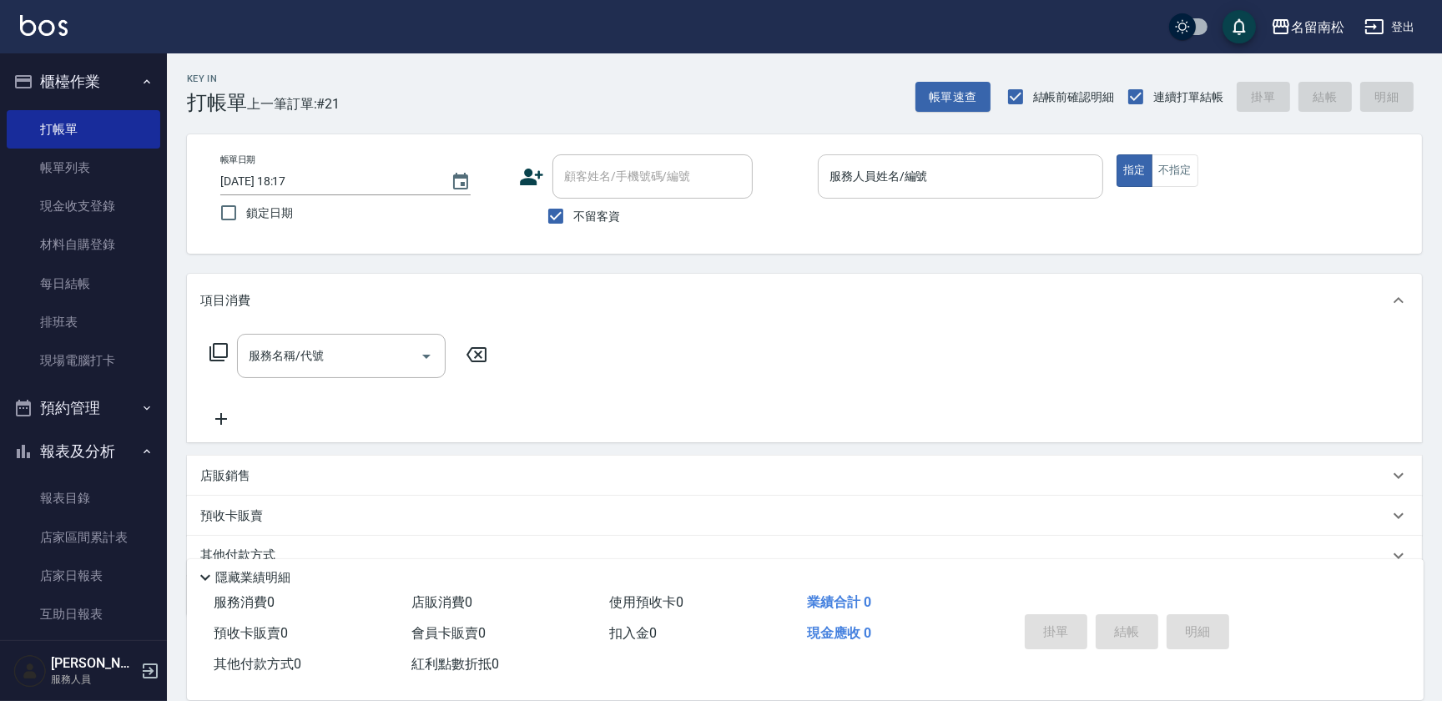
click at [976, 181] on input "服務人員姓名/編號" at bounding box center [960, 176] width 270 height 29
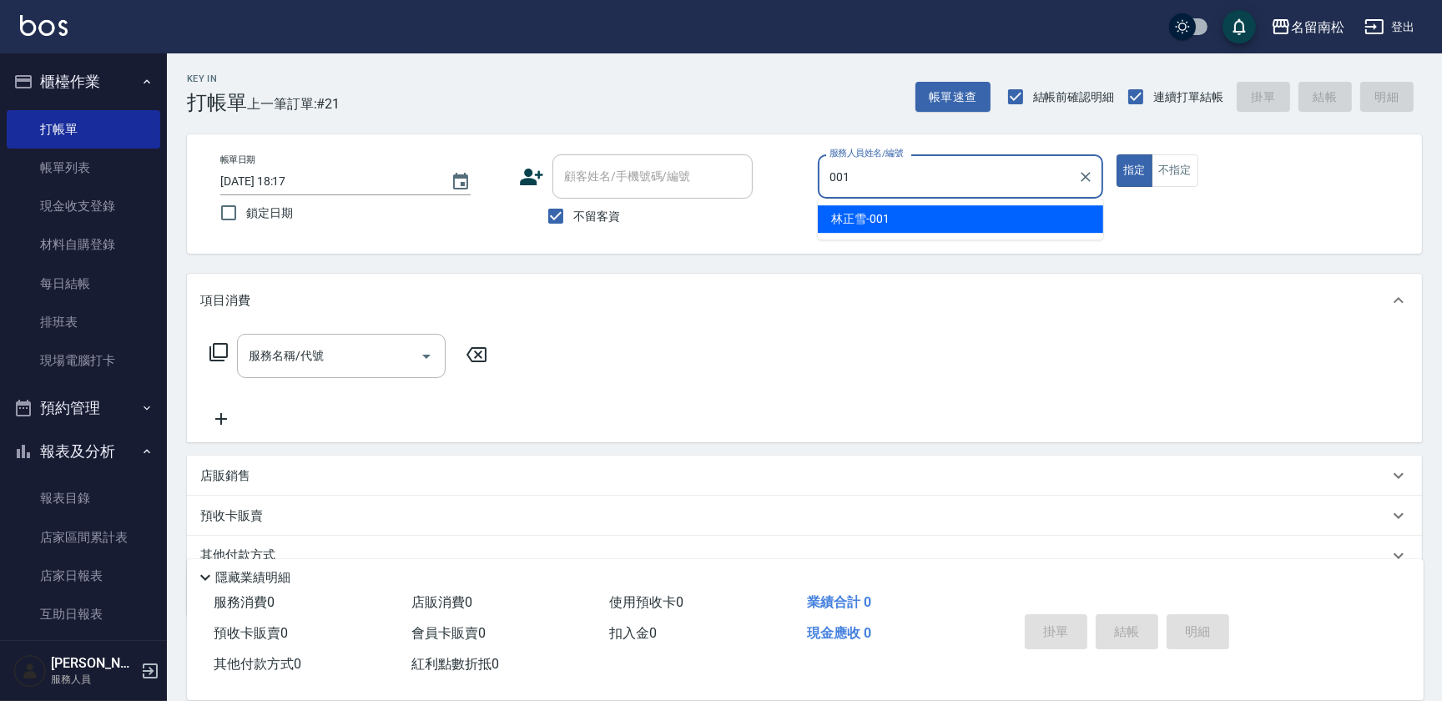
type input "[PERSON_NAME]-001"
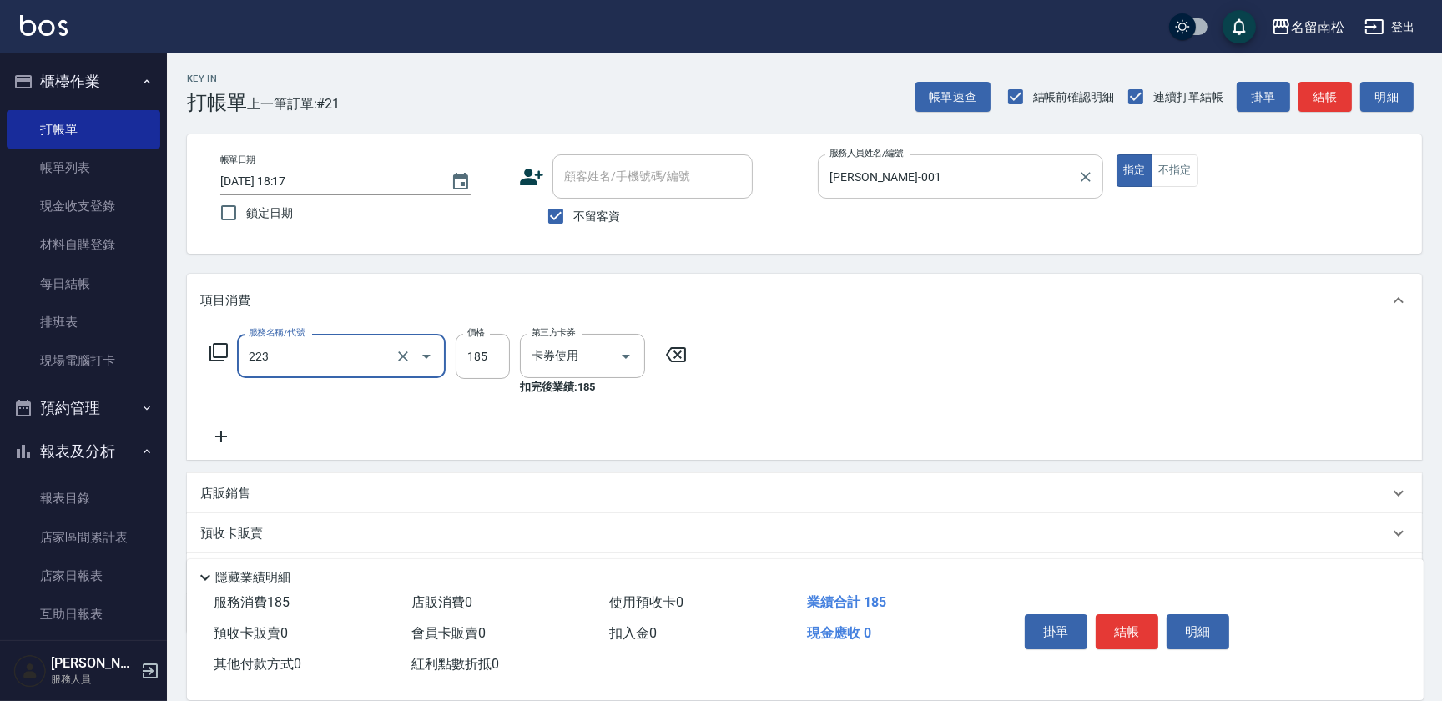
type input "洗髮卡(185)(223)"
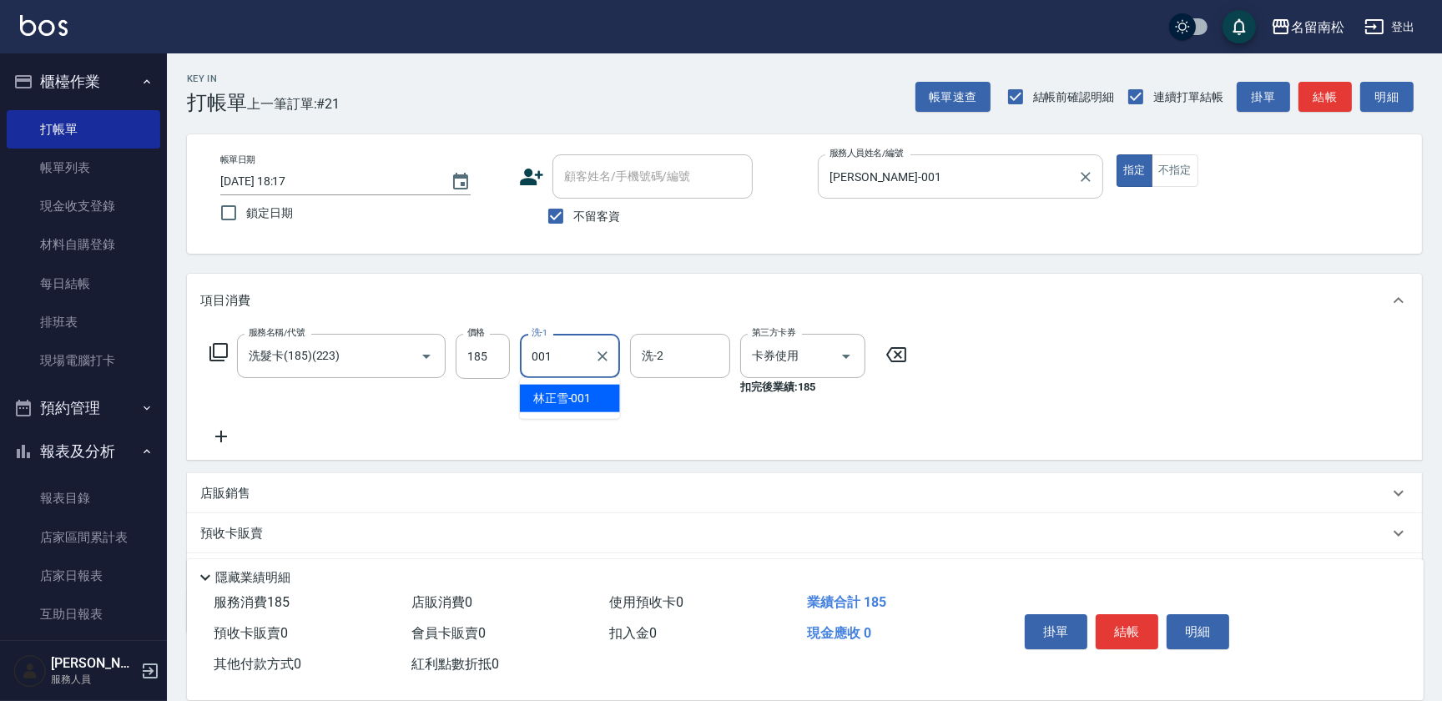
type input "[PERSON_NAME]-001"
click at [1208, 616] on button "明細" at bounding box center [1197, 631] width 63 height 35
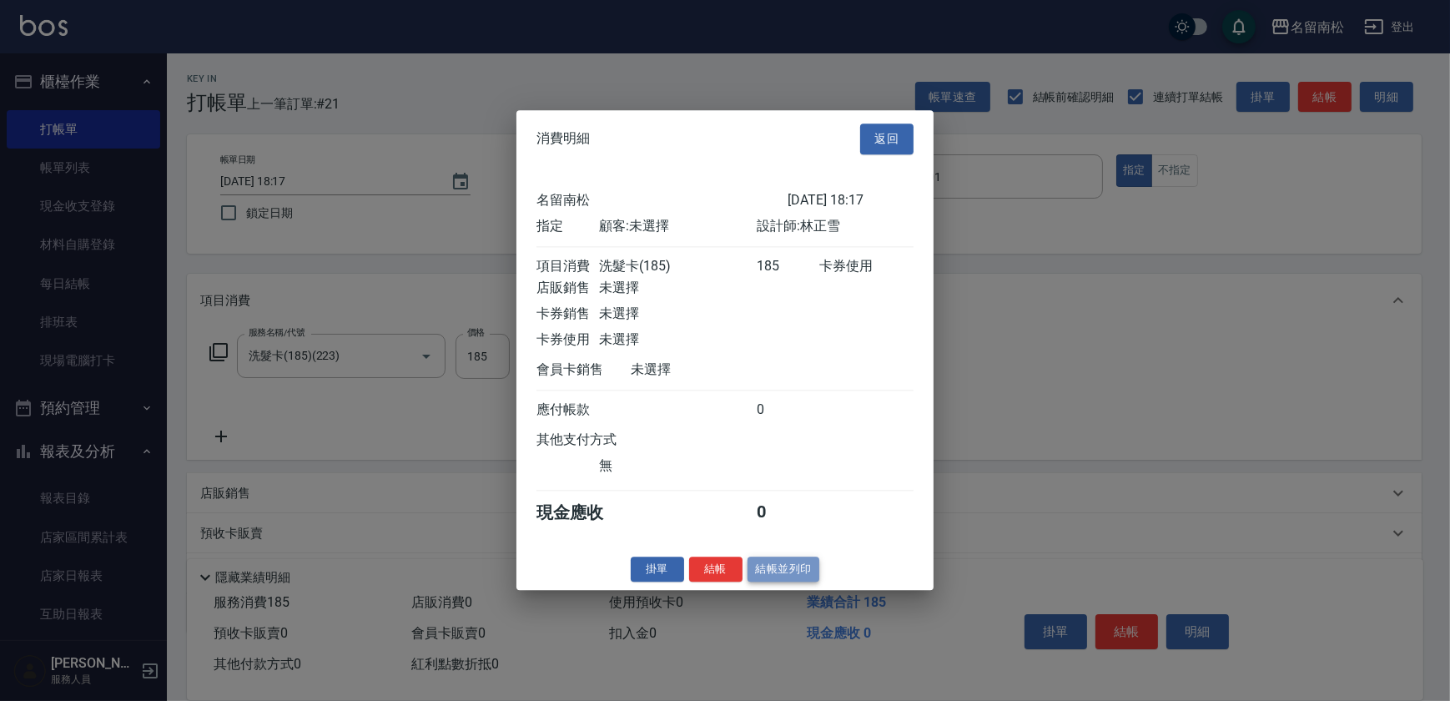
click at [793, 575] on button "結帳並列印" at bounding box center [783, 569] width 73 height 26
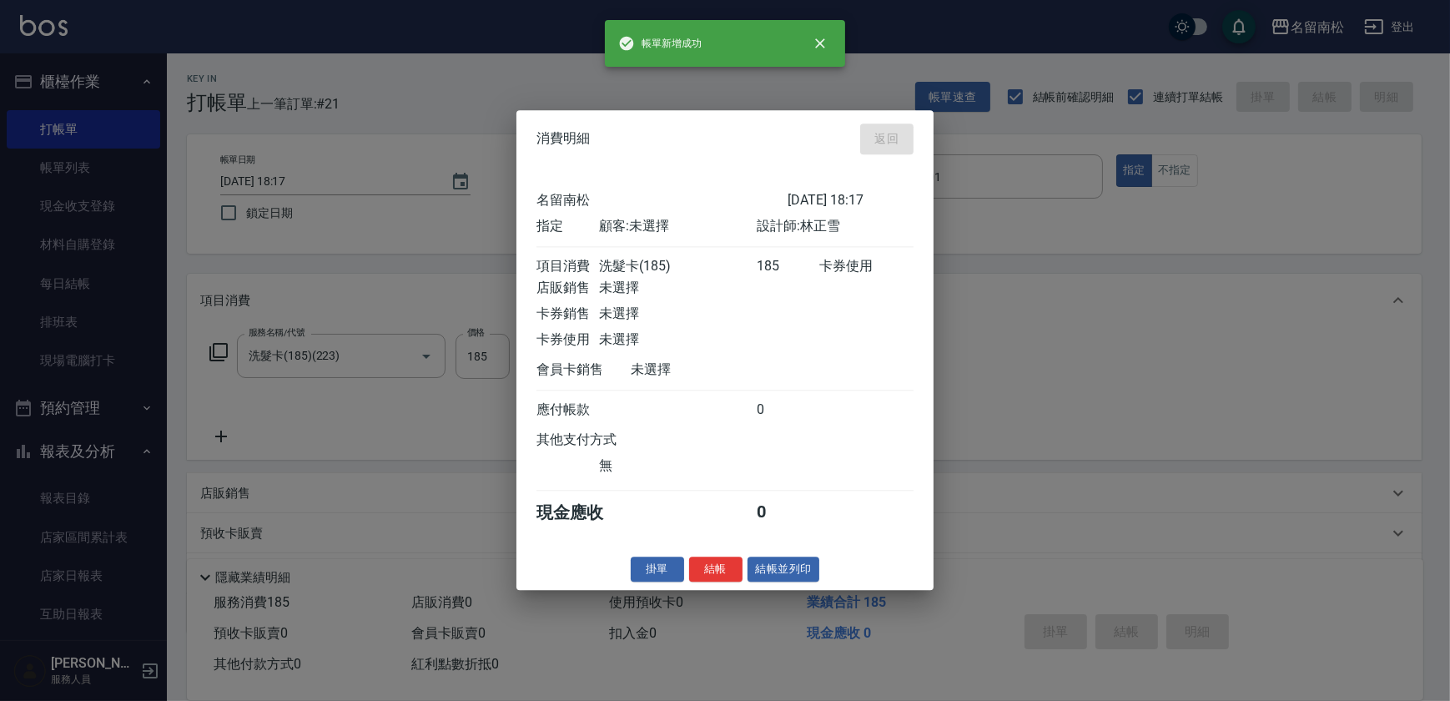
type input "[DATE] 18:18"
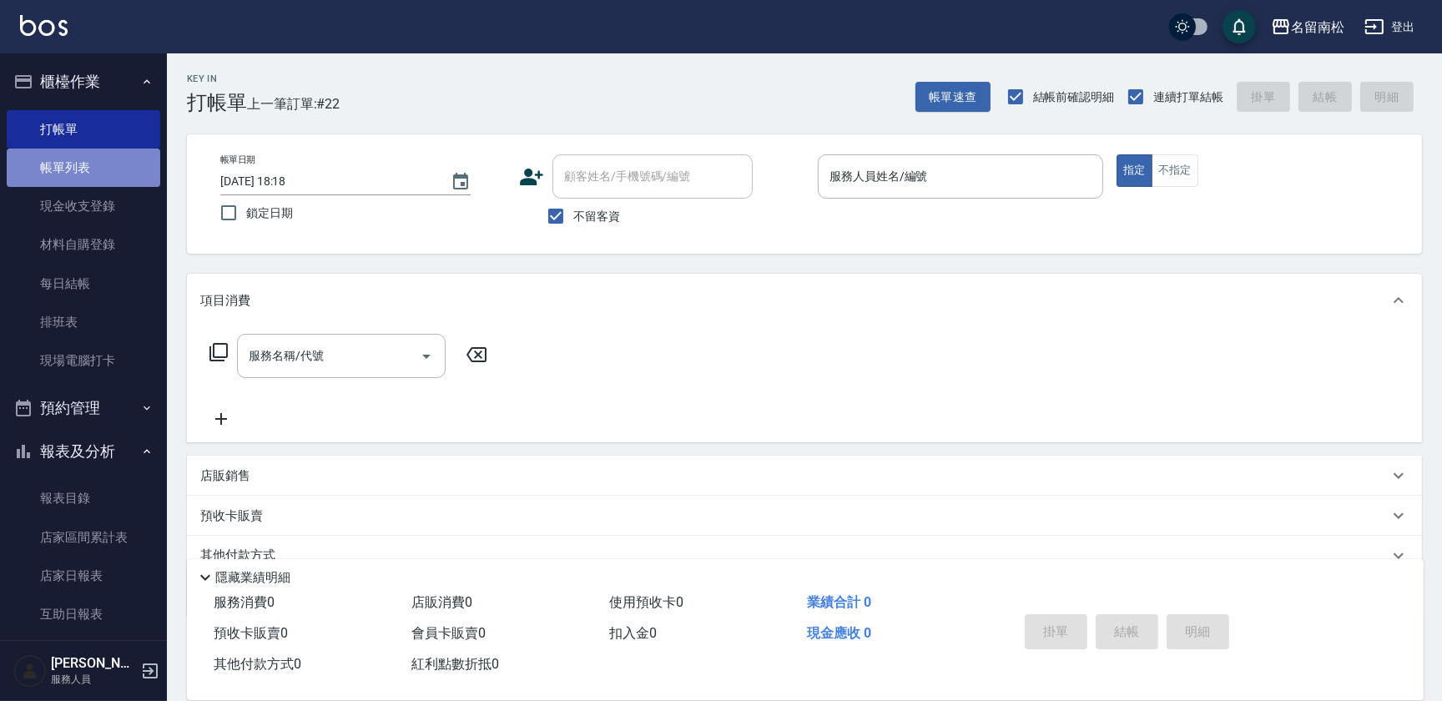
click at [117, 172] on link "帳單列表" at bounding box center [83, 167] width 153 height 38
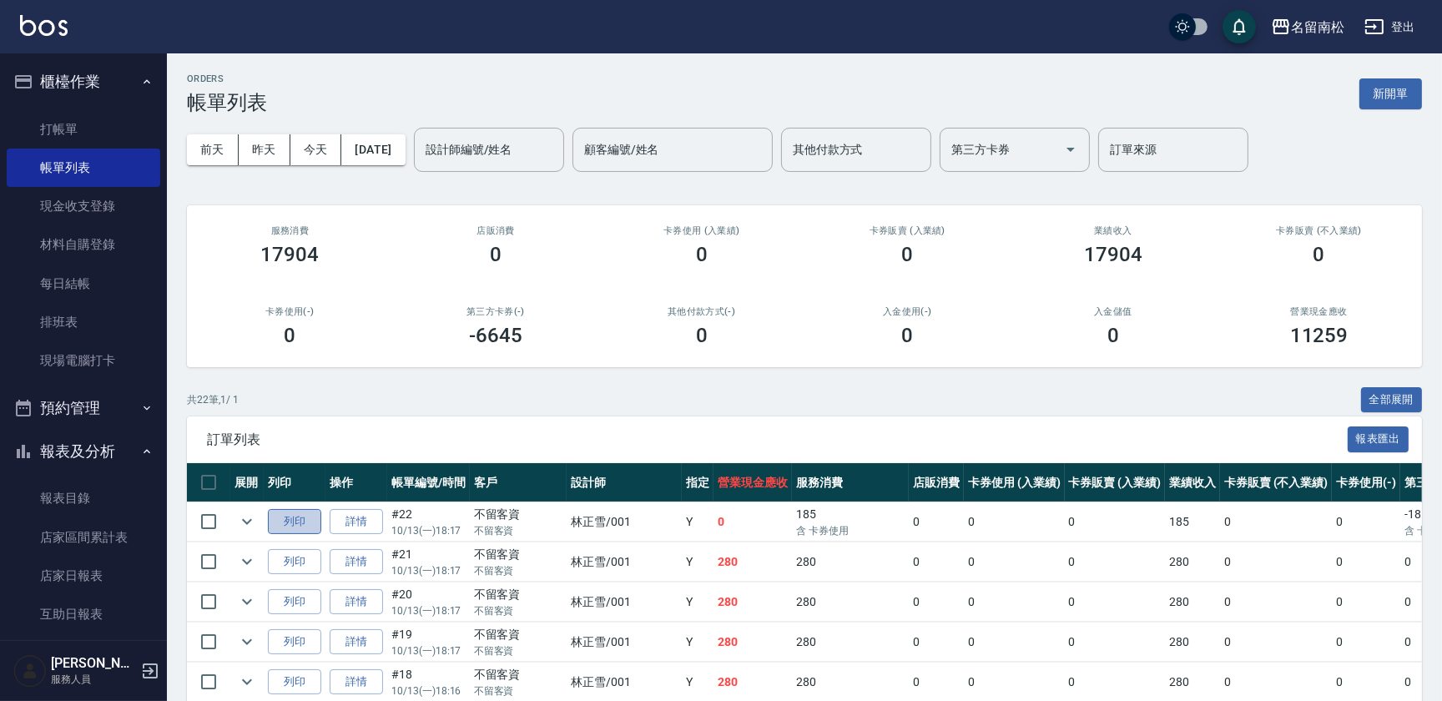
click at [301, 522] on button "列印" at bounding box center [294, 522] width 53 height 26
click at [123, 133] on link "打帳單" at bounding box center [83, 129] width 153 height 38
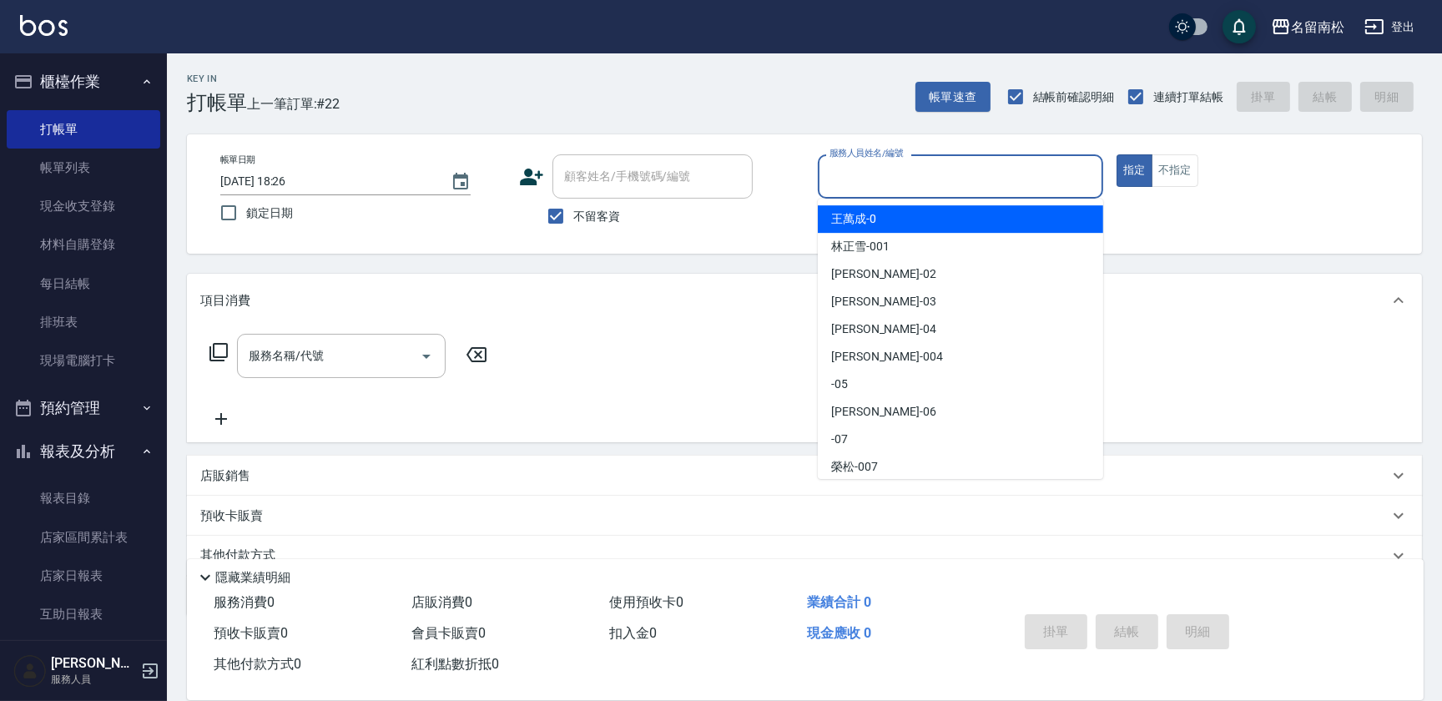
click at [994, 184] on input "服務人員姓名/編號" at bounding box center [960, 176] width 270 height 29
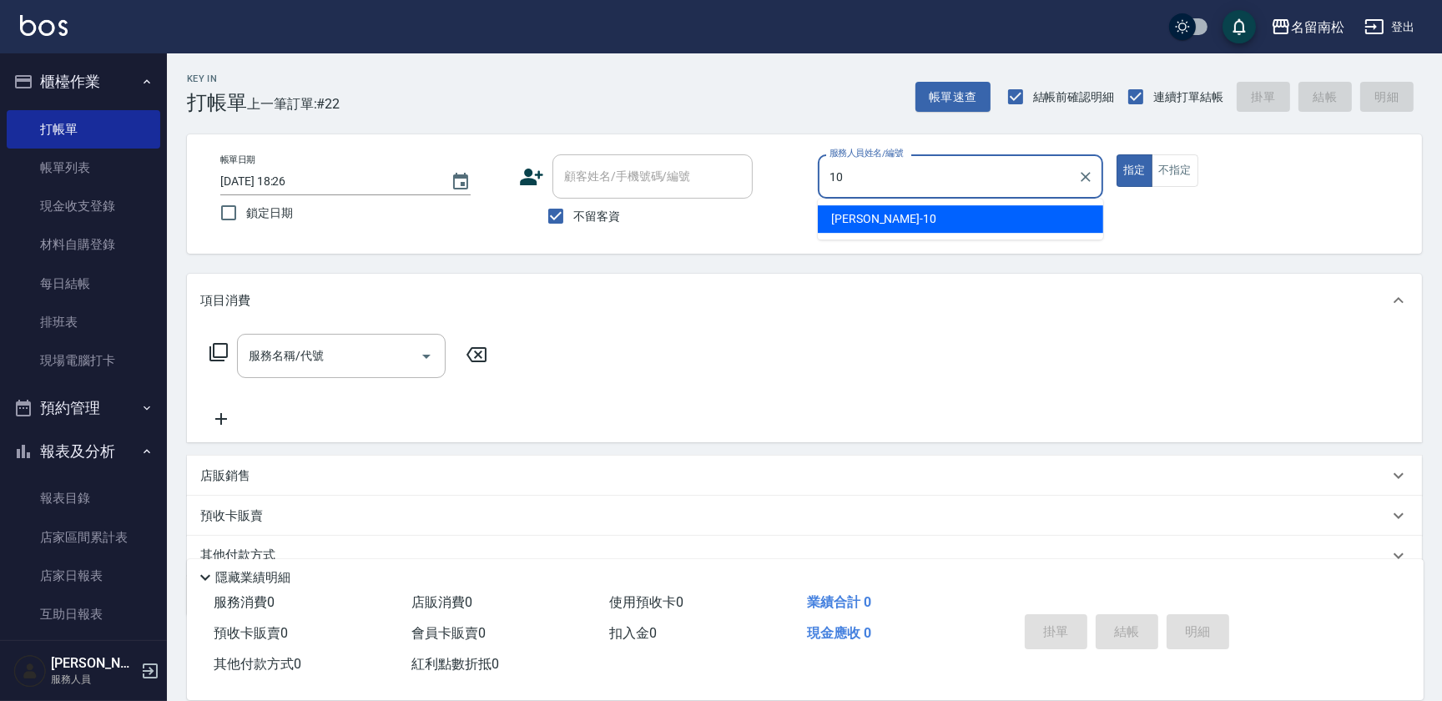
click at [969, 220] on div "[PERSON_NAME]-10" at bounding box center [960, 219] width 285 height 28
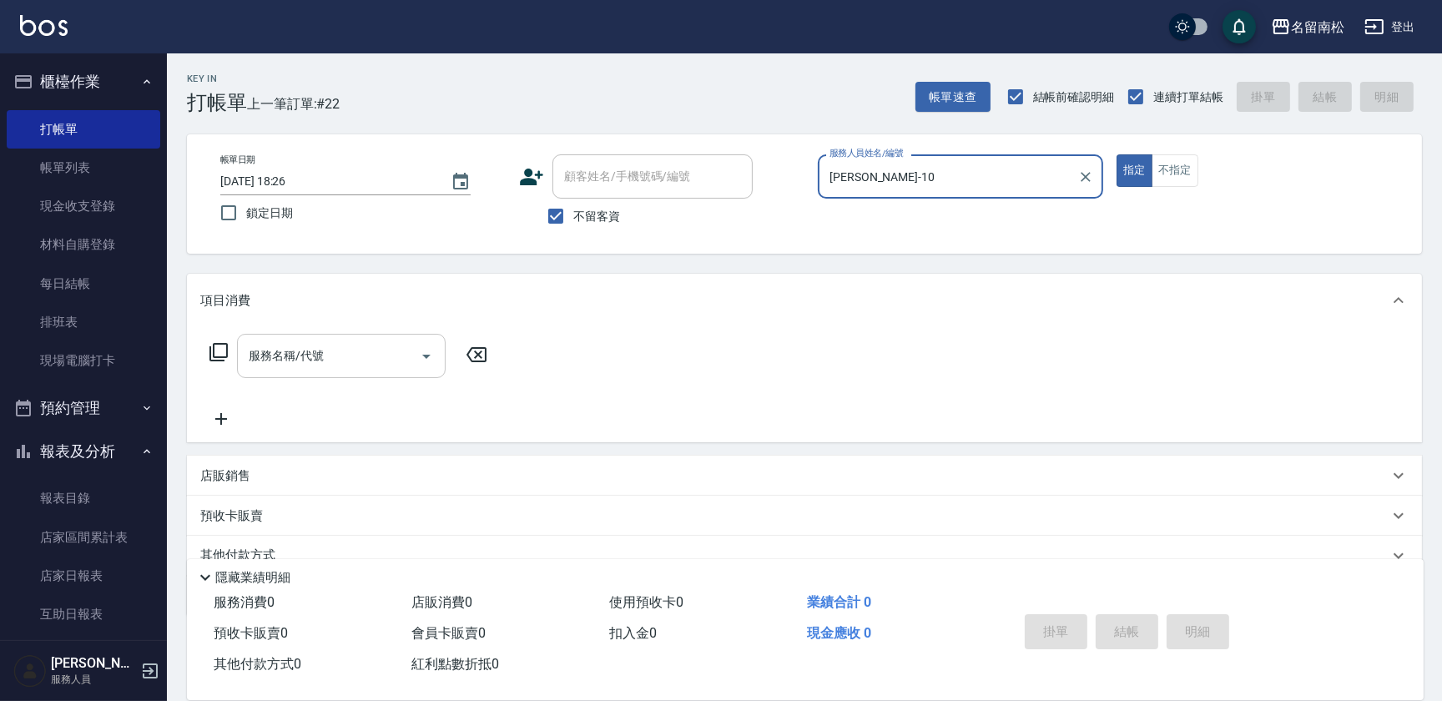
type input "[PERSON_NAME]-10"
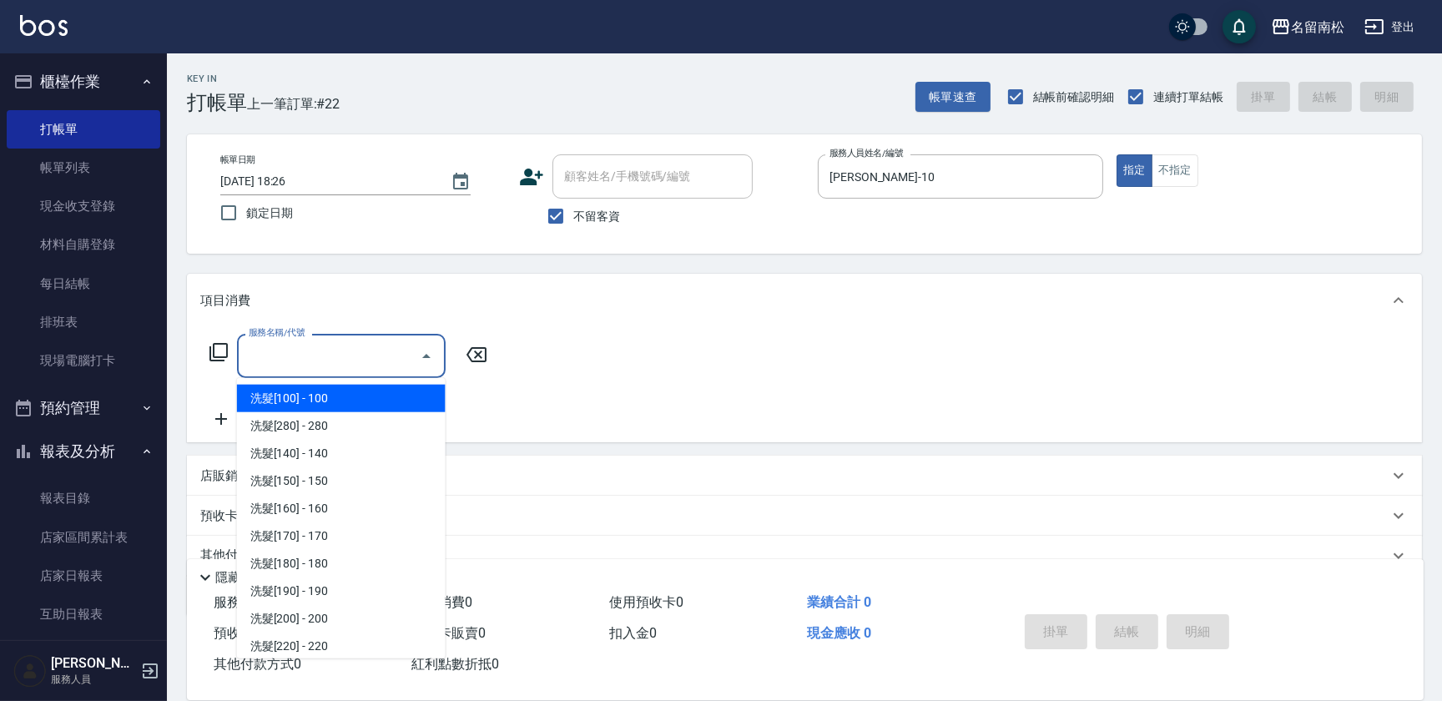
click at [386, 353] on input "服務名稱/代號" at bounding box center [328, 355] width 169 height 29
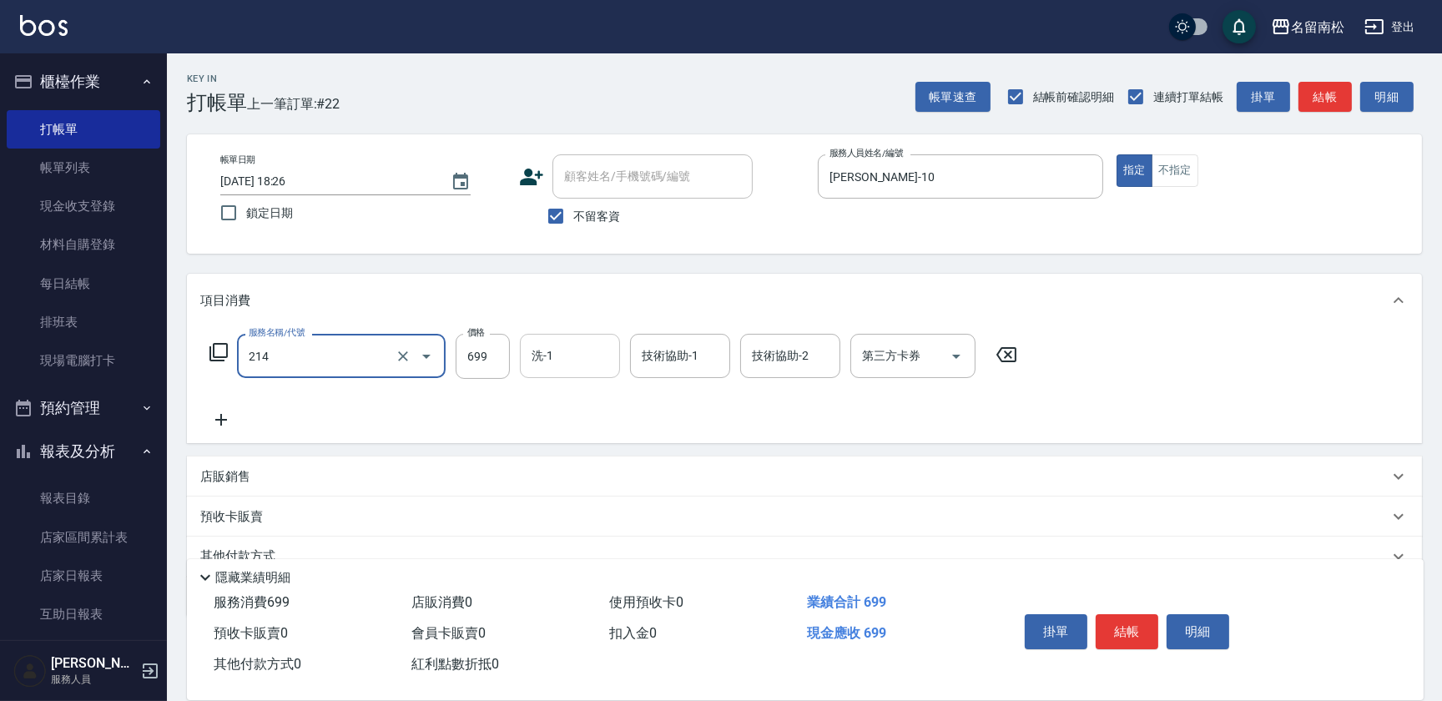
type input "滾珠洗髪699(214)"
click at [560, 357] on input "洗-1" at bounding box center [569, 355] width 85 height 29
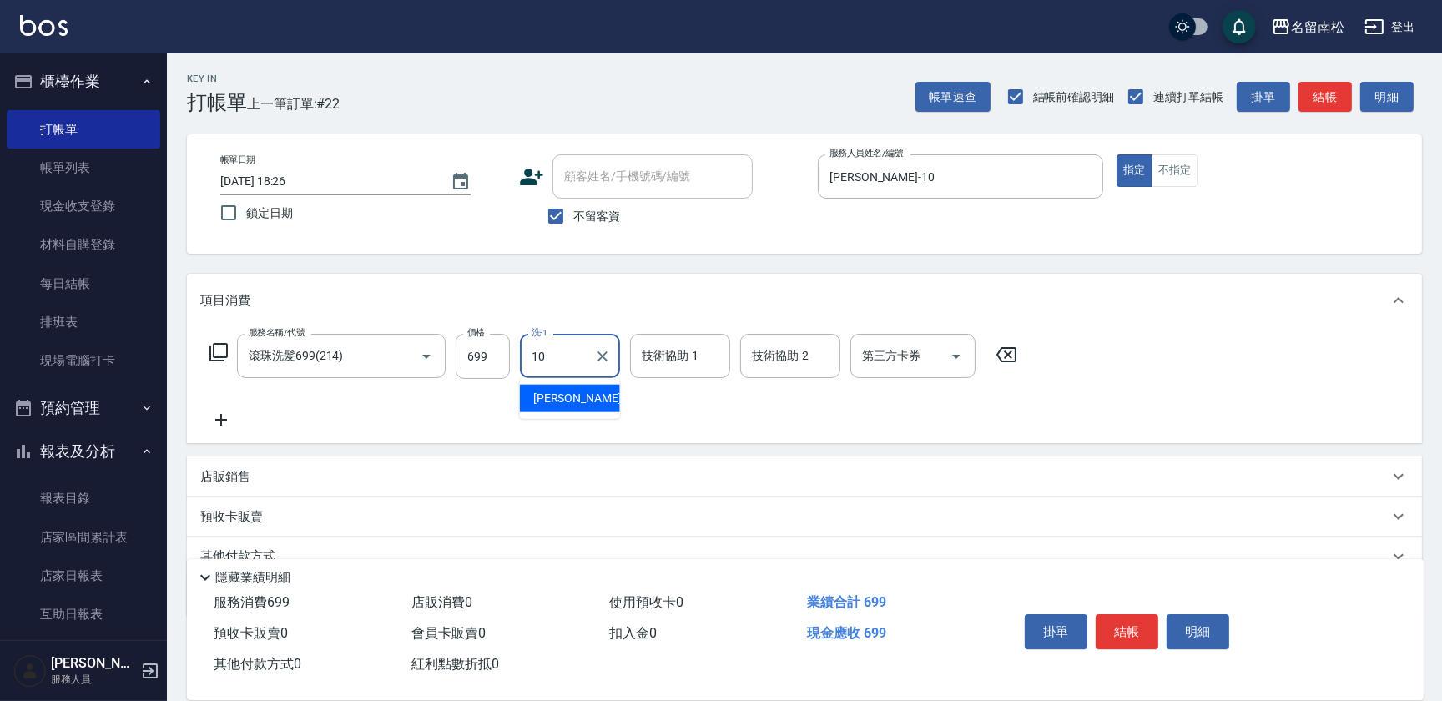
click at [559, 405] on span "[PERSON_NAME]-10" at bounding box center [585, 399] width 105 height 18
type input "[PERSON_NAME]-10"
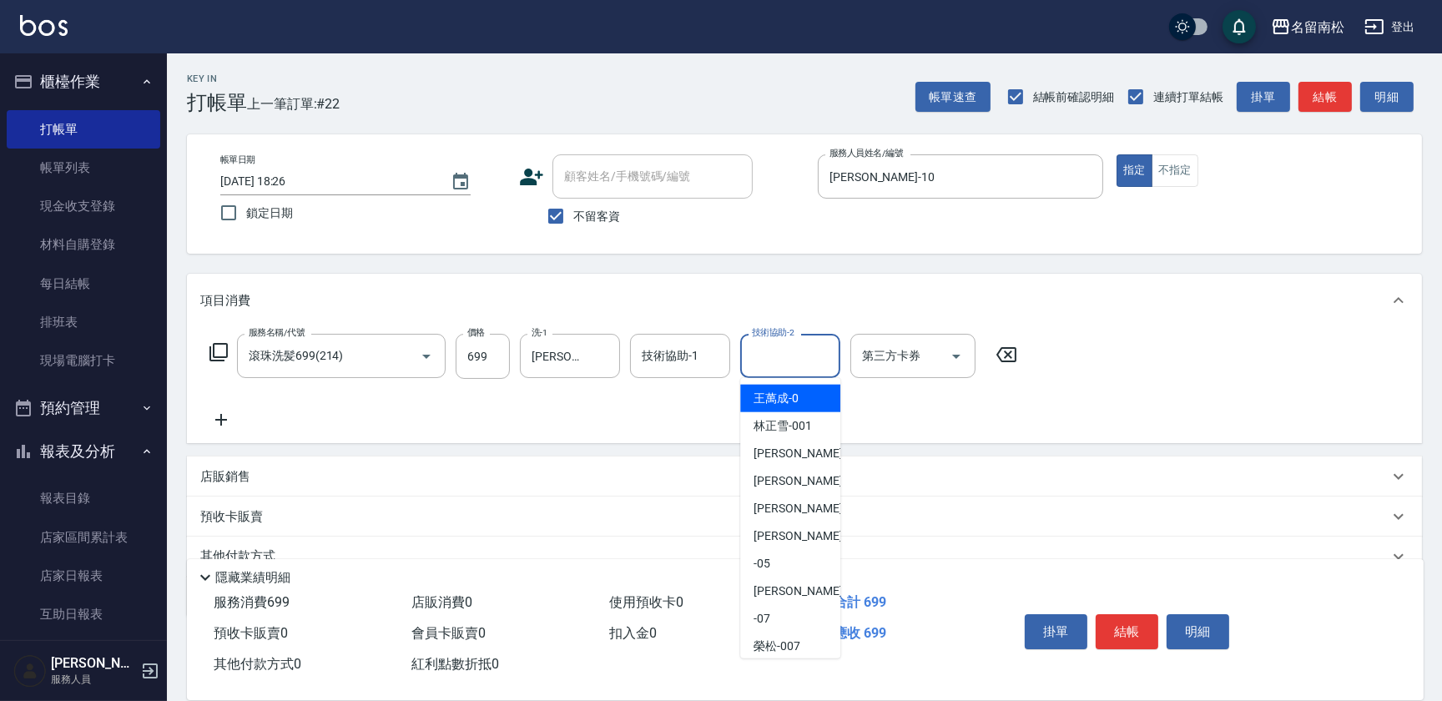
click at [762, 365] on input "技術協助-2" at bounding box center [789, 355] width 85 height 29
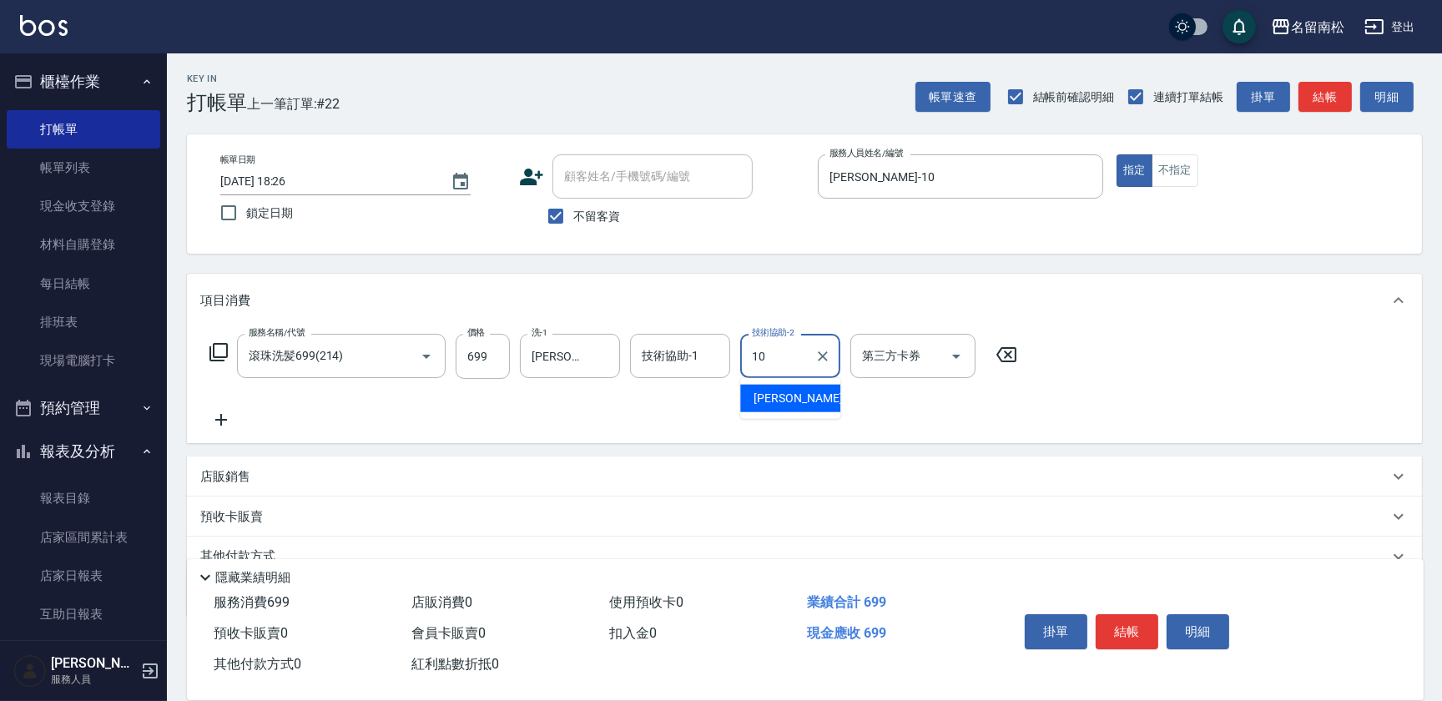
click at [751, 396] on div "[PERSON_NAME]-10" at bounding box center [790, 399] width 100 height 28
type input "[PERSON_NAME]-10"
click at [1140, 625] on button "結帳" at bounding box center [1126, 631] width 63 height 35
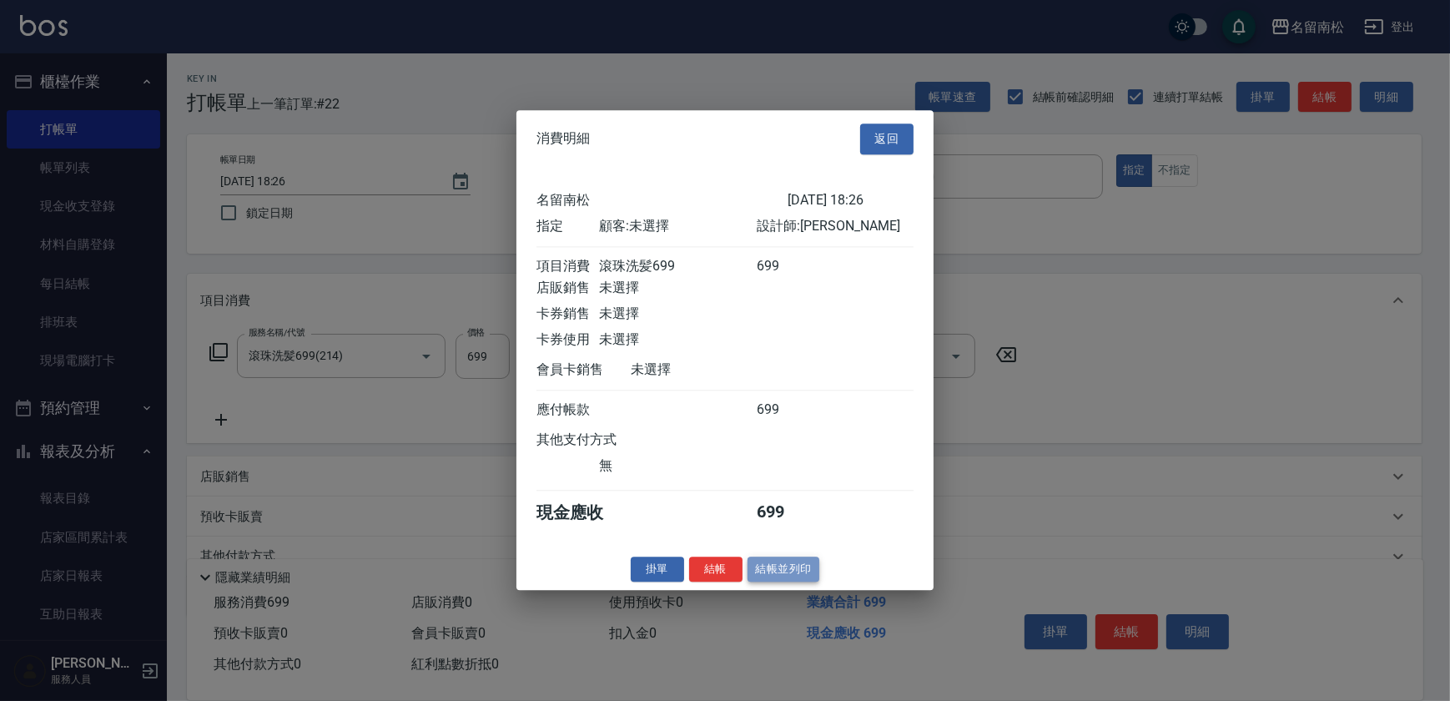
click at [808, 576] on button "結帳並列印" at bounding box center [783, 569] width 73 height 26
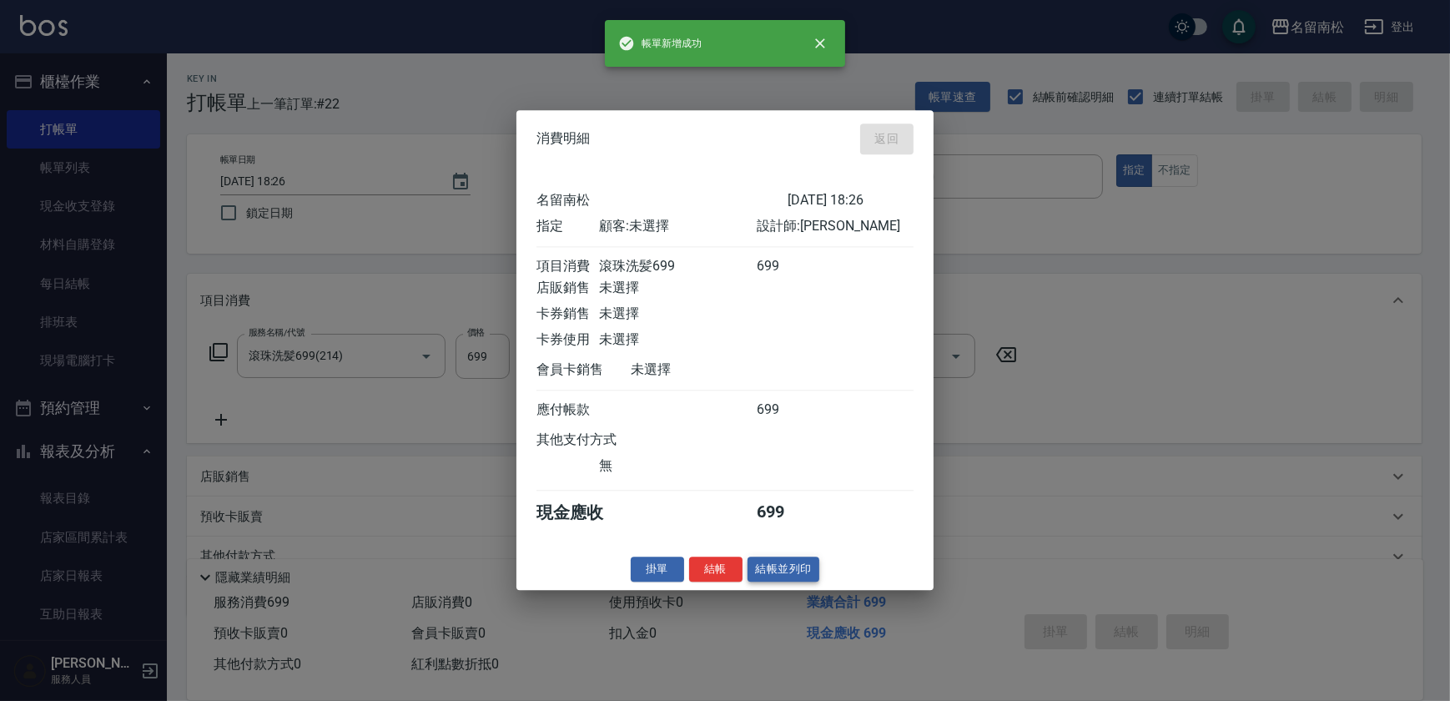
type input "[DATE] 18:29"
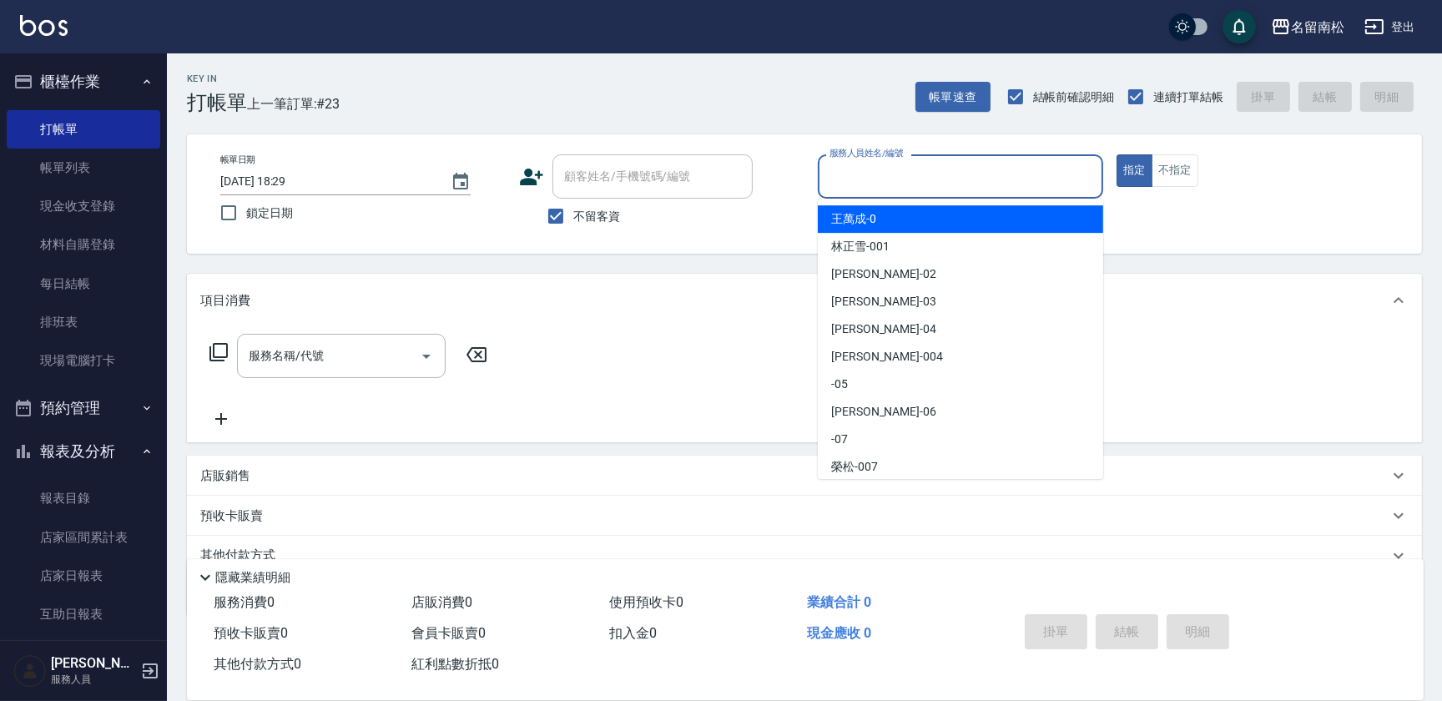
click at [868, 166] on input "服務人員姓名/編號" at bounding box center [960, 176] width 270 height 29
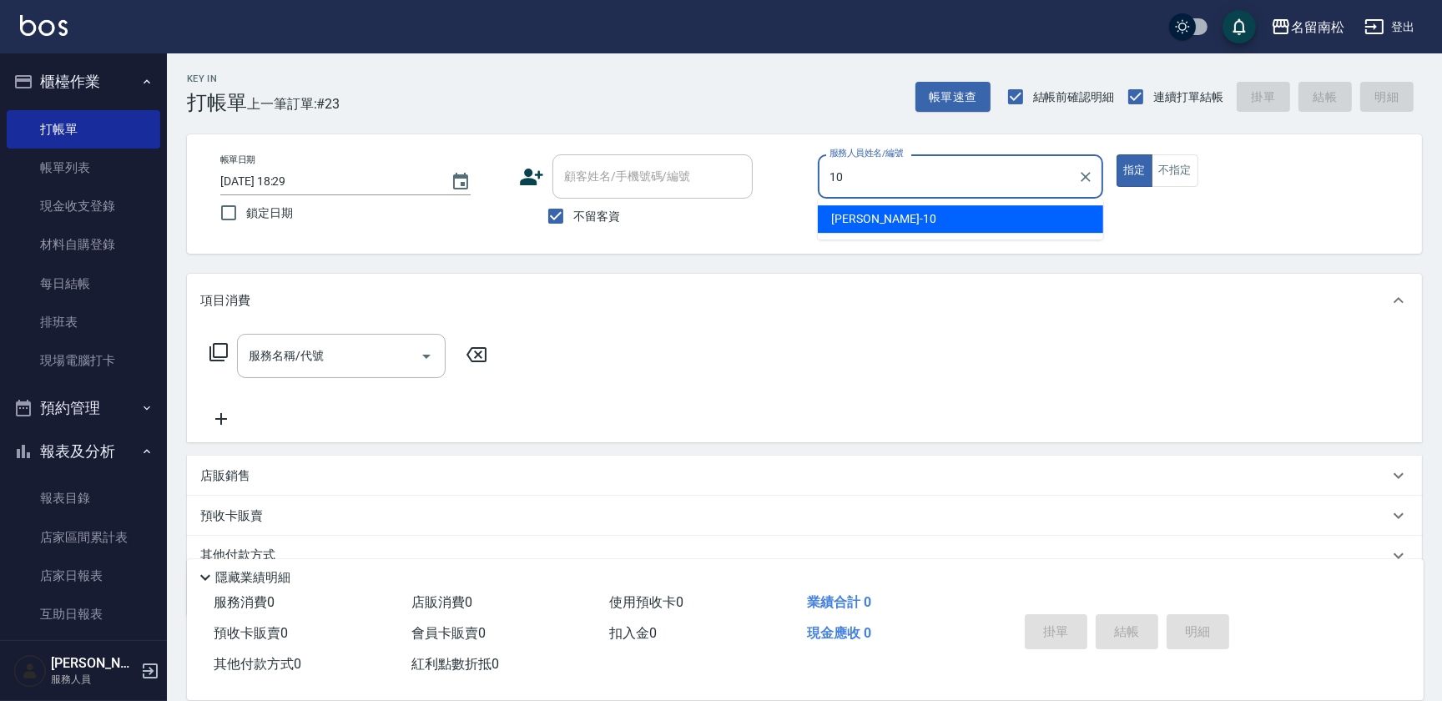
click at [877, 210] on span "[PERSON_NAME]-10" at bounding box center [883, 219] width 105 height 18
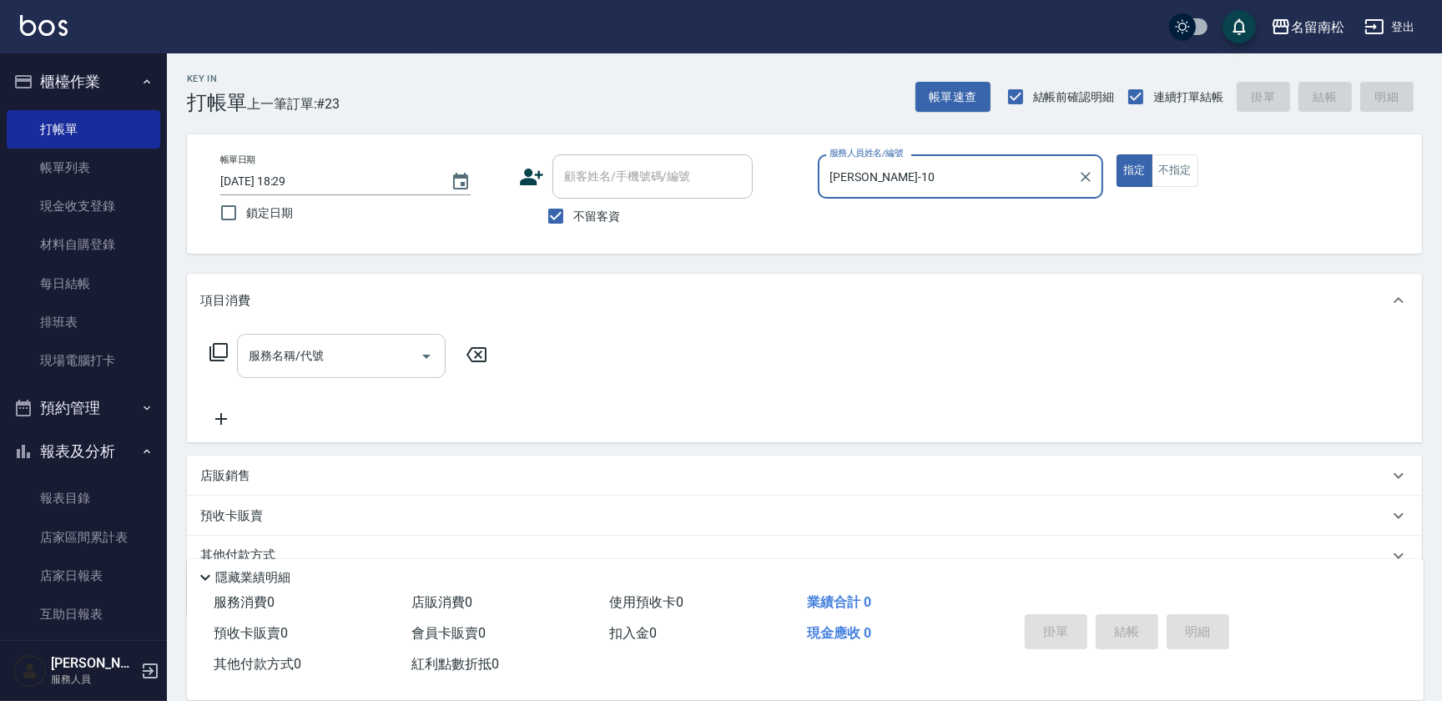
type input "[PERSON_NAME]-10"
click at [381, 355] on input "服務名稱/代號" at bounding box center [328, 355] width 169 height 29
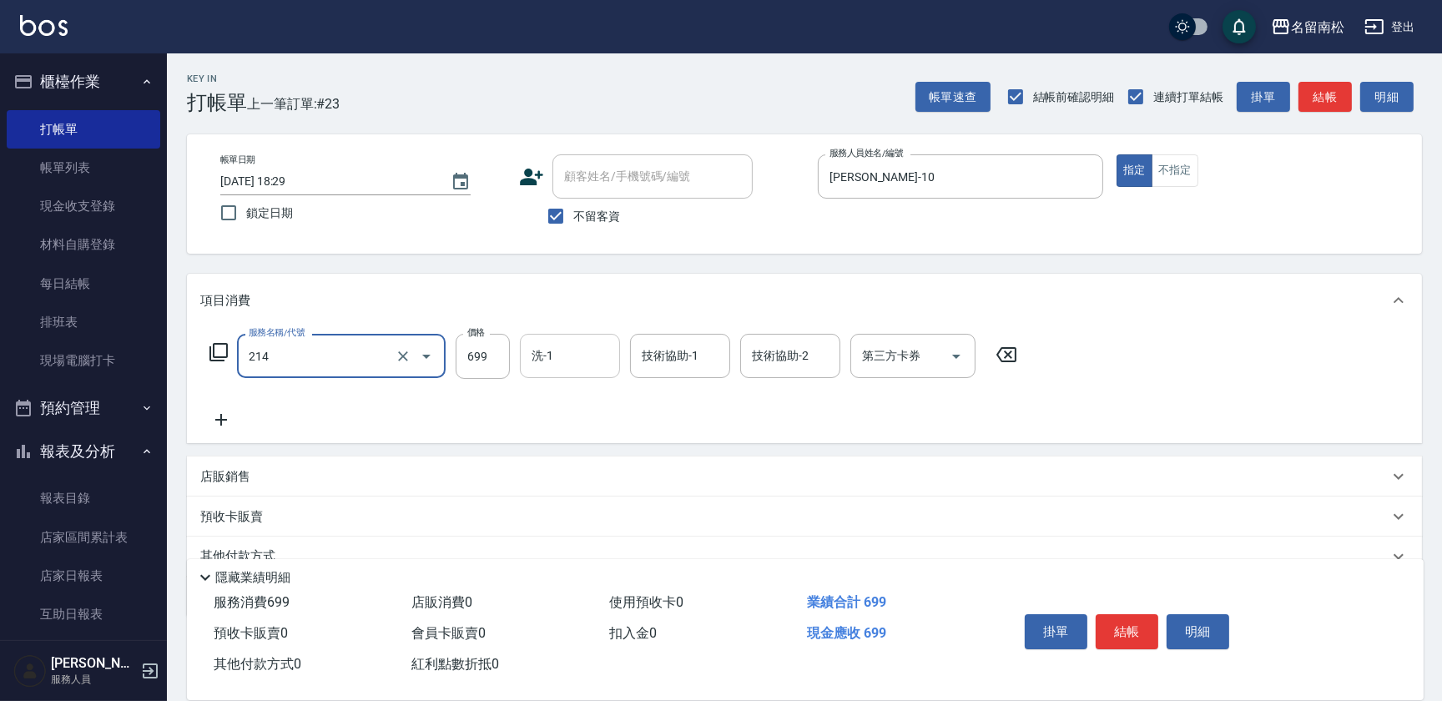
type input "滾珠洗髪699(214)"
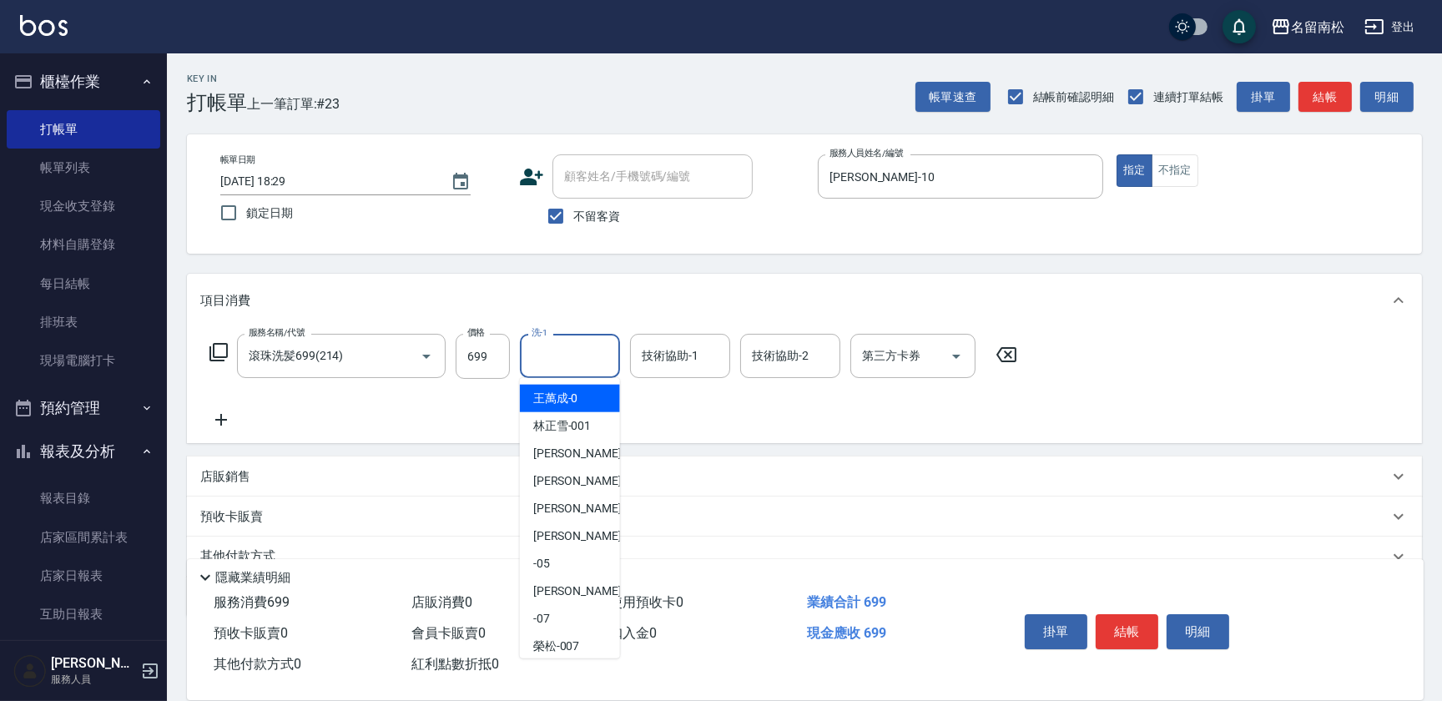
click at [583, 349] on input "洗-1" at bounding box center [569, 355] width 85 height 29
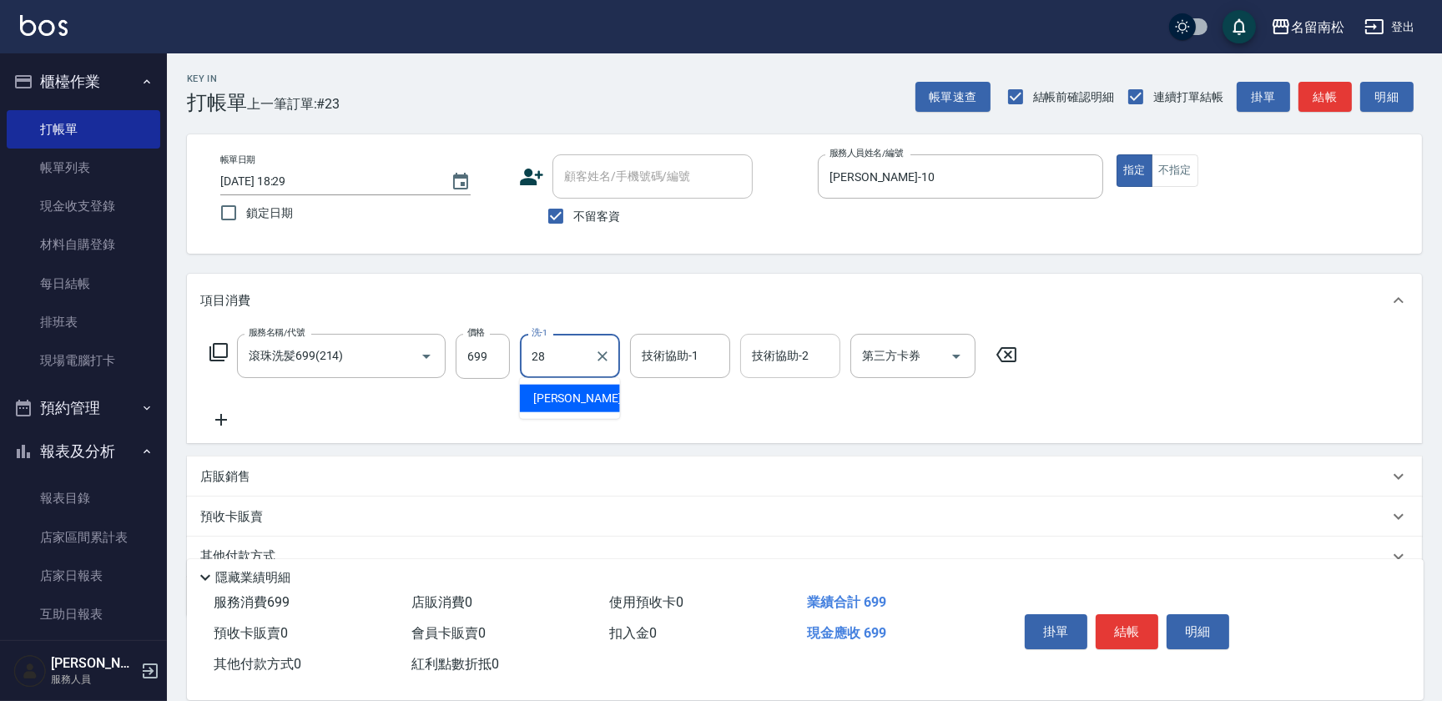
type input "[PERSON_NAME]-28"
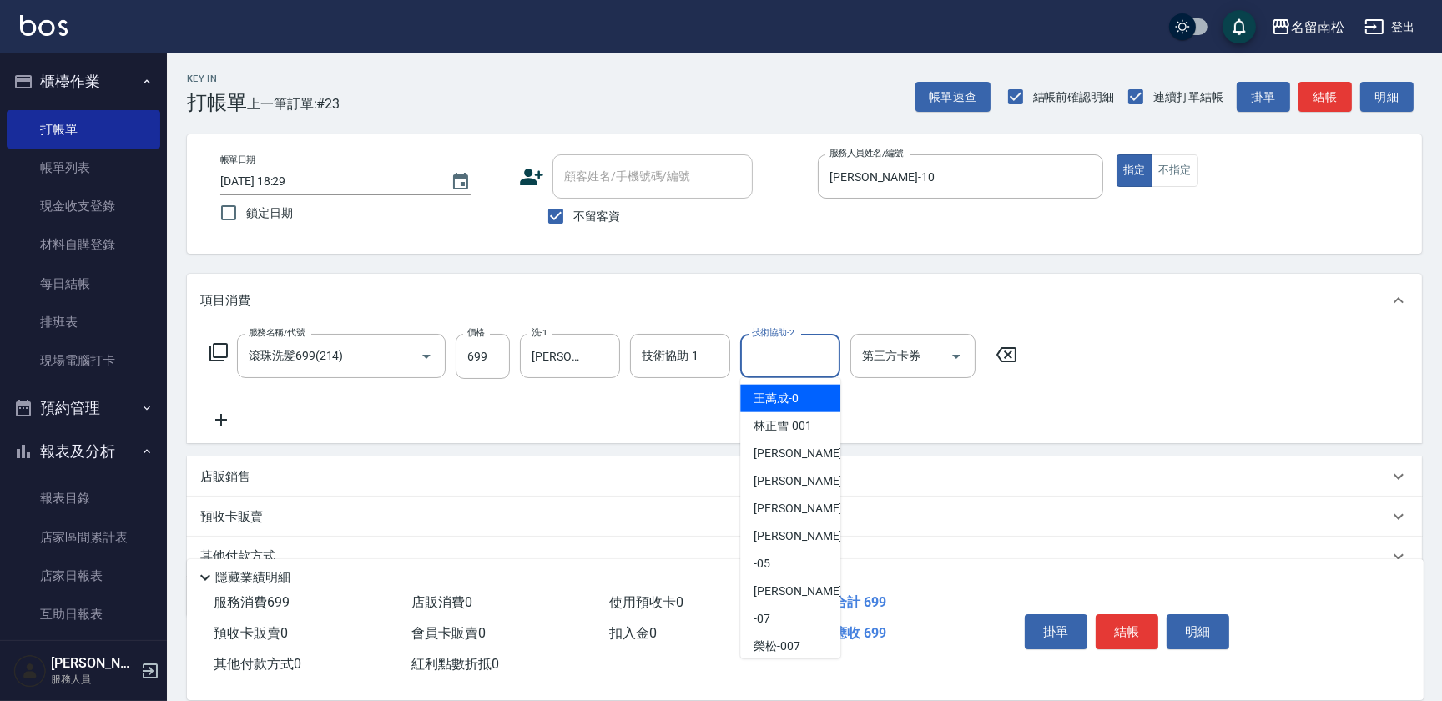
click at [793, 365] on input "技術協助-2" at bounding box center [789, 355] width 85 height 29
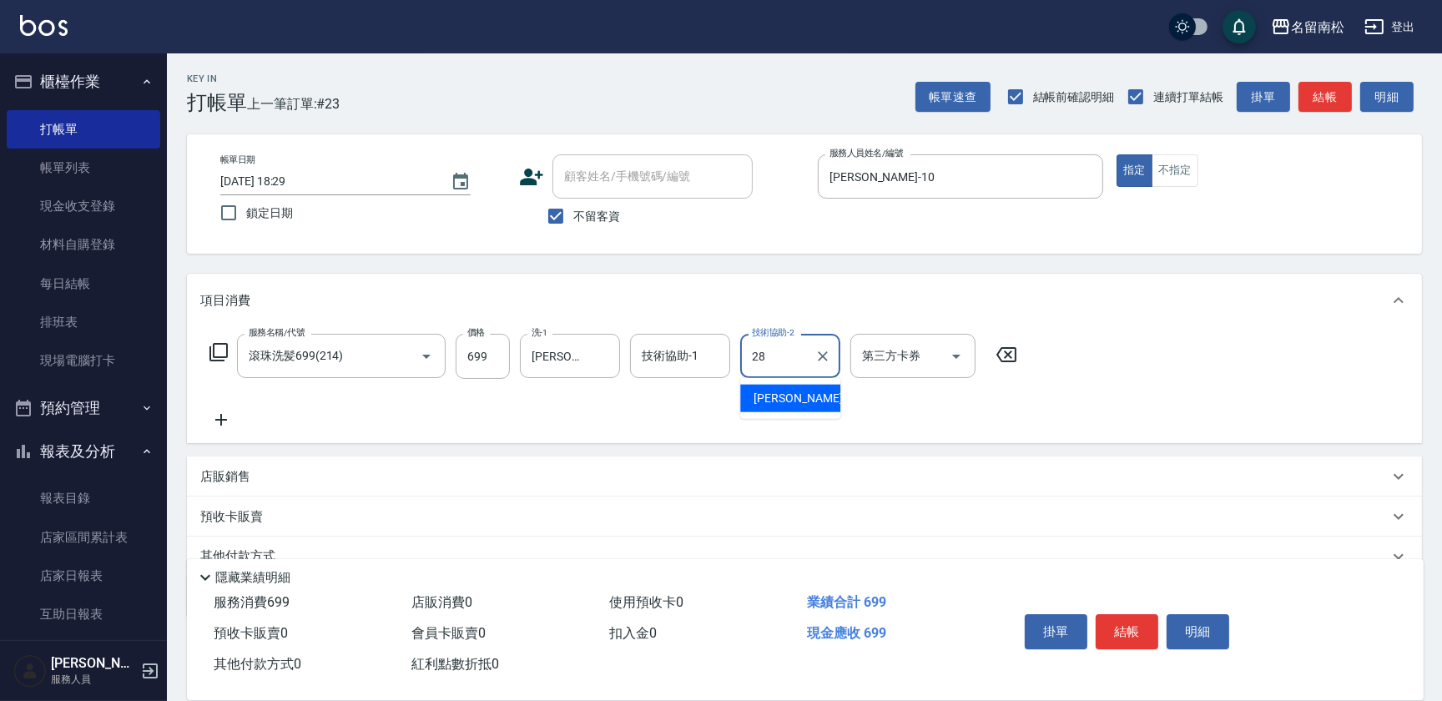
type input "[PERSON_NAME]-28"
click at [1127, 622] on button "結帳" at bounding box center [1126, 631] width 63 height 35
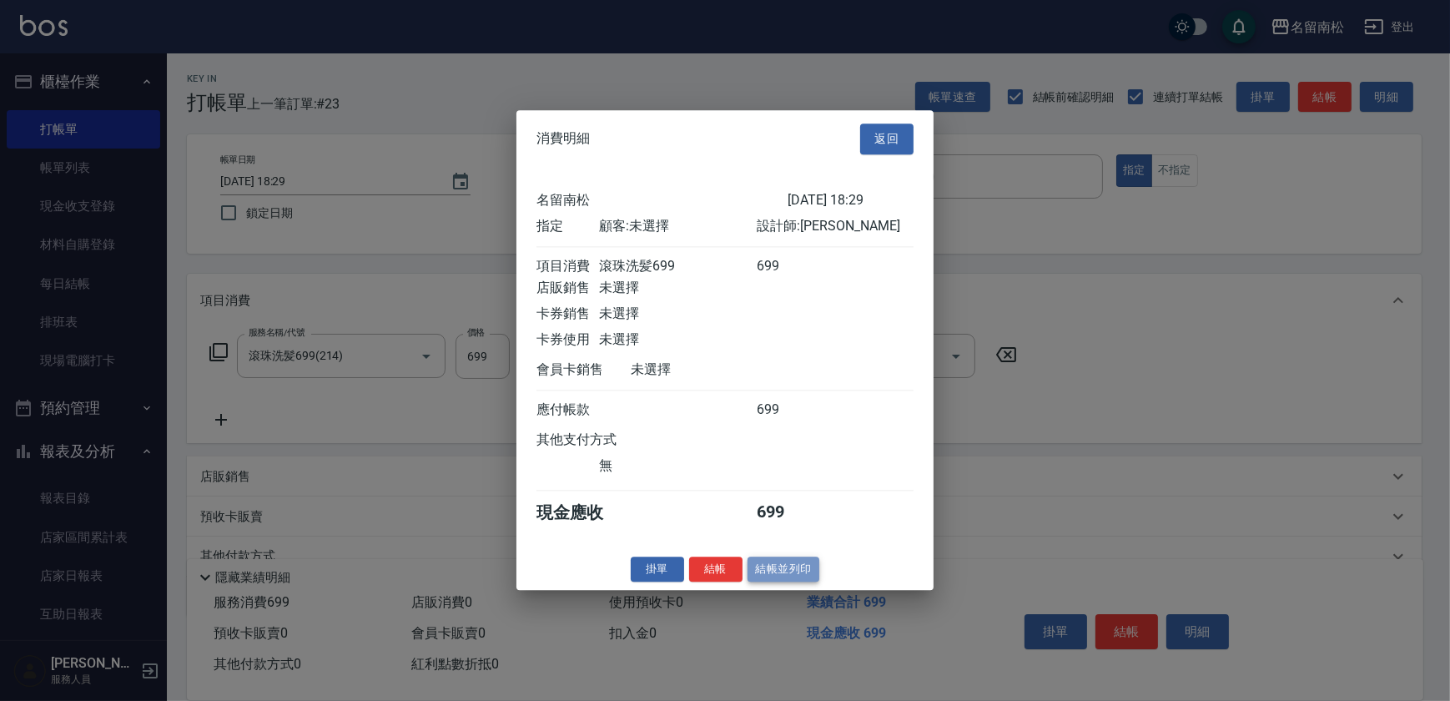
click at [786, 569] on button "結帳並列印" at bounding box center [783, 569] width 73 height 26
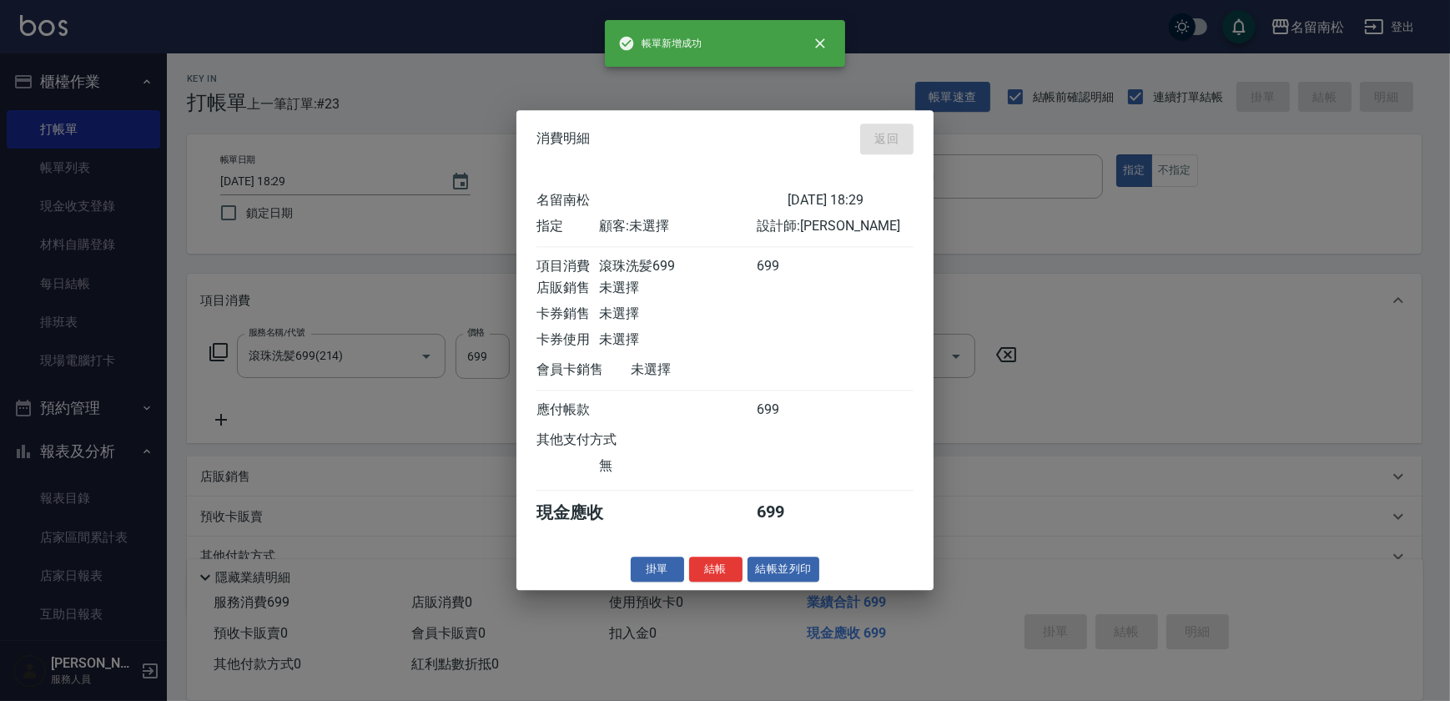
type input "[DATE] 18:30"
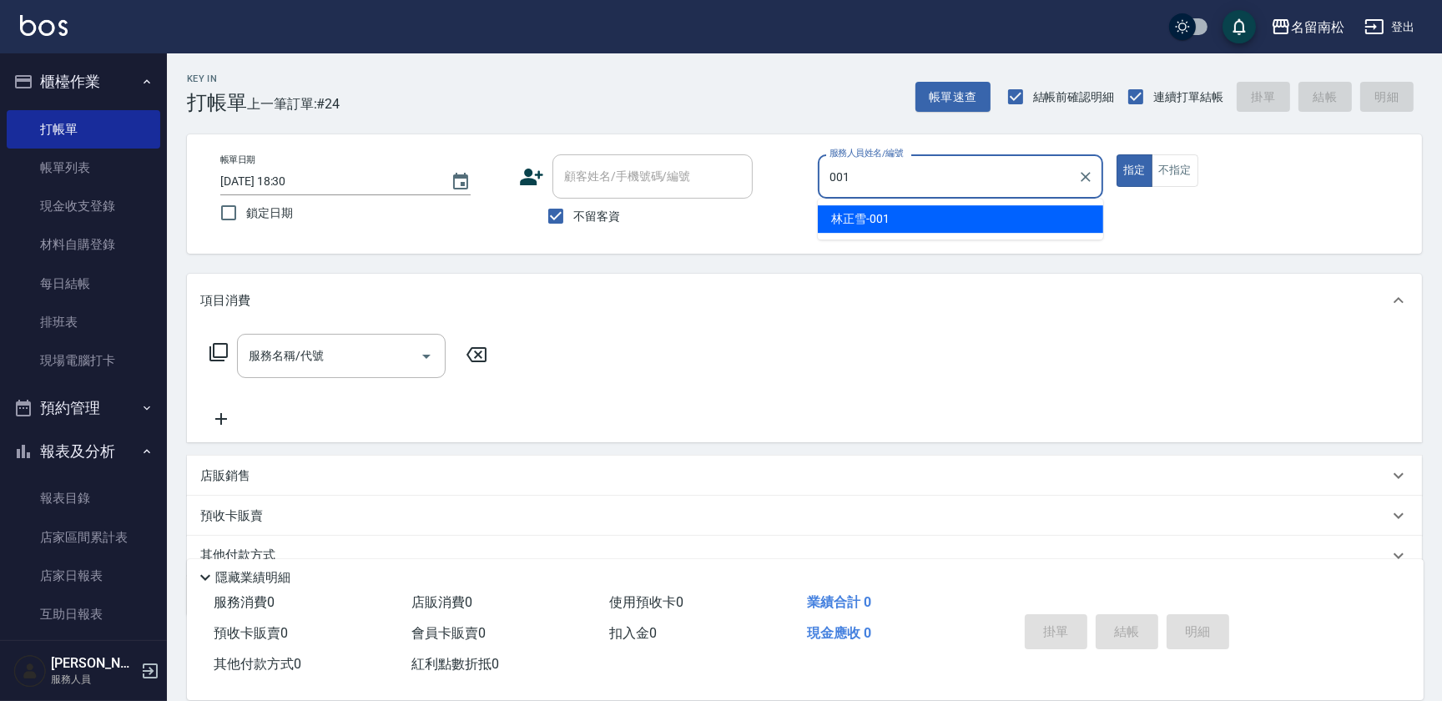
type input "[PERSON_NAME]-001"
type button "true"
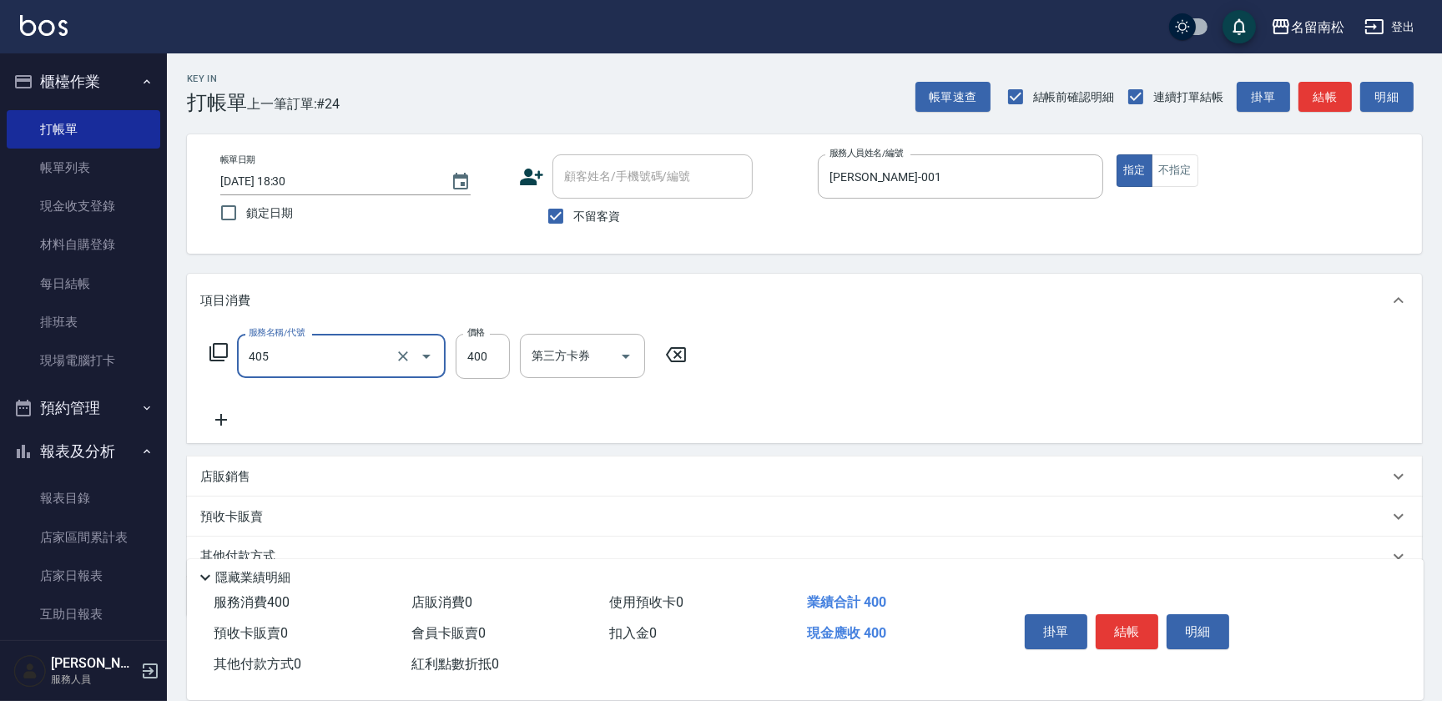
type input "剪髮(400)(405)"
type input "480"
click at [1201, 618] on button "明細" at bounding box center [1197, 631] width 63 height 35
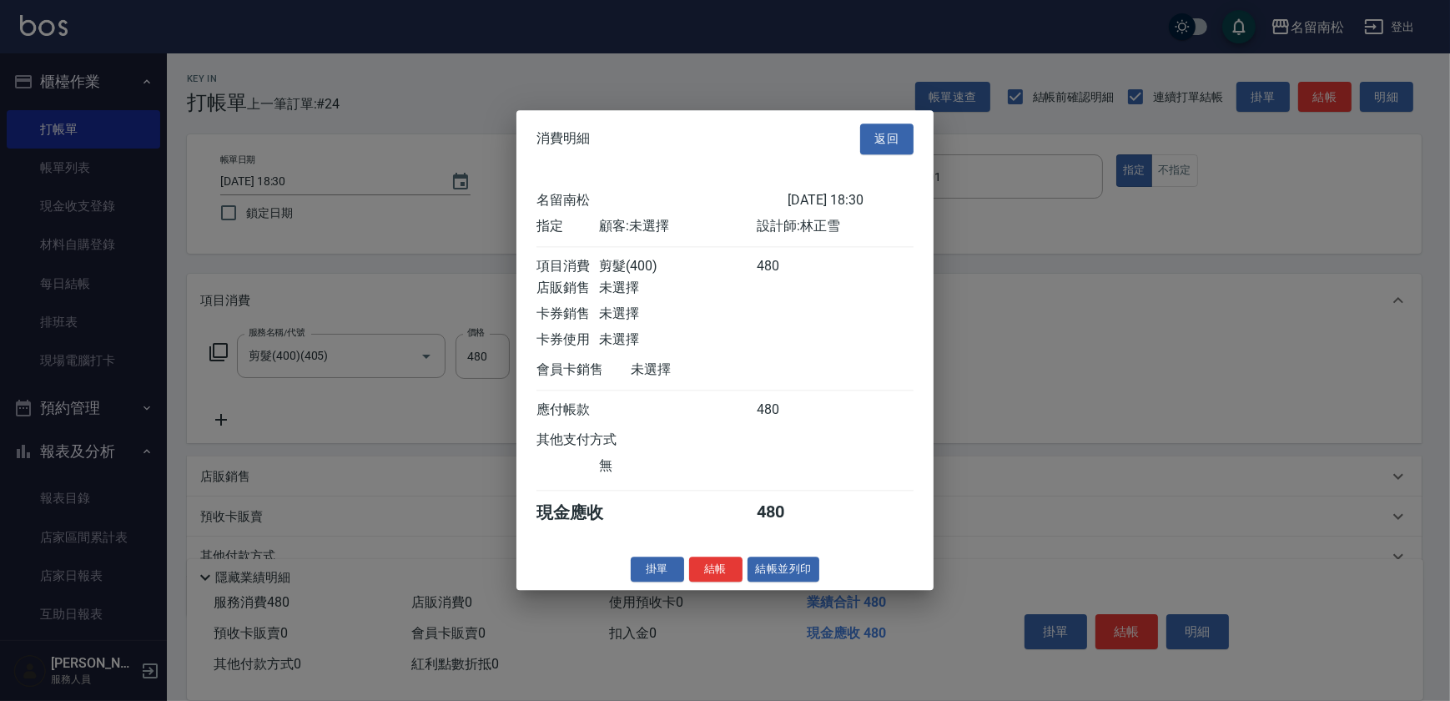
click at [767, 576] on button "結帳並列印" at bounding box center [783, 569] width 73 height 26
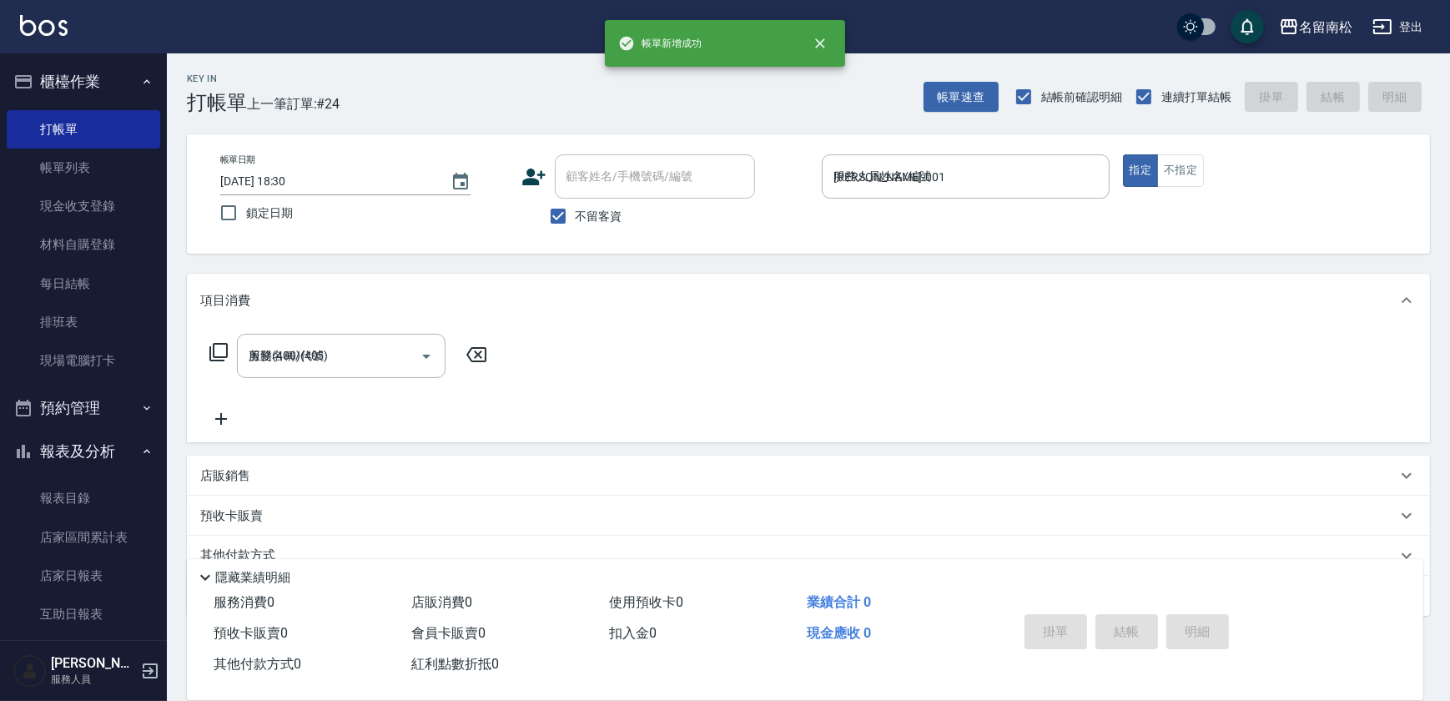
type input "[DATE] 18:49"
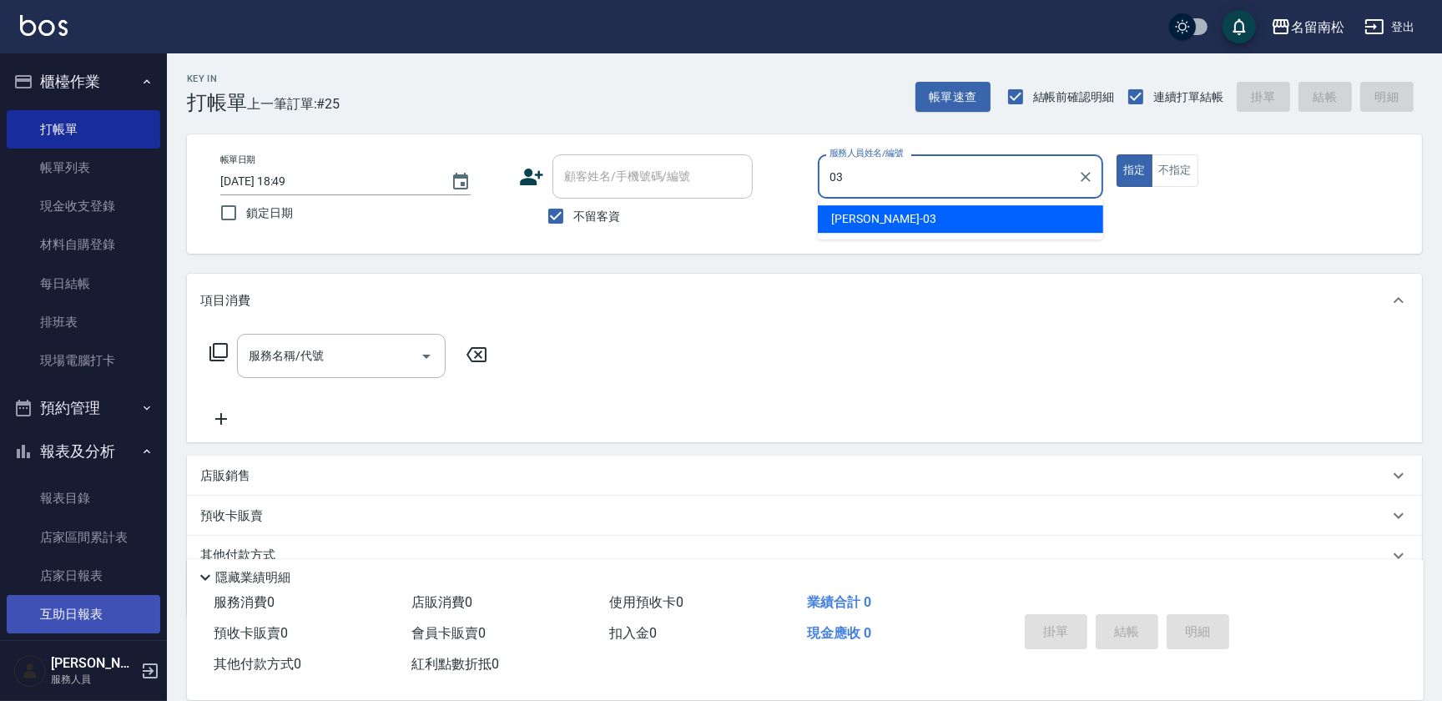
type input "張蕎驛-03"
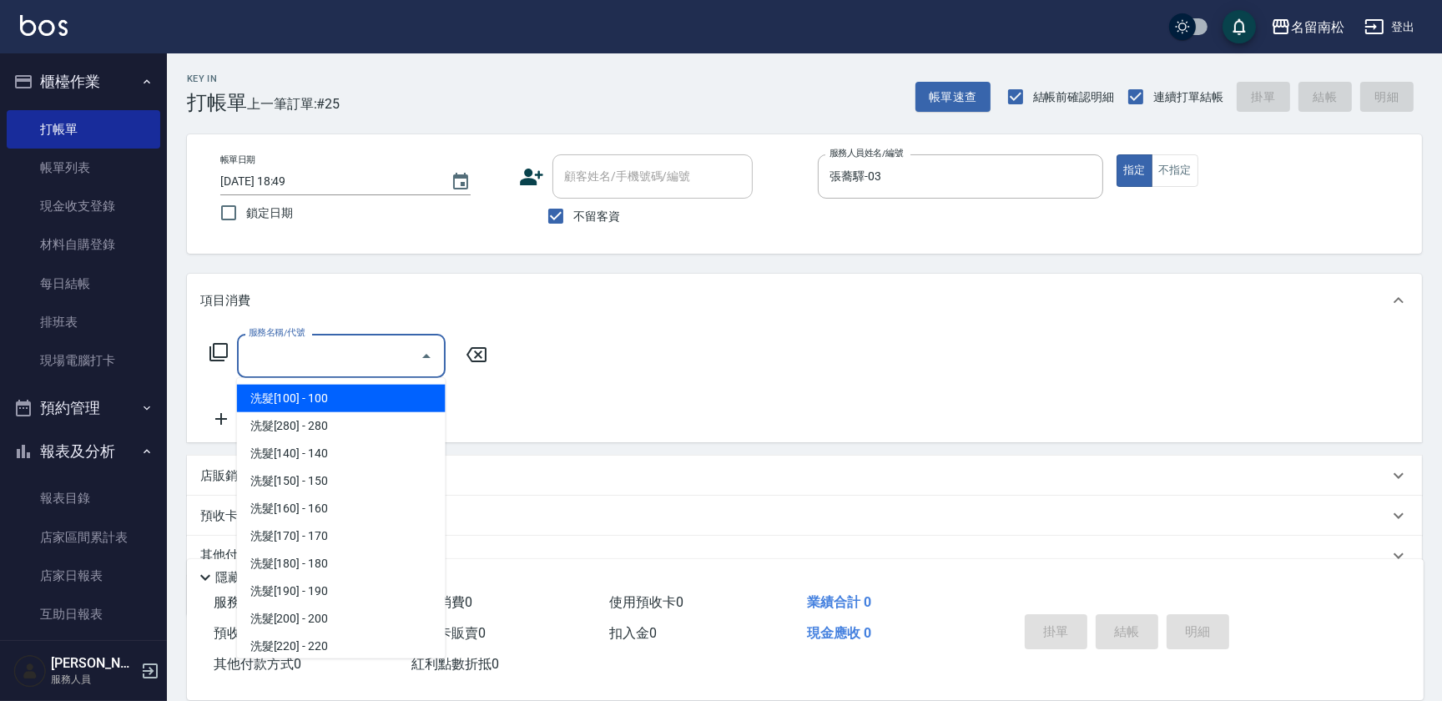
click at [360, 350] on input "服務名稱/代號" at bounding box center [328, 355] width 169 height 29
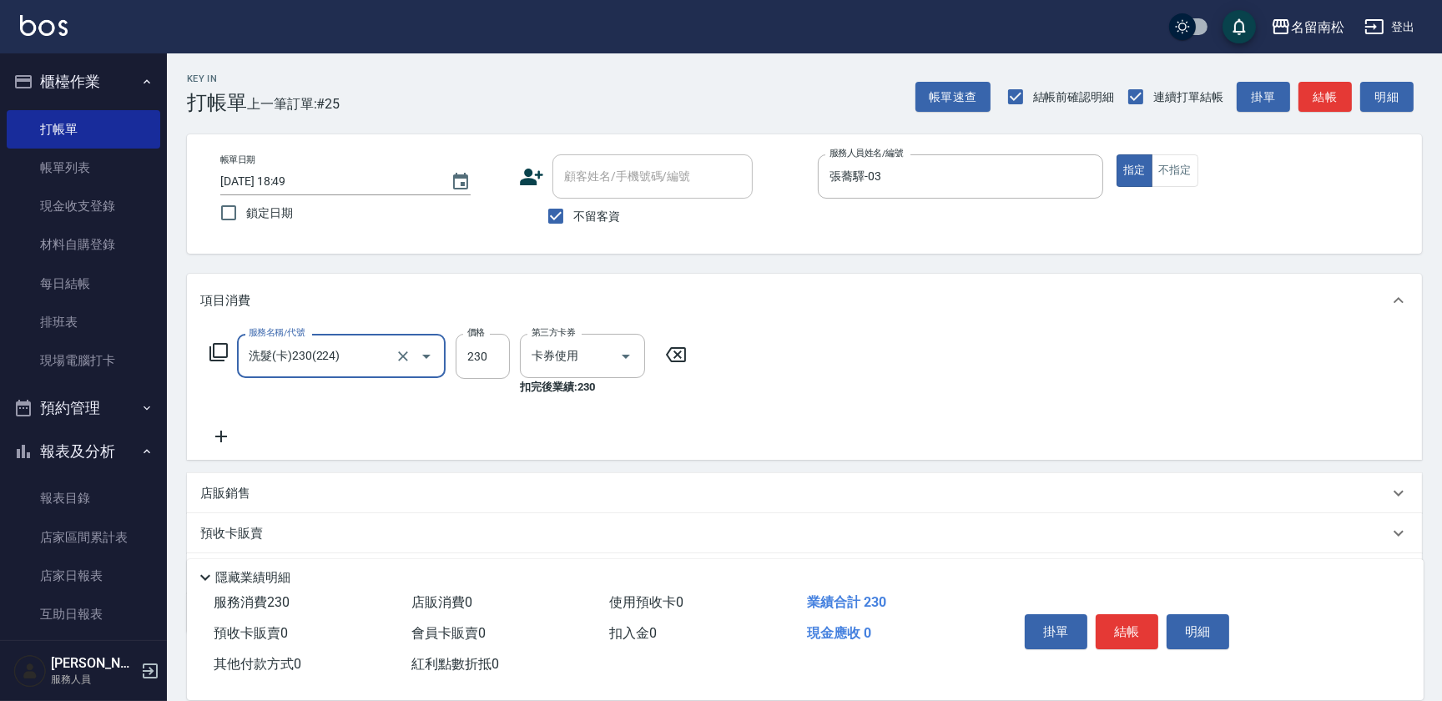
type input "洗髮(卡)230(224)"
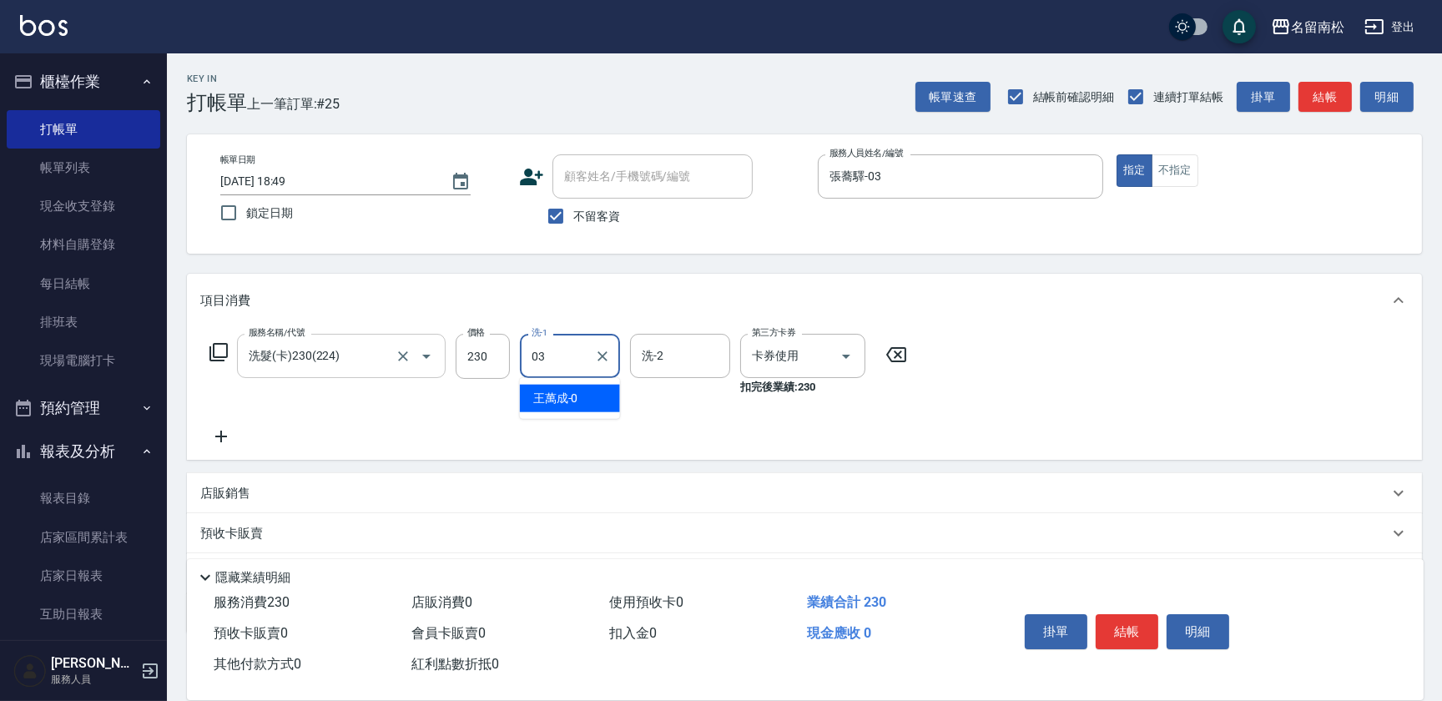
type input "張蕎驛-03"
click at [1132, 627] on button "結帳" at bounding box center [1126, 631] width 63 height 35
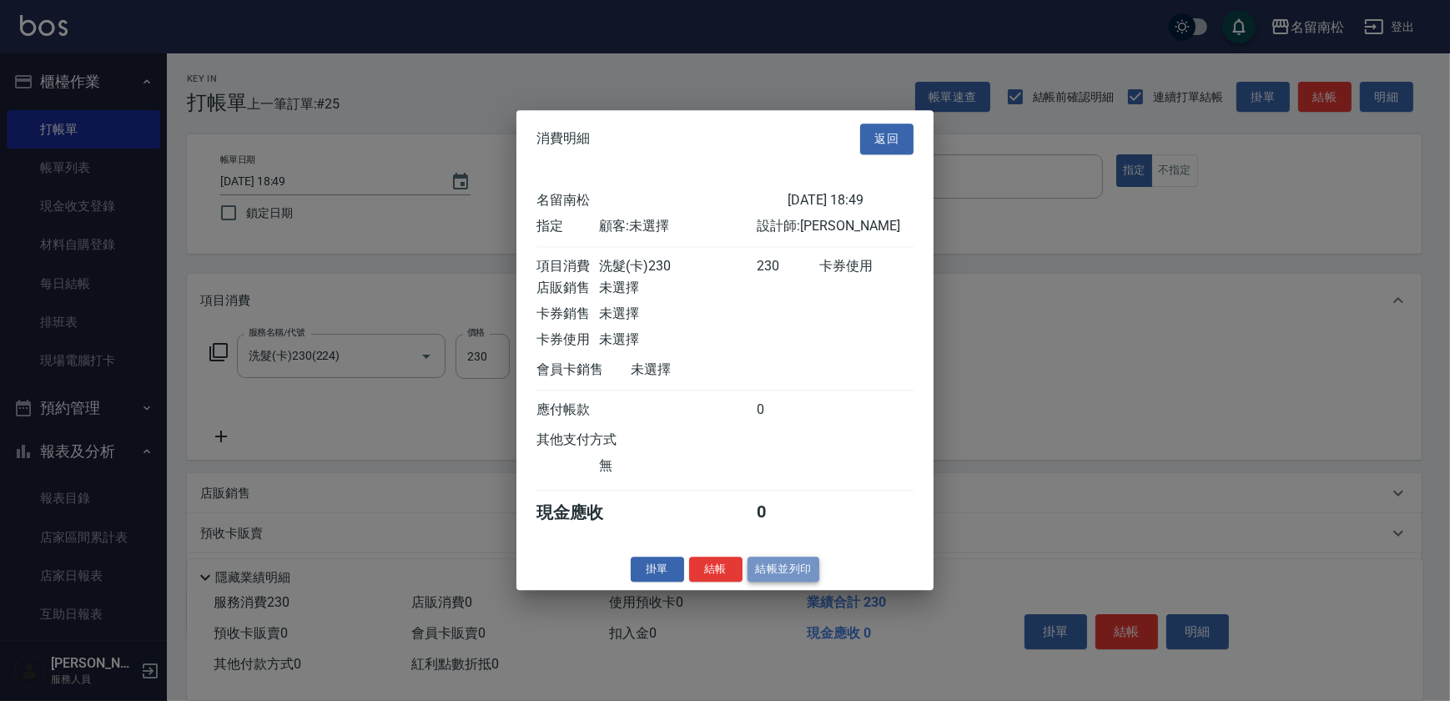
click at [802, 582] on button "結帳並列印" at bounding box center [783, 569] width 73 height 26
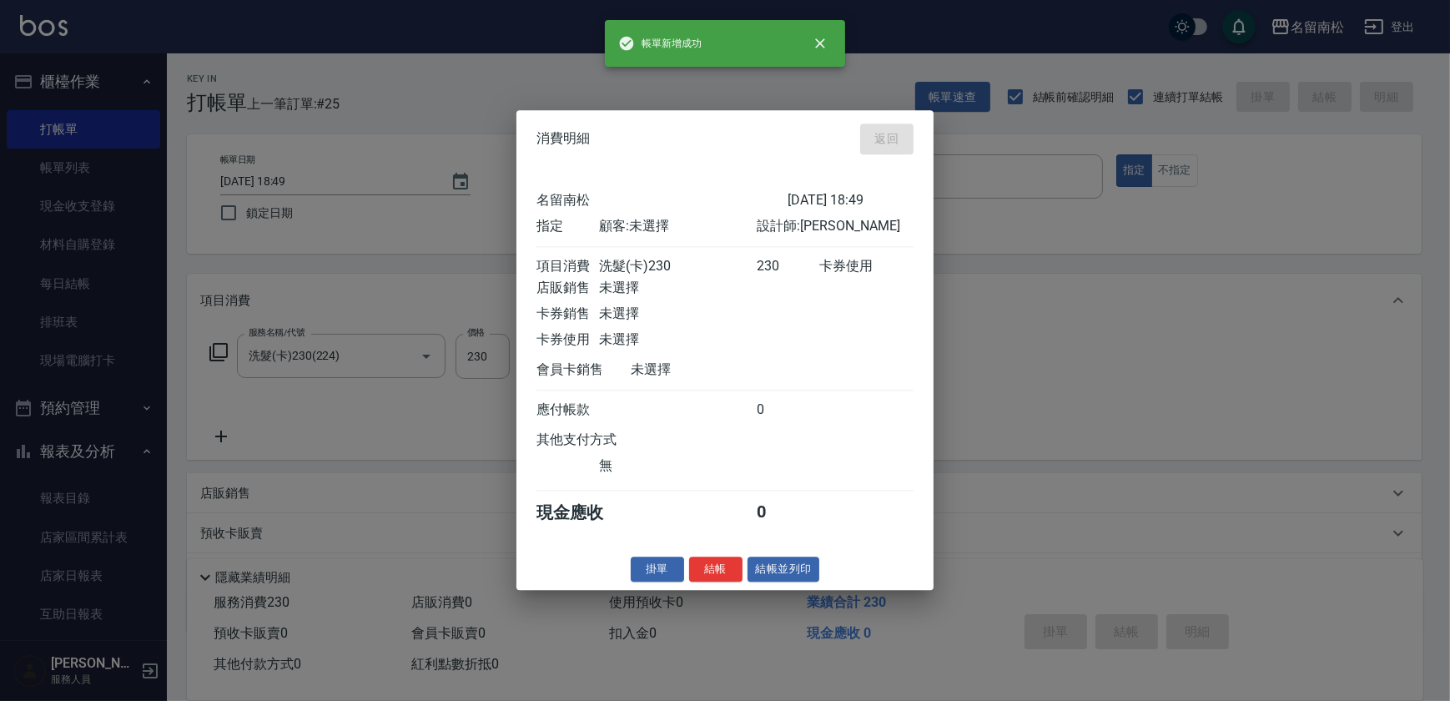
type input "[DATE] 19:02"
